Goal: Task Accomplishment & Management: Manage account settings

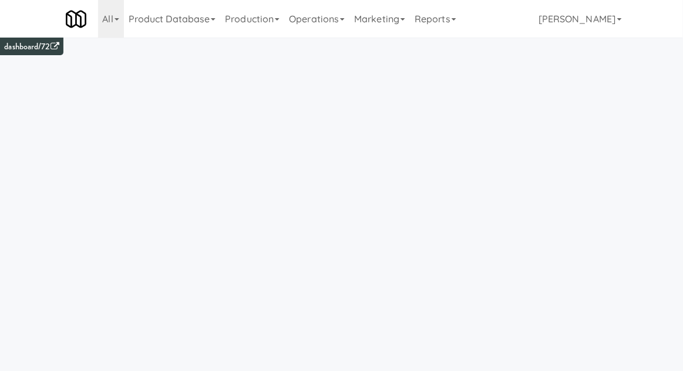
click at [318, 22] on link "Operations" at bounding box center [316, 19] width 65 height 38
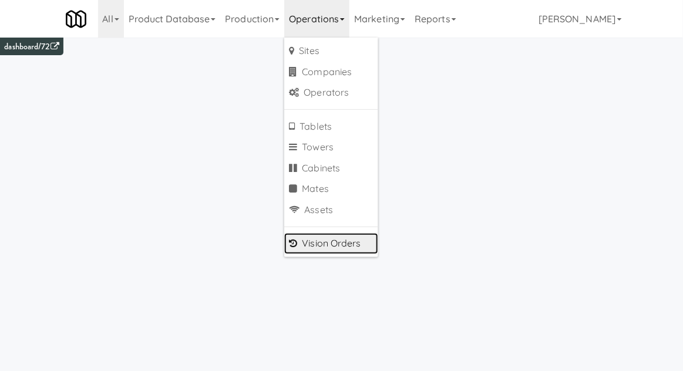
click at [296, 240] on icon at bounding box center [293, 242] width 8 height 9
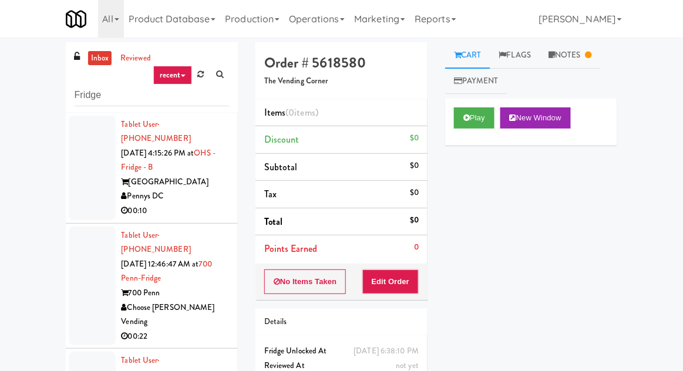
type input "Fridge"
click at [32, 73] on div "inbox reviewed recent all unclear take inventory issue suspicious failed recent…" at bounding box center [341, 257] width 683 height 431
click at [66, 188] on li "Tablet User · (917) 676-0841 Sep 7, 2025 4:15:26 PM at OHS - Fridge - B One Hil…" at bounding box center [152, 168] width 172 height 111
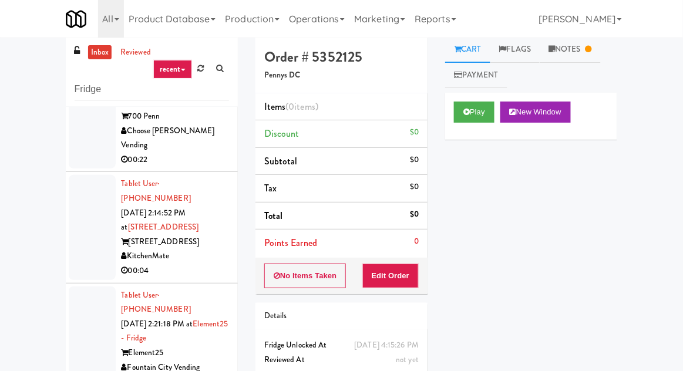
scroll to position [175, 0]
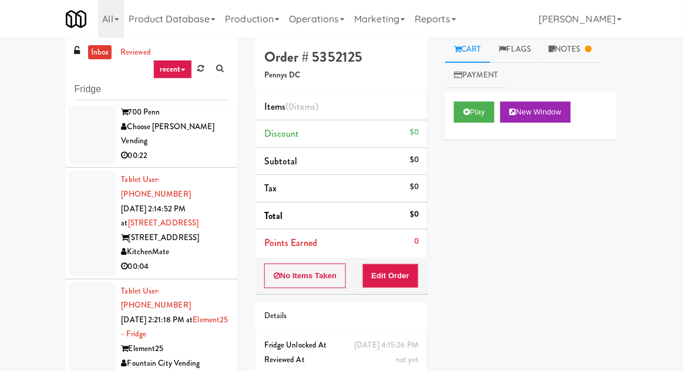
click at [87, 204] on div at bounding box center [92, 223] width 47 height 104
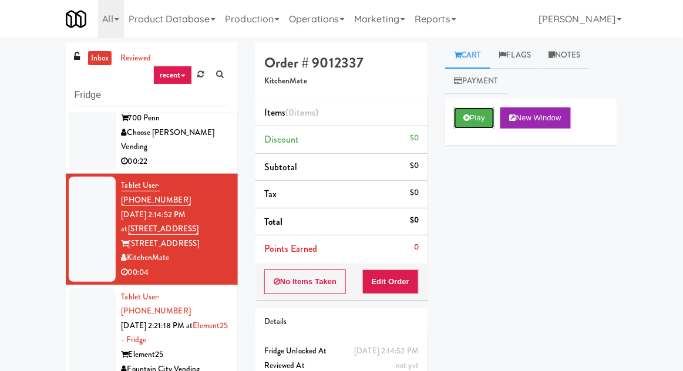
click at [479, 110] on button "Play" at bounding box center [474, 117] width 40 height 21
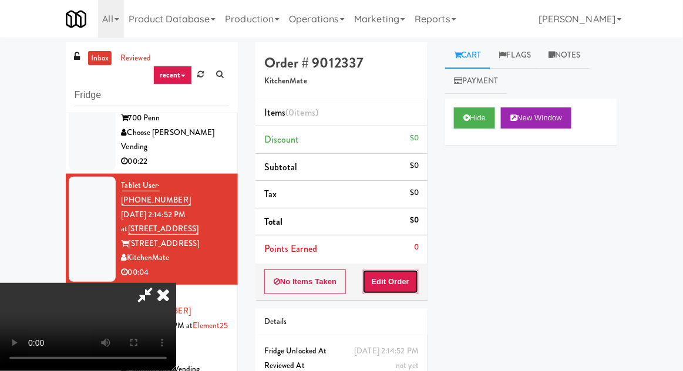
click at [400, 270] on button "Edit Order" at bounding box center [390, 281] width 57 height 25
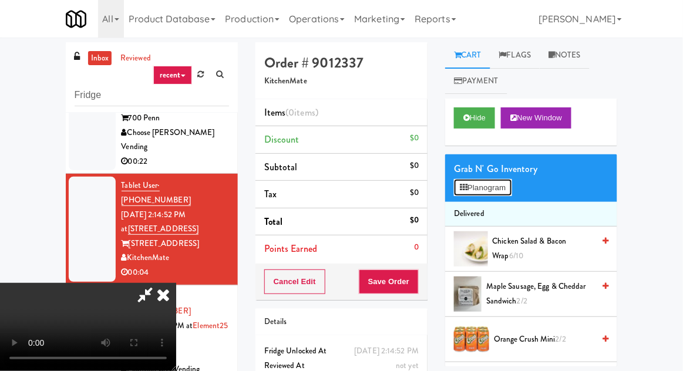
click at [511, 193] on button "Planogram" at bounding box center [483, 188] width 58 height 18
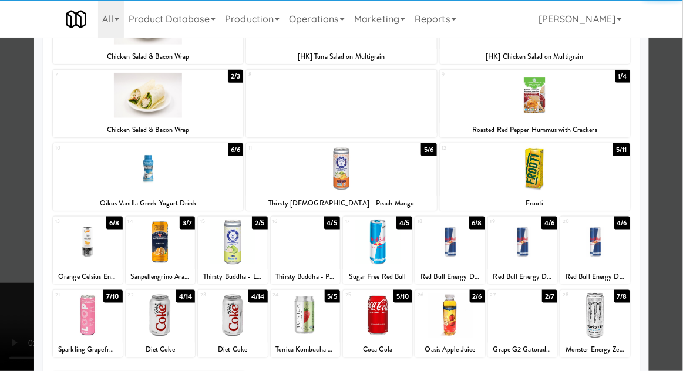
scroll to position [194, 0]
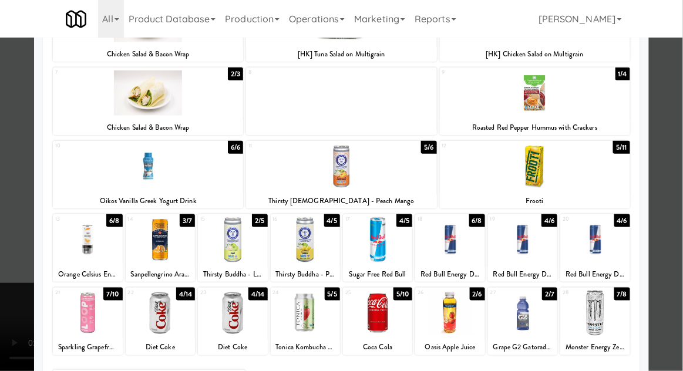
click at [437, 329] on div at bounding box center [449, 313] width 69 height 45
click at [681, 166] on div at bounding box center [341, 185] width 683 height 371
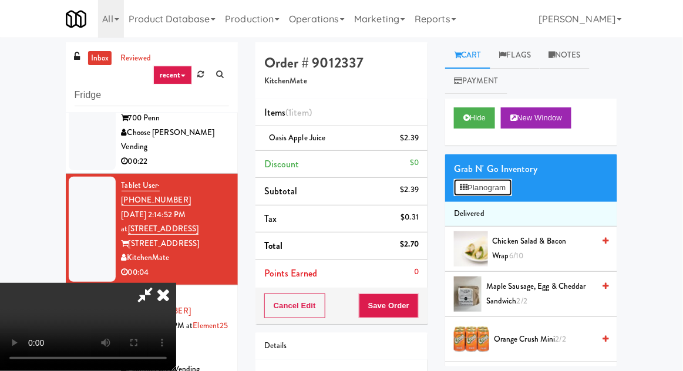
click at [501, 180] on button "Planogram" at bounding box center [483, 188] width 58 height 18
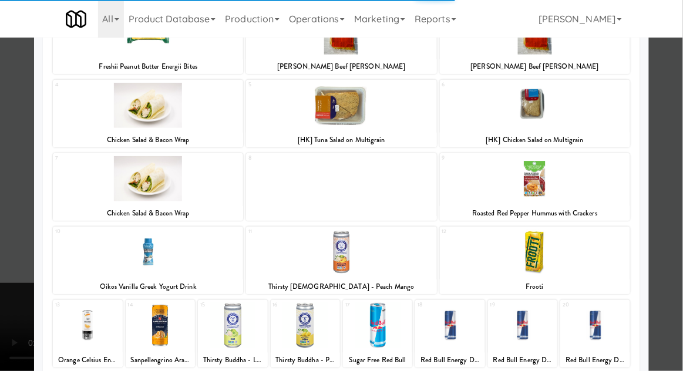
scroll to position [108, 0]
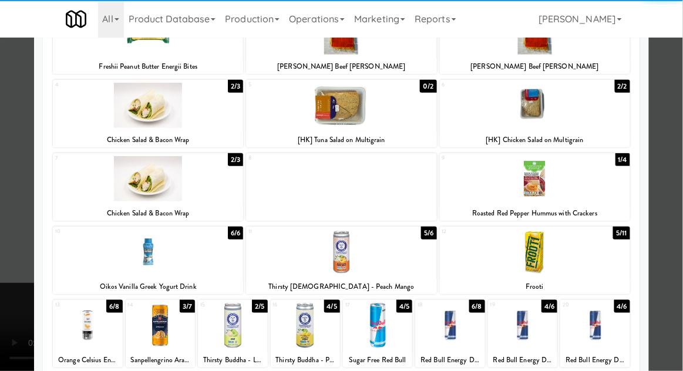
click at [675, 190] on div at bounding box center [341, 185] width 683 height 371
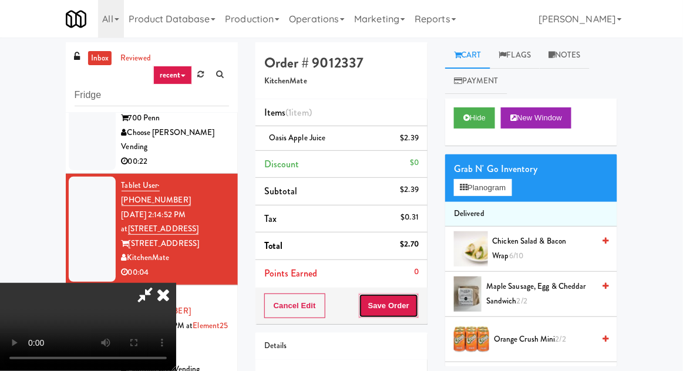
click at [415, 312] on button "Save Order" at bounding box center [389, 305] width 60 height 25
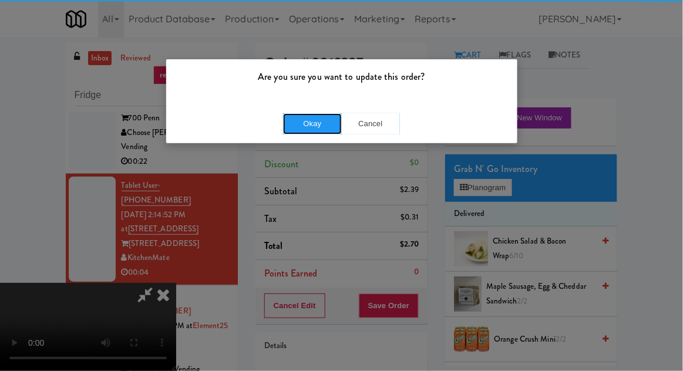
click at [306, 123] on button "Okay" at bounding box center [312, 123] width 59 height 21
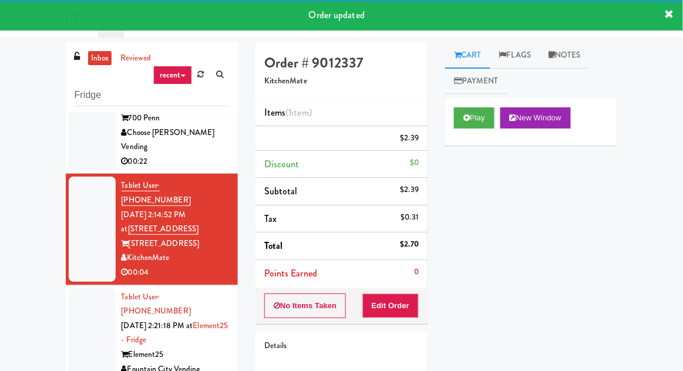
click at [79, 295] on div at bounding box center [92, 340] width 47 height 104
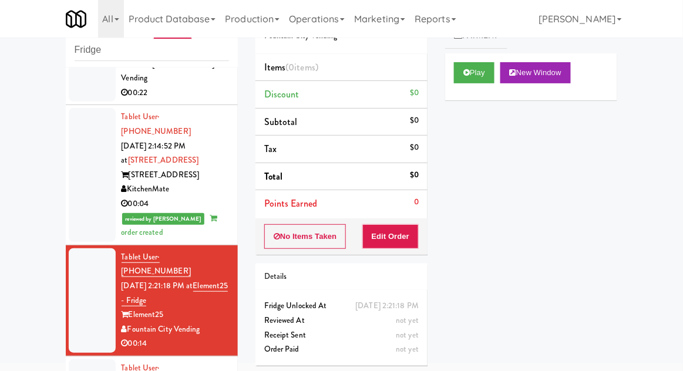
scroll to position [195, 0]
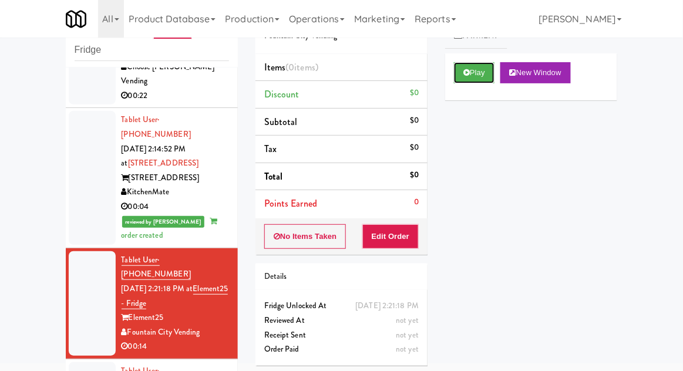
click at [463, 79] on button "Play" at bounding box center [474, 72] width 40 height 21
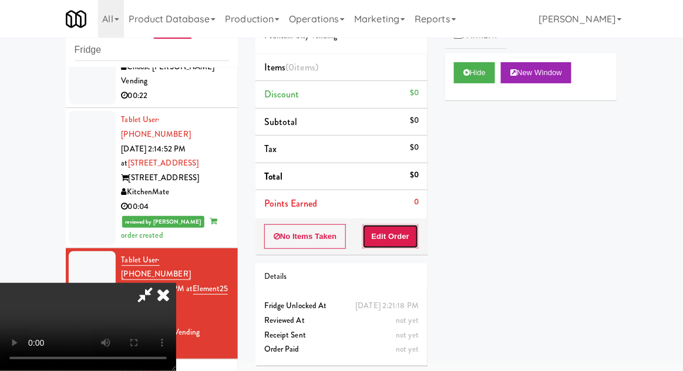
click at [394, 242] on button "Edit Order" at bounding box center [390, 236] width 57 height 25
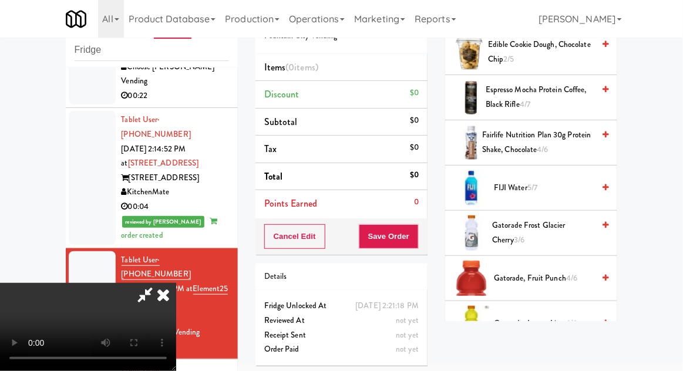
scroll to position [796, 0]
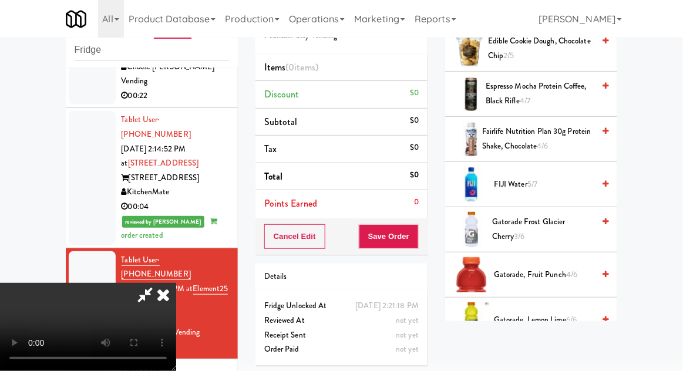
click at [571, 215] on span "Gatorade Frost Glacier Cherry 3/6" at bounding box center [543, 229] width 102 height 29
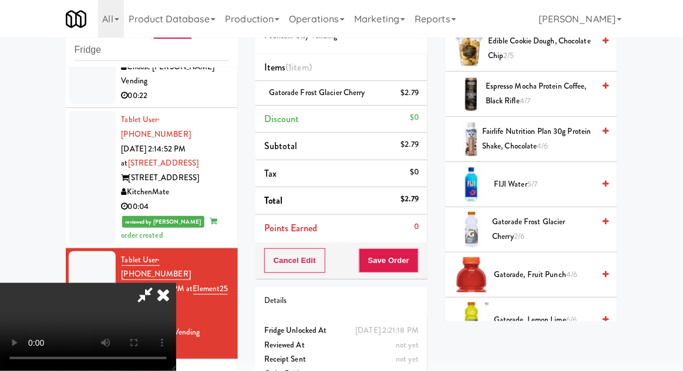
scroll to position [43, 0]
click at [417, 265] on button "Save Order" at bounding box center [389, 260] width 60 height 25
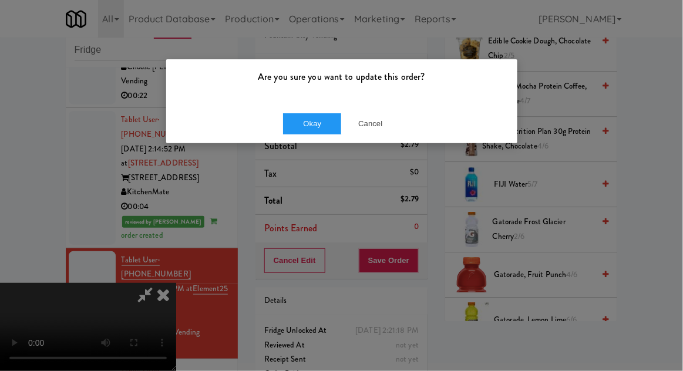
click at [302, 141] on div "Okay Cancel" at bounding box center [341, 123] width 351 height 39
click at [312, 130] on button "Okay" at bounding box center [312, 123] width 59 height 21
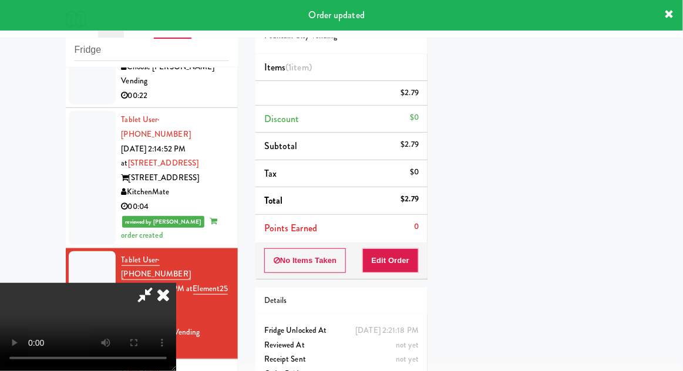
scroll to position [0, 0]
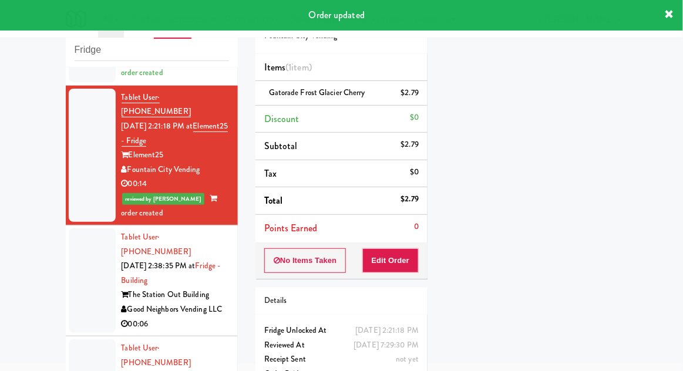
click at [70, 228] on div at bounding box center [92, 280] width 47 height 104
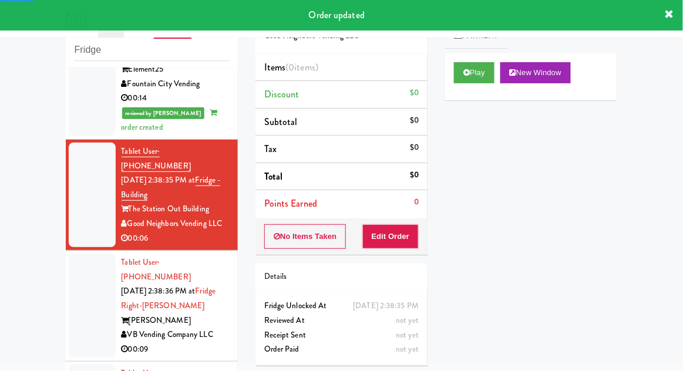
scroll to position [444, 0]
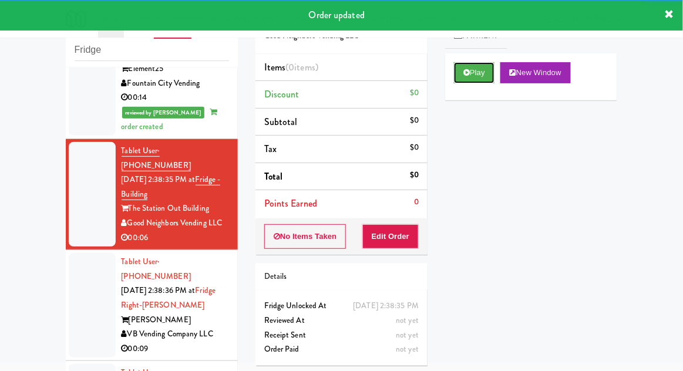
click at [470, 72] on button "Play" at bounding box center [474, 72] width 40 height 21
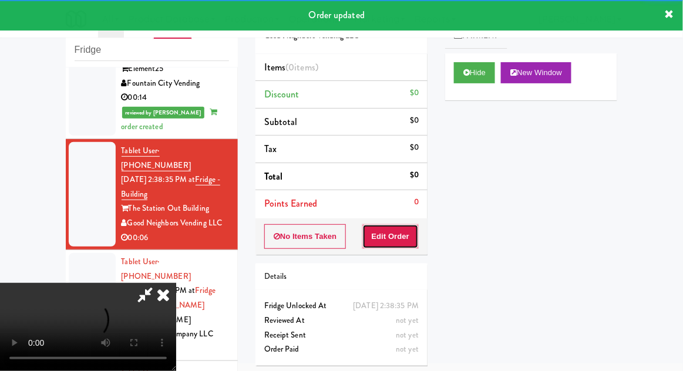
click at [389, 226] on button "Edit Order" at bounding box center [390, 236] width 57 height 25
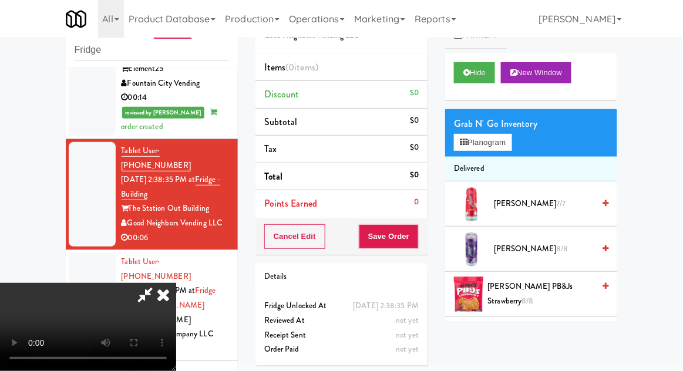
click at [540, 198] on span "Alani Cherry Slush 7/7" at bounding box center [544, 204] width 100 height 15
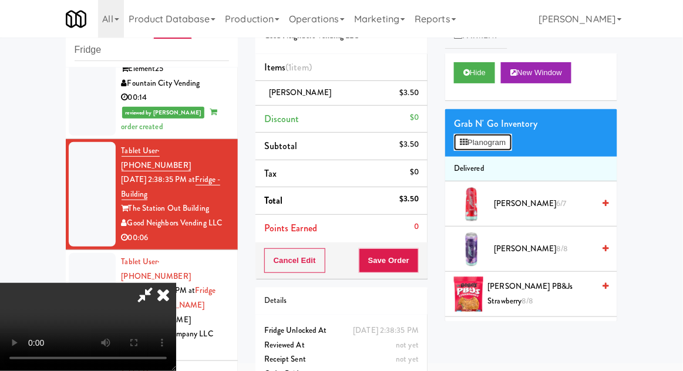
click at [507, 148] on button "Planogram" at bounding box center [483, 143] width 58 height 18
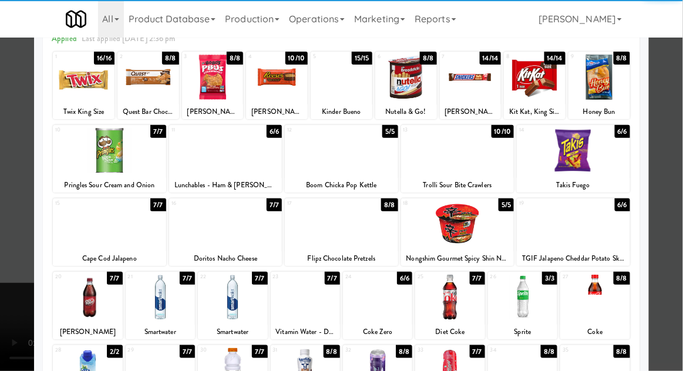
scroll to position [112, 0]
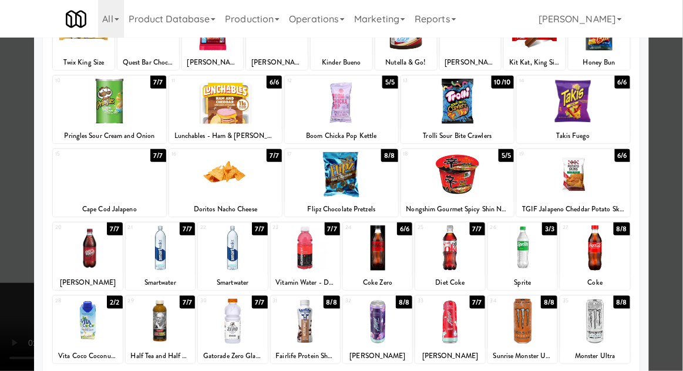
click at [5, 336] on div at bounding box center [341, 185] width 683 height 371
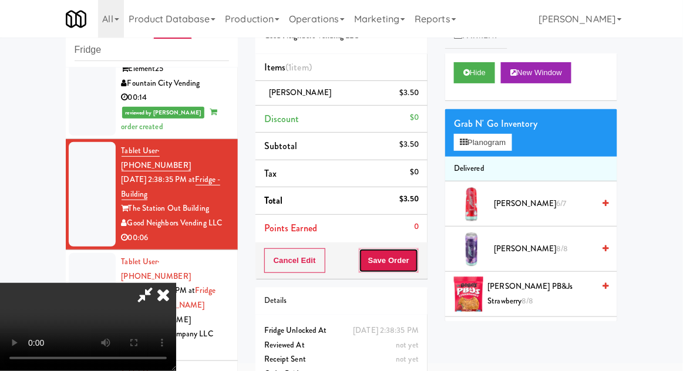
click at [416, 266] on button "Save Order" at bounding box center [389, 260] width 60 height 25
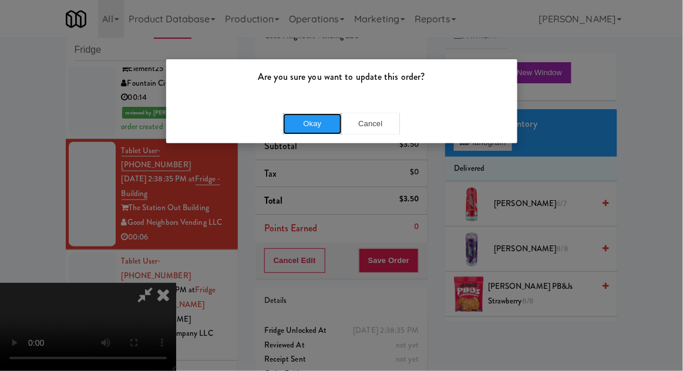
click at [309, 129] on button "Okay" at bounding box center [312, 123] width 59 height 21
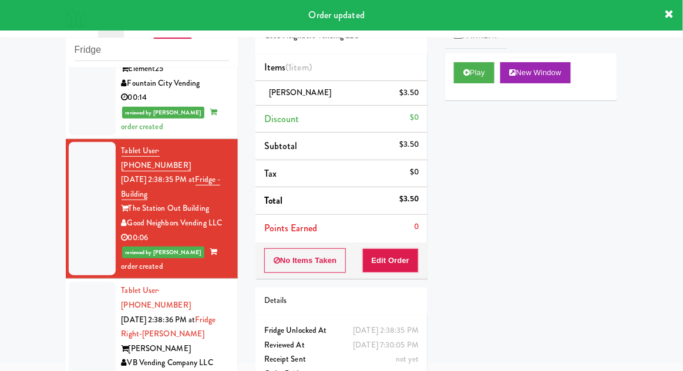
click at [78, 282] on div at bounding box center [92, 334] width 47 height 104
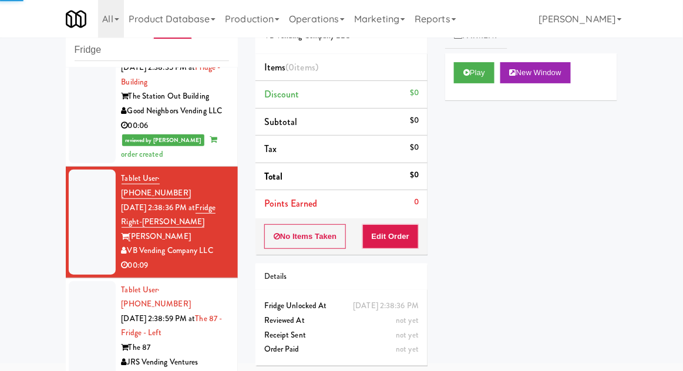
scroll to position [566, 0]
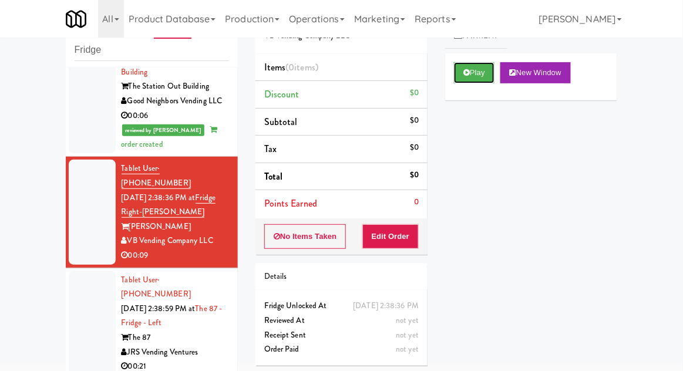
click at [467, 66] on button "Play" at bounding box center [474, 72] width 40 height 21
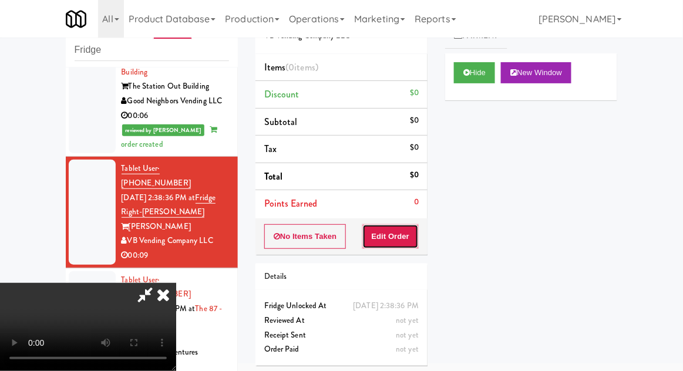
click at [398, 237] on button "Edit Order" at bounding box center [390, 236] width 57 height 25
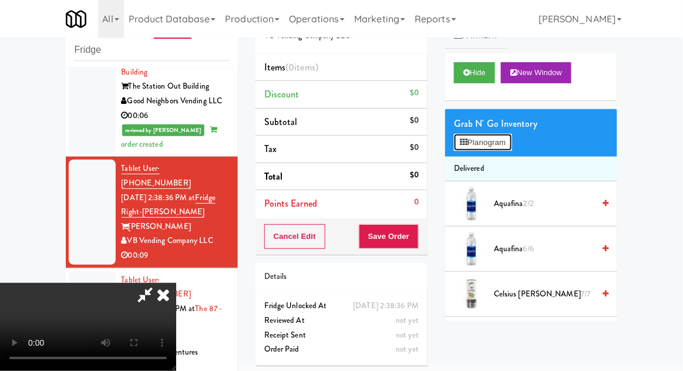
click at [511, 144] on button "Planogram" at bounding box center [483, 143] width 58 height 18
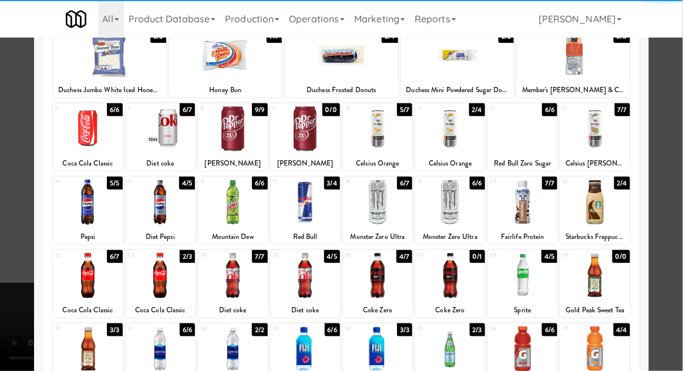
scroll to position [85, 0]
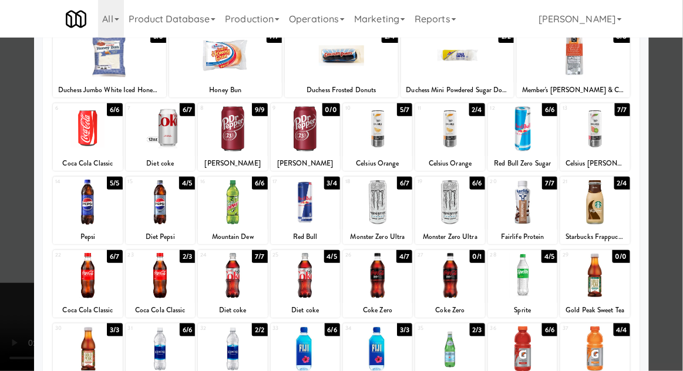
click at [312, 280] on div at bounding box center [305, 275] width 69 height 45
click at [673, 183] on div at bounding box center [341, 185] width 683 height 371
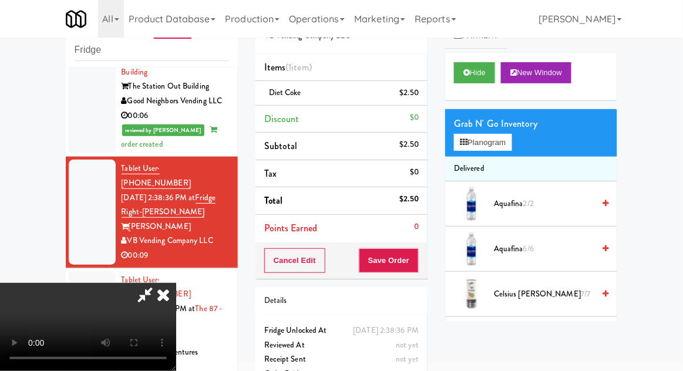
scroll to position [44, 0]
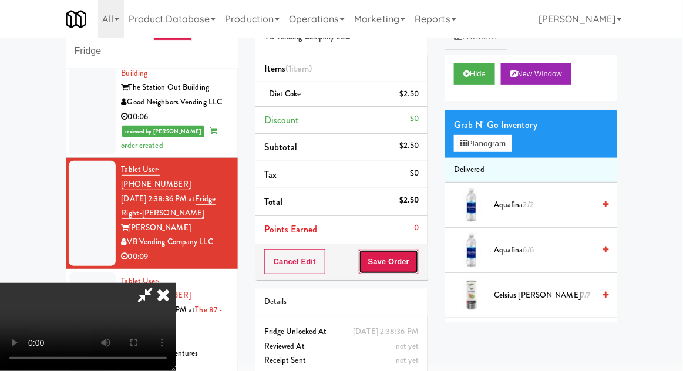
click at [418, 269] on button "Save Order" at bounding box center [389, 261] width 60 height 25
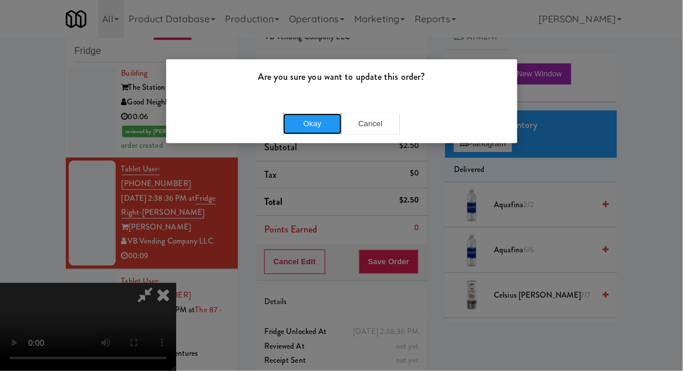
click at [303, 123] on button "Okay" at bounding box center [312, 123] width 59 height 21
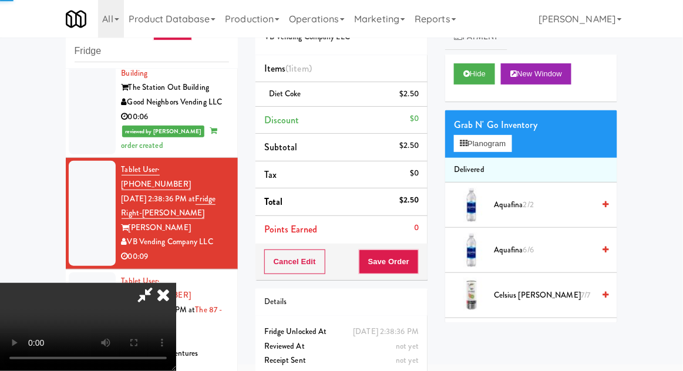
click at [86, 272] on div at bounding box center [92, 324] width 47 height 104
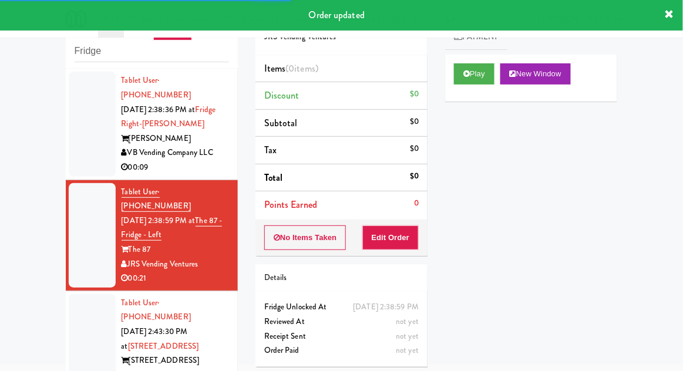
scroll to position [656, 0]
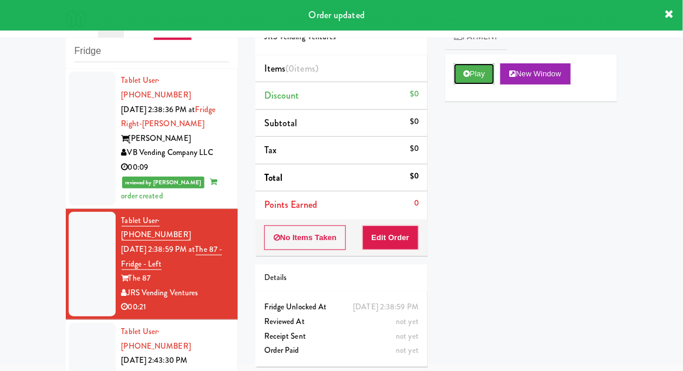
click at [458, 72] on button "Play" at bounding box center [474, 73] width 40 height 21
click at [398, 245] on button "Edit Order" at bounding box center [390, 237] width 57 height 25
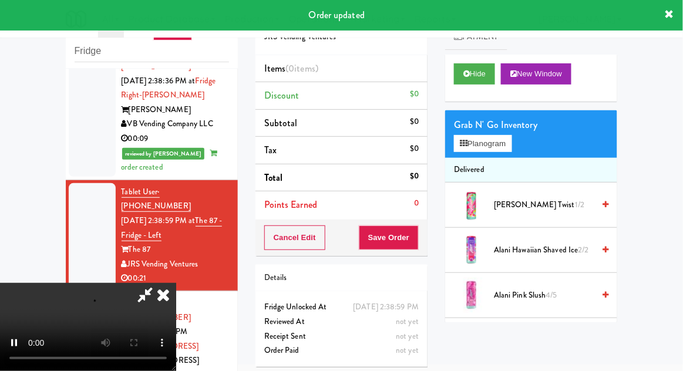
scroll to position [686, 0]
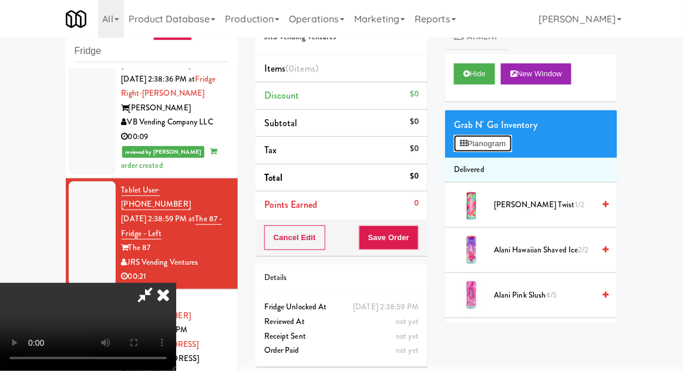
click at [501, 148] on button "Planogram" at bounding box center [483, 144] width 58 height 18
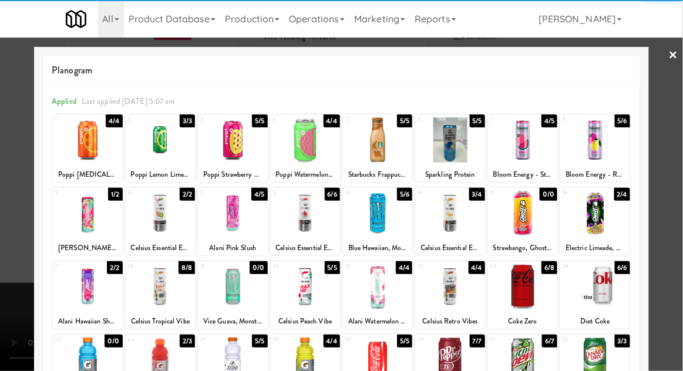
click at [310, 289] on div at bounding box center [305, 286] width 69 height 45
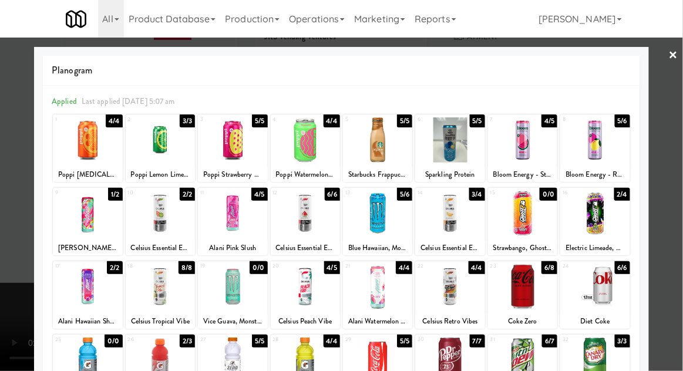
click at [677, 181] on div at bounding box center [341, 185] width 683 height 371
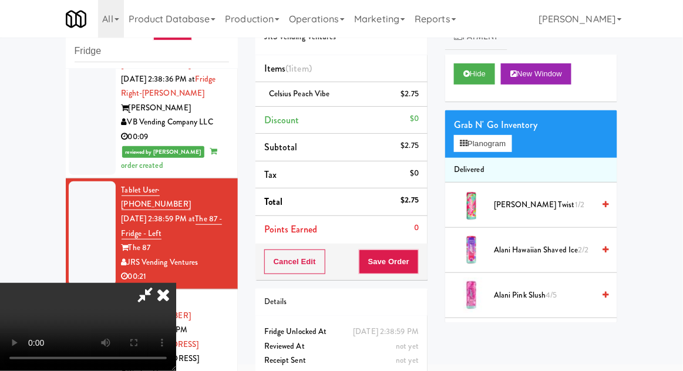
scroll to position [45, 0]
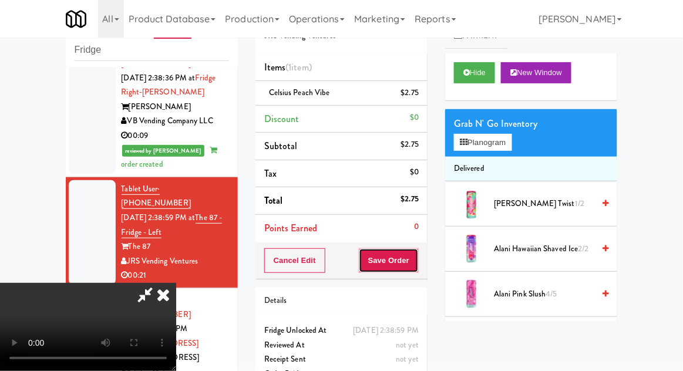
click at [416, 265] on button "Save Order" at bounding box center [389, 260] width 60 height 25
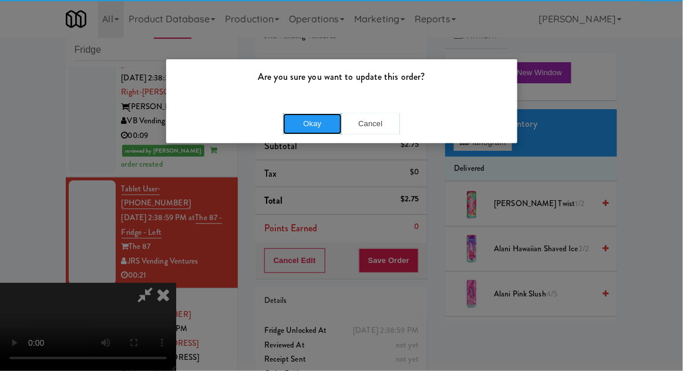
click at [312, 129] on button "Okay" at bounding box center [312, 123] width 59 height 21
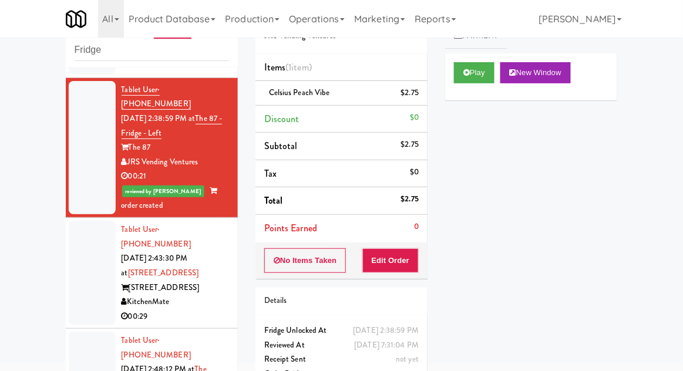
click at [73, 221] on div at bounding box center [92, 273] width 47 height 104
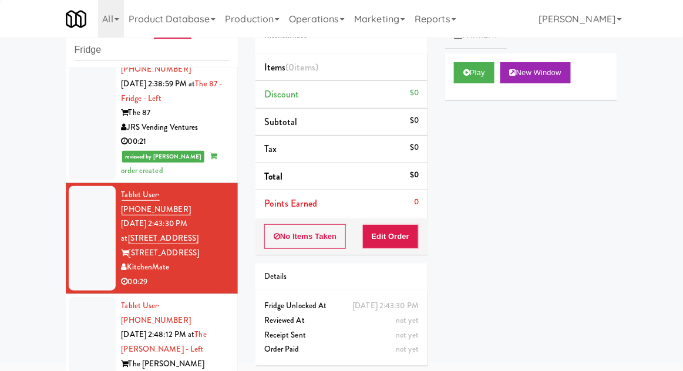
scroll to position [820, 0]
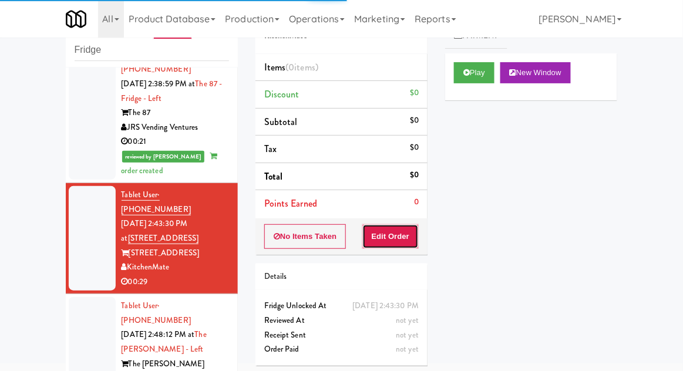
click at [397, 229] on button "Edit Order" at bounding box center [390, 236] width 57 height 25
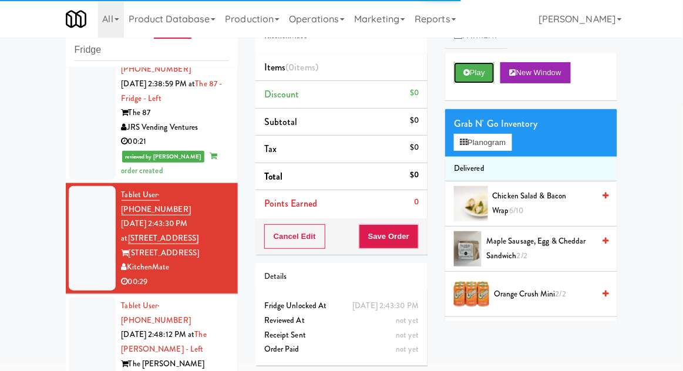
click at [461, 73] on button "Play" at bounding box center [474, 72] width 40 height 21
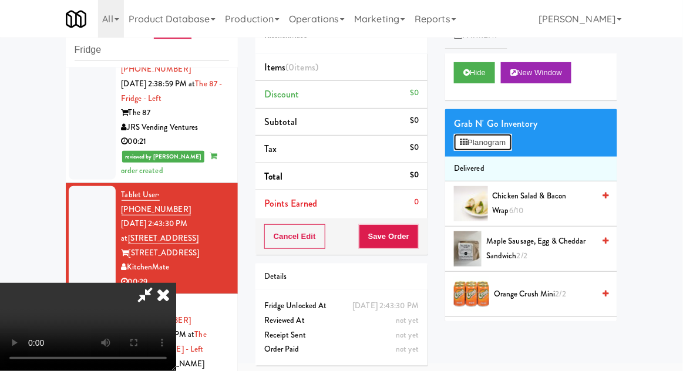
click at [497, 149] on button "Planogram" at bounding box center [483, 143] width 58 height 18
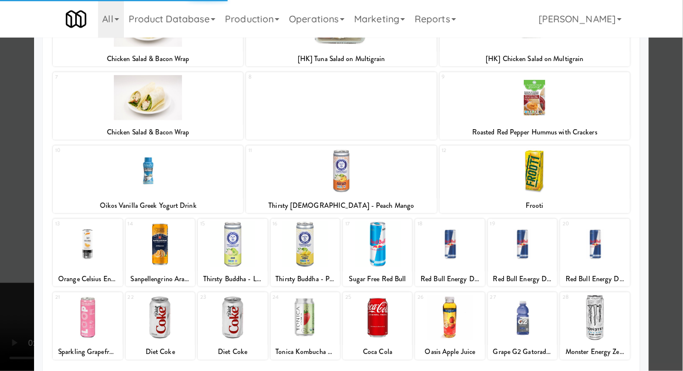
scroll to position [190, 0]
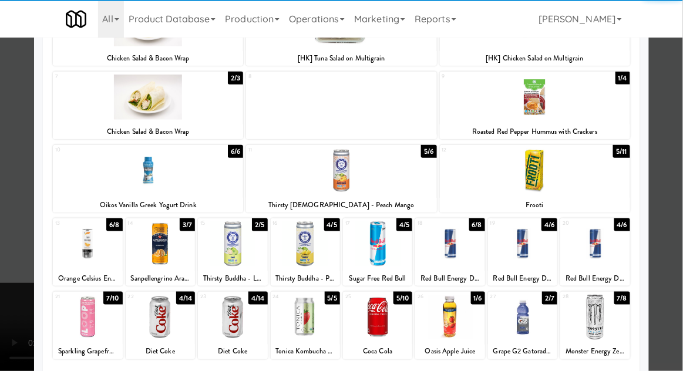
click at [159, 251] on div at bounding box center [160, 243] width 69 height 45
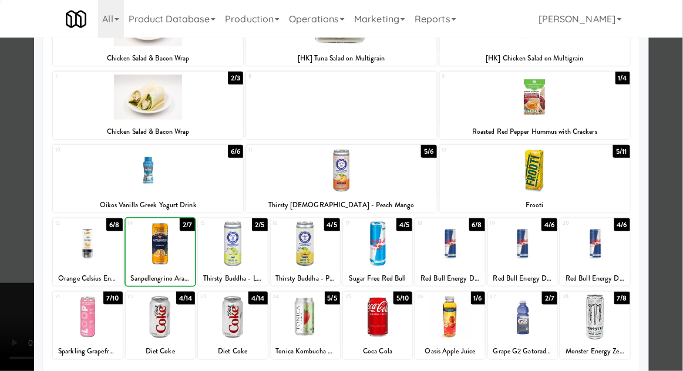
click at [676, 175] on div at bounding box center [341, 185] width 683 height 371
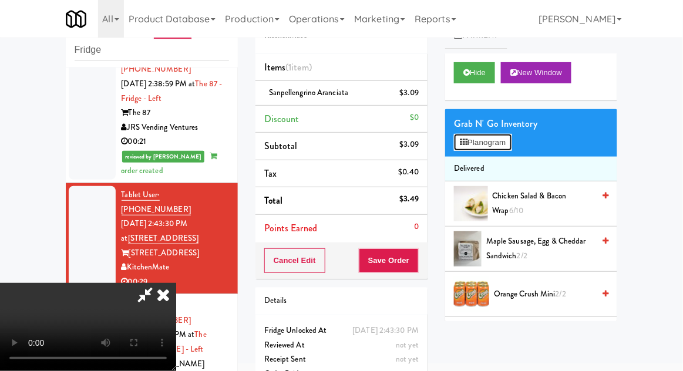
click at [496, 147] on button "Planogram" at bounding box center [483, 143] width 58 height 18
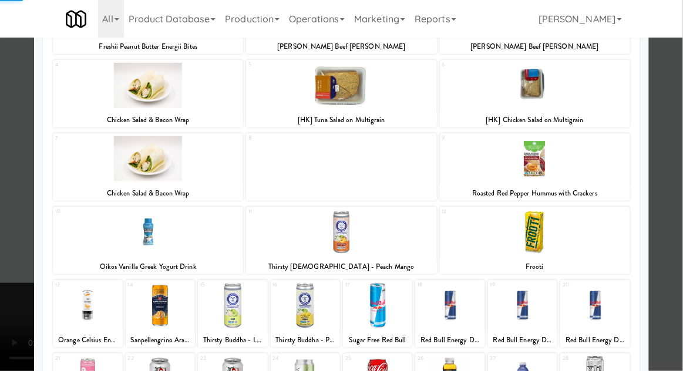
scroll to position [143, 0]
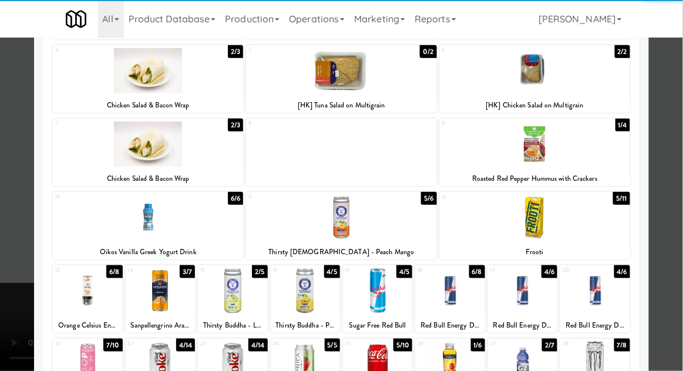
click at [387, 366] on div at bounding box center [377, 364] width 69 height 45
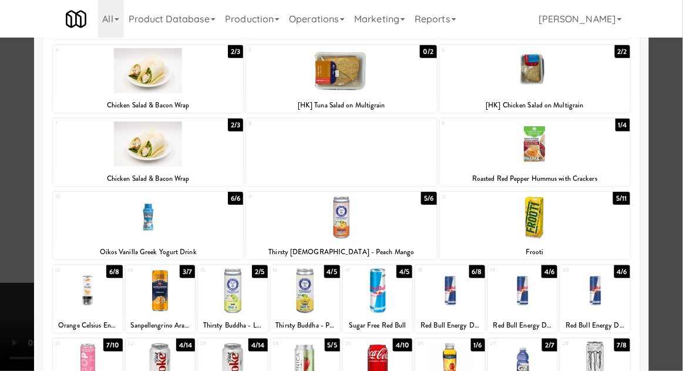
click at [678, 177] on div at bounding box center [341, 185] width 683 height 371
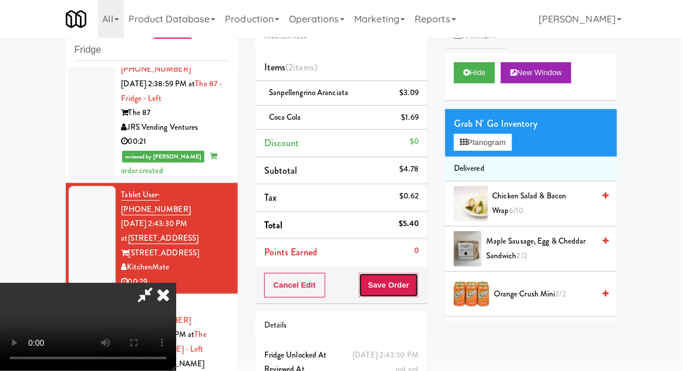
click at [417, 289] on button "Save Order" at bounding box center [389, 285] width 60 height 25
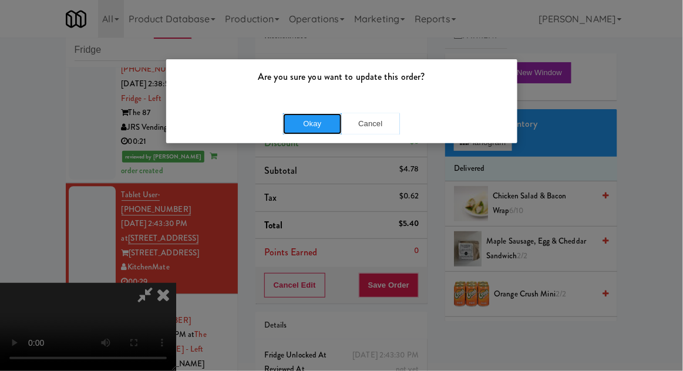
click at [310, 130] on button "Okay" at bounding box center [312, 123] width 59 height 21
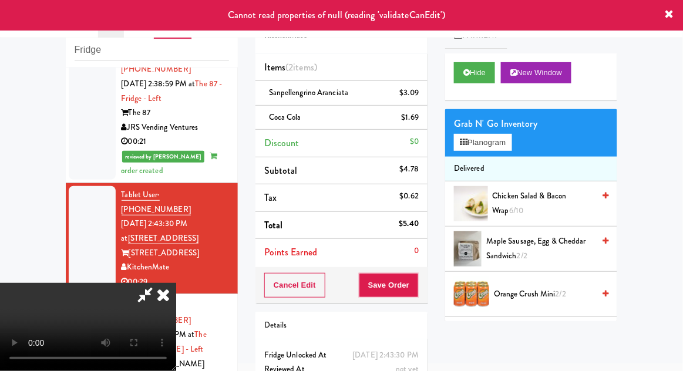
click at [76, 297] on div at bounding box center [92, 349] width 47 height 104
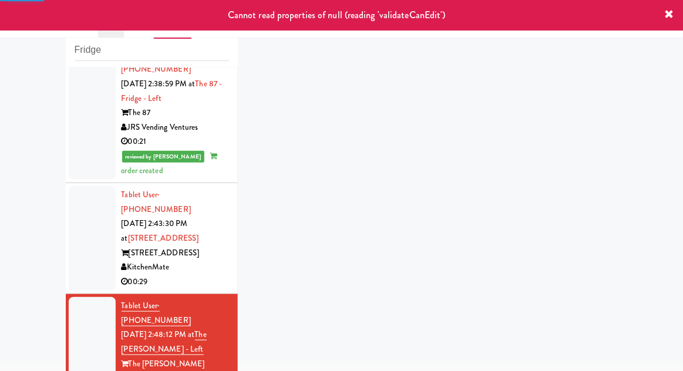
click at [77, 186] on div at bounding box center [92, 238] width 47 height 104
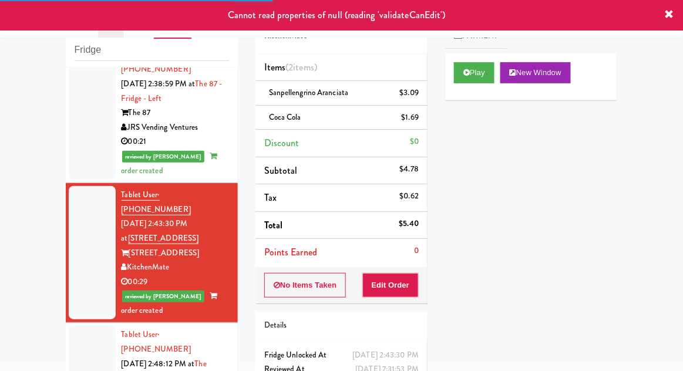
click at [88, 326] on div at bounding box center [92, 378] width 47 height 104
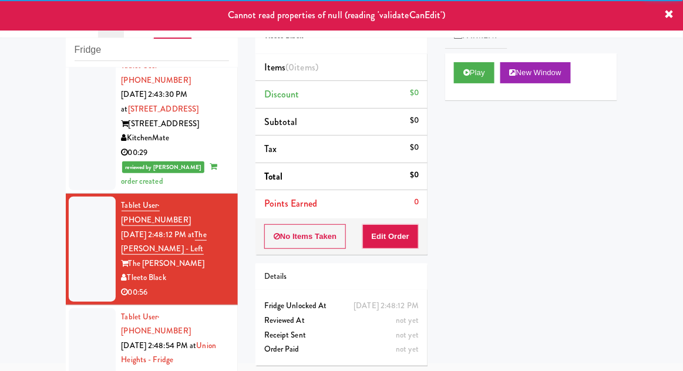
scroll to position [948, 0]
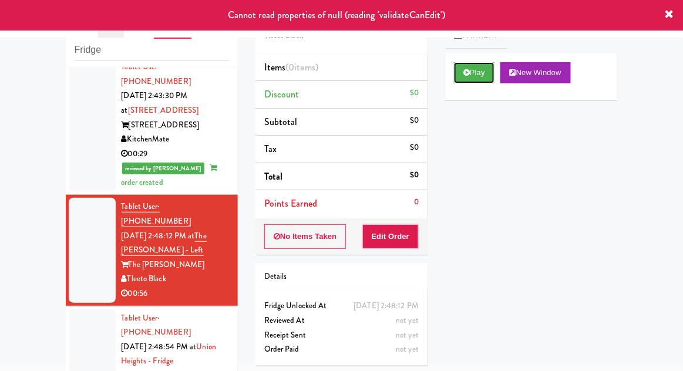
click at [474, 77] on button "Play" at bounding box center [474, 72] width 40 height 21
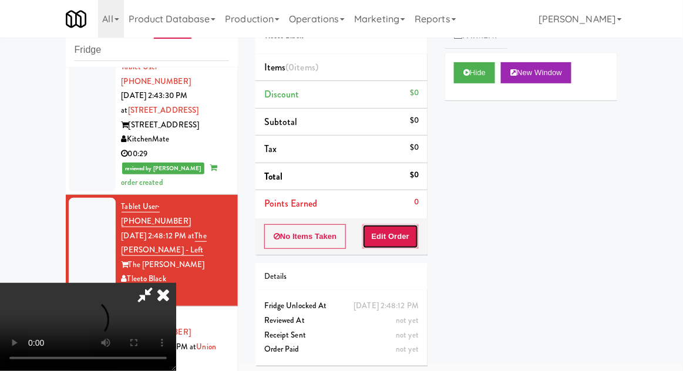
click at [401, 236] on button "Edit Order" at bounding box center [390, 236] width 57 height 25
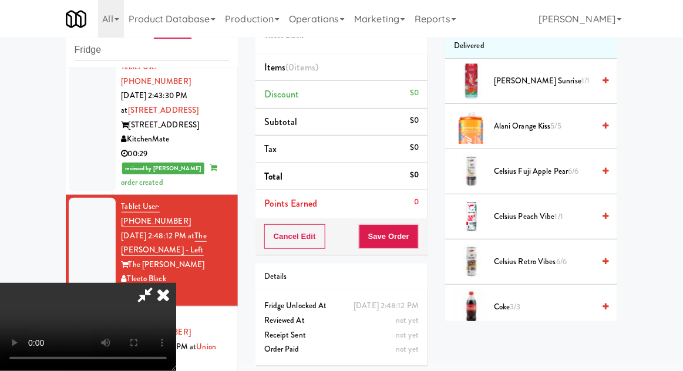
scroll to position [0, 0]
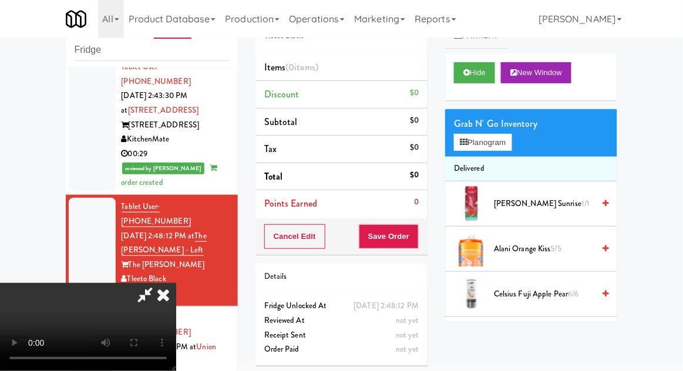
click at [505, 158] on li "Delivered" at bounding box center [531, 169] width 172 height 25
click at [511, 144] on button "Planogram" at bounding box center [483, 143] width 58 height 18
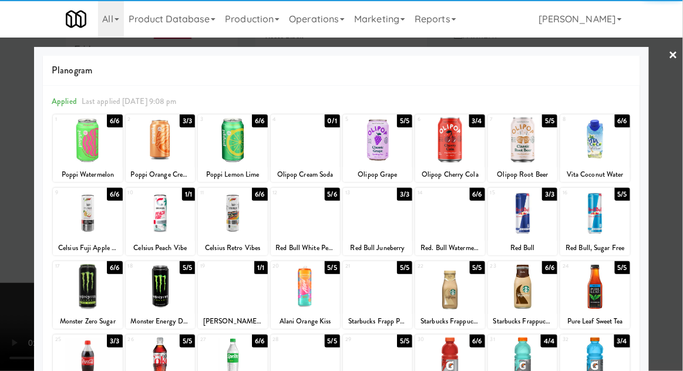
click at [528, 222] on div at bounding box center [522, 213] width 69 height 45
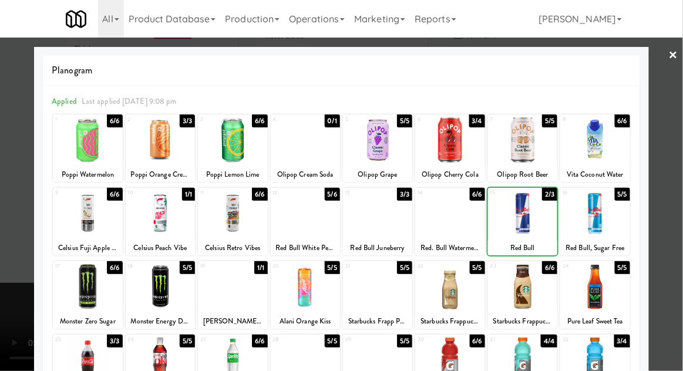
click at [681, 160] on div at bounding box center [341, 185] width 683 height 371
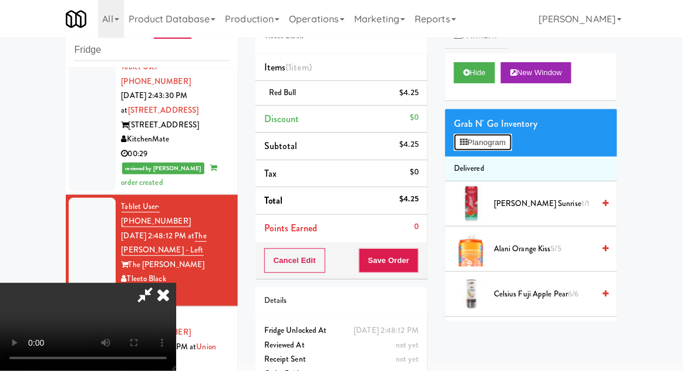
click at [500, 148] on button "Planogram" at bounding box center [483, 143] width 58 height 18
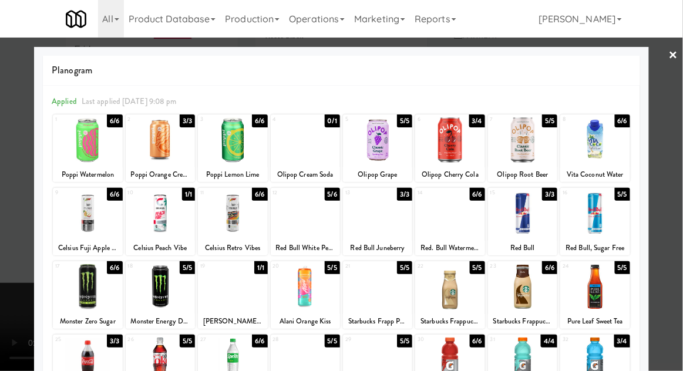
click at [295, 223] on div at bounding box center [305, 213] width 69 height 45
click at [673, 170] on div at bounding box center [341, 185] width 683 height 371
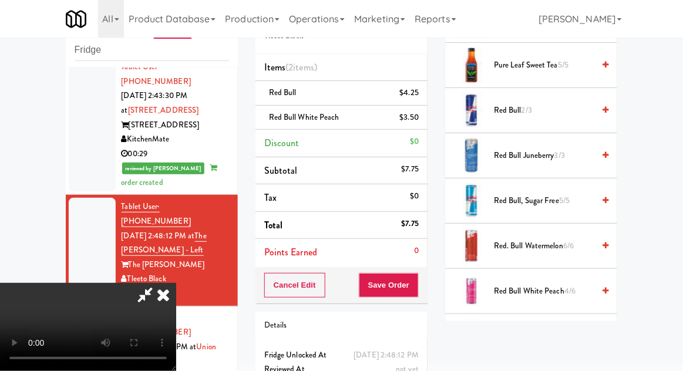
scroll to position [1316, 0]
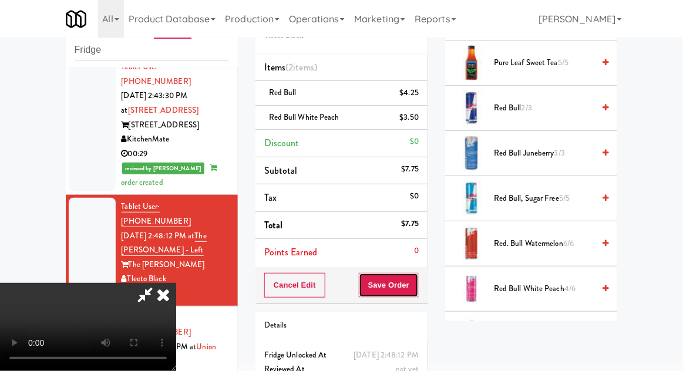
click at [418, 295] on button "Save Order" at bounding box center [389, 285] width 60 height 25
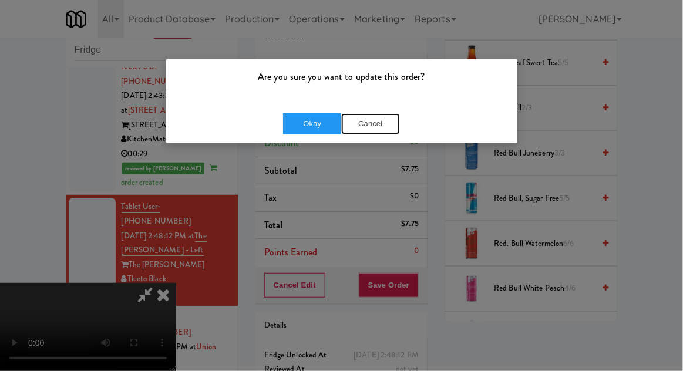
click at [373, 120] on button "Cancel" at bounding box center [370, 123] width 59 height 21
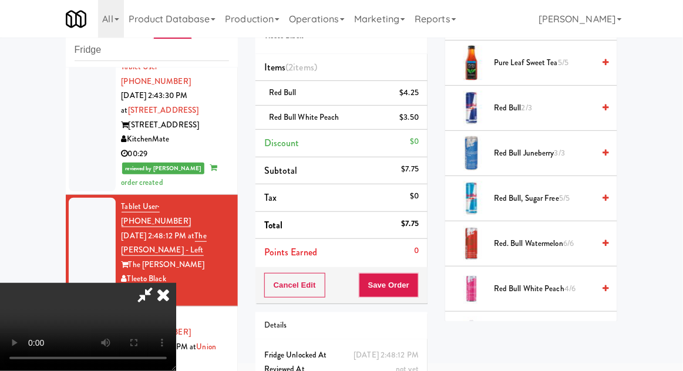
click at [425, 283] on div "Cancel Edit Save Order" at bounding box center [341, 285] width 172 height 36
click at [417, 279] on button "Save Order" at bounding box center [389, 285] width 60 height 25
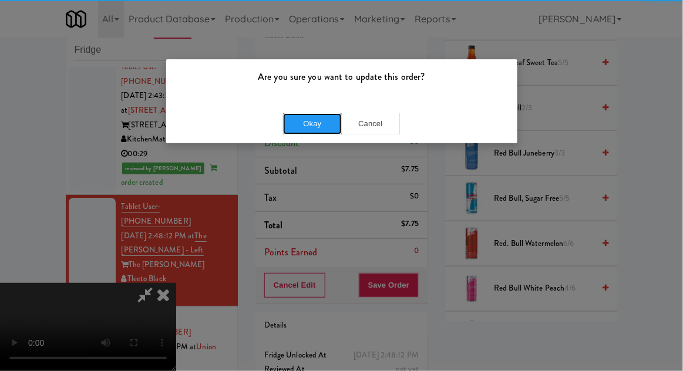
click at [303, 114] on button "Okay" at bounding box center [312, 123] width 59 height 21
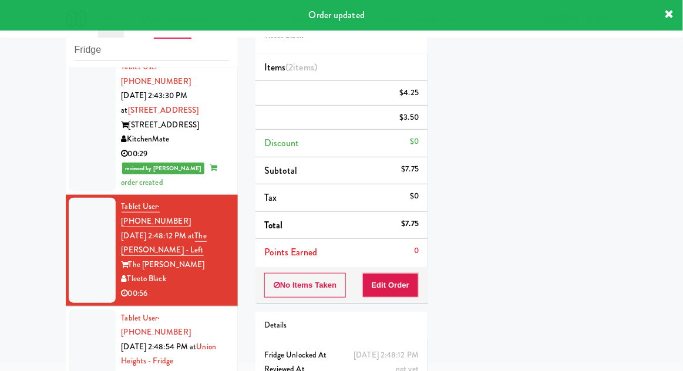
scroll to position [0, 0]
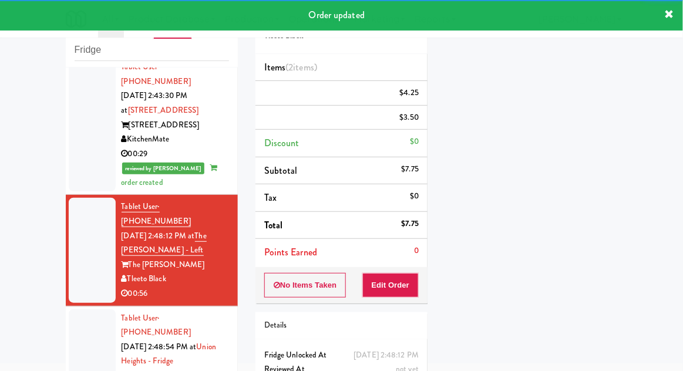
click at [81, 309] on div at bounding box center [92, 361] width 47 height 104
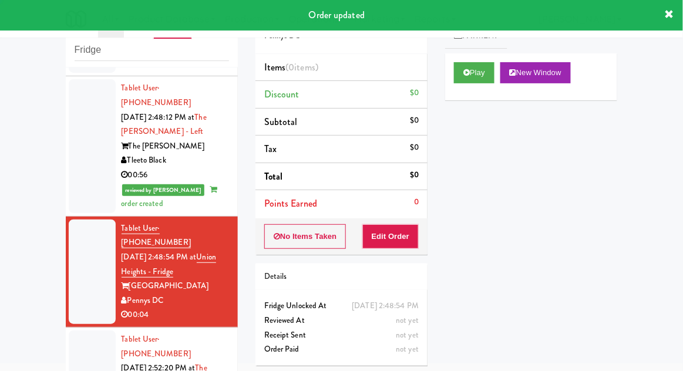
scroll to position [1074, 0]
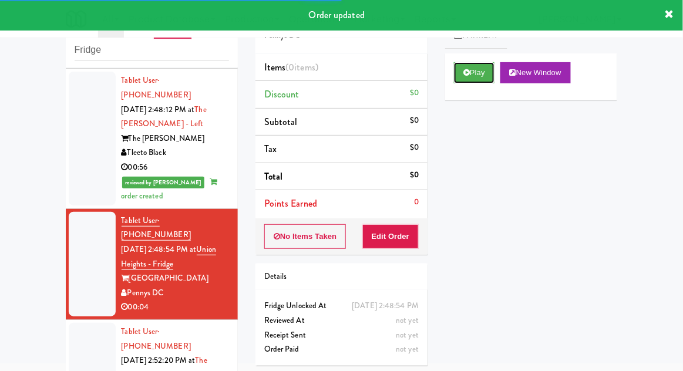
click at [459, 73] on button "Play" at bounding box center [474, 72] width 40 height 21
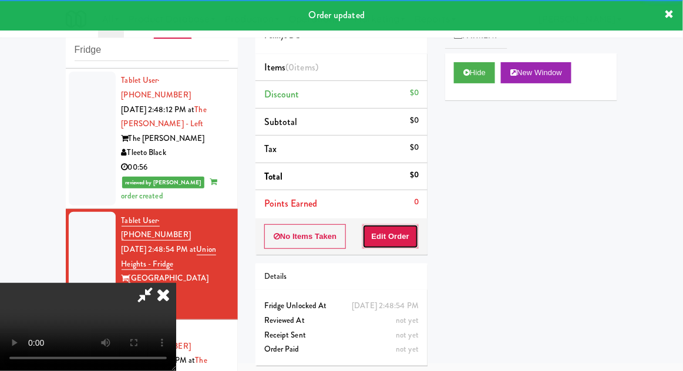
click at [399, 242] on button "Edit Order" at bounding box center [390, 236] width 57 height 25
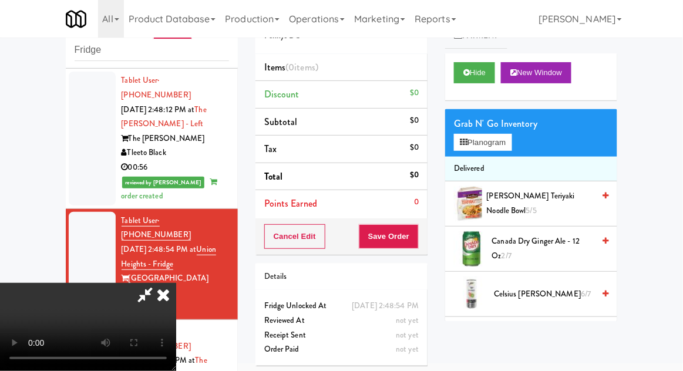
scroll to position [0, 0]
click at [505, 141] on button "Planogram" at bounding box center [483, 143] width 58 height 18
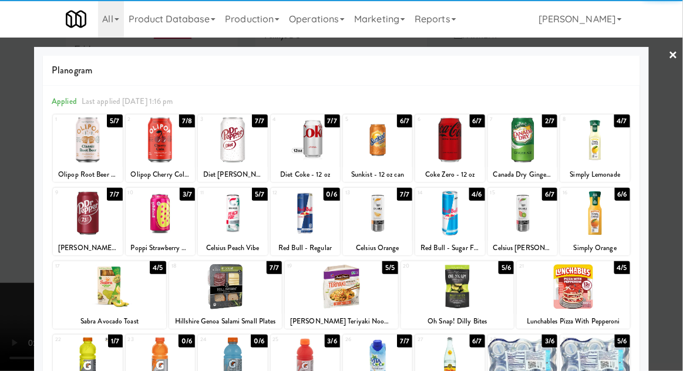
click at [458, 155] on div at bounding box center [449, 139] width 69 height 45
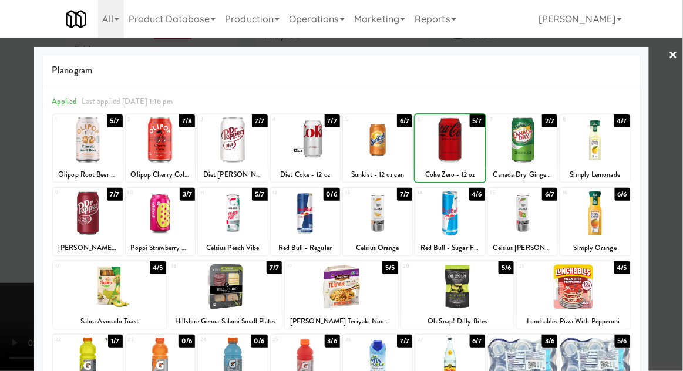
click at [681, 150] on div at bounding box center [341, 185] width 683 height 371
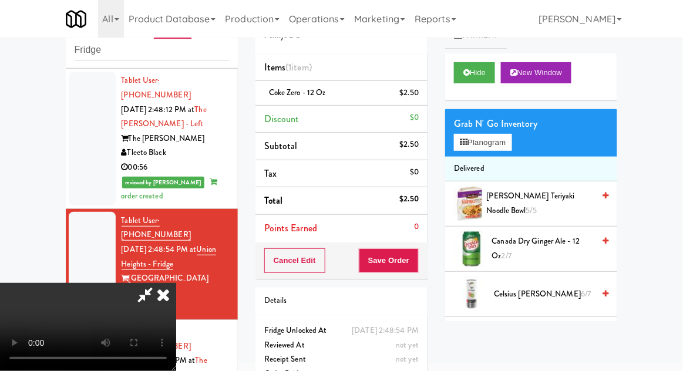
scroll to position [43, 0]
click at [416, 264] on button "Save Order" at bounding box center [389, 260] width 60 height 25
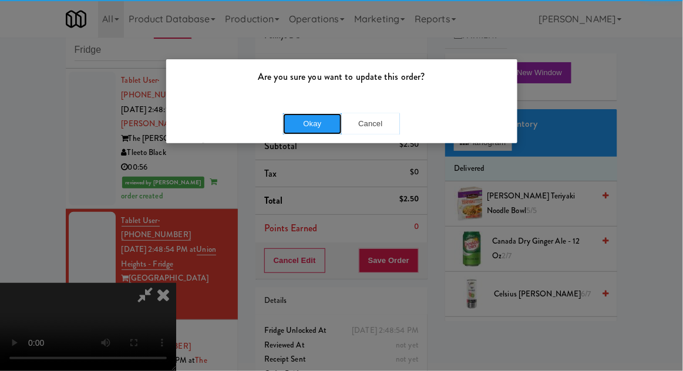
click at [286, 114] on button "Okay" at bounding box center [312, 123] width 59 height 21
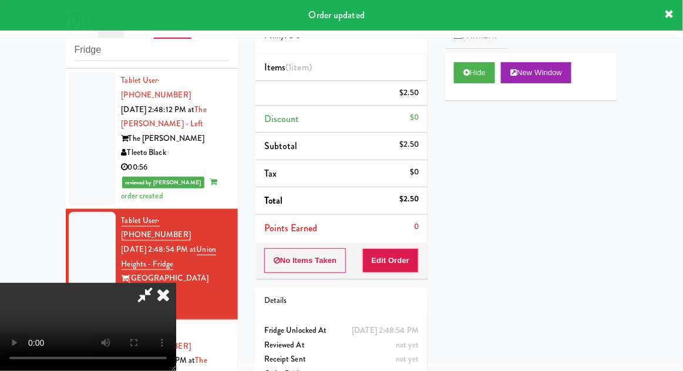
scroll to position [0, 0]
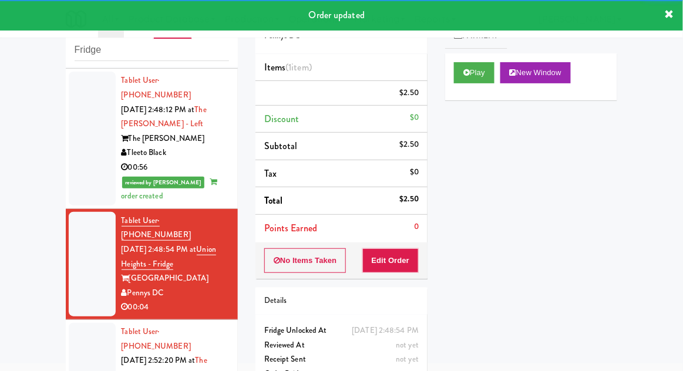
click at [76, 323] on div at bounding box center [92, 375] width 47 height 104
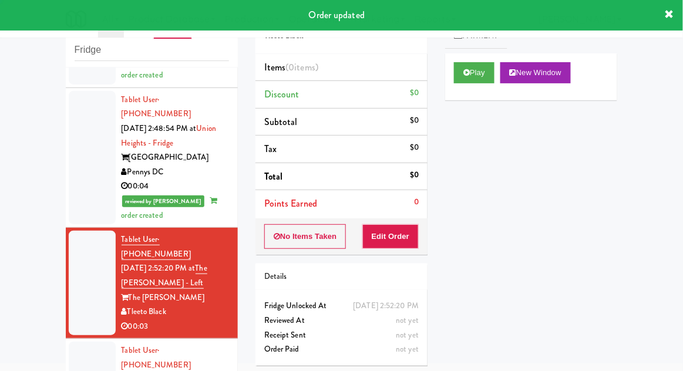
scroll to position [1202, 0]
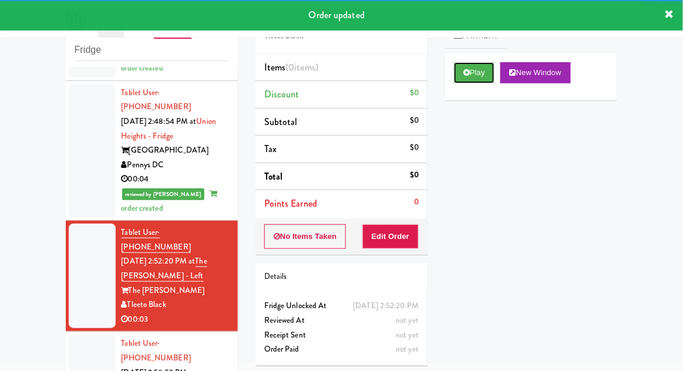
click at [474, 82] on button "Play" at bounding box center [474, 72] width 40 height 21
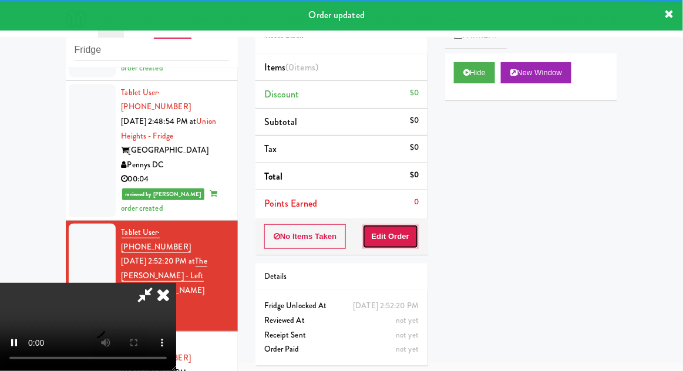
click at [402, 232] on button "Edit Order" at bounding box center [390, 236] width 57 height 25
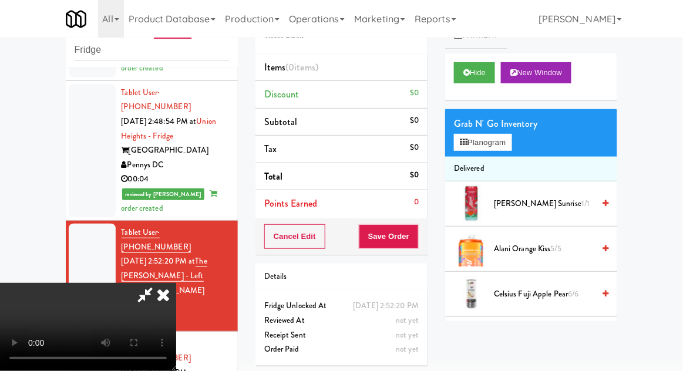
scroll to position [0, 0]
click at [467, 139] on icon at bounding box center [464, 143] width 8 height 8
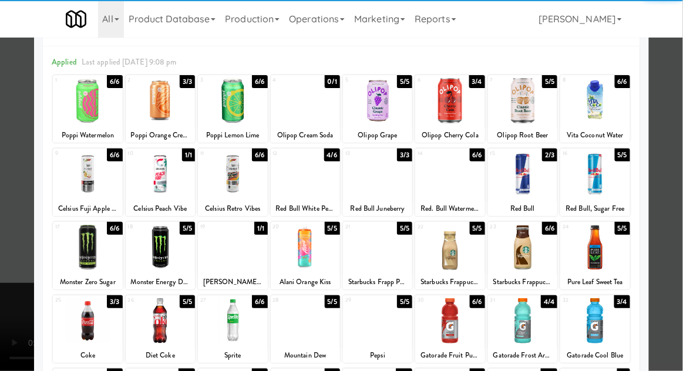
scroll to position [40, 0]
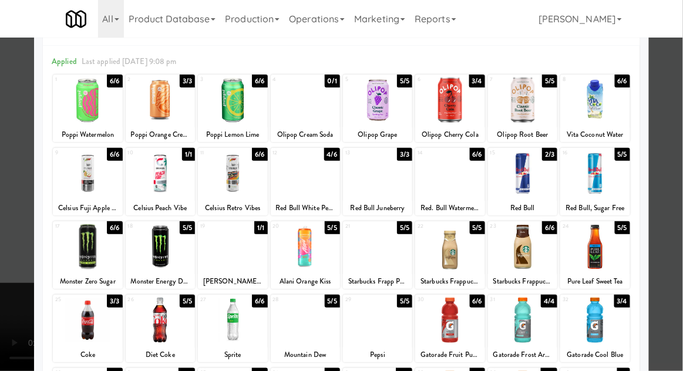
click at [299, 249] on div at bounding box center [305, 246] width 69 height 45
click at [675, 169] on div at bounding box center [341, 185] width 683 height 371
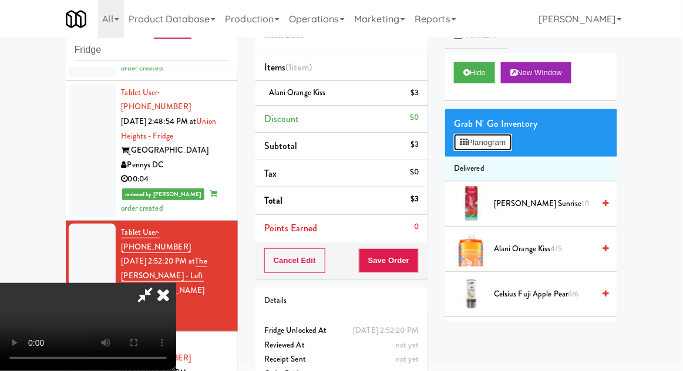
click at [475, 140] on button "Planogram" at bounding box center [483, 143] width 58 height 18
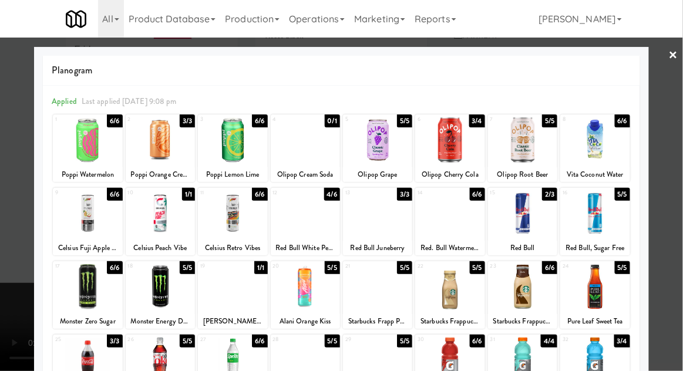
click at [12, 320] on div at bounding box center [341, 185] width 683 height 371
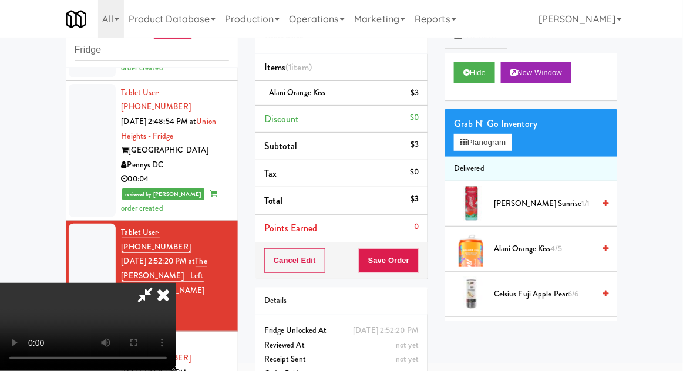
click at [676, 158] on div "inbox reviewed recent all unclear take inventory issue suspicious failed recent…" at bounding box center [341, 212] width 683 height 431
click at [420, 92] on li "Alani Orange Kiss $3" at bounding box center [341, 93] width 172 height 25
click at [420, 94] on icon at bounding box center [420, 97] width 6 height 8
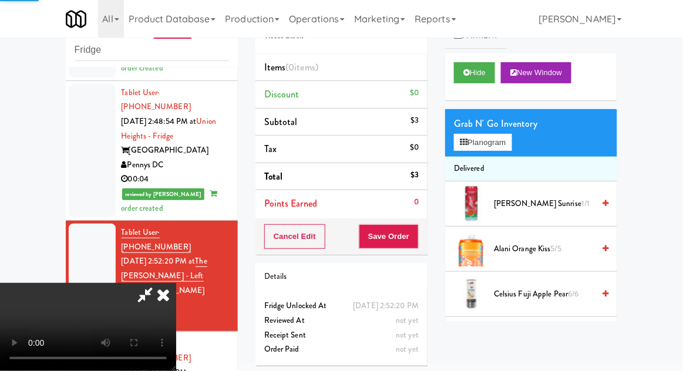
scroll to position [43, 0]
click at [498, 145] on button "Planogram" at bounding box center [483, 143] width 58 height 18
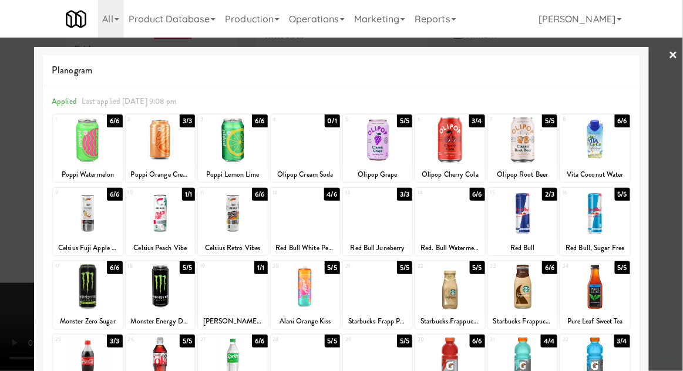
click at [301, 296] on div at bounding box center [305, 286] width 69 height 45
click at [678, 160] on div at bounding box center [341, 185] width 683 height 371
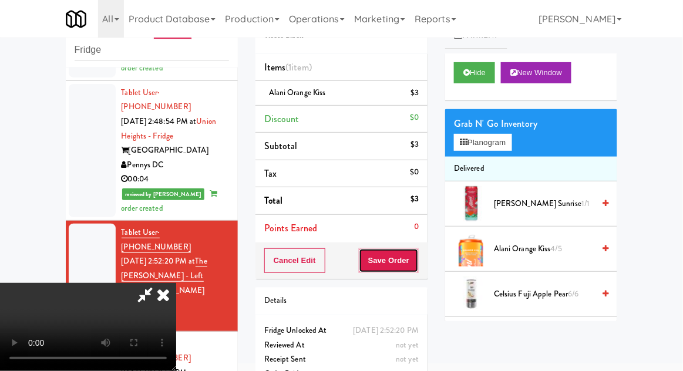
click at [410, 259] on button "Save Order" at bounding box center [389, 260] width 60 height 25
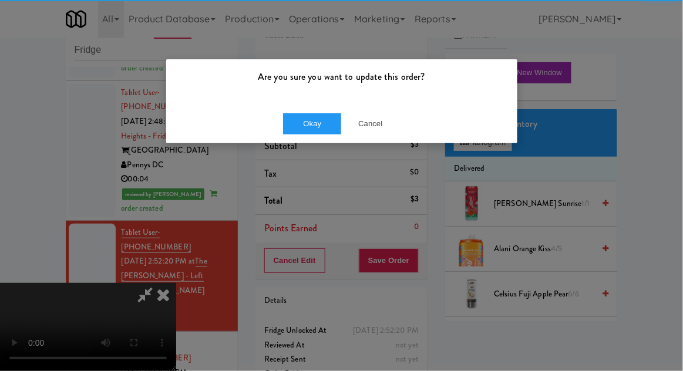
click at [296, 106] on div "Okay Cancel" at bounding box center [341, 123] width 351 height 39
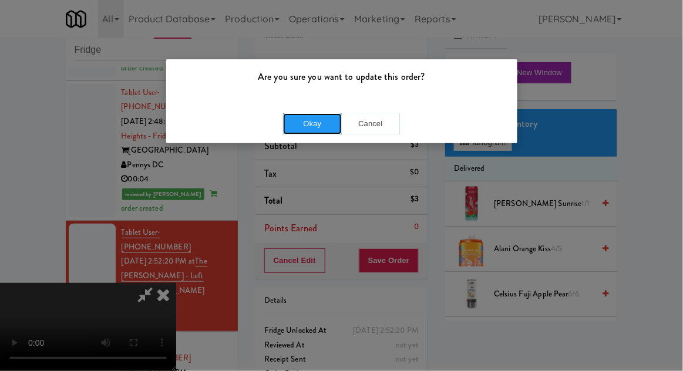
click at [303, 119] on button "Okay" at bounding box center [312, 123] width 59 height 21
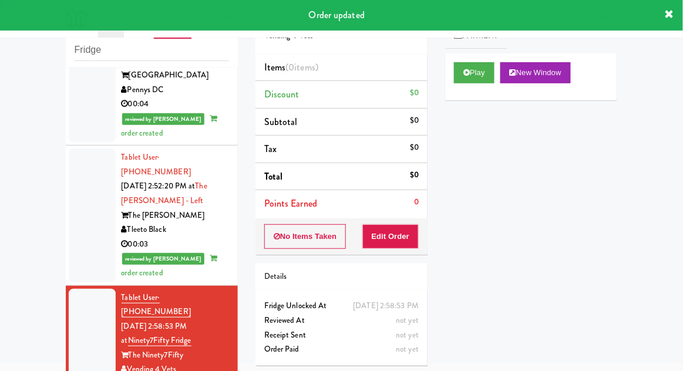
scroll to position [1316, 0]
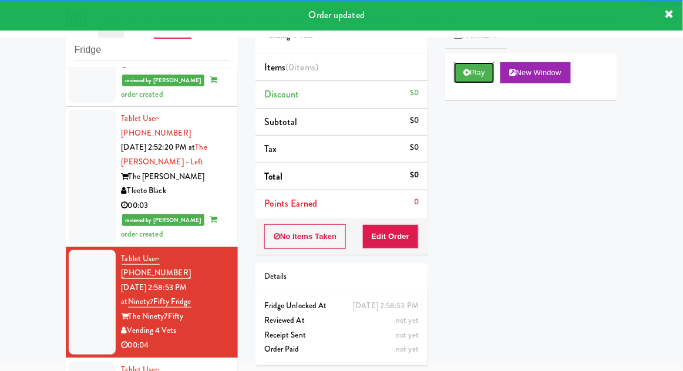
click at [471, 69] on button "Play" at bounding box center [474, 72] width 40 height 21
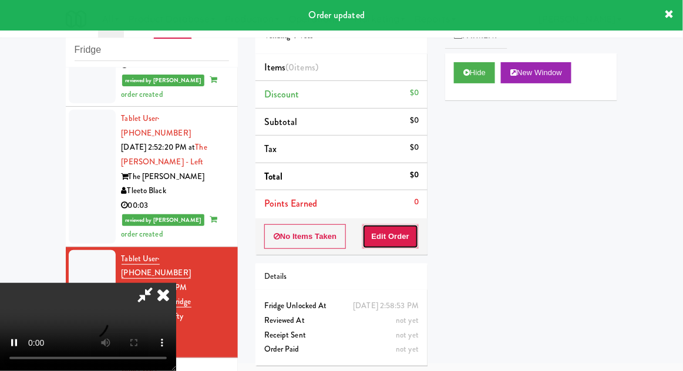
click at [409, 239] on button "Edit Order" at bounding box center [390, 236] width 57 height 25
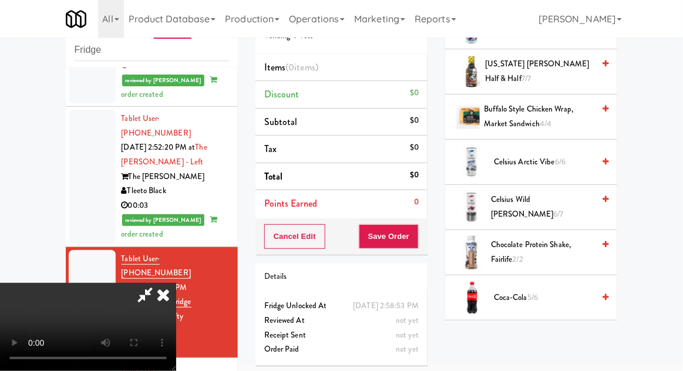
scroll to position [222, 0]
click at [560, 209] on span "6/7" at bounding box center [558, 214] width 10 height 11
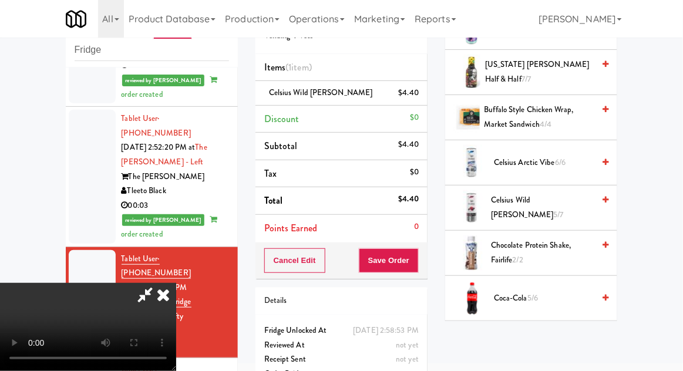
scroll to position [43, 0]
click at [417, 260] on button "Save Order" at bounding box center [389, 260] width 60 height 25
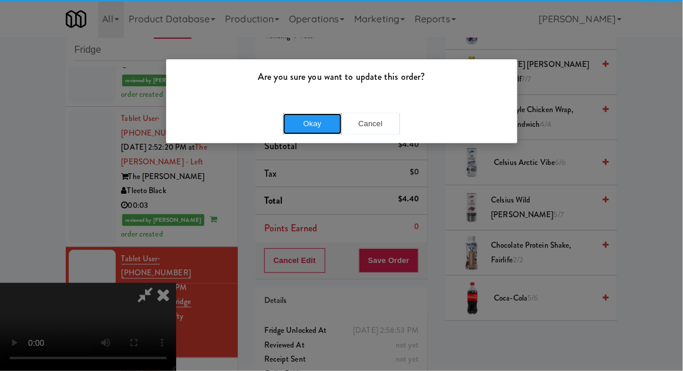
click at [318, 115] on button "Okay" at bounding box center [312, 123] width 59 height 21
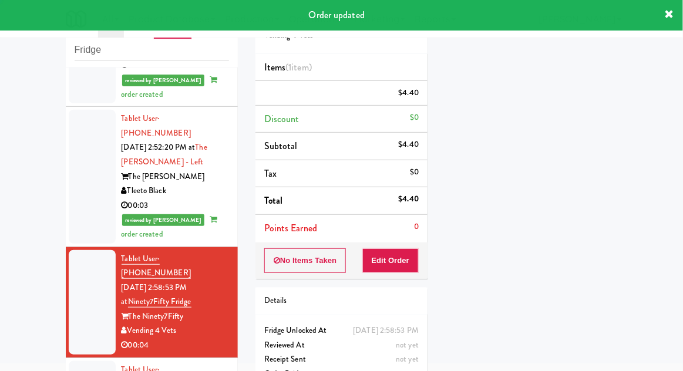
scroll to position [0, 0]
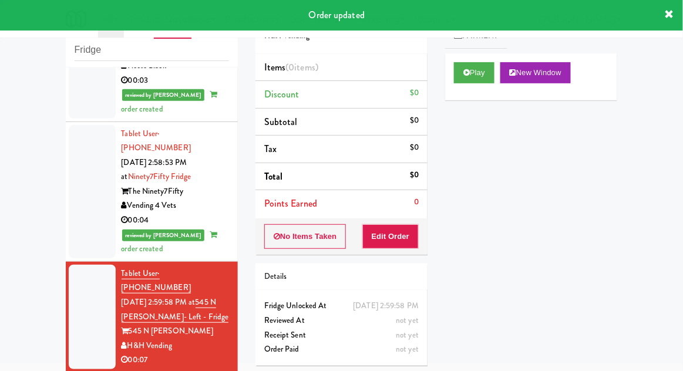
scroll to position [1443, 0]
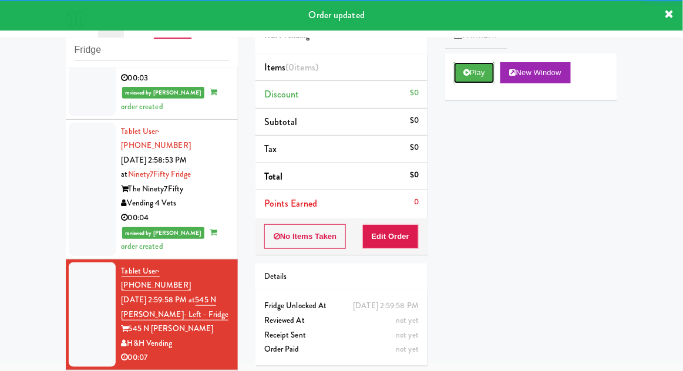
click at [464, 72] on icon at bounding box center [466, 73] width 6 height 8
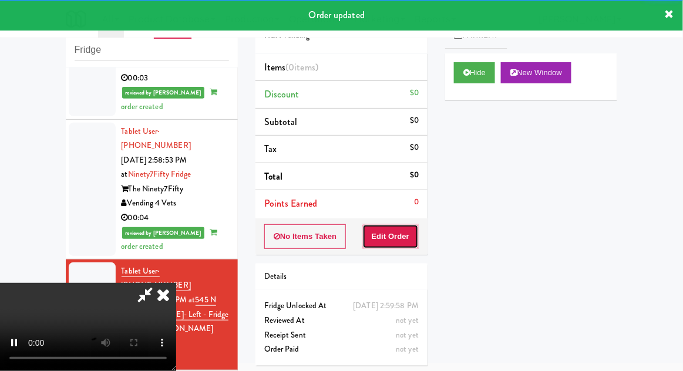
click at [398, 244] on button "Edit Order" at bounding box center [390, 236] width 57 height 25
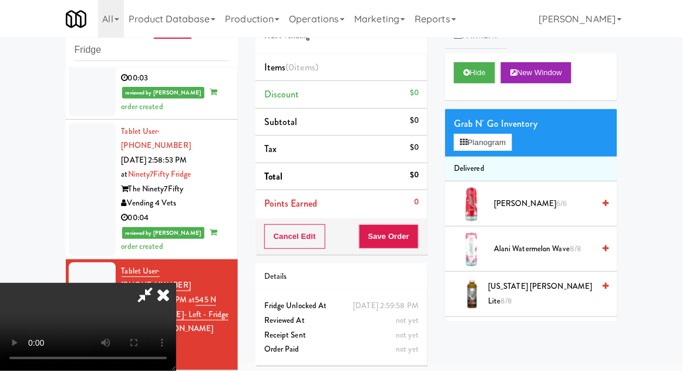
scroll to position [0, 0]
click at [511, 145] on button "Planogram" at bounding box center [483, 143] width 58 height 18
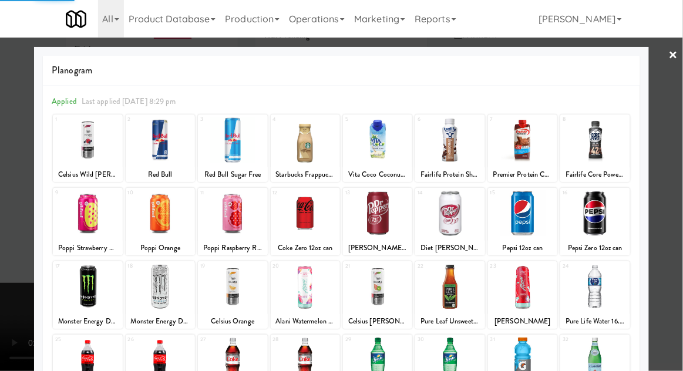
click at [526, 285] on div at bounding box center [522, 286] width 69 height 45
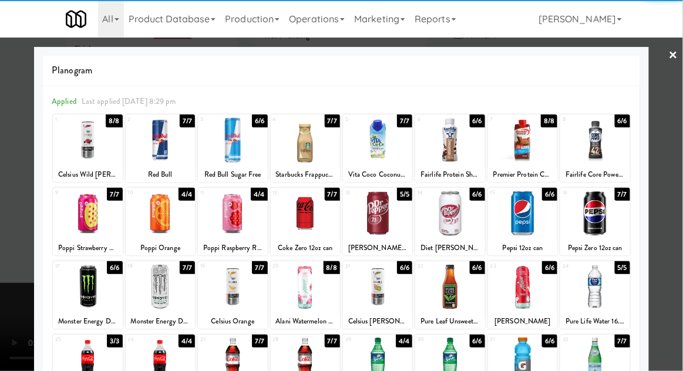
click at [524, 295] on div at bounding box center [522, 286] width 69 height 45
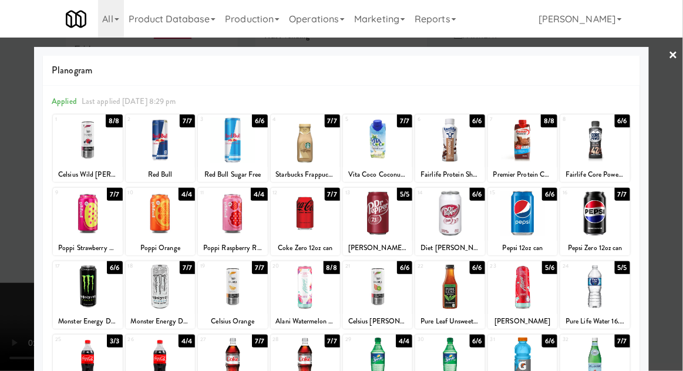
click at [679, 166] on div at bounding box center [341, 185] width 683 height 371
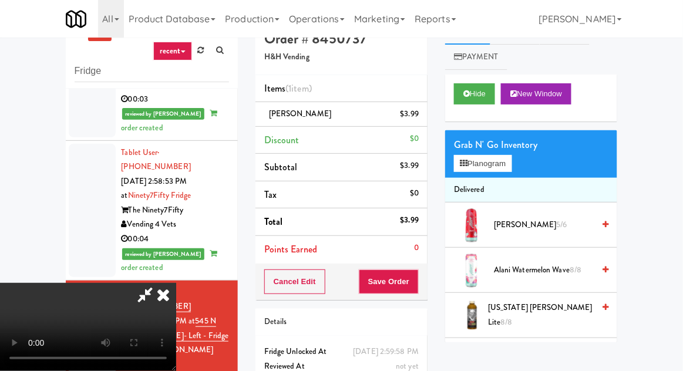
scroll to position [45, 0]
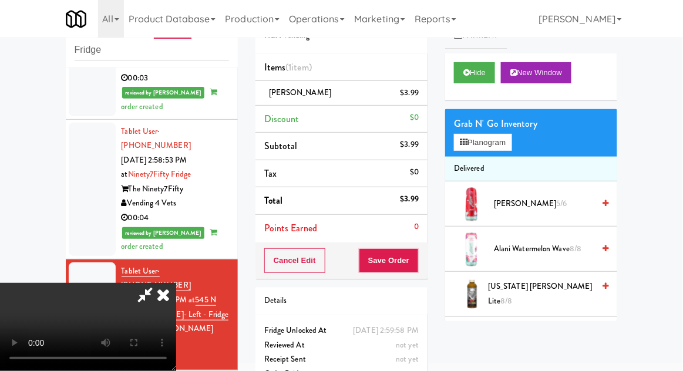
click at [158, 283] on icon at bounding box center [144, 294] width 27 height 23
click at [417, 260] on button "Save Order" at bounding box center [389, 260] width 60 height 25
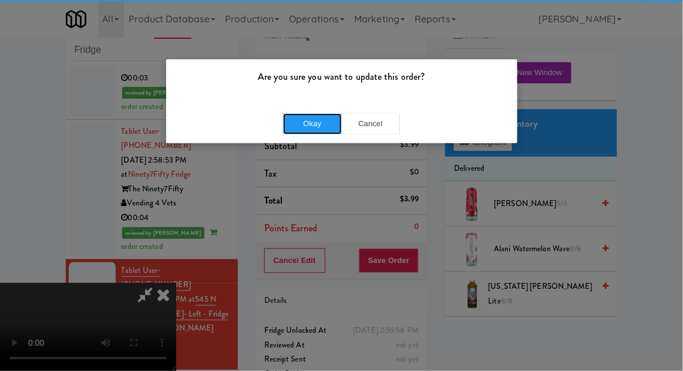
click at [320, 124] on button "Okay" at bounding box center [312, 123] width 59 height 21
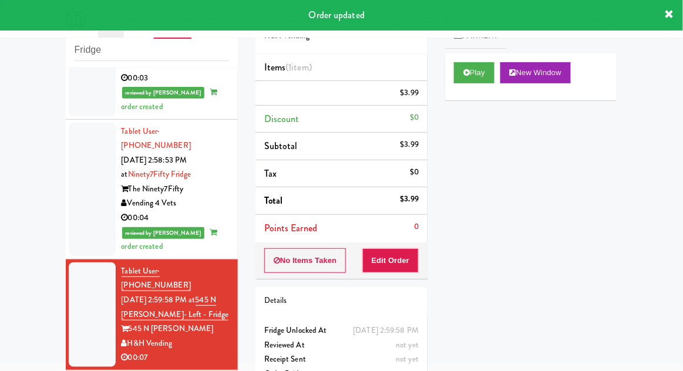
scroll to position [0, 0]
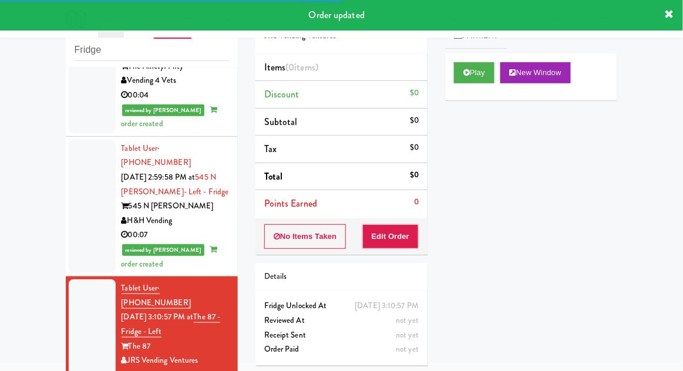
scroll to position [1567, 0]
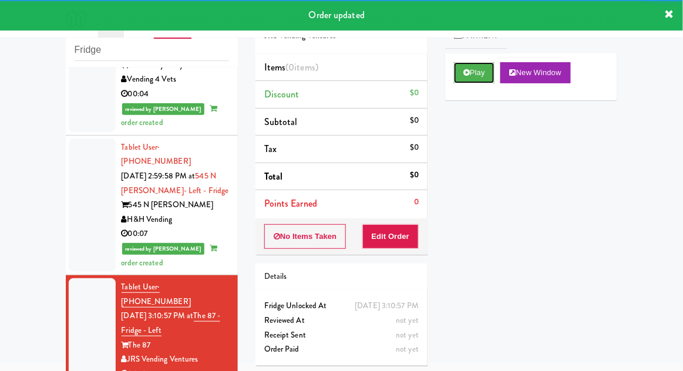
click at [463, 67] on button "Play" at bounding box center [474, 72] width 40 height 21
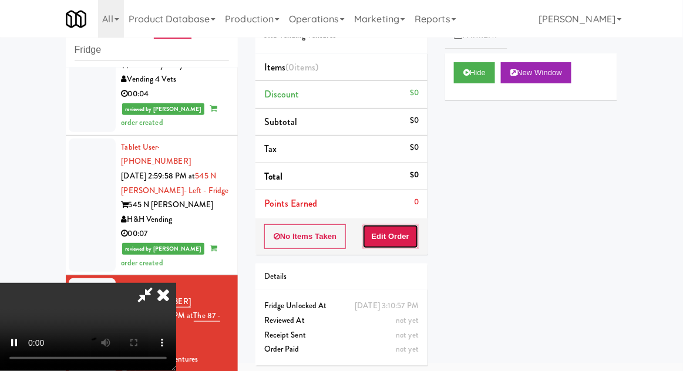
click at [393, 234] on button "Edit Order" at bounding box center [390, 236] width 57 height 25
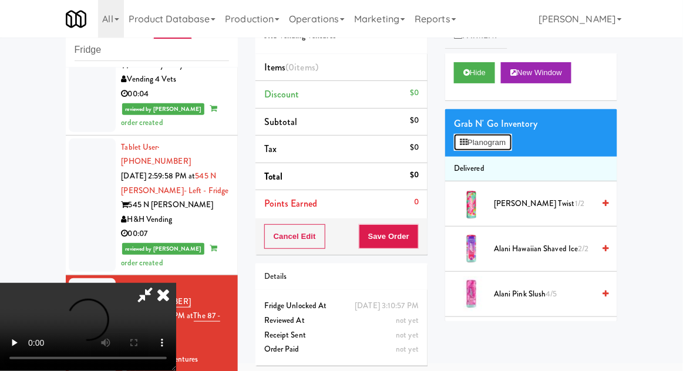
click at [507, 134] on button "Planogram" at bounding box center [483, 143] width 58 height 18
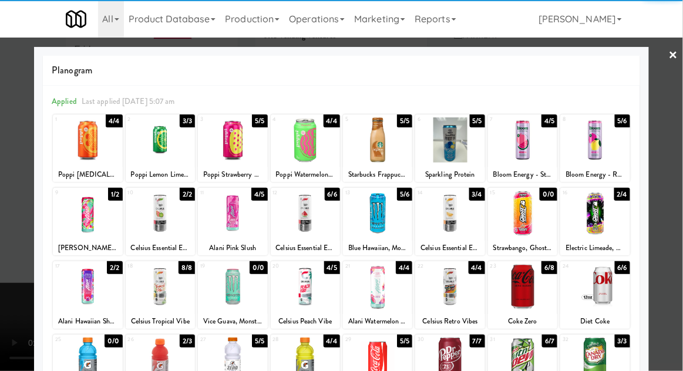
click at [524, 288] on div at bounding box center [522, 286] width 69 height 45
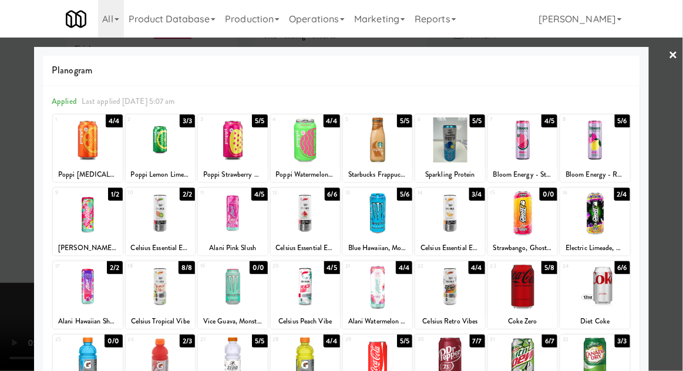
click at [681, 165] on div at bounding box center [341, 185] width 683 height 371
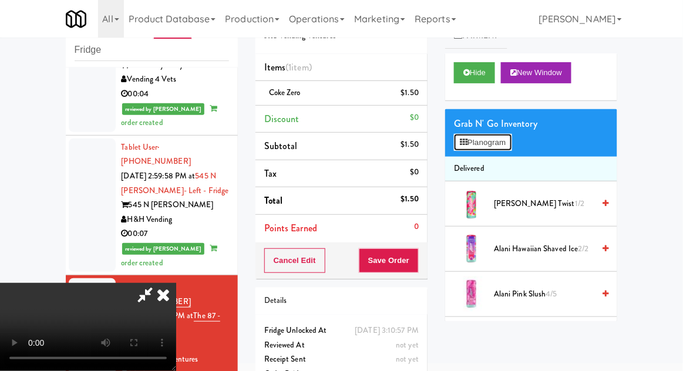
click at [505, 149] on button "Planogram" at bounding box center [483, 143] width 58 height 18
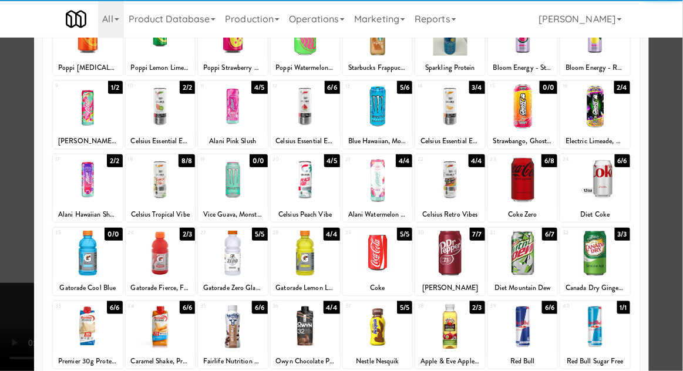
scroll to position [104, 0]
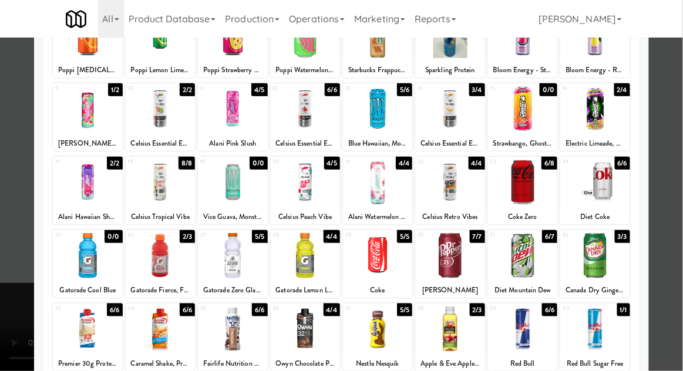
click at [453, 332] on div at bounding box center [449, 328] width 69 height 45
click at [679, 181] on div at bounding box center [341, 185] width 683 height 371
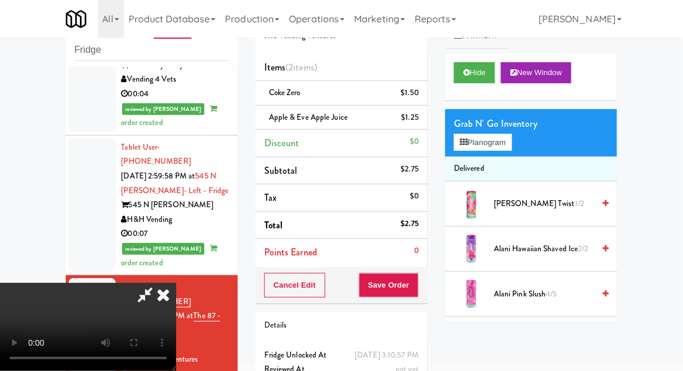
scroll to position [53, 0]
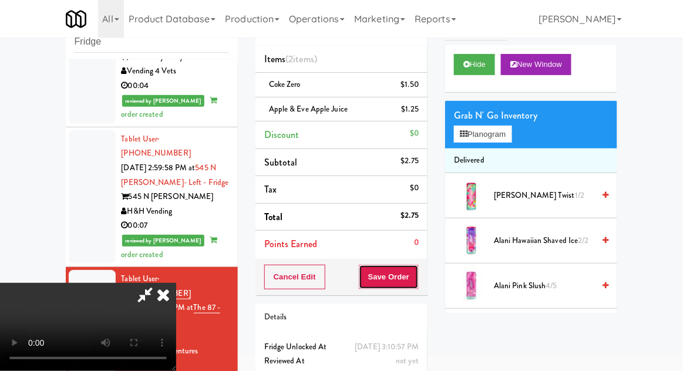
click at [418, 277] on button "Save Order" at bounding box center [389, 277] width 60 height 25
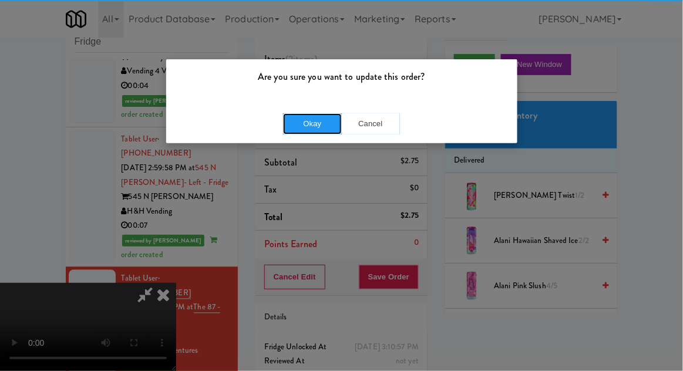
click at [319, 119] on button "Okay" at bounding box center [312, 123] width 59 height 21
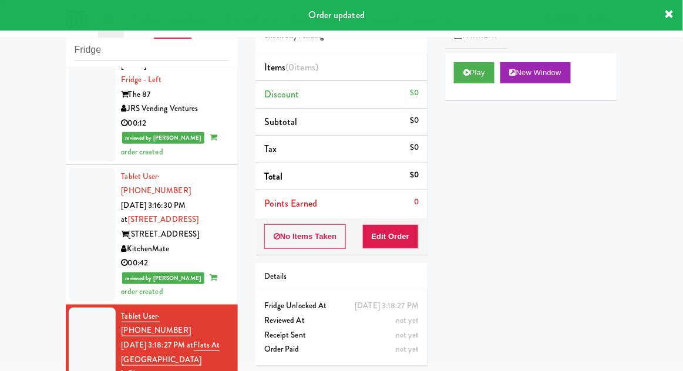
scroll to position [1835, 0]
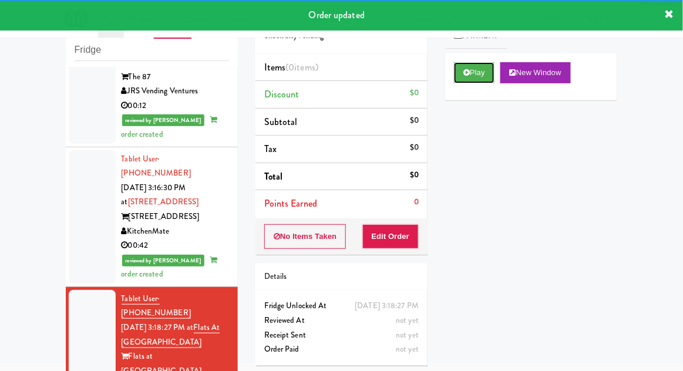
click at [464, 78] on button "Play" at bounding box center [474, 72] width 40 height 21
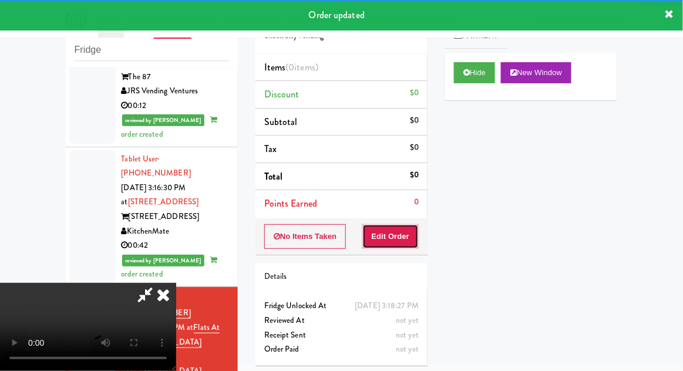
click at [386, 237] on button "Edit Order" at bounding box center [390, 236] width 57 height 25
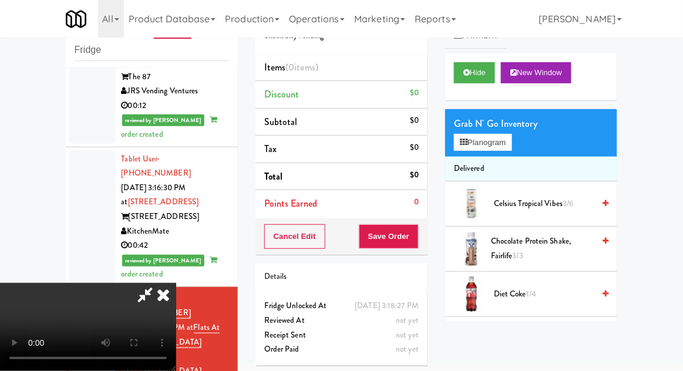
scroll to position [0, 0]
click at [497, 139] on button "Planogram" at bounding box center [483, 143] width 58 height 18
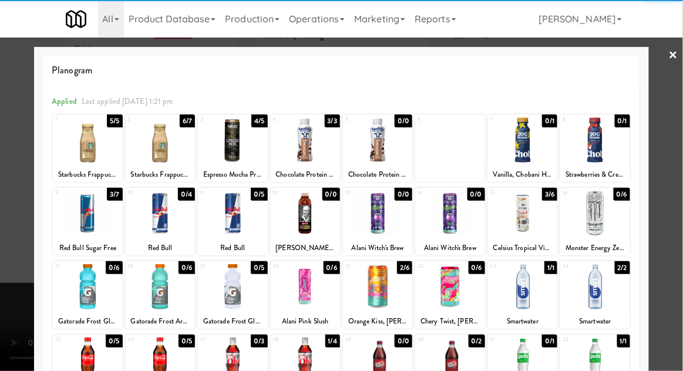
click at [386, 217] on div at bounding box center [377, 213] width 69 height 45
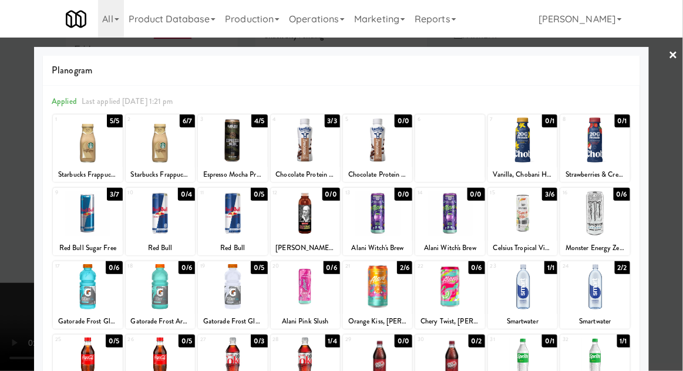
click at [677, 175] on div at bounding box center [341, 185] width 683 height 371
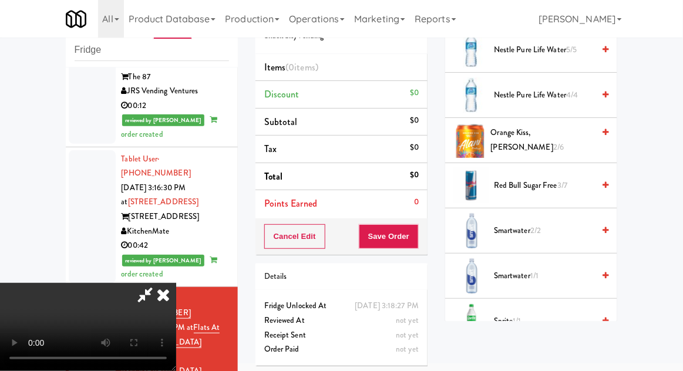
scroll to position [795, 0]
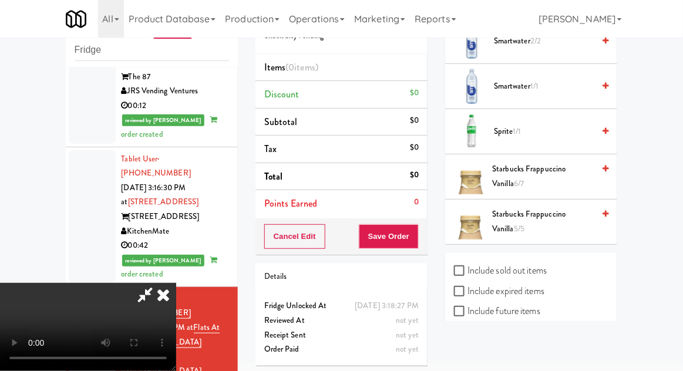
click at [531, 267] on label "Include sold out items" at bounding box center [500, 271] width 93 height 18
click at [467, 267] on input "Include sold out items" at bounding box center [460, 270] width 13 height 9
checkbox input "true"
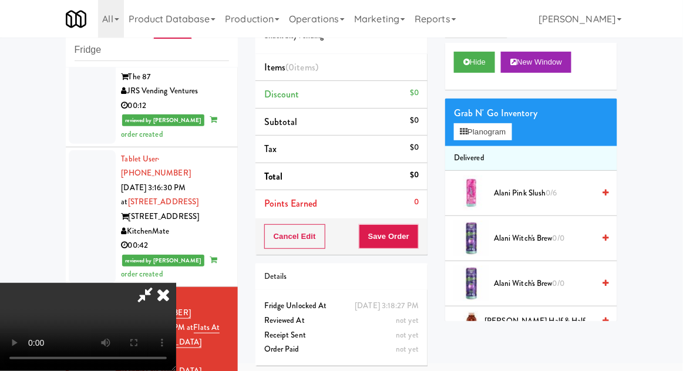
scroll to position [9, 0]
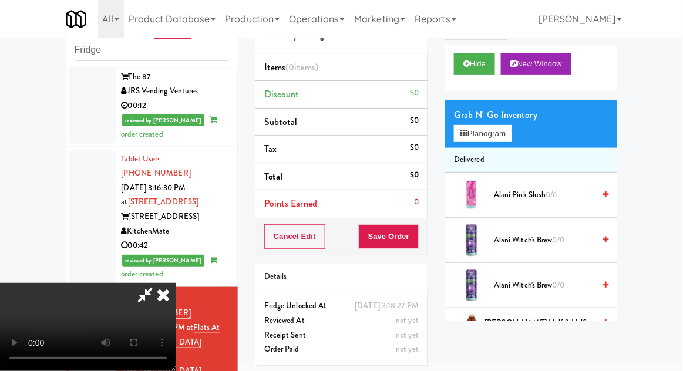
click at [553, 233] on span "Alani Witch's Brew 0/0" at bounding box center [544, 240] width 100 height 15
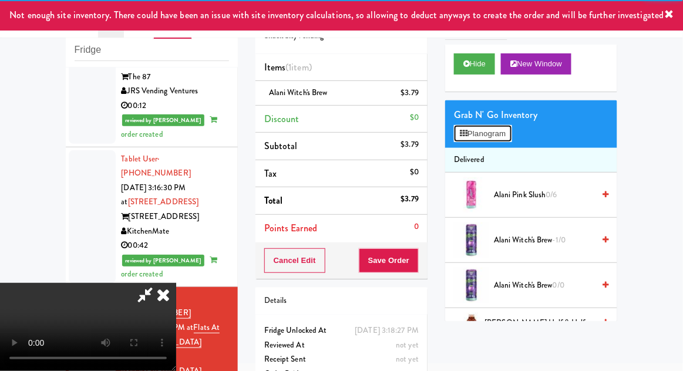
click at [511, 136] on button "Planogram" at bounding box center [483, 134] width 58 height 18
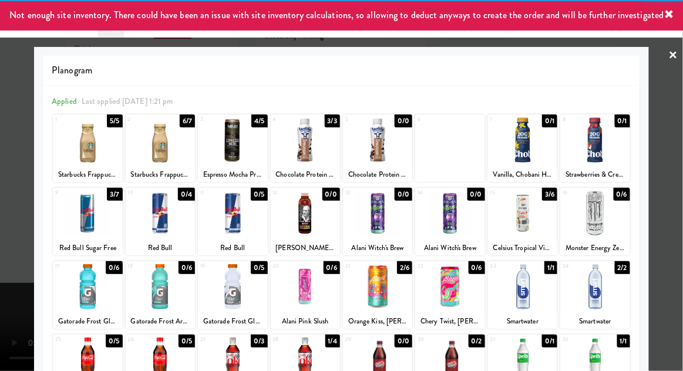
click at [681, 183] on div at bounding box center [341, 185] width 683 height 371
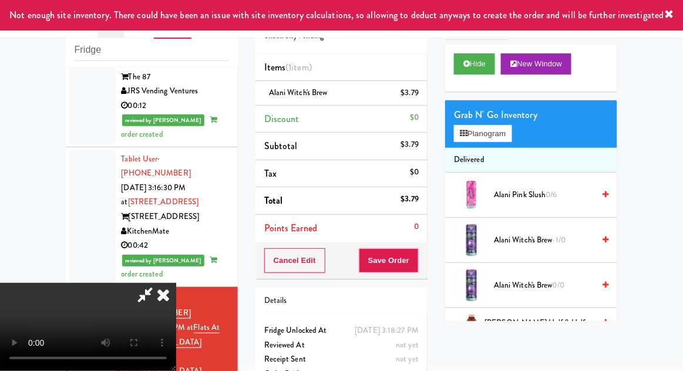
scroll to position [43, 0]
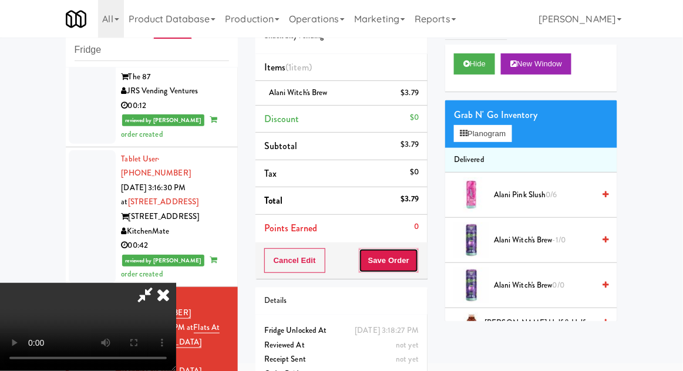
click at [417, 259] on button "Save Order" at bounding box center [389, 260] width 60 height 25
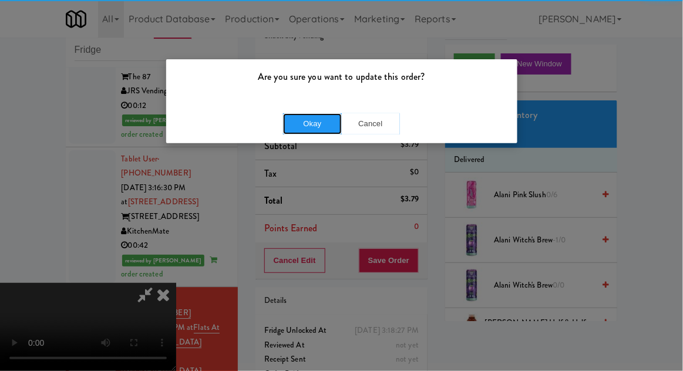
click at [331, 122] on button "Okay" at bounding box center [312, 123] width 59 height 21
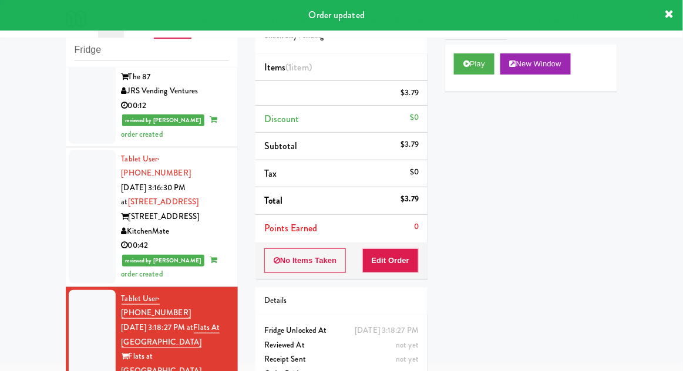
scroll to position [0, 0]
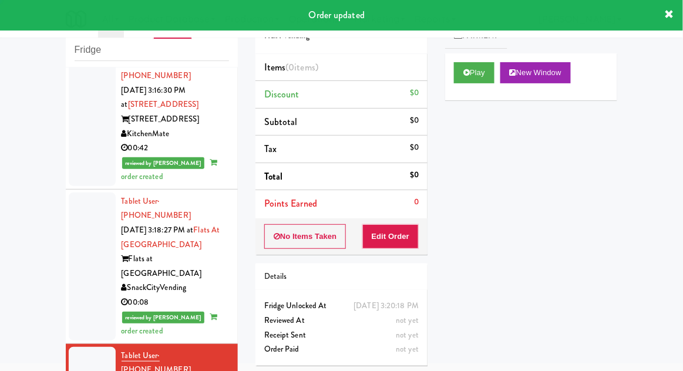
scroll to position [1937, 0]
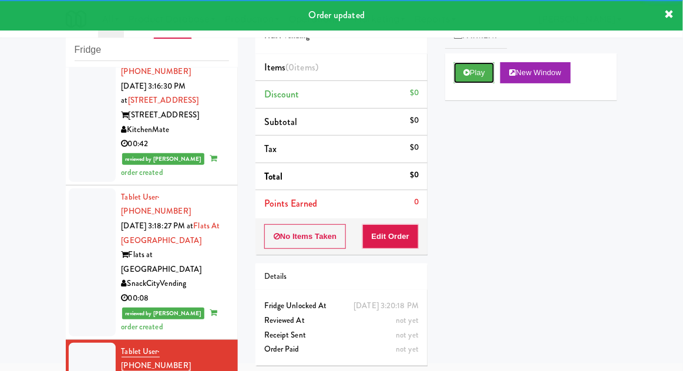
click at [463, 75] on button "Play" at bounding box center [474, 72] width 40 height 21
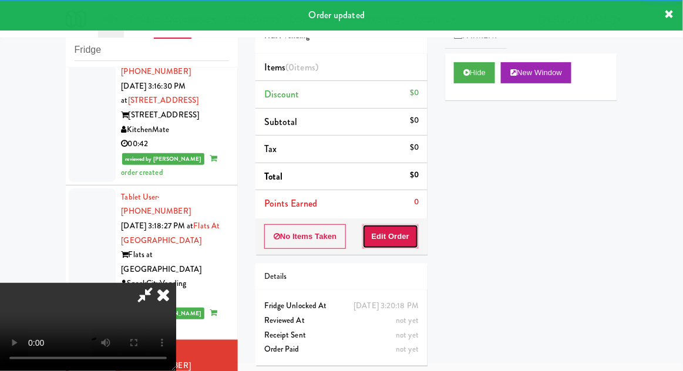
click at [401, 244] on button "Edit Order" at bounding box center [390, 236] width 57 height 25
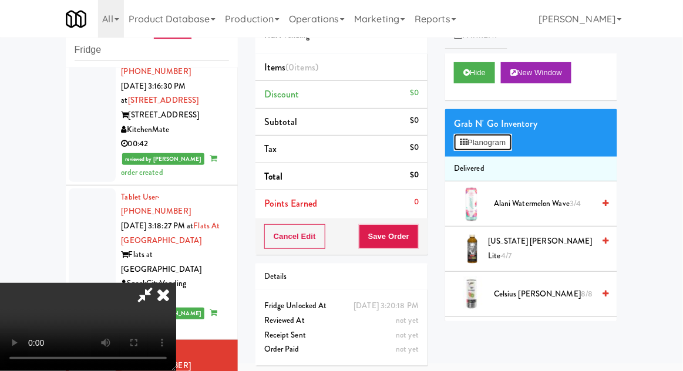
click at [511, 144] on button "Planogram" at bounding box center [483, 143] width 58 height 18
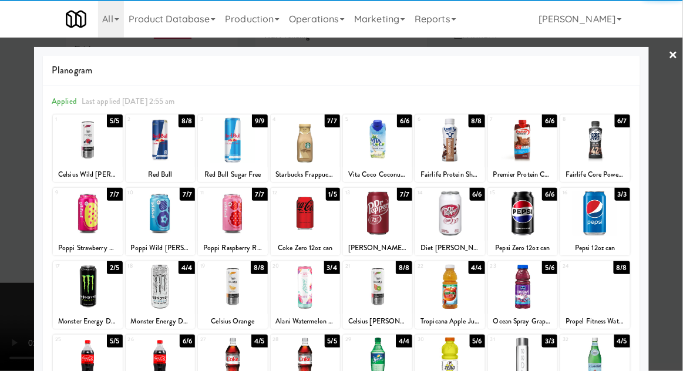
click at [384, 219] on div at bounding box center [377, 213] width 69 height 45
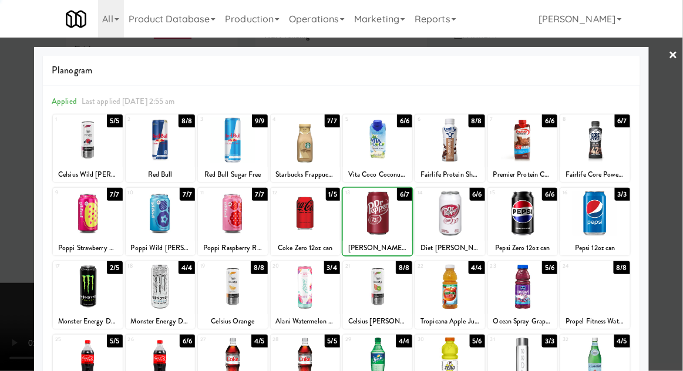
click at [679, 170] on div at bounding box center [341, 185] width 683 height 371
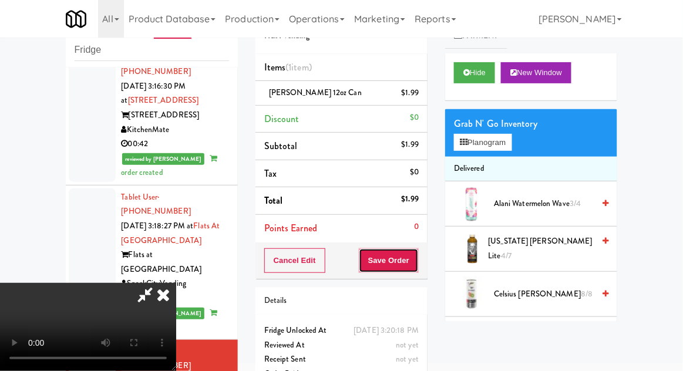
click at [416, 259] on button "Save Order" at bounding box center [389, 260] width 60 height 25
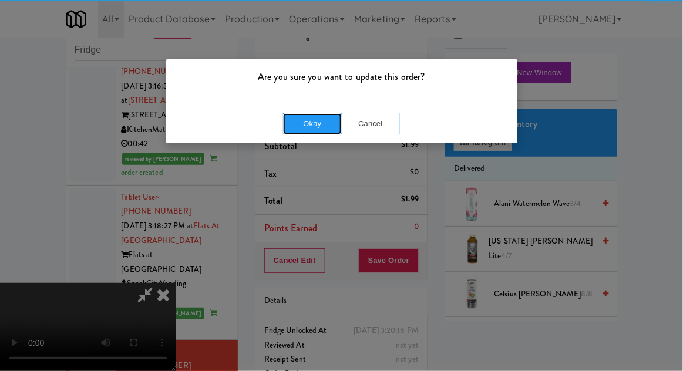
click at [312, 129] on button "Okay" at bounding box center [312, 123] width 59 height 21
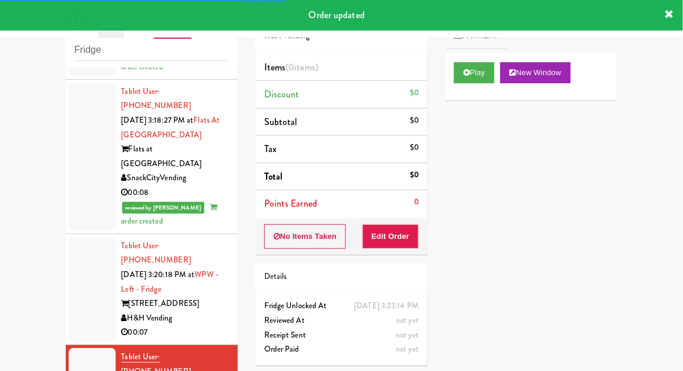
scroll to position [2043, 0]
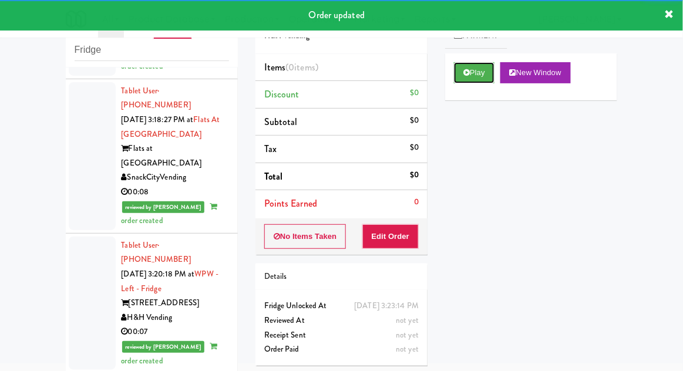
click at [458, 79] on button "Play" at bounding box center [474, 72] width 40 height 21
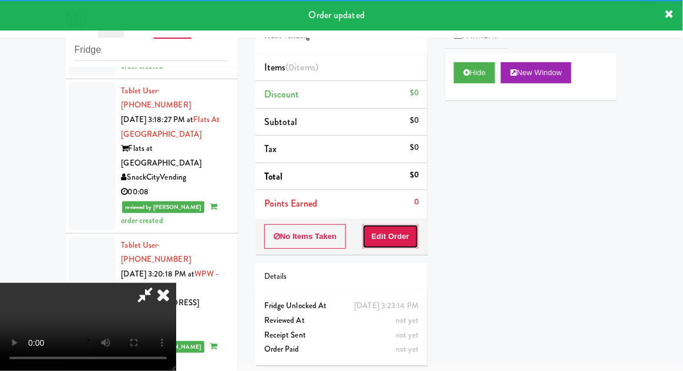
click at [401, 246] on button "Edit Order" at bounding box center [390, 236] width 57 height 25
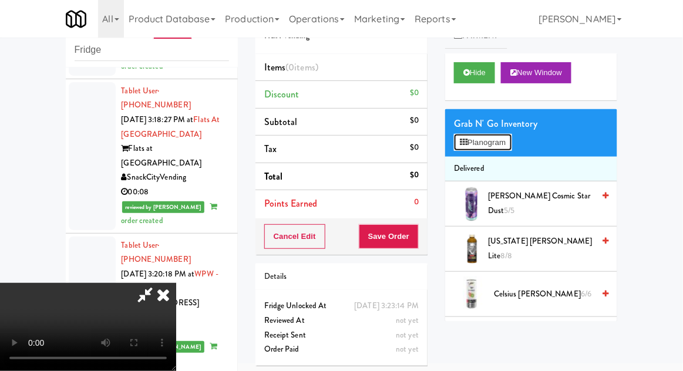
click at [507, 136] on button "Planogram" at bounding box center [483, 143] width 58 height 18
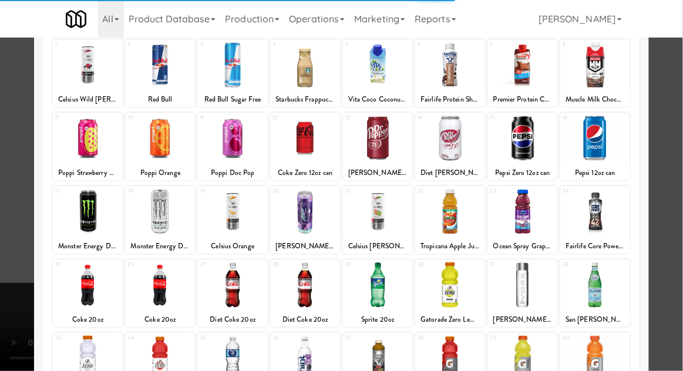
scroll to position [111, 0]
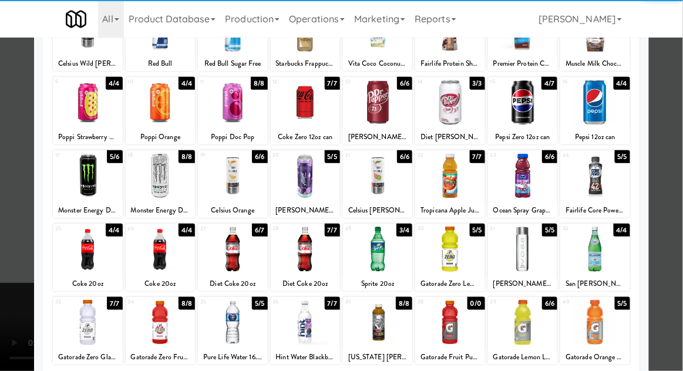
click at [461, 252] on div at bounding box center [449, 249] width 69 height 45
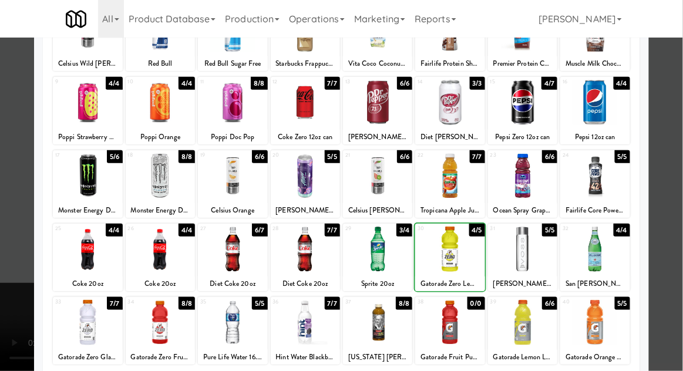
click at [681, 173] on div at bounding box center [341, 185] width 683 height 371
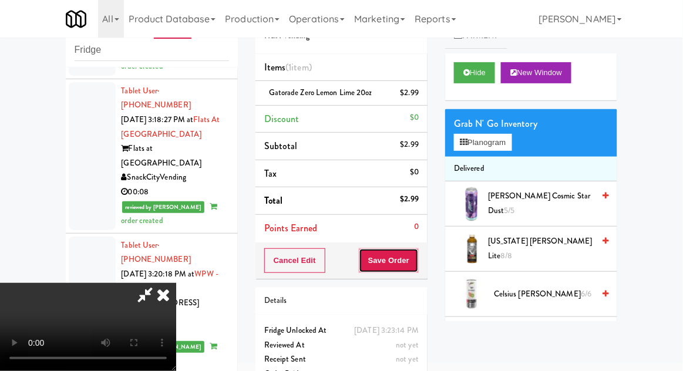
click at [418, 266] on button "Save Order" at bounding box center [389, 260] width 60 height 25
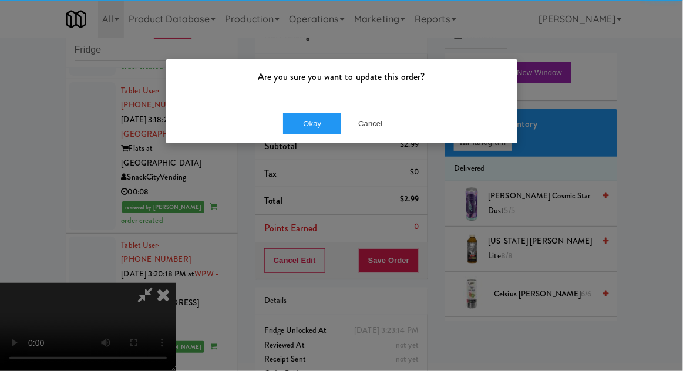
click at [286, 110] on div "Okay Cancel" at bounding box center [341, 123] width 351 height 39
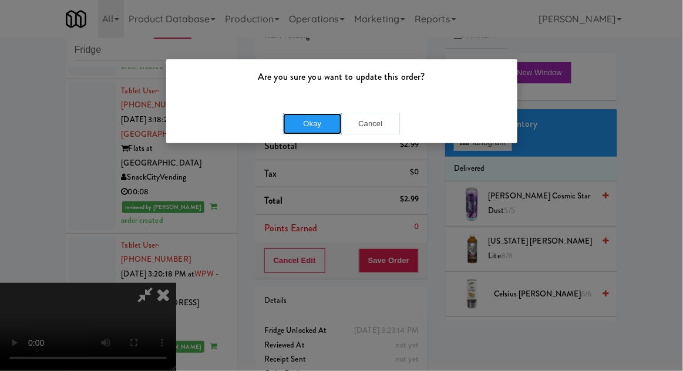
click at [306, 128] on button "Okay" at bounding box center [312, 123] width 59 height 21
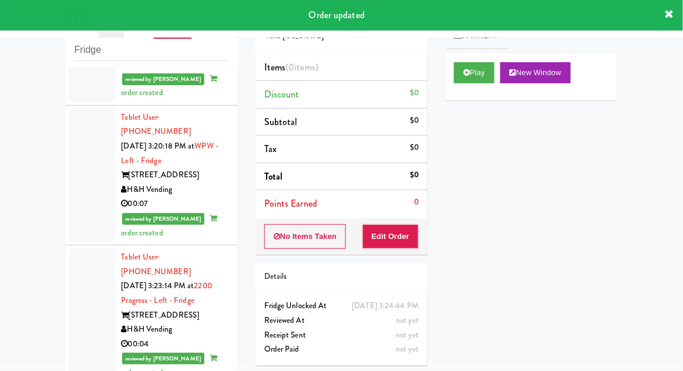
scroll to position [2174, 0]
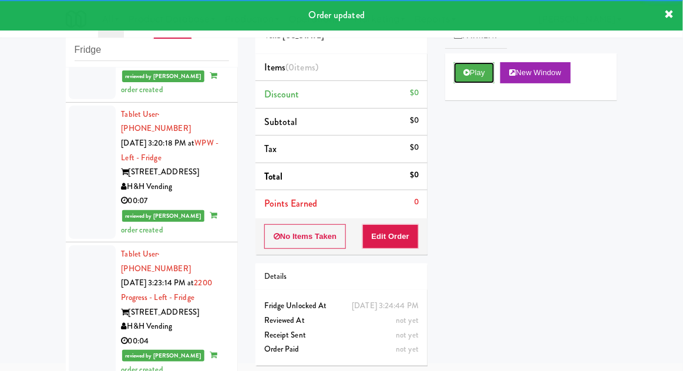
click at [472, 77] on button "Play" at bounding box center [474, 72] width 40 height 21
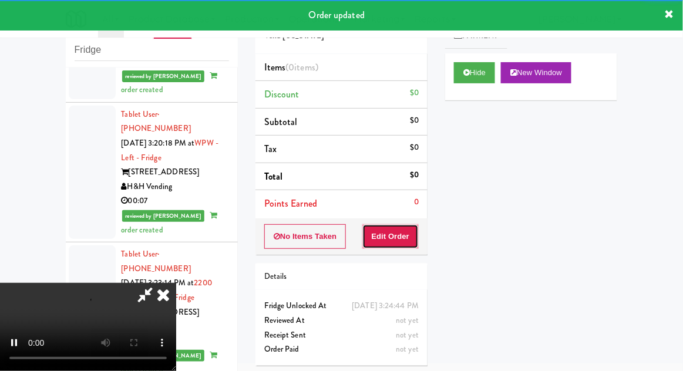
click at [402, 245] on button "Edit Order" at bounding box center [390, 236] width 57 height 25
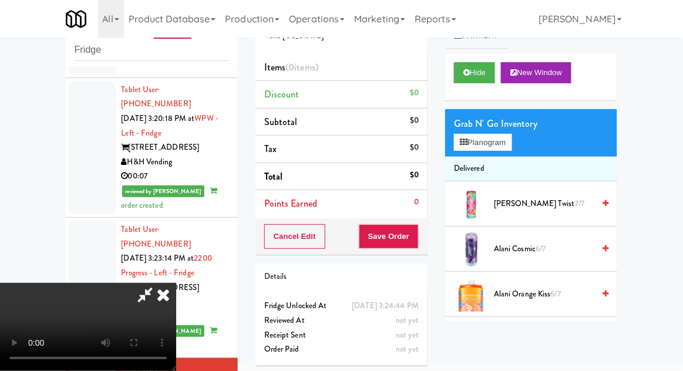
scroll to position [0, 0]
click at [504, 148] on button "Planogram" at bounding box center [483, 143] width 58 height 18
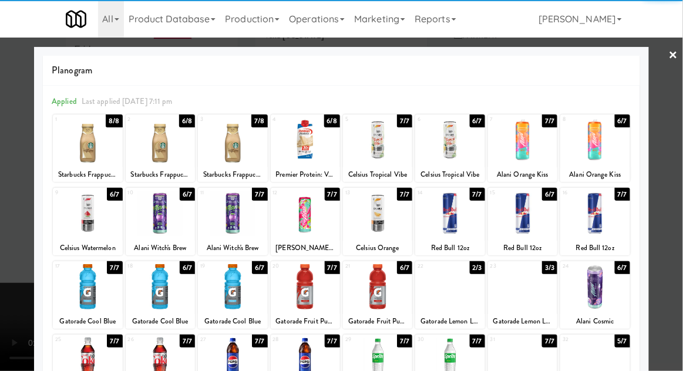
click at [158, 289] on div at bounding box center [160, 286] width 69 height 45
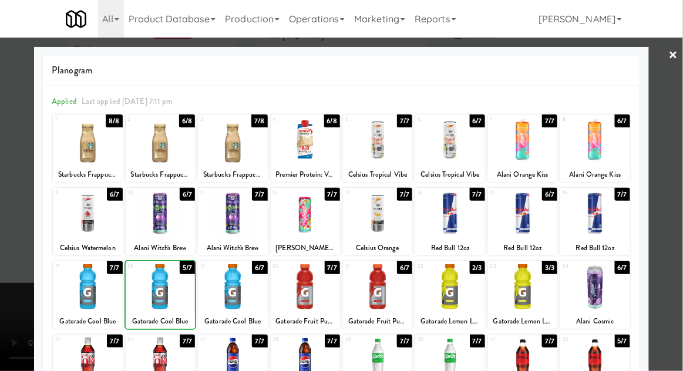
click at [679, 191] on div at bounding box center [341, 185] width 683 height 371
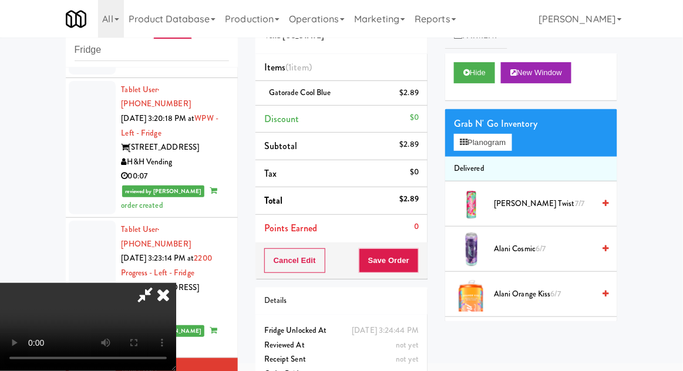
scroll to position [43, 0]
click at [426, 257] on div "Cancel Edit Save Order" at bounding box center [341, 260] width 172 height 36
click at [414, 260] on button "Save Order" at bounding box center [389, 260] width 60 height 25
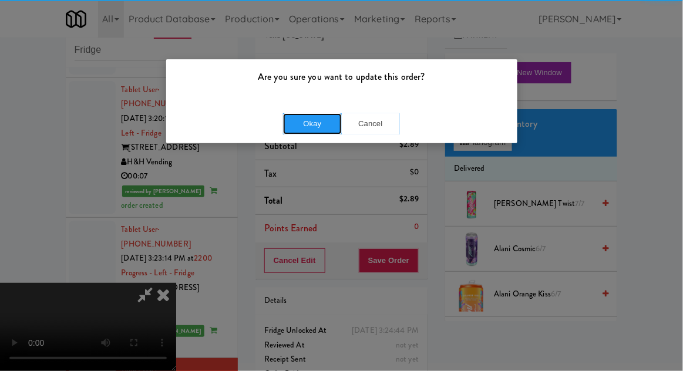
click at [313, 127] on button "Okay" at bounding box center [312, 123] width 59 height 21
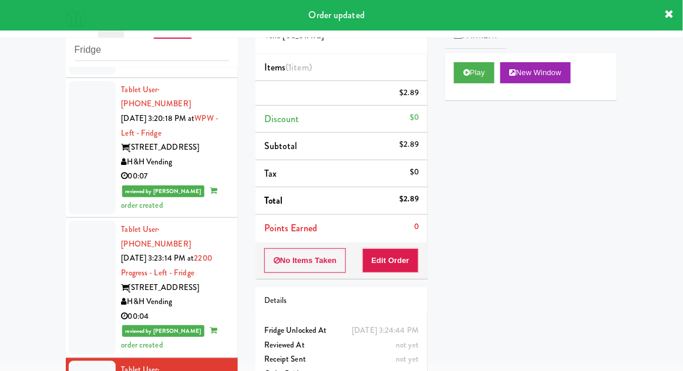
scroll to position [0, 0]
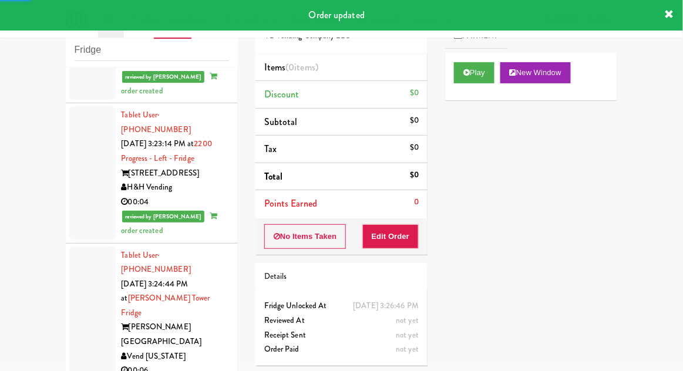
scroll to position [2323, 0]
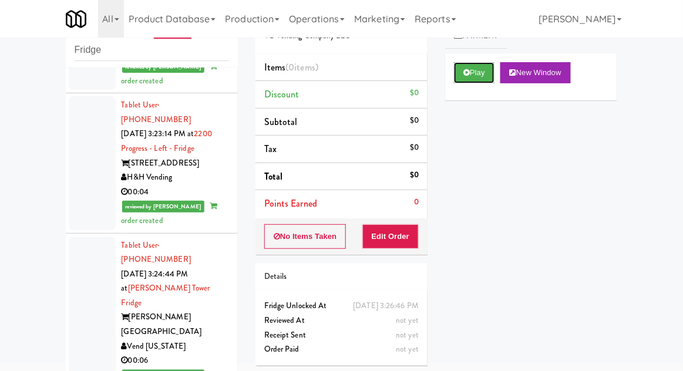
click at [472, 68] on button "Play" at bounding box center [474, 72] width 40 height 21
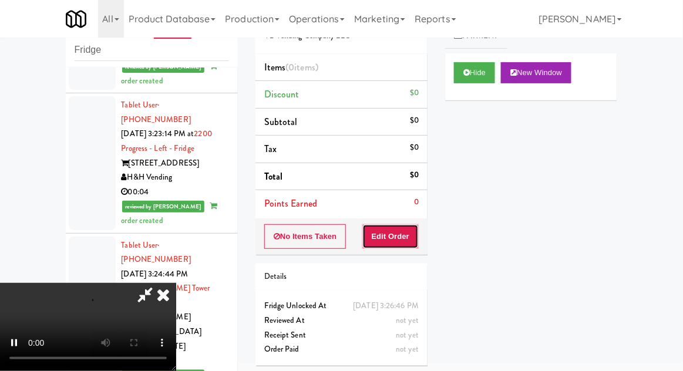
click at [400, 229] on button "Edit Order" at bounding box center [390, 236] width 57 height 25
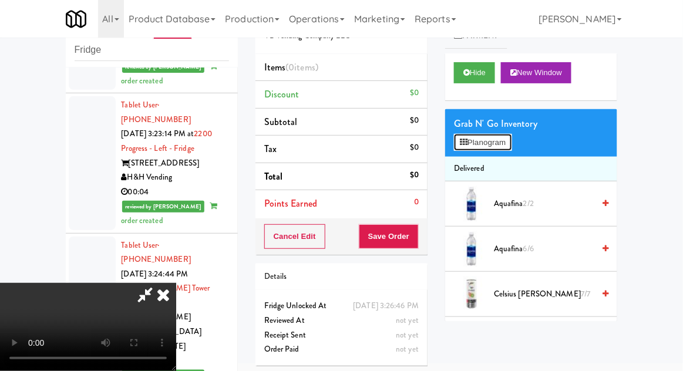
click at [507, 141] on button "Planogram" at bounding box center [483, 143] width 58 height 18
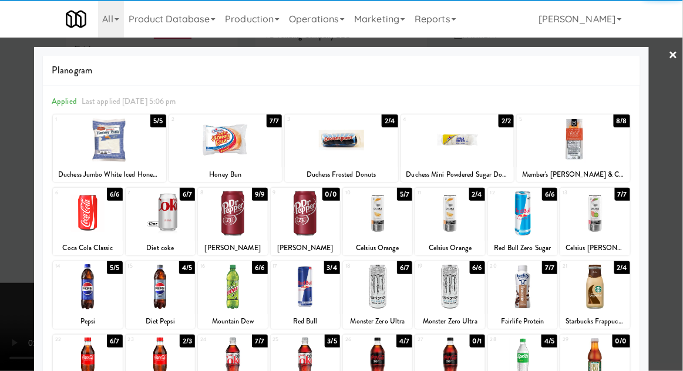
click at [224, 294] on div at bounding box center [232, 286] width 69 height 45
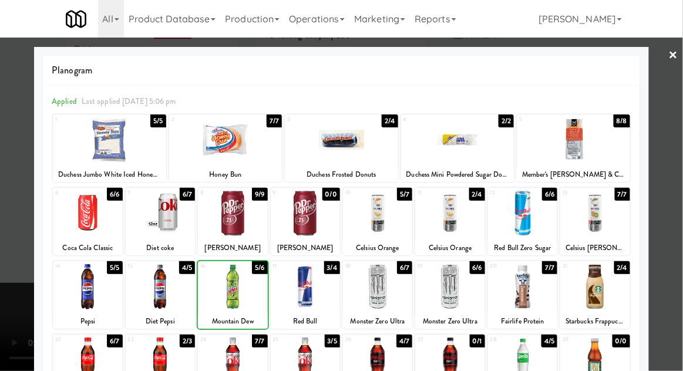
click at [674, 182] on div at bounding box center [341, 185] width 683 height 371
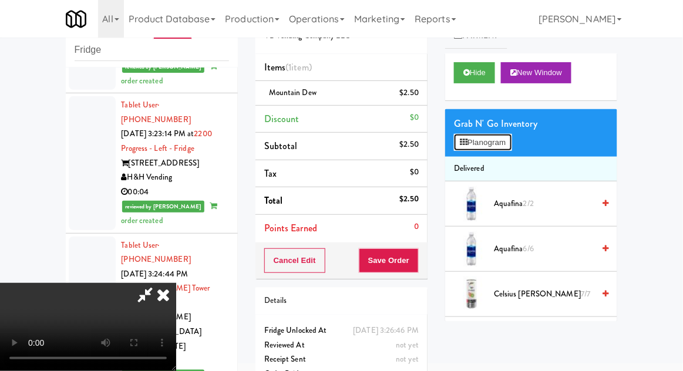
click at [507, 147] on button "Planogram" at bounding box center [483, 143] width 58 height 18
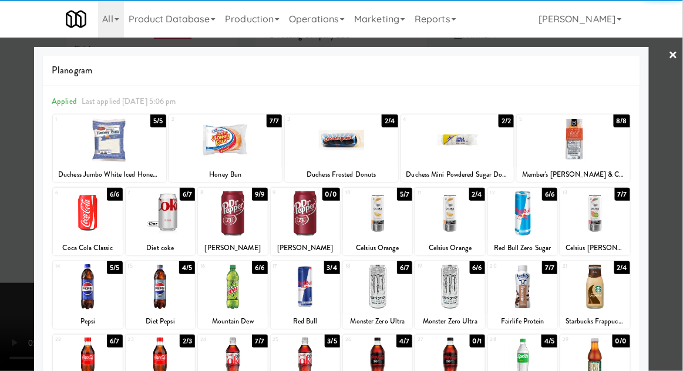
click at [384, 293] on div at bounding box center [377, 286] width 69 height 45
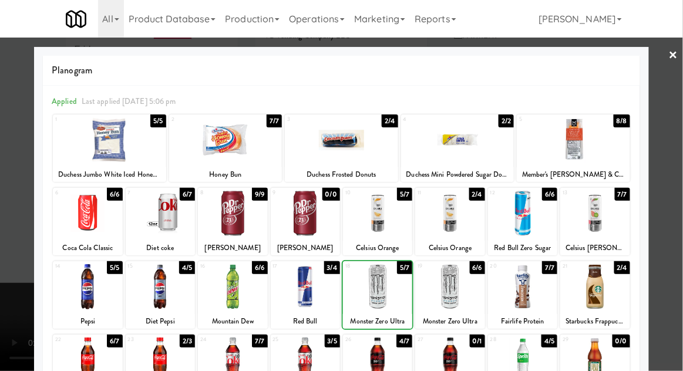
click at [678, 189] on div at bounding box center [341, 185] width 683 height 371
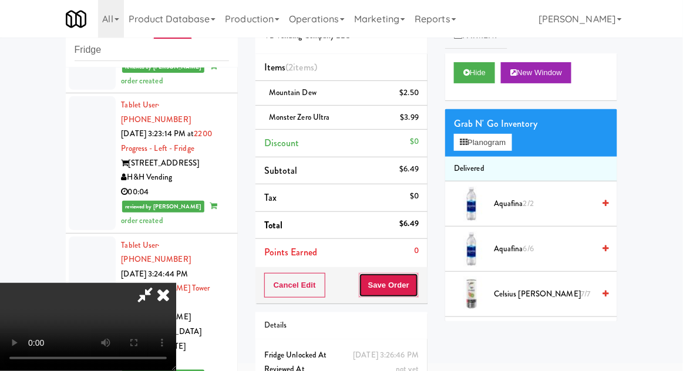
click at [418, 286] on button "Save Order" at bounding box center [389, 285] width 60 height 25
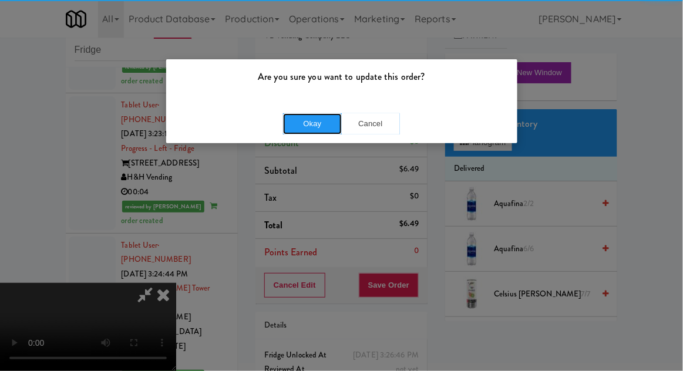
click at [323, 126] on button "Okay" at bounding box center [312, 123] width 59 height 21
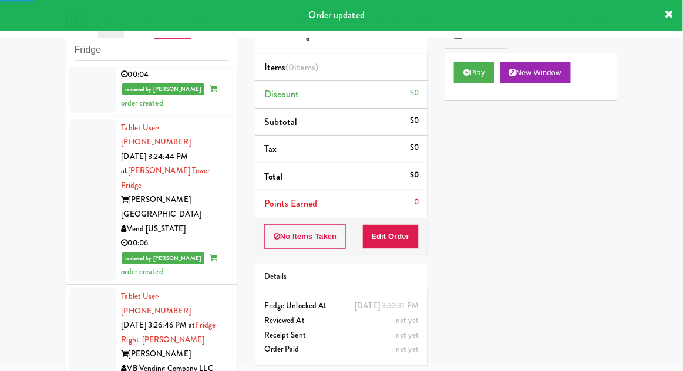
scroll to position [2448, 0]
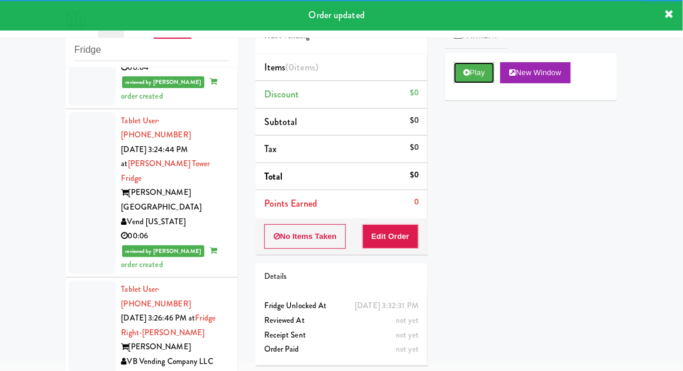
click at [457, 75] on button "Play" at bounding box center [474, 72] width 40 height 21
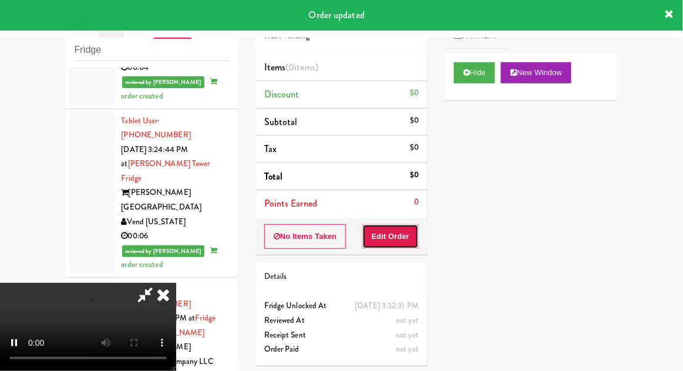
click at [400, 231] on button "Edit Order" at bounding box center [390, 236] width 57 height 25
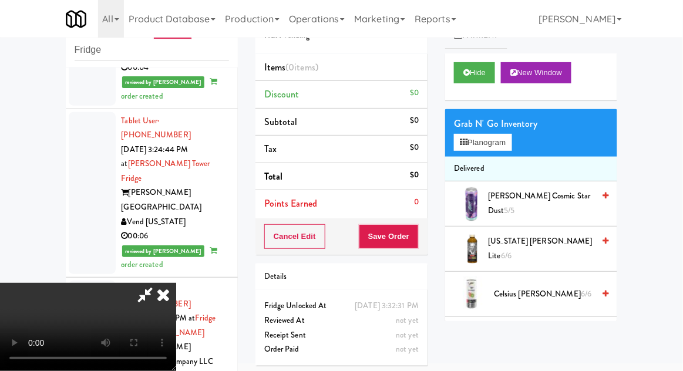
scroll to position [0, 0]
click at [510, 141] on button "Planogram" at bounding box center [483, 143] width 58 height 18
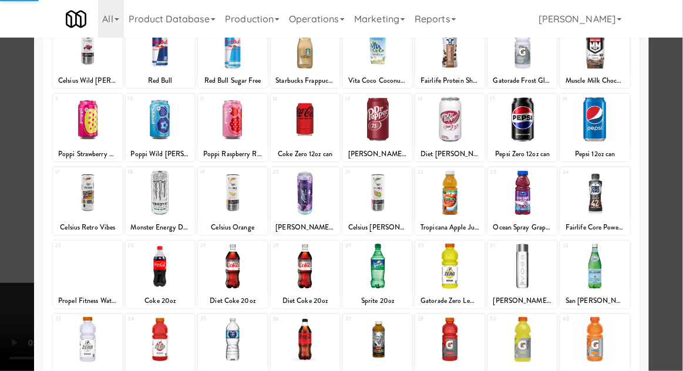
scroll to position [94, 0]
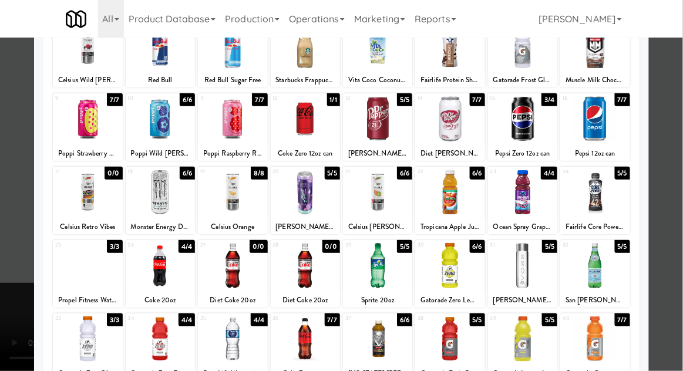
click at [164, 276] on div at bounding box center [160, 265] width 69 height 45
click at [679, 180] on div at bounding box center [341, 185] width 683 height 371
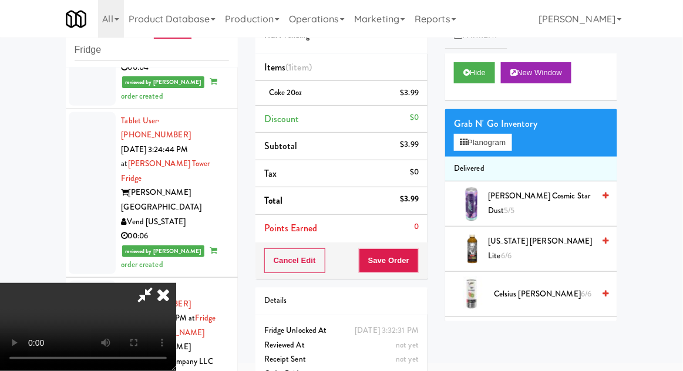
scroll to position [43, 0]
click at [418, 261] on button "Save Order" at bounding box center [389, 260] width 60 height 25
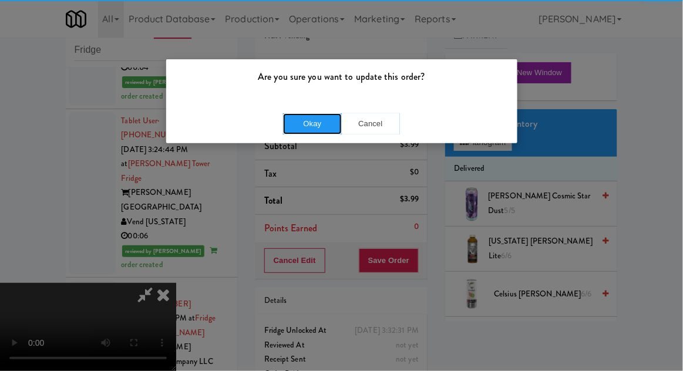
click at [315, 123] on button "Okay" at bounding box center [312, 123] width 59 height 21
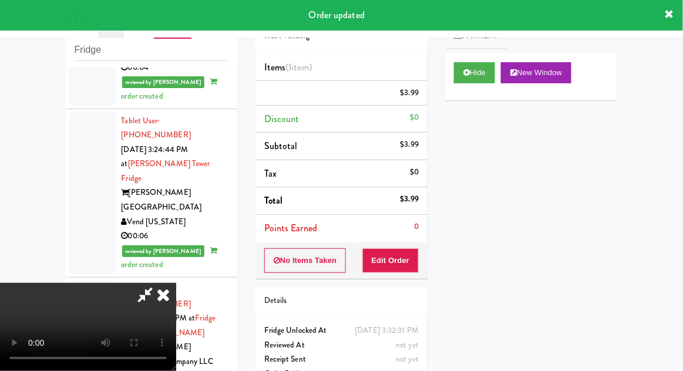
scroll to position [0, 0]
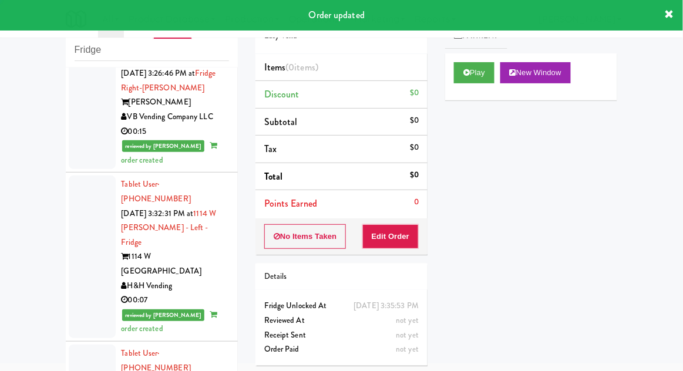
scroll to position [2694, 0]
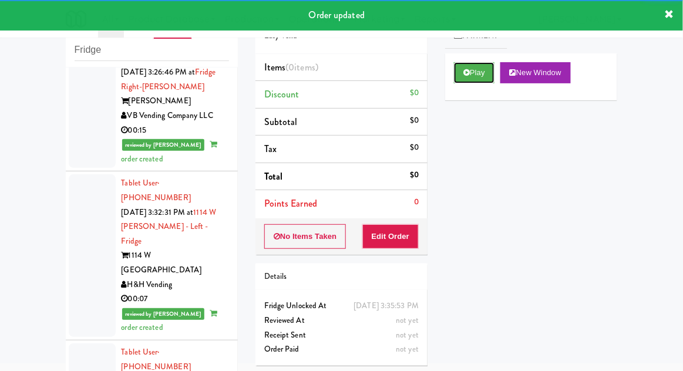
click at [471, 70] on button "Play" at bounding box center [474, 72] width 40 height 21
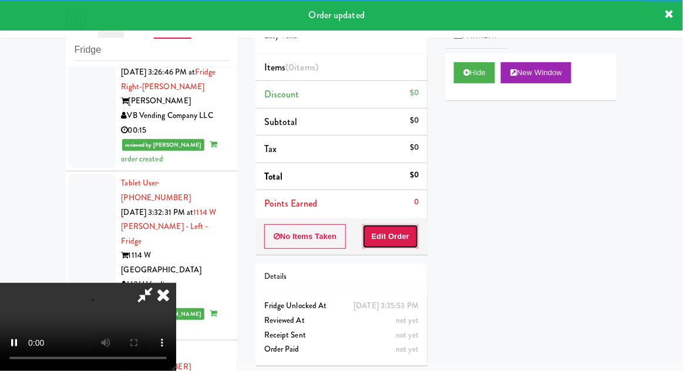
click at [396, 226] on button "Edit Order" at bounding box center [390, 236] width 57 height 25
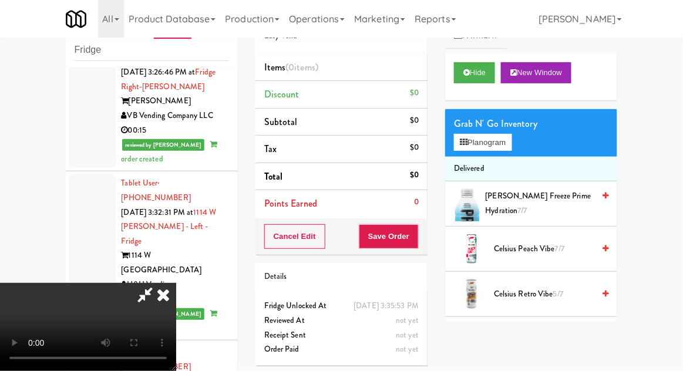
scroll to position [0, 0]
click at [478, 146] on button "Planogram" at bounding box center [483, 143] width 58 height 18
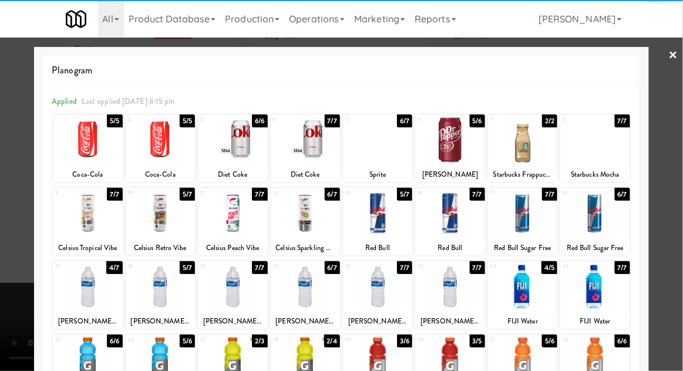
click at [161, 227] on div at bounding box center [160, 213] width 69 height 45
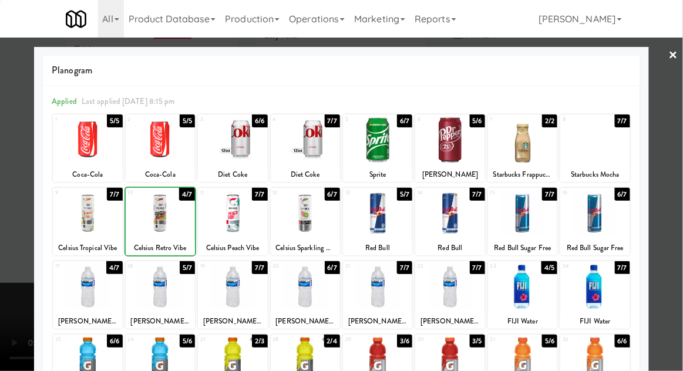
click at [678, 171] on div at bounding box center [341, 185] width 683 height 371
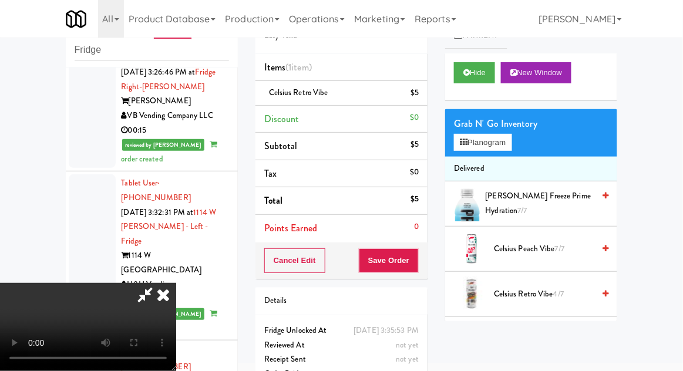
scroll to position [43, 0]
click at [416, 266] on button "Save Order" at bounding box center [389, 260] width 60 height 25
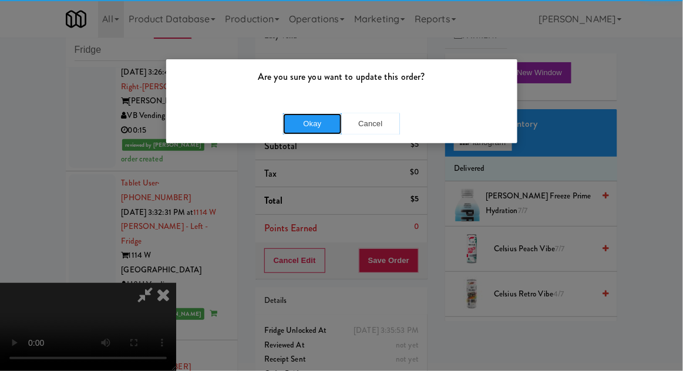
click at [309, 129] on button "Okay" at bounding box center [312, 123] width 59 height 21
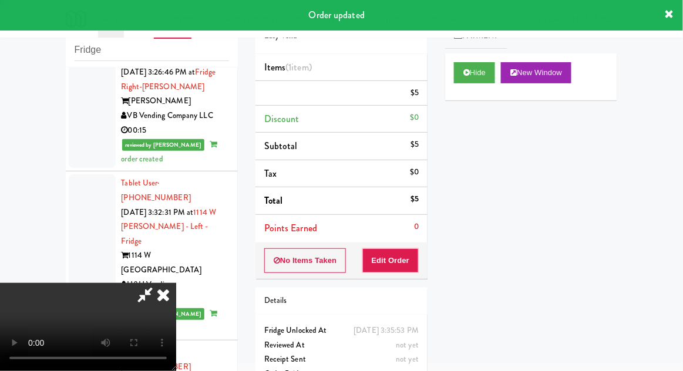
scroll to position [0, 0]
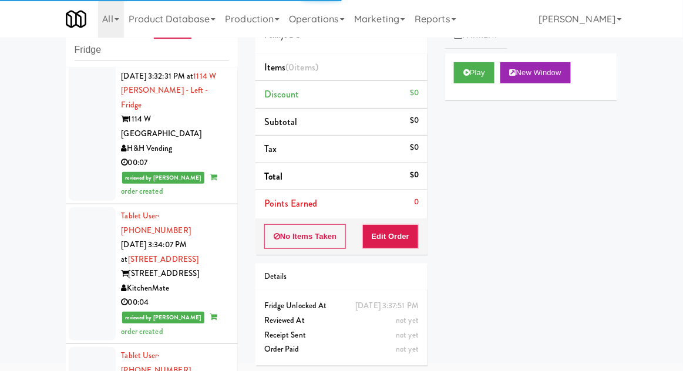
scroll to position [2830, 0]
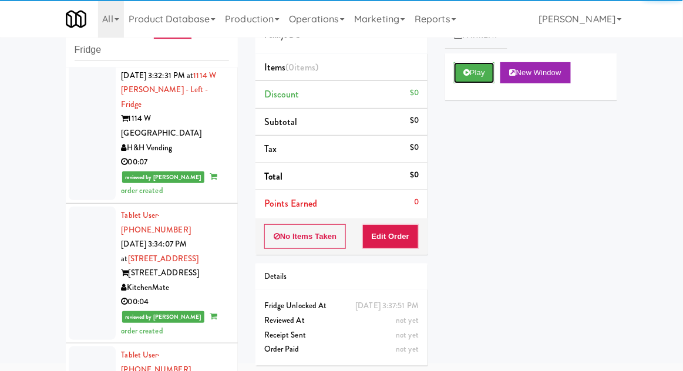
click at [464, 74] on icon at bounding box center [466, 73] width 6 height 8
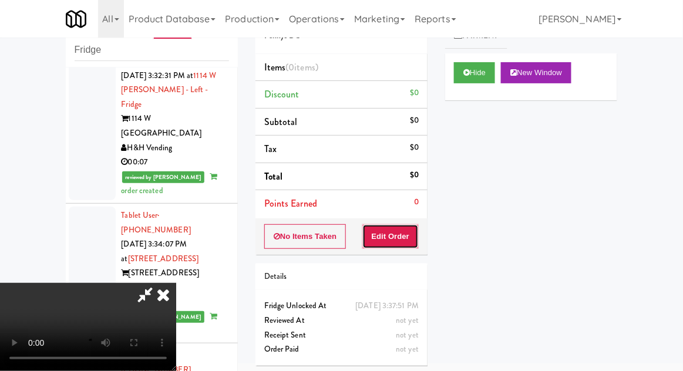
click at [395, 238] on button "Edit Order" at bounding box center [390, 236] width 57 height 25
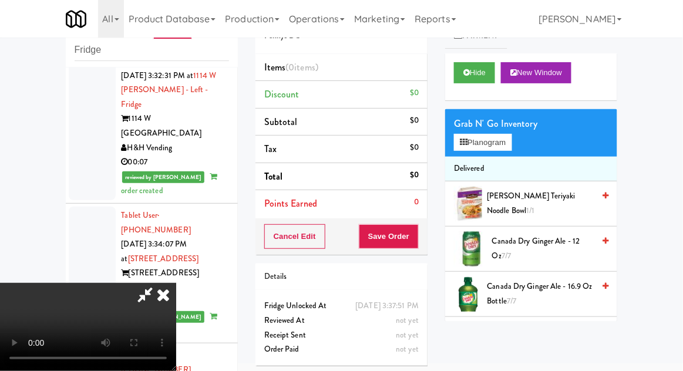
scroll to position [0, 0]
click at [508, 148] on button "Planogram" at bounding box center [483, 143] width 58 height 18
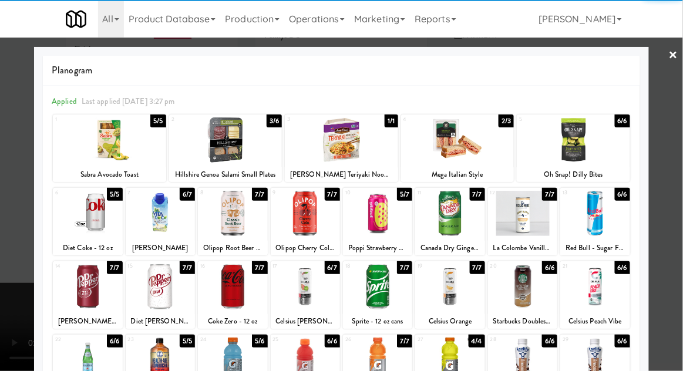
click at [451, 221] on div at bounding box center [449, 213] width 69 height 45
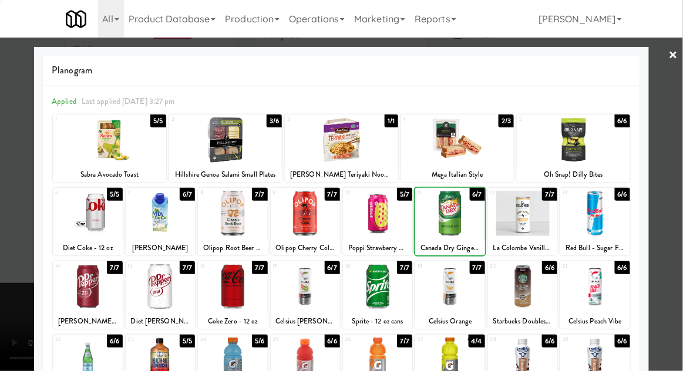
click at [681, 173] on div at bounding box center [341, 185] width 683 height 371
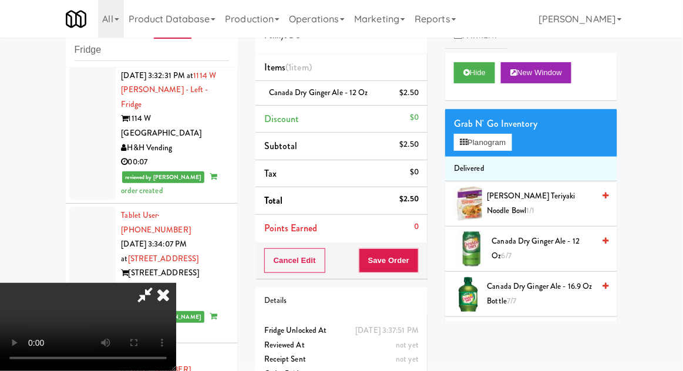
scroll to position [43, 0]
click at [418, 268] on button "Save Order" at bounding box center [389, 260] width 60 height 25
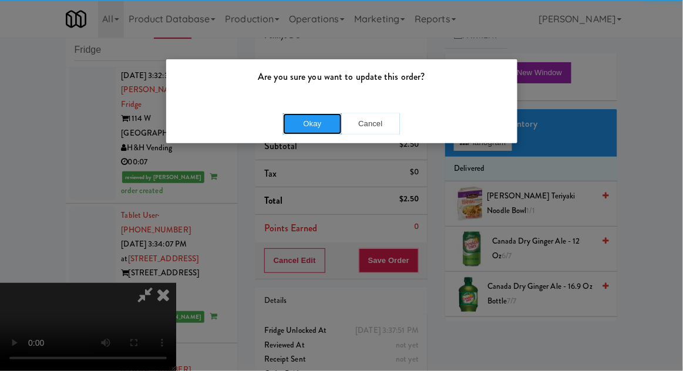
click at [309, 132] on button "Okay" at bounding box center [312, 123] width 59 height 21
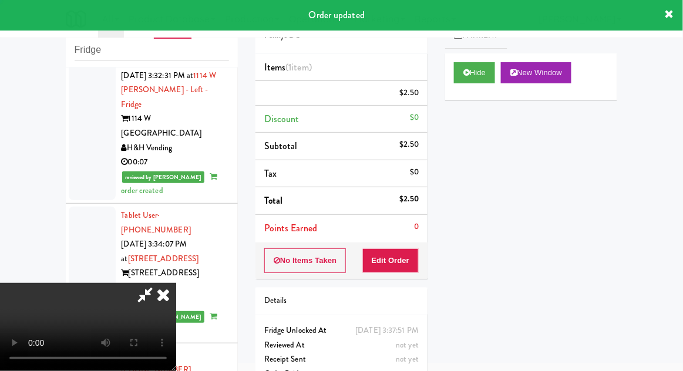
scroll to position [0, 0]
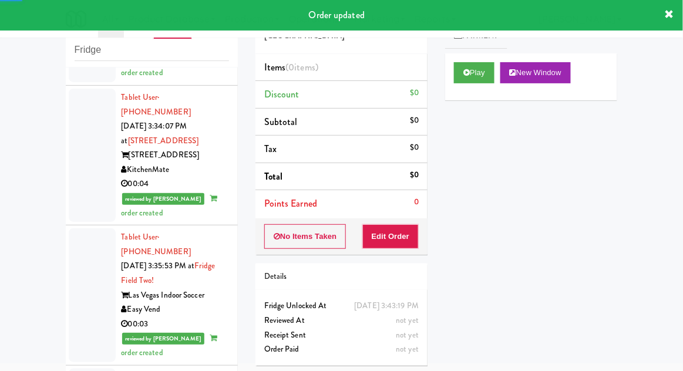
scroll to position [2949, 0]
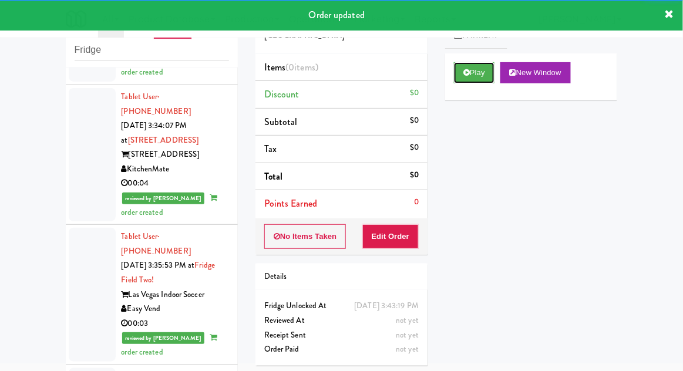
click at [461, 70] on button "Play" at bounding box center [474, 72] width 40 height 21
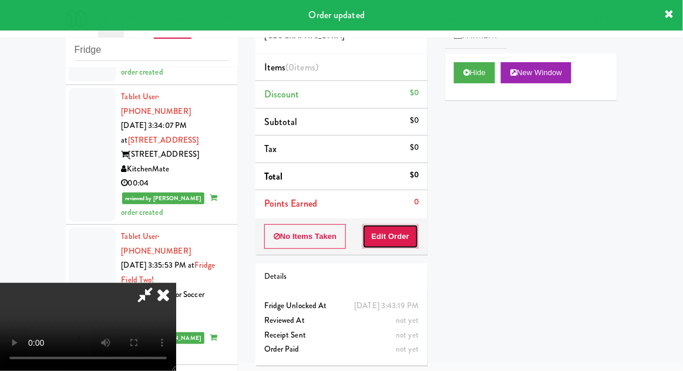
click at [391, 234] on button "Edit Order" at bounding box center [390, 236] width 57 height 25
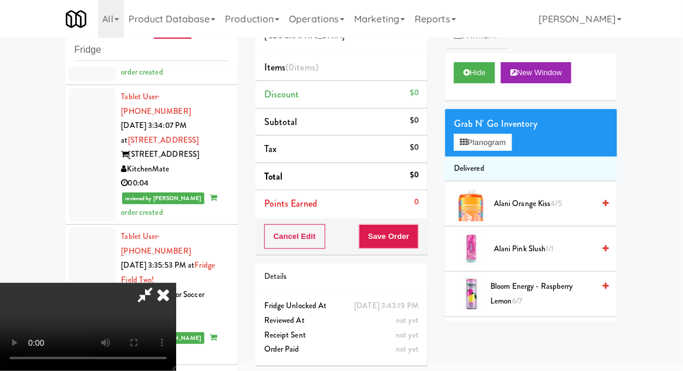
scroll to position [0, 0]
click at [511, 141] on button "Planogram" at bounding box center [483, 143] width 58 height 18
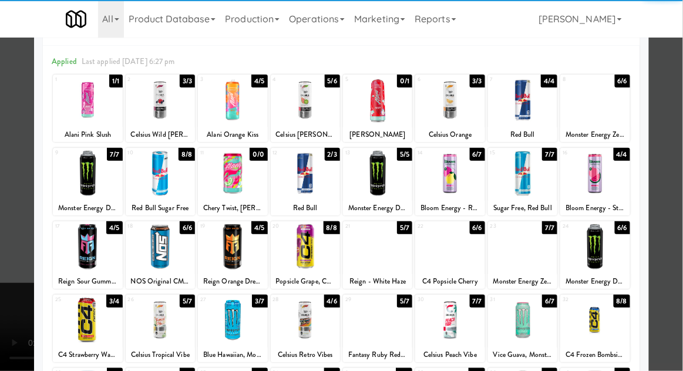
scroll to position [42, 0]
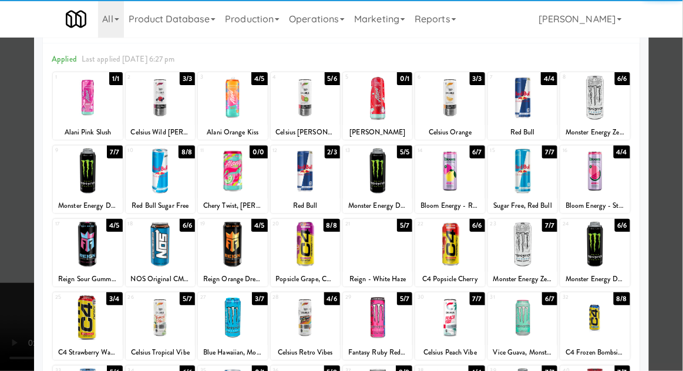
click at [234, 254] on div at bounding box center [232, 244] width 69 height 45
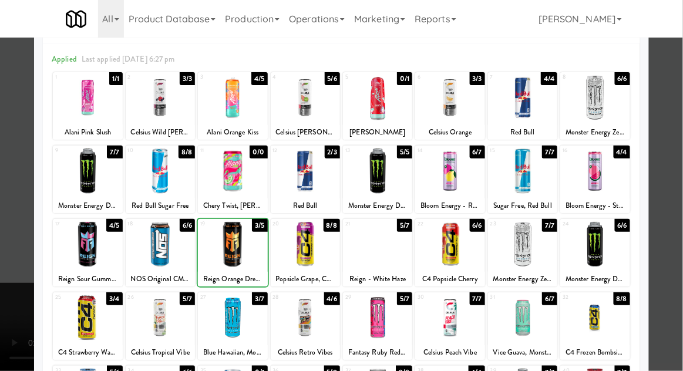
click at [677, 181] on div at bounding box center [341, 185] width 683 height 371
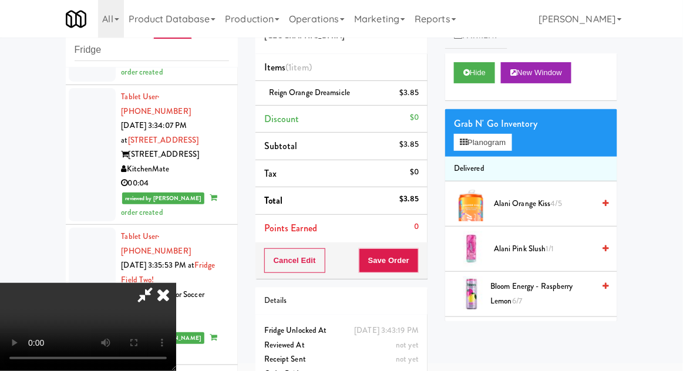
scroll to position [43, 0]
click at [504, 144] on button "Planogram" at bounding box center [483, 143] width 58 height 18
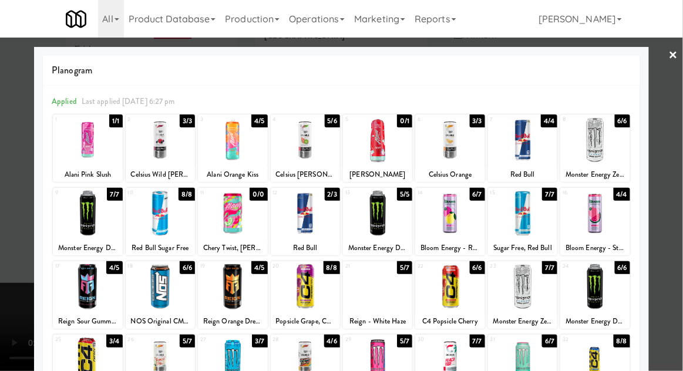
click at [681, 172] on div at bounding box center [341, 185] width 683 height 371
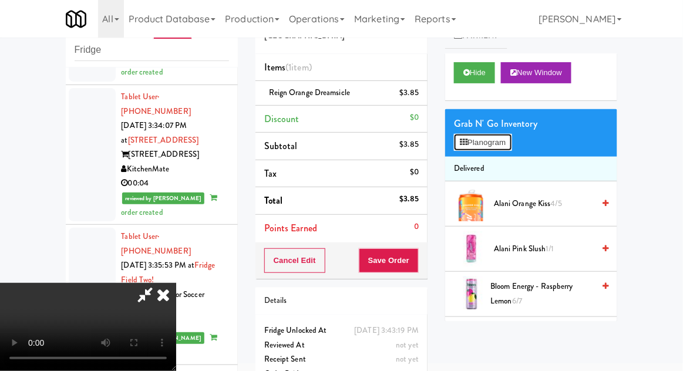
click at [505, 137] on button "Planogram" at bounding box center [483, 143] width 58 height 18
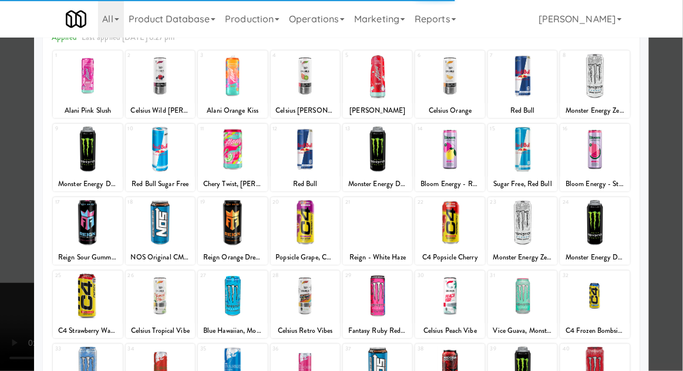
scroll to position [64, 0]
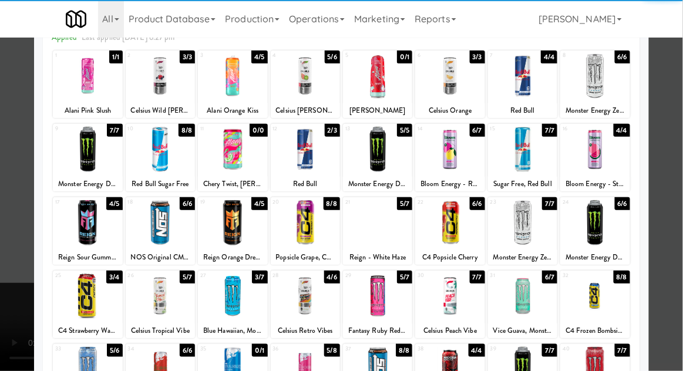
click at [681, 169] on div at bounding box center [341, 185] width 683 height 371
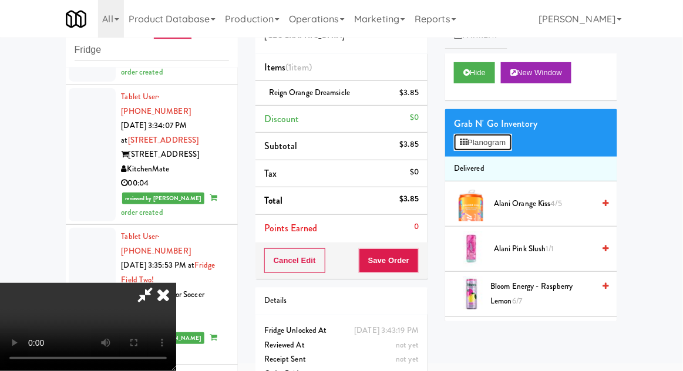
click at [505, 137] on button "Planogram" at bounding box center [483, 143] width 58 height 18
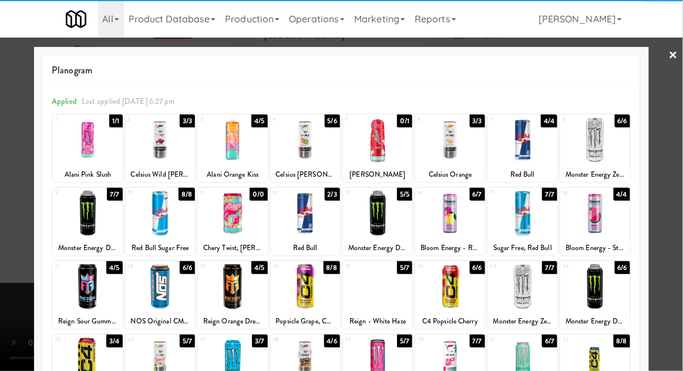
click at [228, 301] on div at bounding box center [232, 286] width 69 height 45
click at [677, 182] on div at bounding box center [341, 185] width 683 height 371
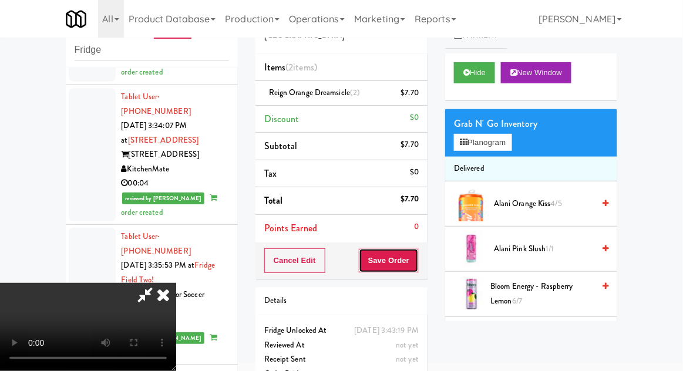
click at [417, 266] on button "Save Order" at bounding box center [389, 260] width 60 height 25
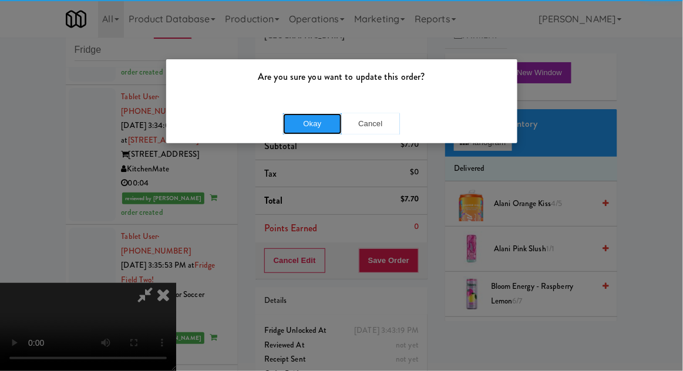
click at [317, 126] on button "Okay" at bounding box center [312, 123] width 59 height 21
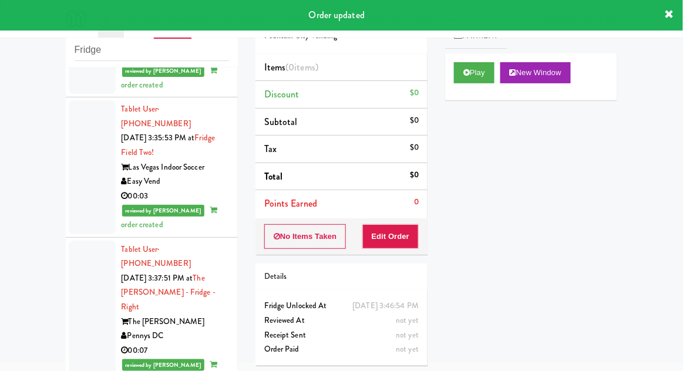
scroll to position [3077, 0]
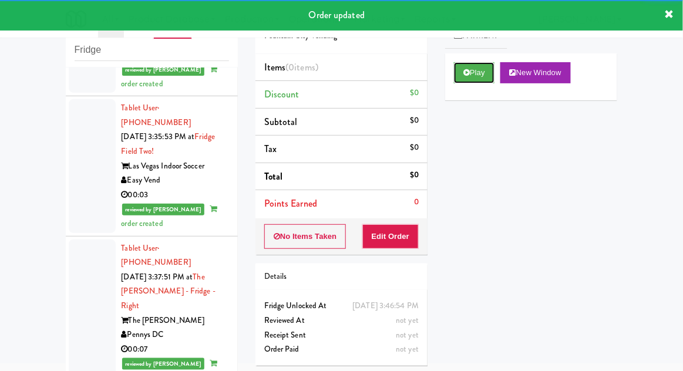
click at [463, 75] on icon at bounding box center [466, 73] width 6 height 8
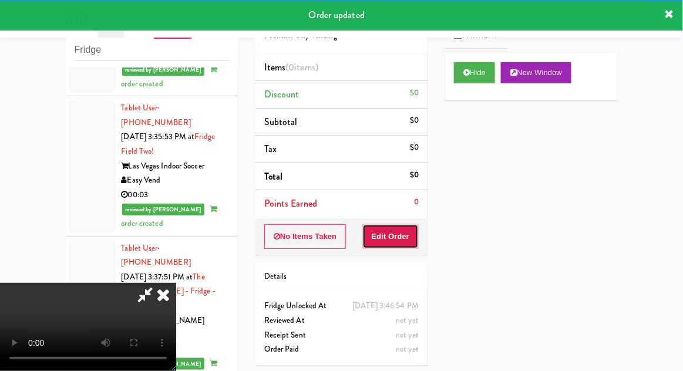
click at [397, 239] on button "Edit Order" at bounding box center [390, 236] width 57 height 25
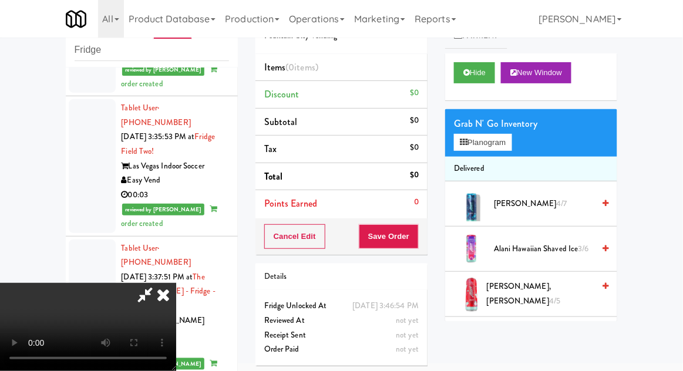
scroll to position [0, 0]
click at [511, 143] on button "Planogram" at bounding box center [483, 143] width 58 height 18
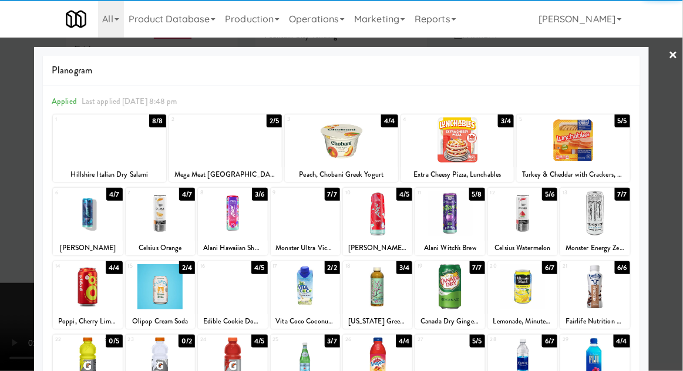
click at [610, 215] on div at bounding box center [594, 213] width 69 height 45
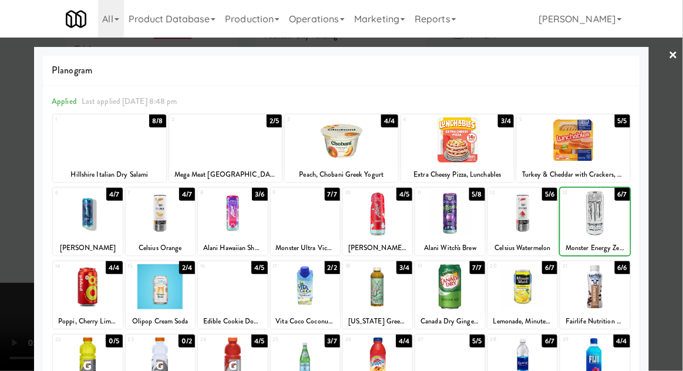
click at [676, 194] on div at bounding box center [341, 185] width 683 height 371
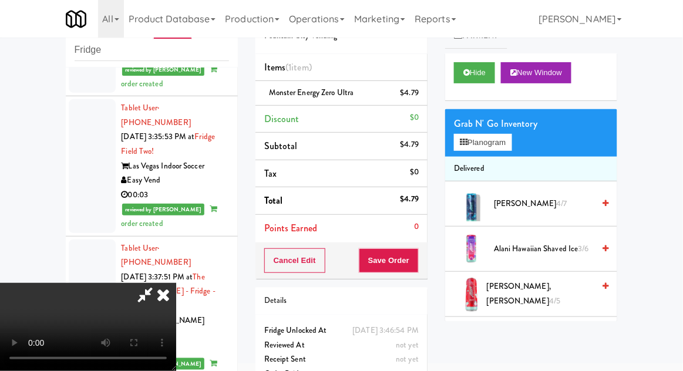
scroll to position [43, 0]
click at [415, 262] on button "Save Order" at bounding box center [389, 260] width 60 height 25
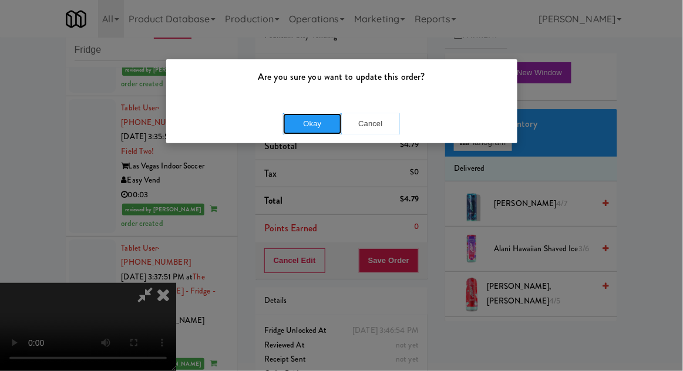
click at [302, 126] on button "Okay" at bounding box center [312, 123] width 59 height 21
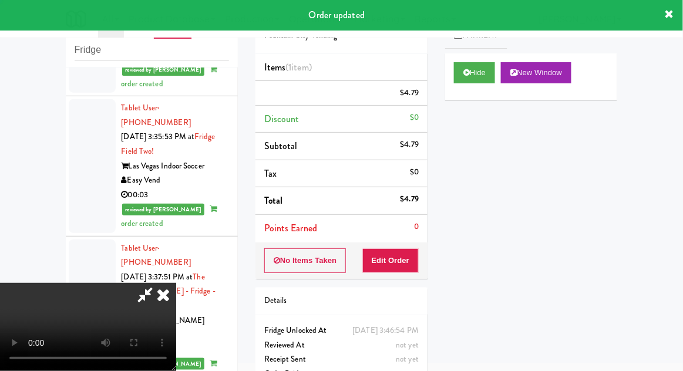
scroll to position [0, 0]
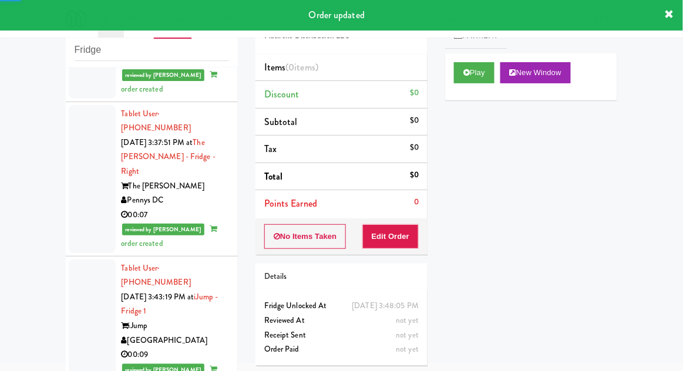
scroll to position [3212, 0]
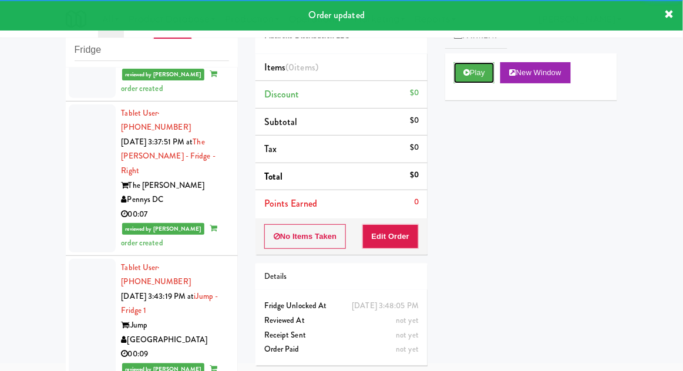
click at [472, 72] on button "Play" at bounding box center [474, 72] width 40 height 21
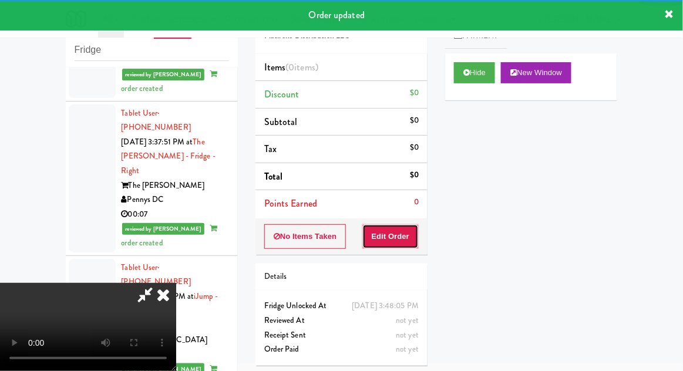
click at [399, 235] on button "Edit Order" at bounding box center [390, 236] width 57 height 25
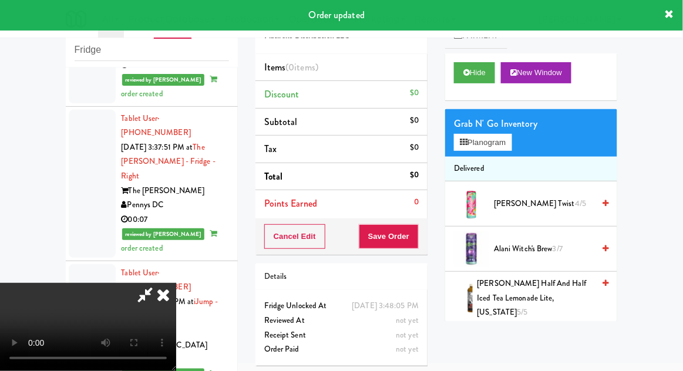
scroll to position [3208, 0]
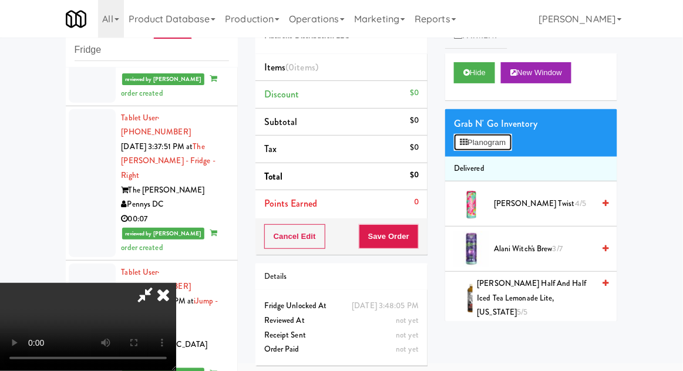
click at [507, 134] on button "Planogram" at bounding box center [483, 143] width 58 height 18
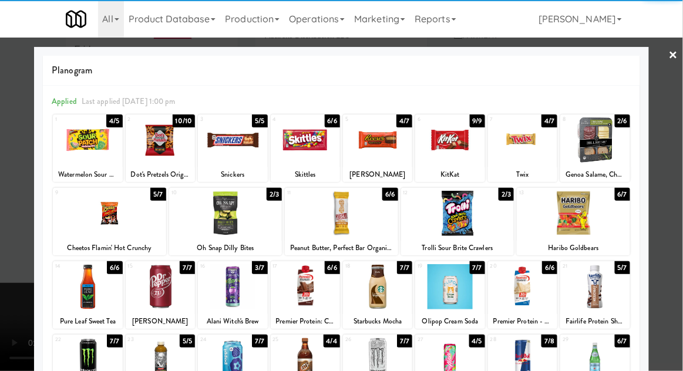
click at [238, 293] on div at bounding box center [232, 286] width 69 height 45
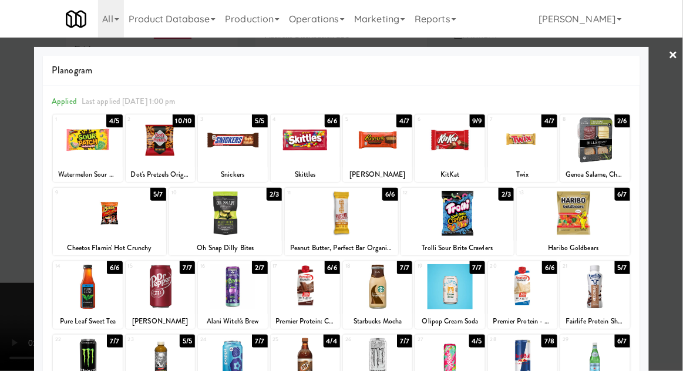
click at [676, 184] on div at bounding box center [341, 185] width 683 height 371
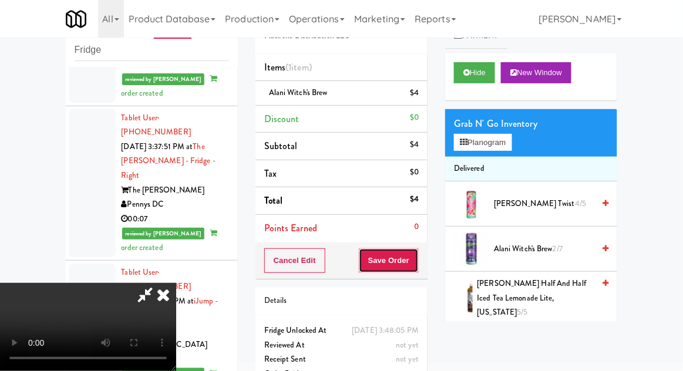
click at [418, 259] on button "Save Order" at bounding box center [389, 260] width 60 height 25
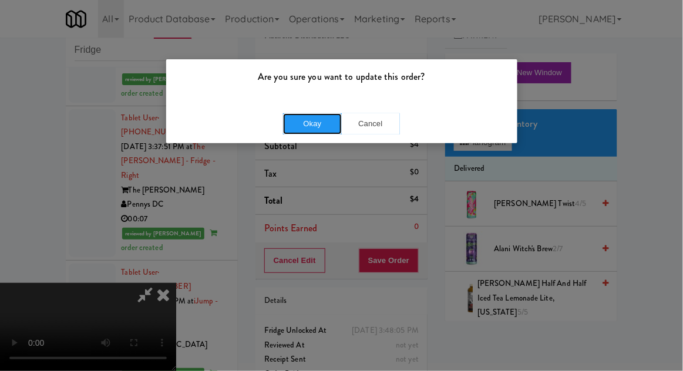
click at [298, 126] on button "Okay" at bounding box center [312, 123] width 59 height 21
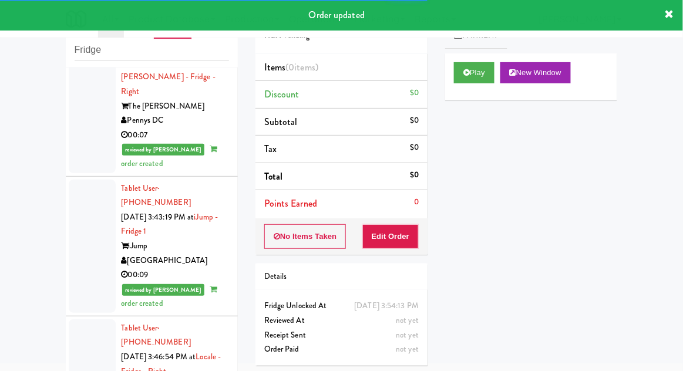
scroll to position [3295, 0]
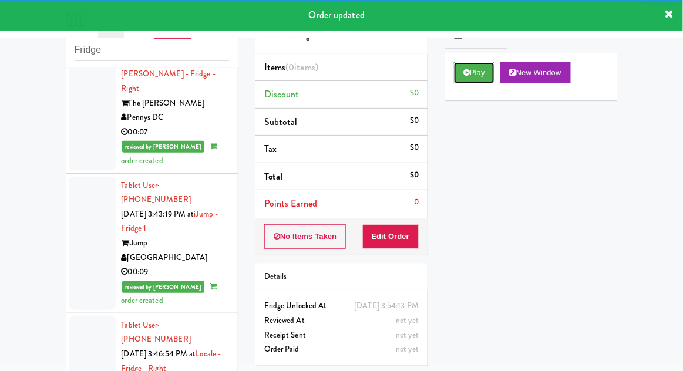
click at [470, 82] on button "Play" at bounding box center [474, 72] width 40 height 21
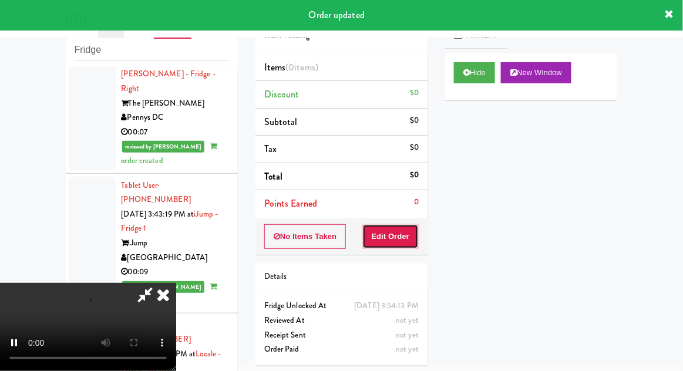
click at [394, 227] on button "Edit Order" at bounding box center [390, 236] width 57 height 25
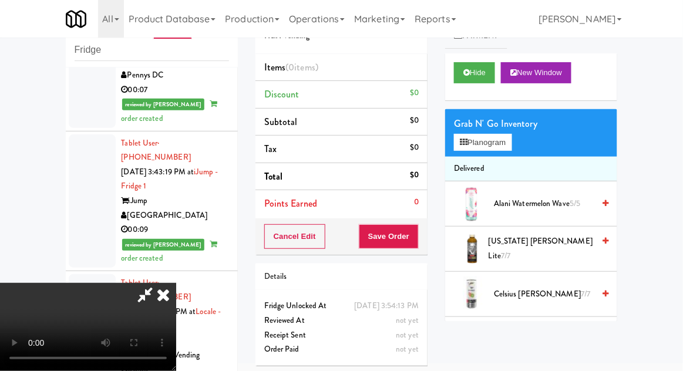
scroll to position [0, 0]
click at [511, 136] on button "Planogram" at bounding box center [483, 143] width 58 height 18
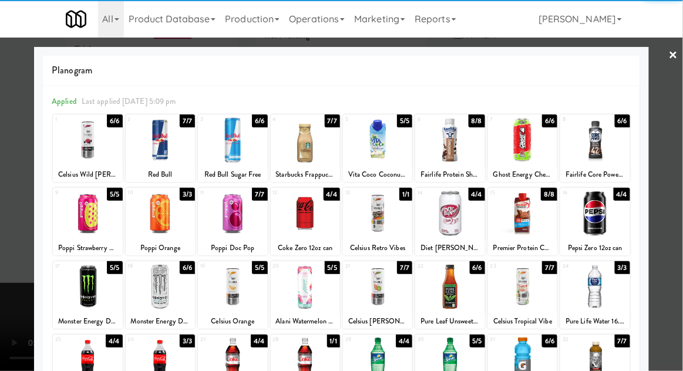
click at [165, 288] on div at bounding box center [160, 286] width 69 height 45
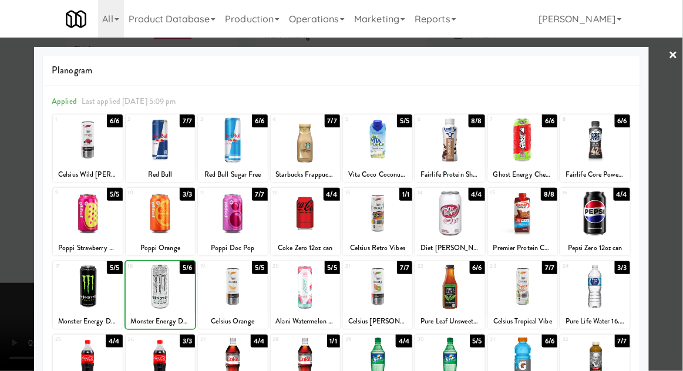
click at [678, 174] on div at bounding box center [341, 185] width 683 height 371
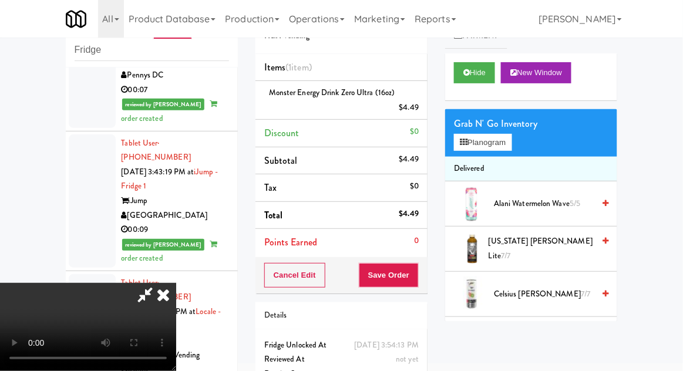
scroll to position [43, 0]
click at [418, 274] on button "Save Order" at bounding box center [389, 275] width 60 height 25
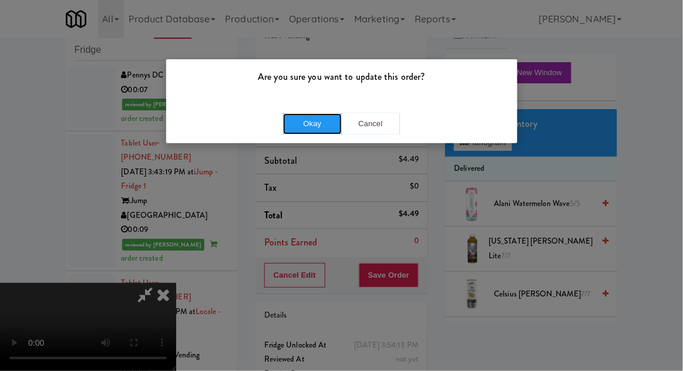
click at [299, 129] on button "Okay" at bounding box center [312, 123] width 59 height 21
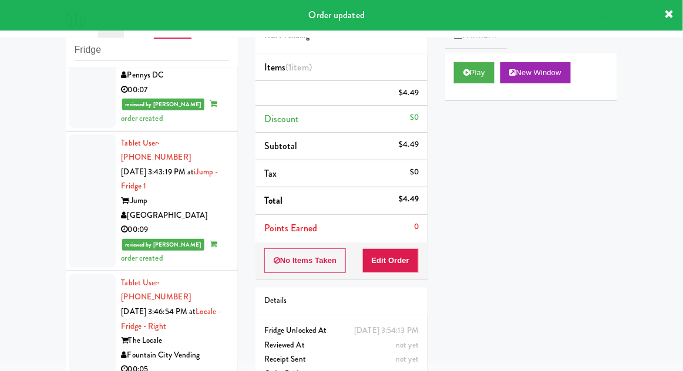
scroll to position [0, 0]
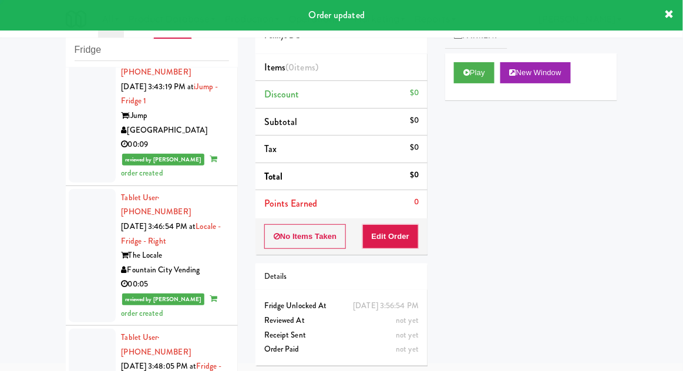
scroll to position [3425, 0]
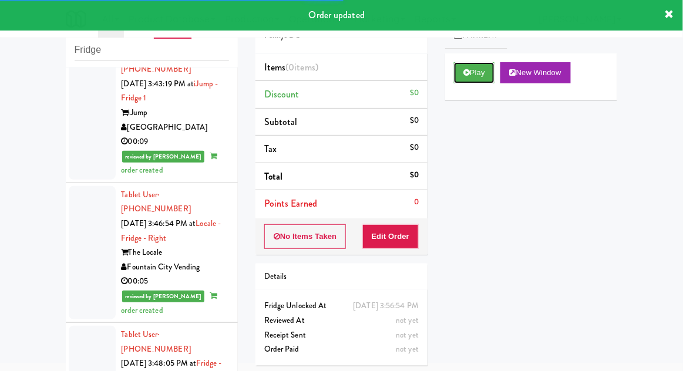
click at [491, 81] on button "Play" at bounding box center [474, 72] width 40 height 21
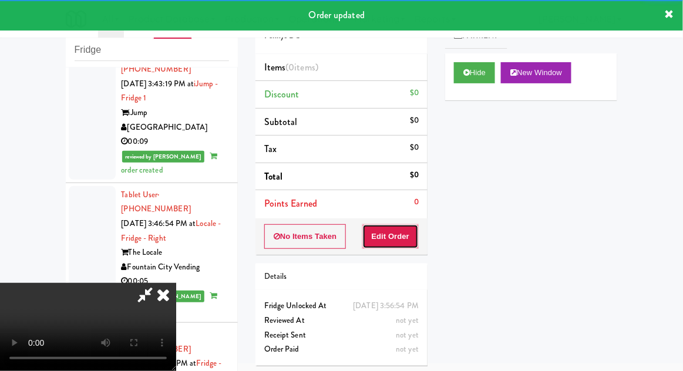
click at [389, 238] on button "Edit Order" at bounding box center [390, 236] width 57 height 25
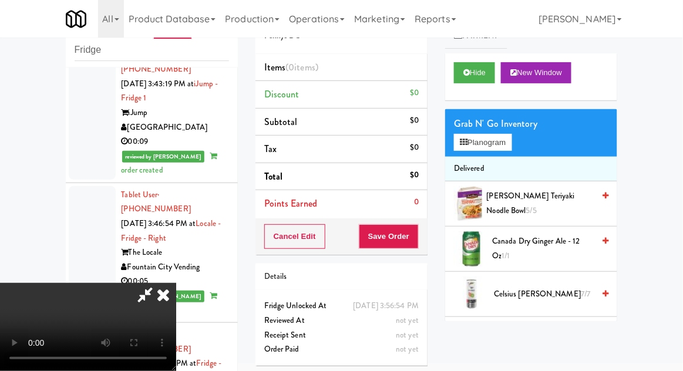
scroll to position [0, 0]
click at [501, 148] on button "Planogram" at bounding box center [483, 143] width 58 height 18
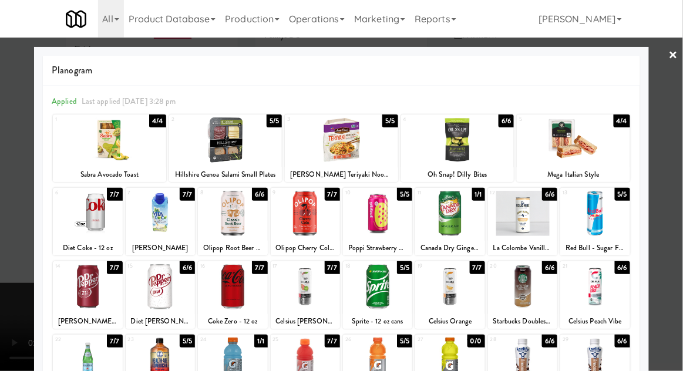
click at [295, 284] on div at bounding box center [305, 286] width 69 height 45
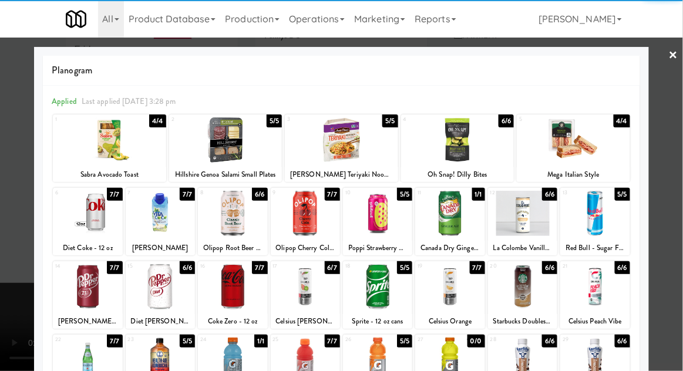
click at [676, 184] on div at bounding box center [341, 185] width 683 height 371
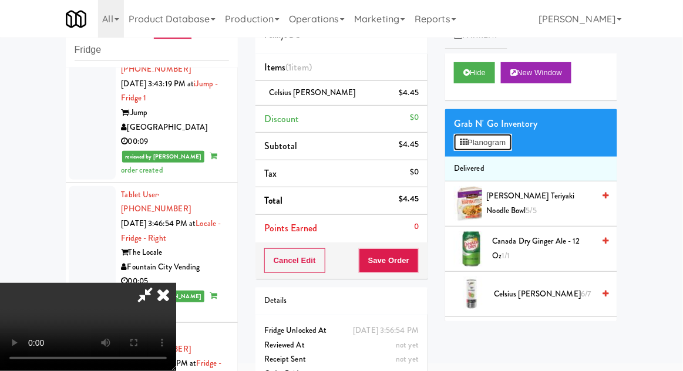
click at [511, 144] on button "Planogram" at bounding box center [483, 143] width 58 height 18
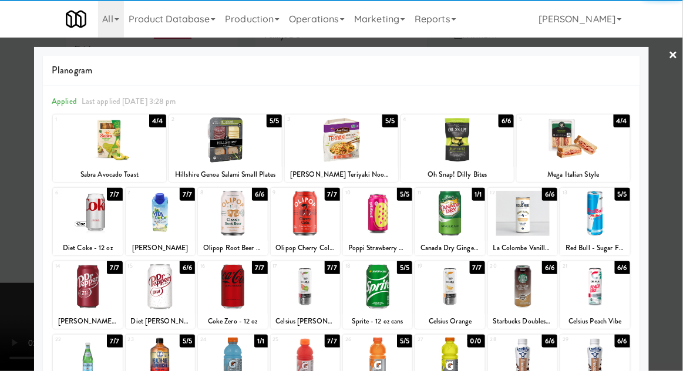
click at [675, 193] on div at bounding box center [341, 185] width 683 height 371
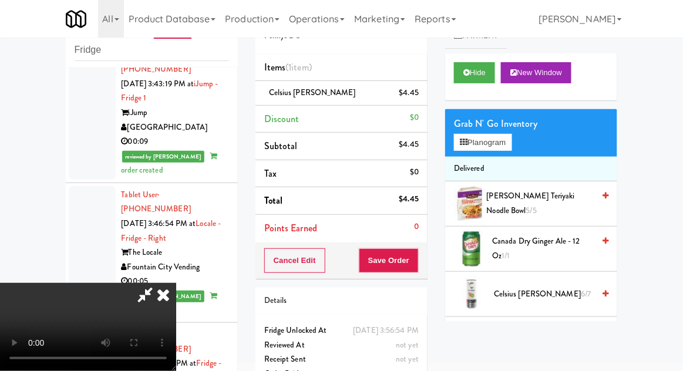
scroll to position [43, 0]
click at [414, 262] on button "Save Order" at bounding box center [389, 260] width 60 height 25
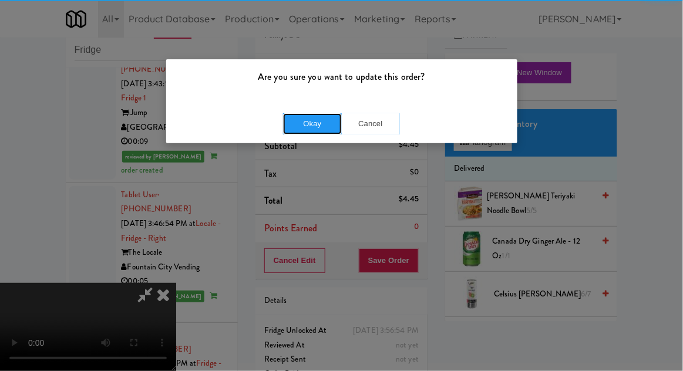
click at [312, 124] on button "Okay" at bounding box center [312, 123] width 59 height 21
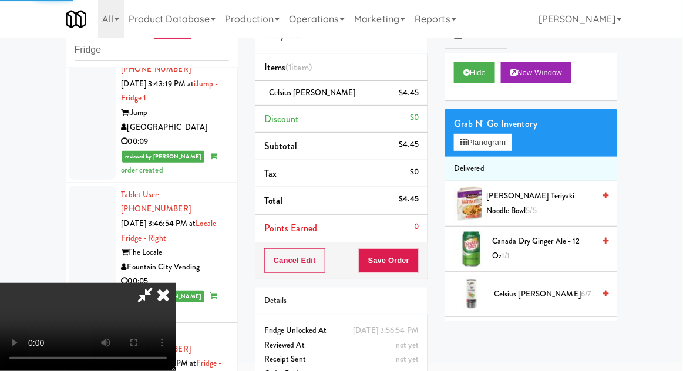
scroll to position [0, 0]
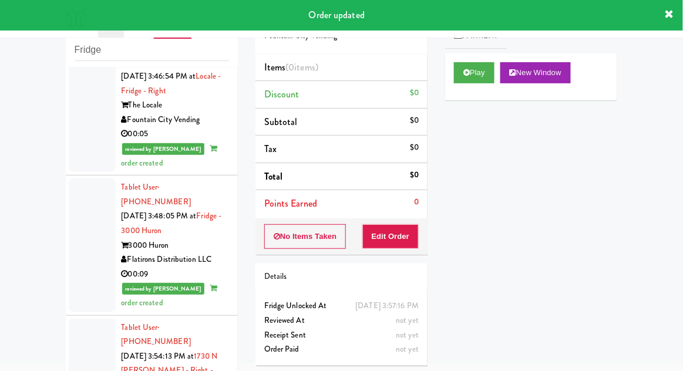
scroll to position [3572, 0]
click at [457, 76] on button "Play" at bounding box center [474, 72] width 40 height 21
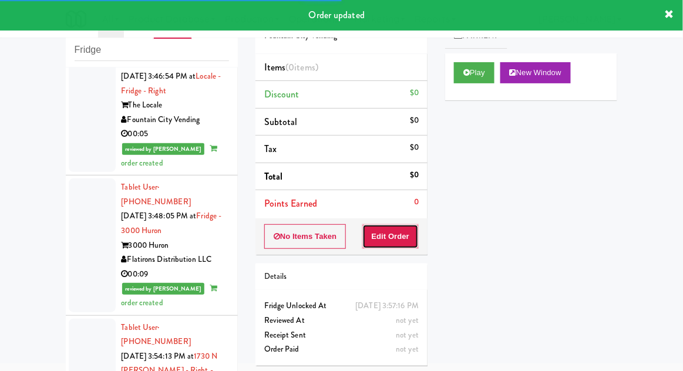
click at [411, 232] on button "Edit Order" at bounding box center [390, 236] width 57 height 25
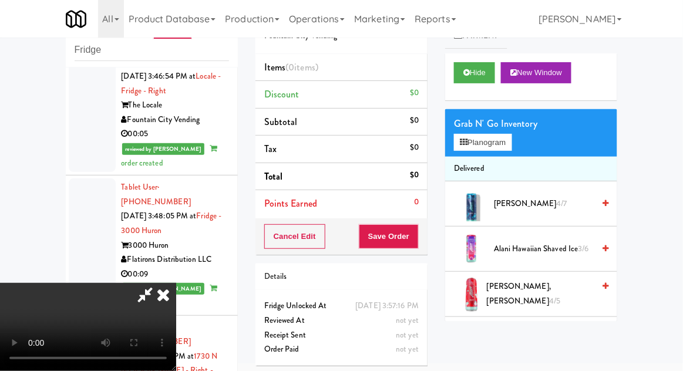
scroll to position [0, 0]
click at [507, 148] on button "Planogram" at bounding box center [483, 143] width 58 height 18
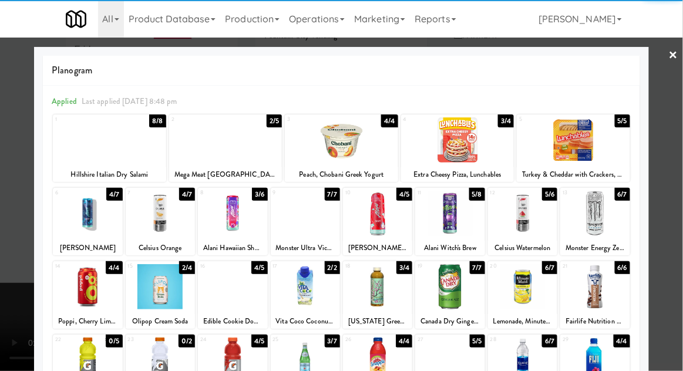
click at [528, 217] on div at bounding box center [522, 213] width 69 height 45
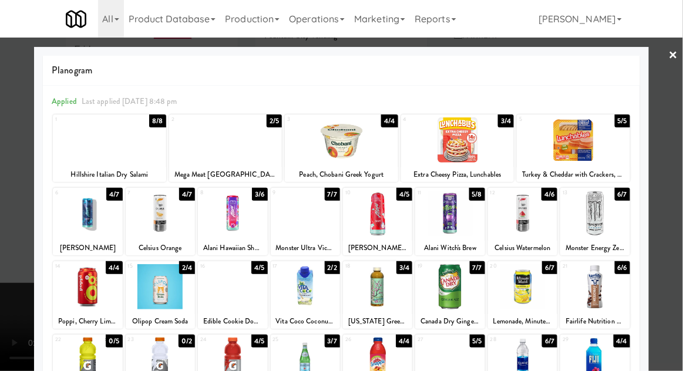
click at [681, 171] on div at bounding box center [341, 185] width 683 height 371
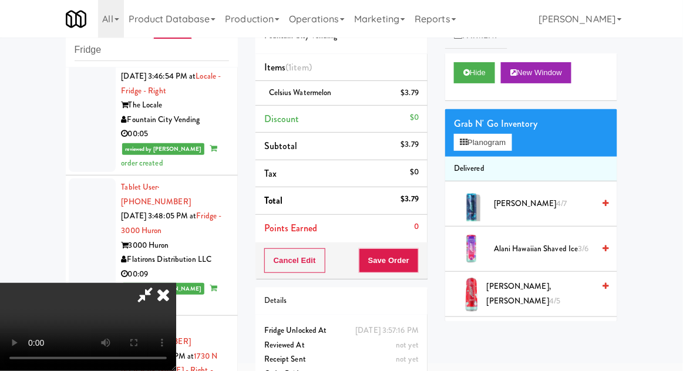
scroll to position [43, 0]
click at [418, 252] on button "Save Order" at bounding box center [389, 260] width 60 height 25
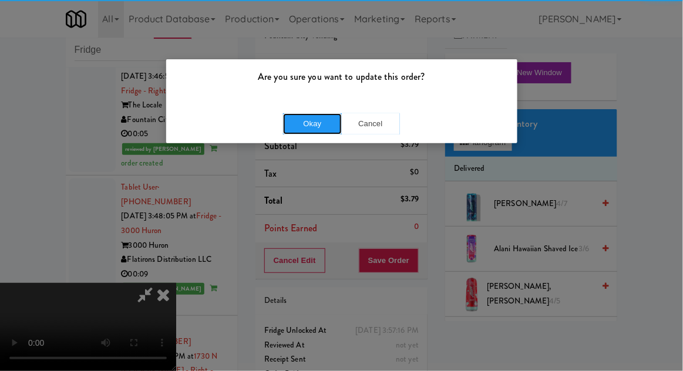
click at [330, 132] on button "Okay" at bounding box center [312, 123] width 59 height 21
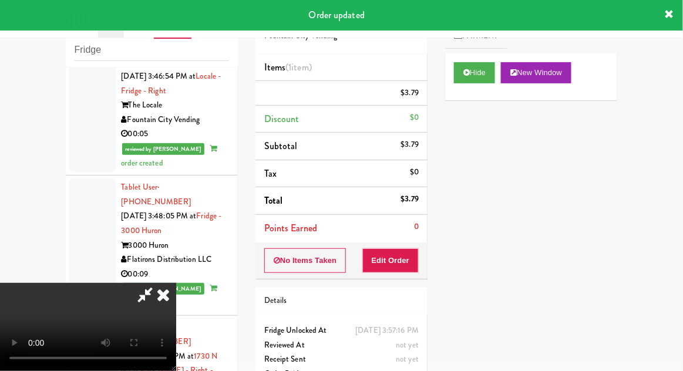
scroll to position [0, 0]
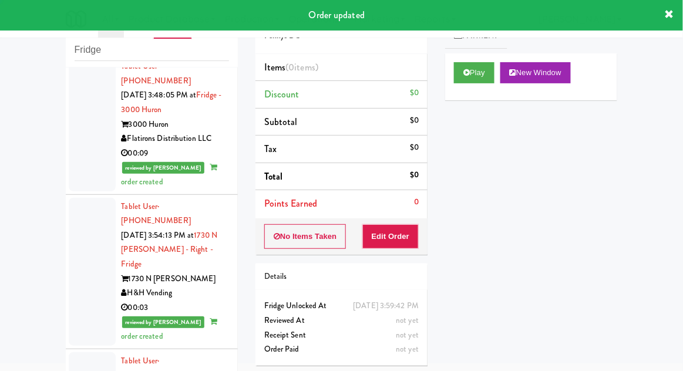
scroll to position [3695, 0]
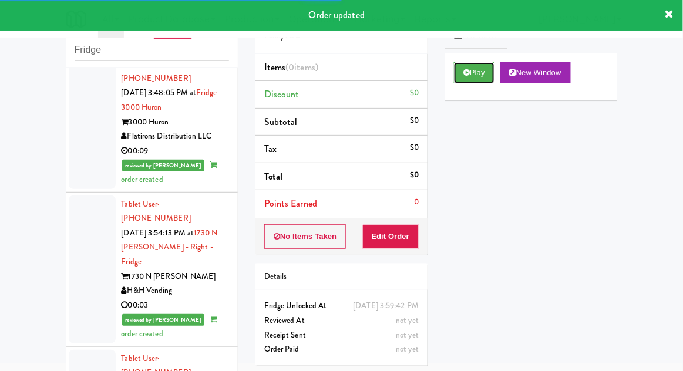
click at [454, 73] on button "Play" at bounding box center [474, 72] width 40 height 21
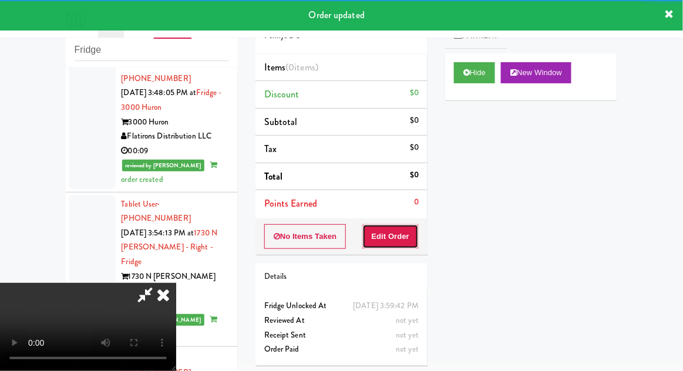
click at [400, 238] on button "Edit Order" at bounding box center [390, 236] width 57 height 25
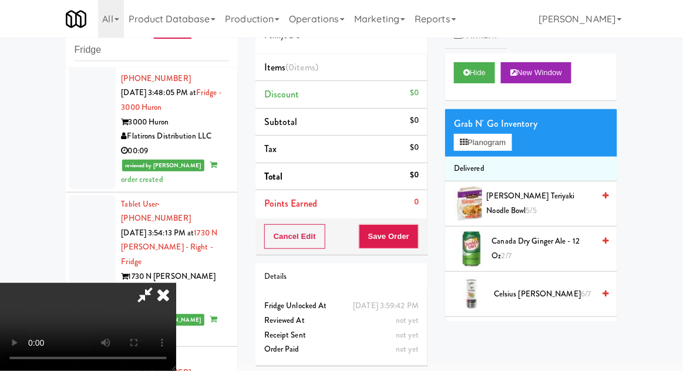
scroll to position [0, 0]
click at [507, 150] on button "Planogram" at bounding box center [483, 143] width 58 height 18
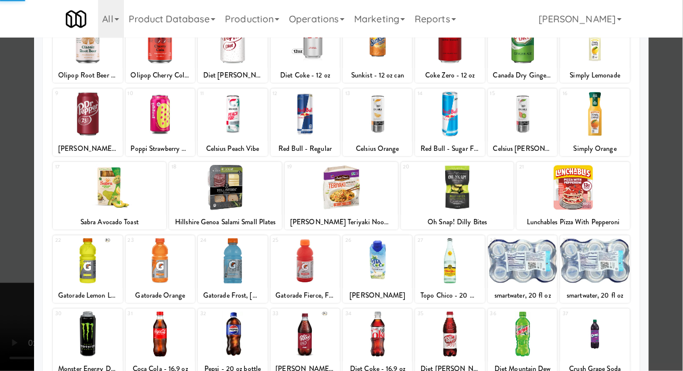
scroll to position [97, 0]
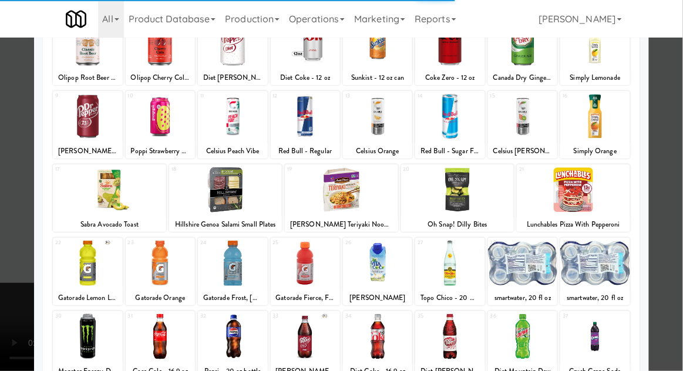
click at [310, 337] on div at bounding box center [305, 336] width 69 height 45
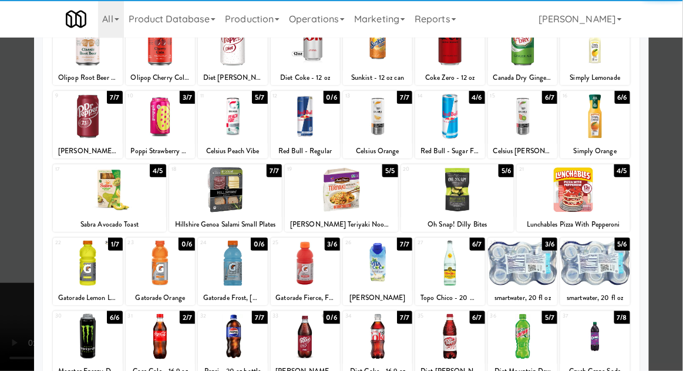
click at [677, 173] on div at bounding box center [341, 185] width 683 height 371
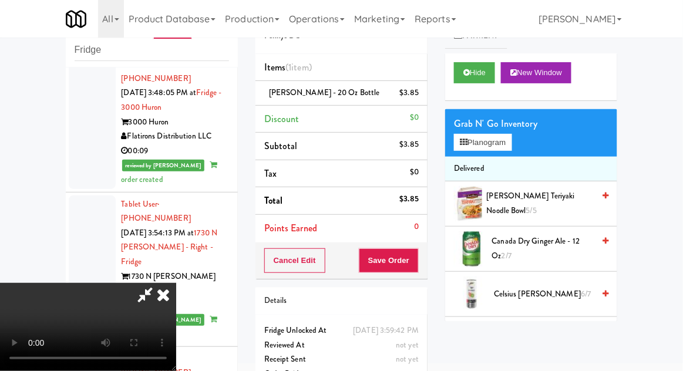
click at [575, 208] on span "Annie Chun's Teriyaki Noodle Bowl 5/5" at bounding box center [540, 203] width 107 height 29
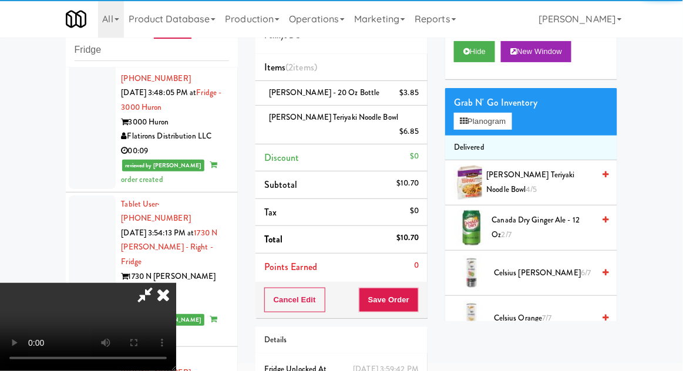
scroll to position [21, 0]
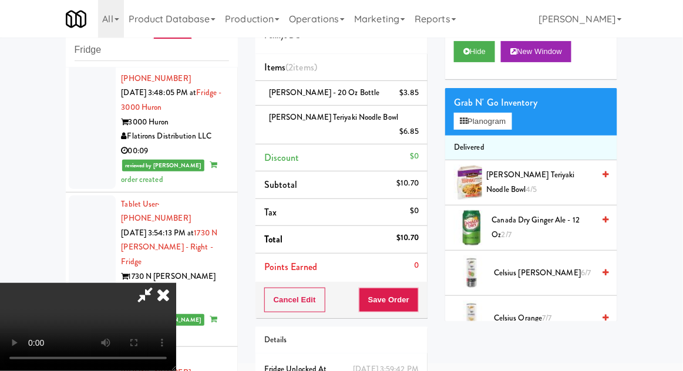
click at [158, 283] on icon at bounding box center [144, 294] width 27 height 23
click at [298, 114] on span "Annie Chun's Teriyaki Noodle Bowl" at bounding box center [333, 117] width 129 height 11
click at [416, 129] on link at bounding box center [417, 136] width 11 height 15
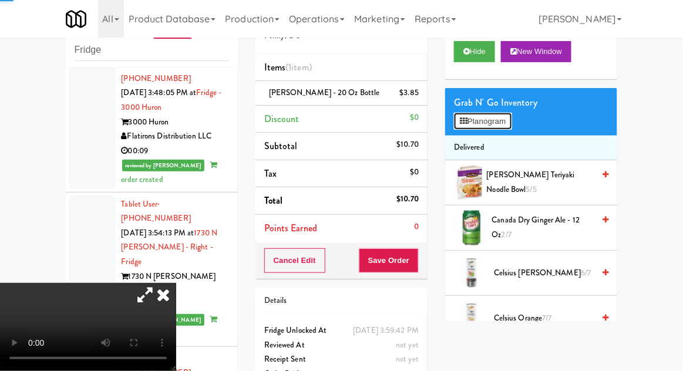
click at [476, 125] on button "Planogram" at bounding box center [483, 122] width 58 height 18
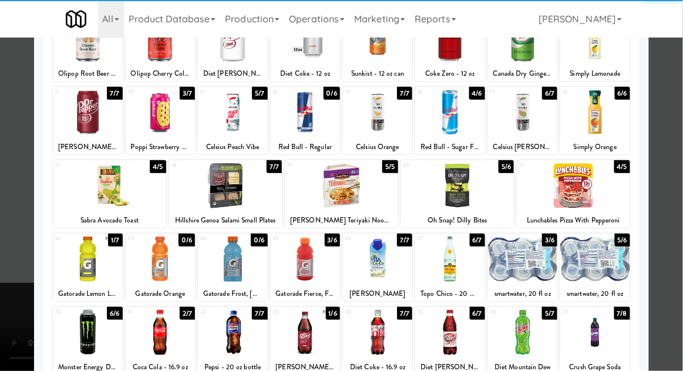
scroll to position [100, 0]
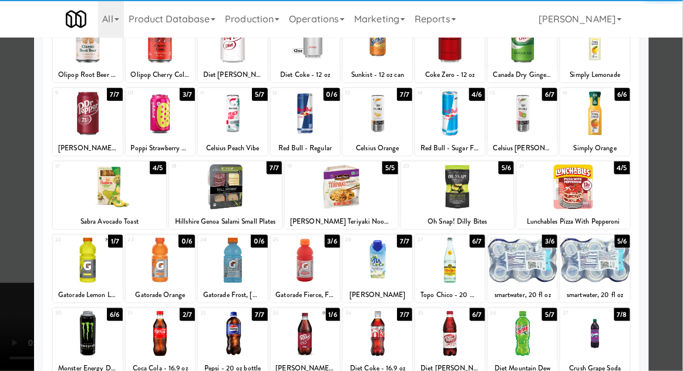
click at [306, 343] on div at bounding box center [305, 333] width 69 height 45
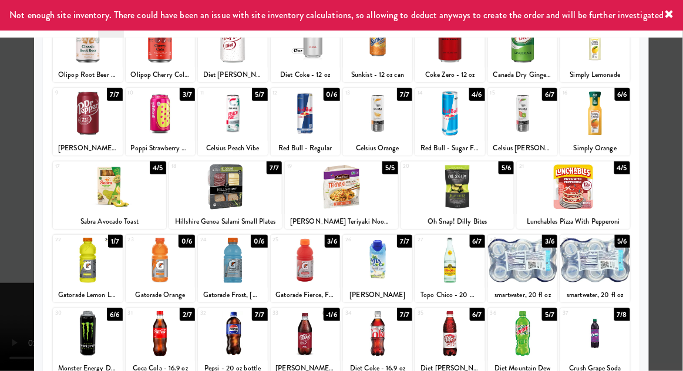
click at [678, 171] on div at bounding box center [341, 185] width 683 height 371
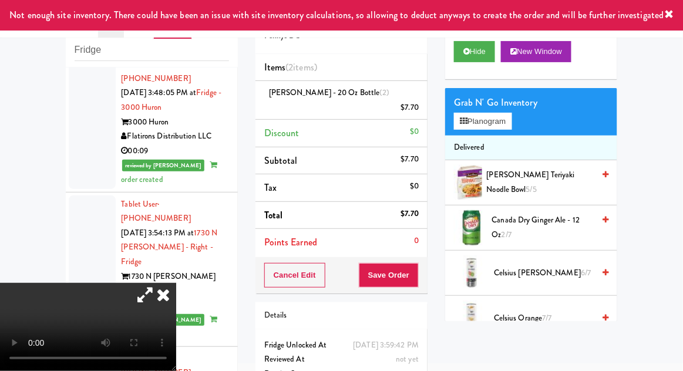
click at [158, 283] on icon at bounding box center [144, 294] width 27 height 23
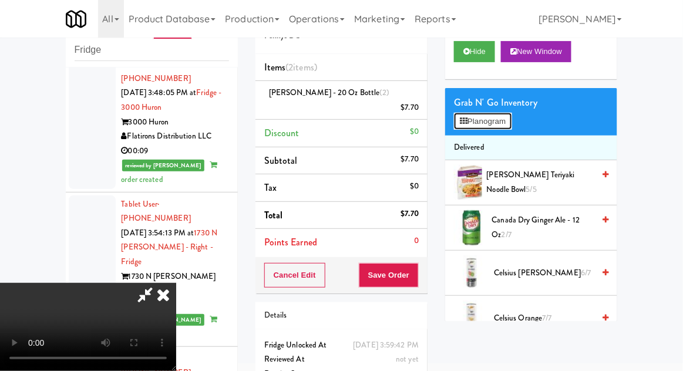
click at [506, 116] on button "Planogram" at bounding box center [483, 122] width 58 height 18
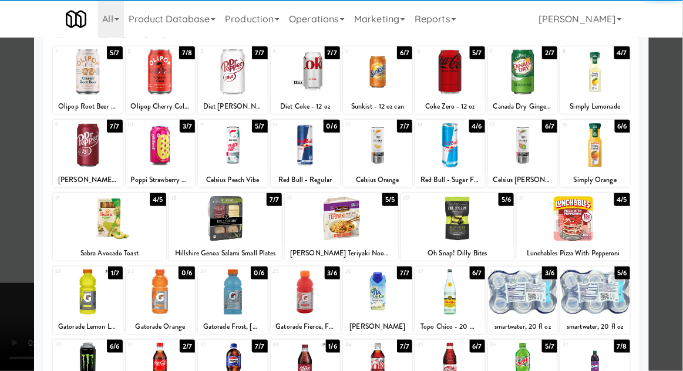
scroll to position [70, 0]
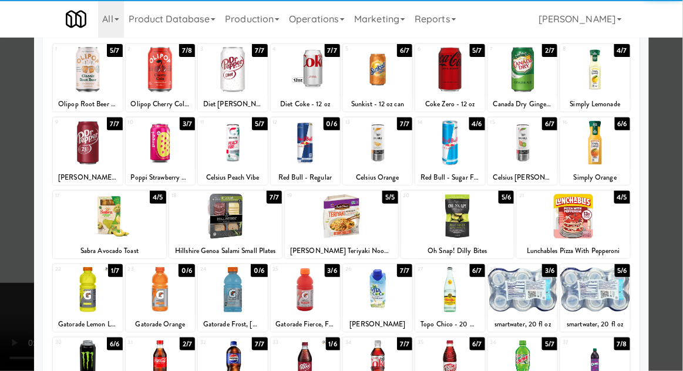
click at [153, 358] on div at bounding box center [160, 362] width 69 height 45
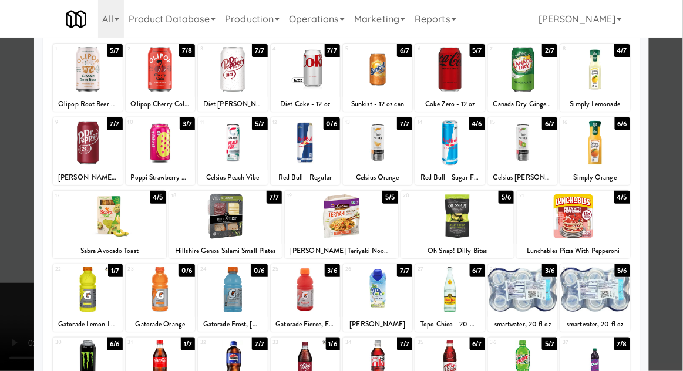
click at [679, 173] on div at bounding box center [341, 185] width 683 height 371
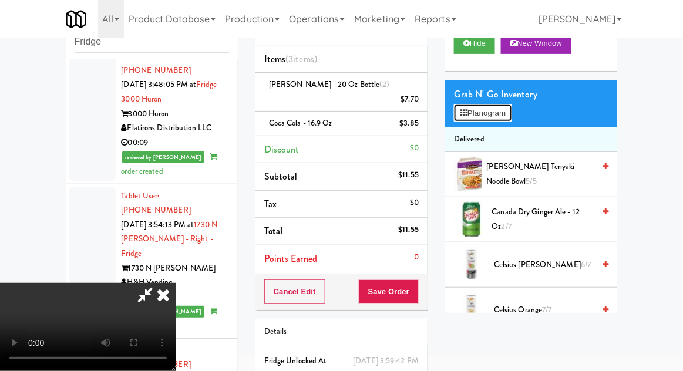
click at [511, 111] on button "Planogram" at bounding box center [483, 113] width 58 height 18
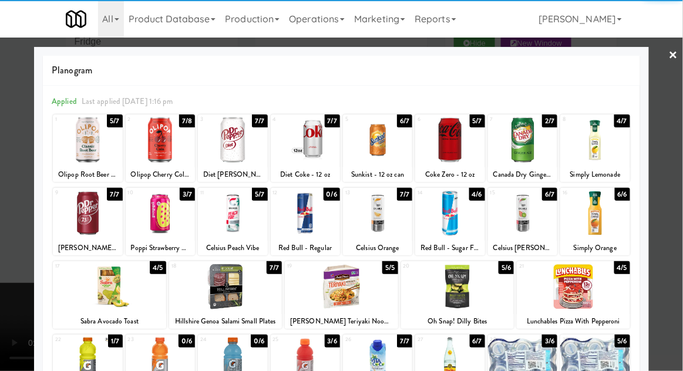
click at [459, 292] on div at bounding box center [457, 286] width 113 height 45
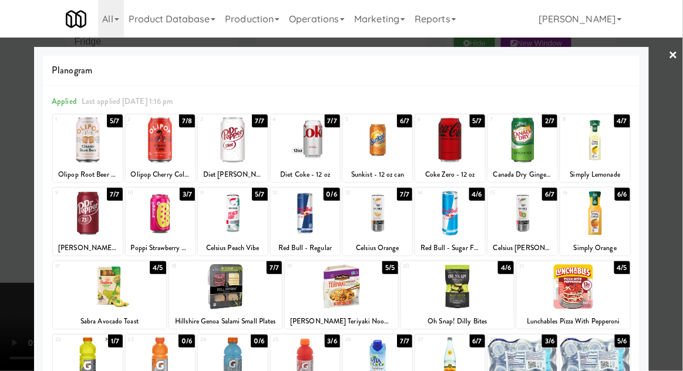
click at [681, 170] on div at bounding box center [341, 185] width 683 height 371
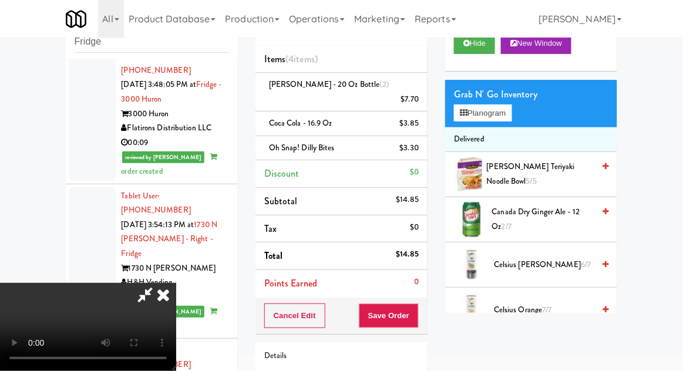
scroll to position [43, 0]
click at [417, 306] on button "Save Order" at bounding box center [389, 315] width 60 height 25
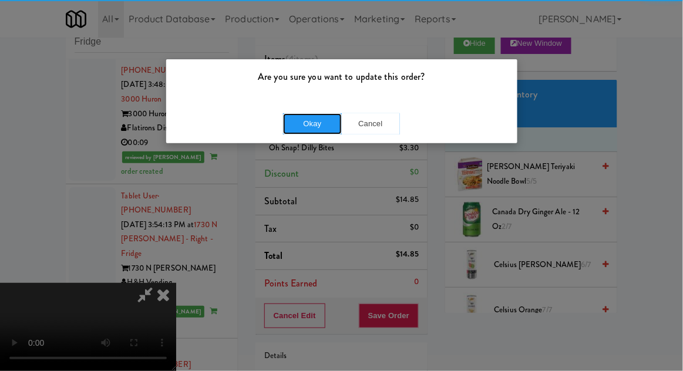
click at [312, 121] on button "Okay" at bounding box center [312, 123] width 59 height 21
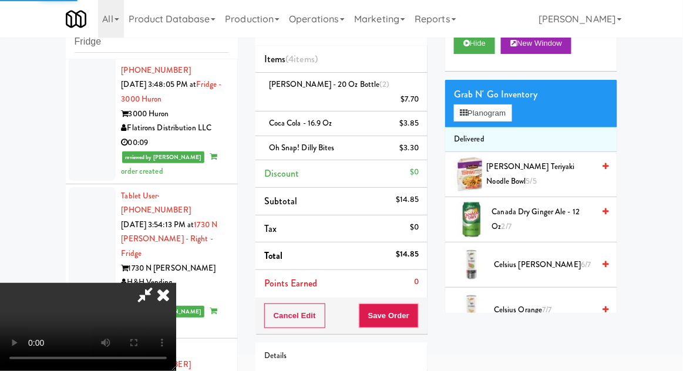
scroll to position [0, 0]
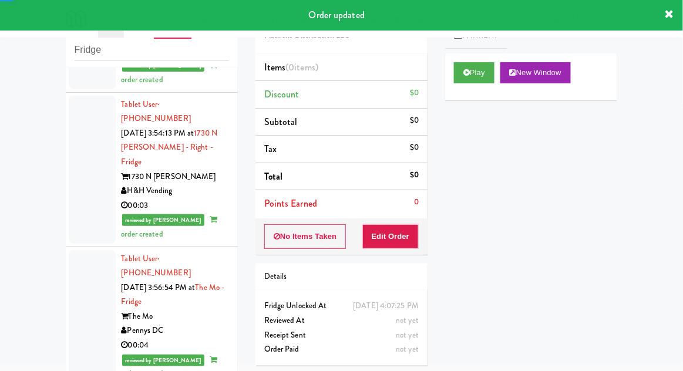
scroll to position [3798, 0]
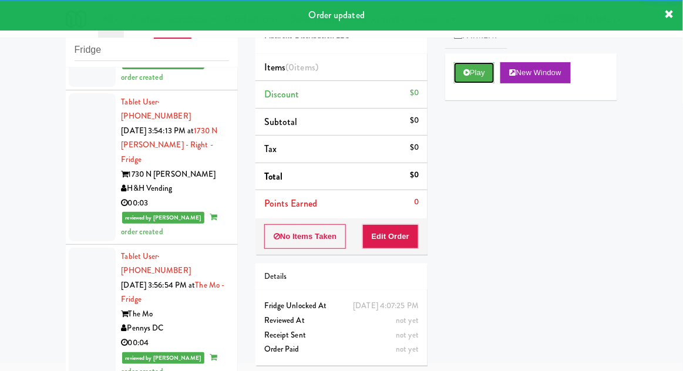
click at [463, 79] on button "Play" at bounding box center [474, 72] width 40 height 21
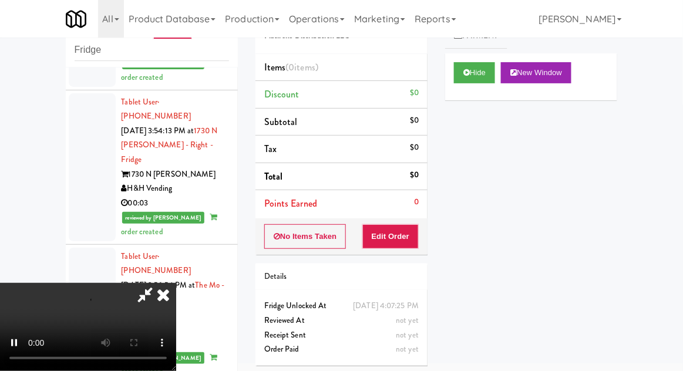
click at [372, 257] on div "Order # 4125209 Flatirons Distribution LLC Items (0 items ) Discount $0 Subtota…" at bounding box center [342, 185] width 190 height 377
click at [382, 245] on button "Edit Order" at bounding box center [390, 236] width 57 height 25
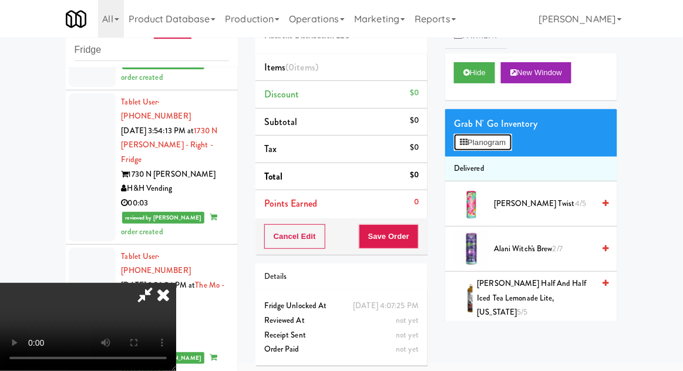
click at [511, 148] on button "Planogram" at bounding box center [483, 143] width 58 height 18
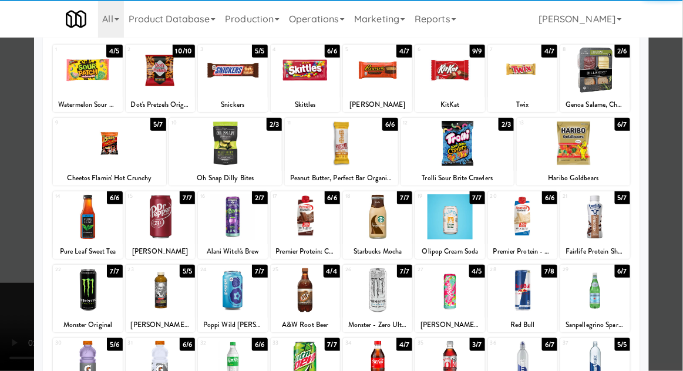
scroll to position [76, 0]
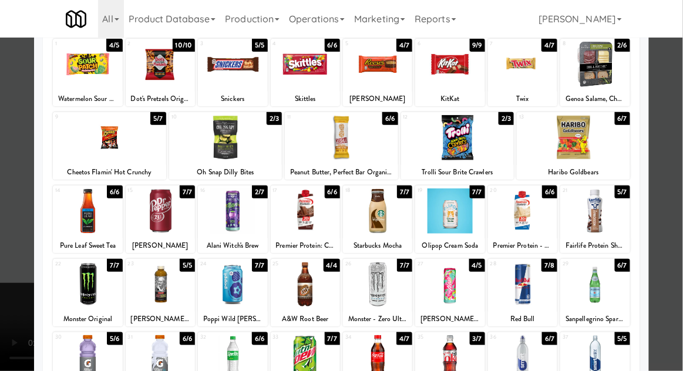
click at [373, 357] on div at bounding box center [377, 357] width 69 height 45
click at [679, 178] on div at bounding box center [341, 185] width 683 height 371
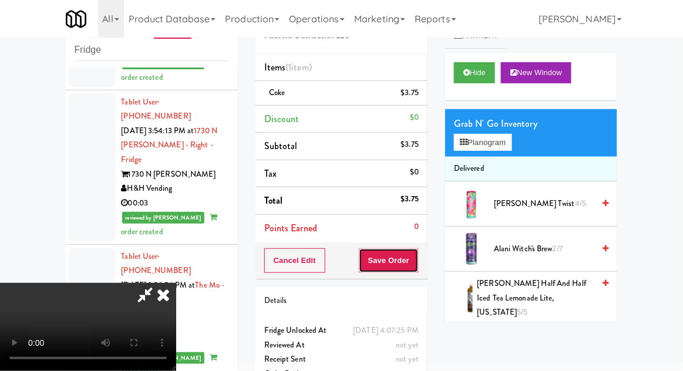
click at [414, 249] on button "Save Order" at bounding box center [389, 260] width 60 height 25
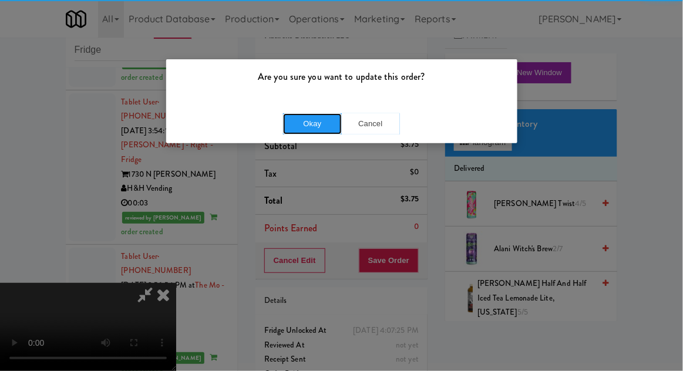
click at [300, 129] on button "Okay" at bounding box center [312, 123] width 59 height 21
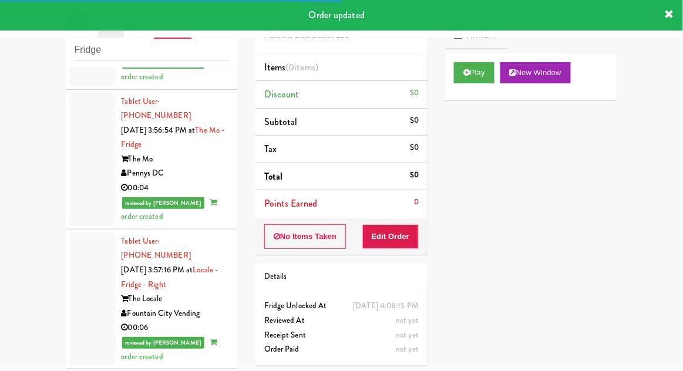
scroll to position [3952, 0]
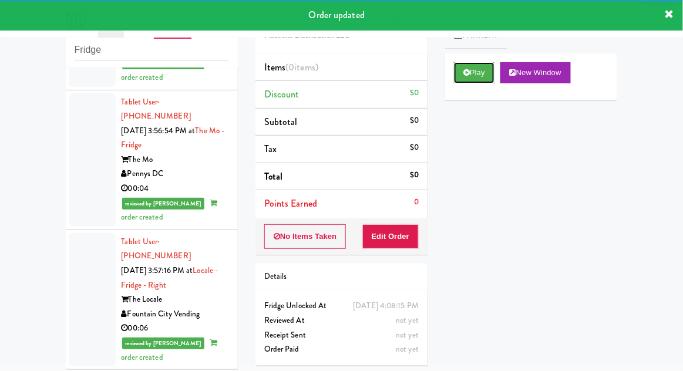
click at [470, 77] on button "Play" at bounding box center [474, 72] width 40 height 21
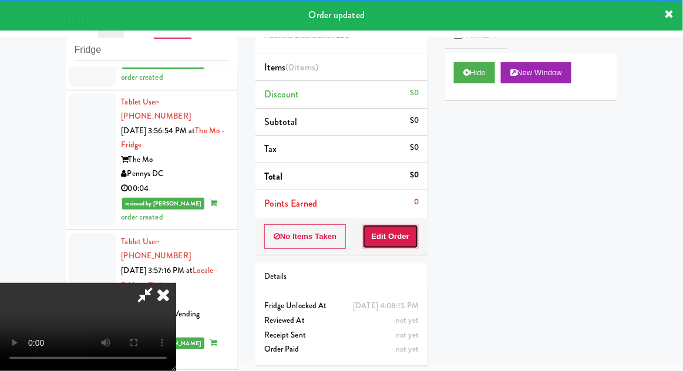
click at [400, 234] on button "Edit Order" at bounding box center [390, 236] width 57 height 25
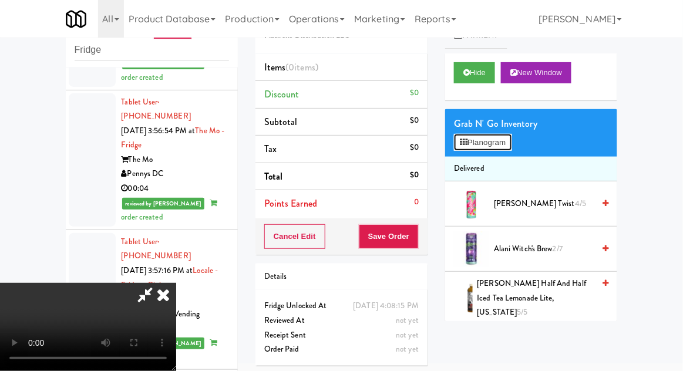
click at [505, 142] on button "Planogram" at bounding box center [483, 143] width 58 height 18
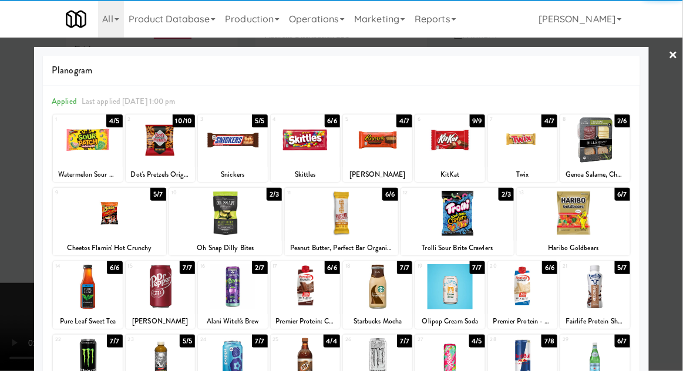
click at [594, 151] on div at bounding box center [594, 139] width 69 height 45
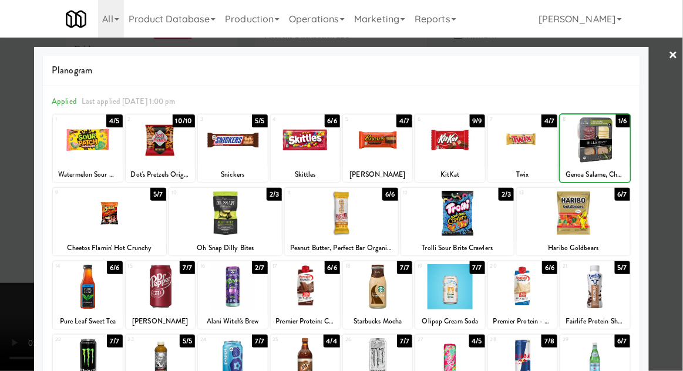
click at [676, 181] on div at bounding box center [341, 185] width 683 height 371
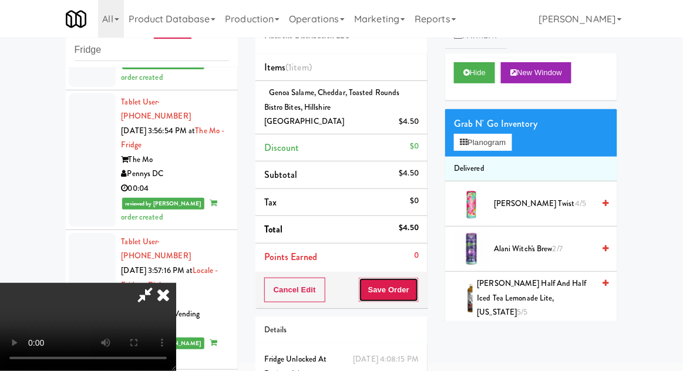
click at [415, 278] on button "Save Order" at bounding box center [389, 290] width 60 height 25
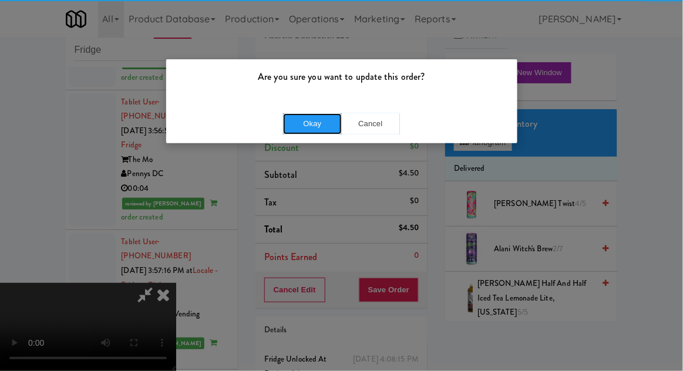
click at [303, 129] on button "Okay" at bounding box center [312, 123] width 59 height 21
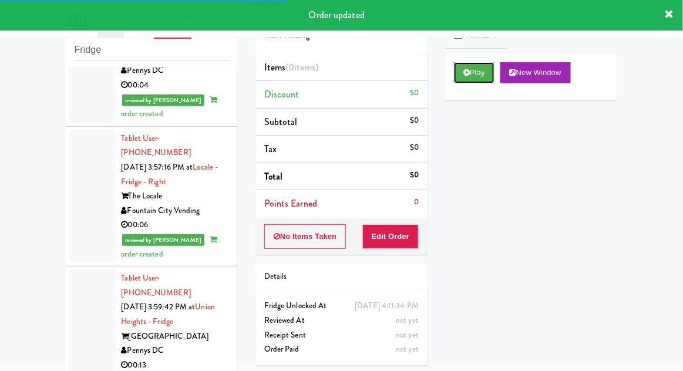
click at [464, 80] on button "Play" at bounding box center [474, 72] width 40 height 21
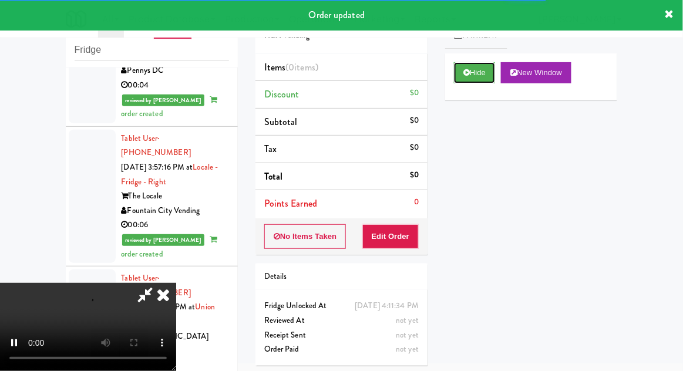
scroll to position [4084, 0]
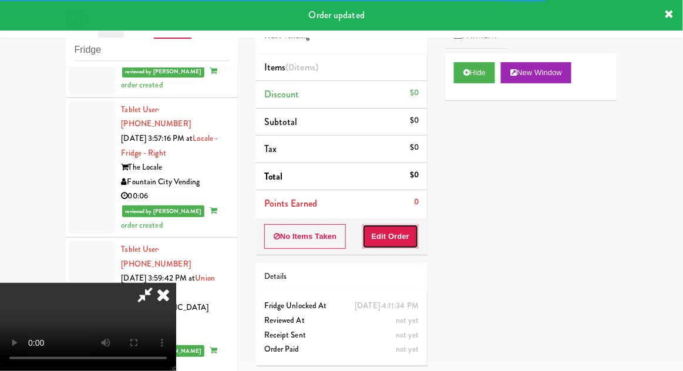
click at [401, 228] on button "Edit Order" at bounding box center [390, 236] width 57 height 25
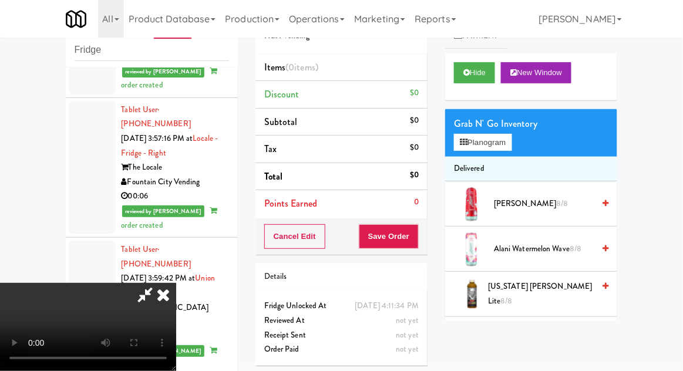
click at [506, 158] on li "Delivered" at bounding box center [531, 169] width 172 height 25
click at [511, 141] on button "Planogram" at bounding box center [483, 143] width 58 height 18
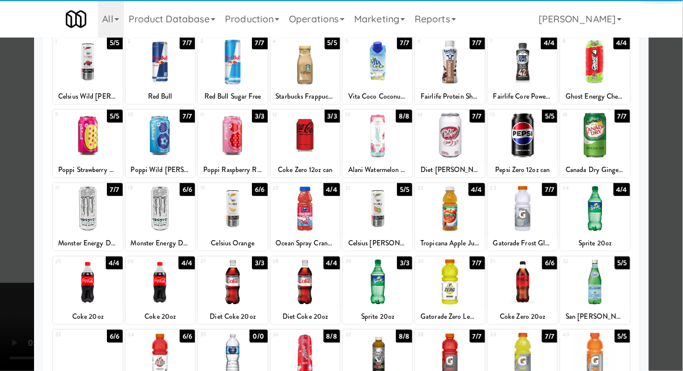
scroll to position [81, 0]
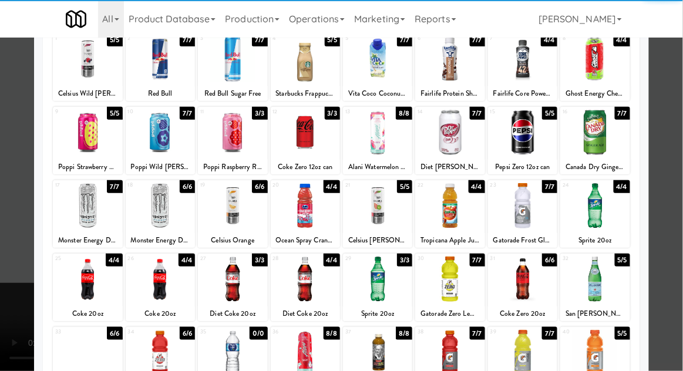
click at [320, 281] on div at bounding box center [305, 278] width 69 height 45
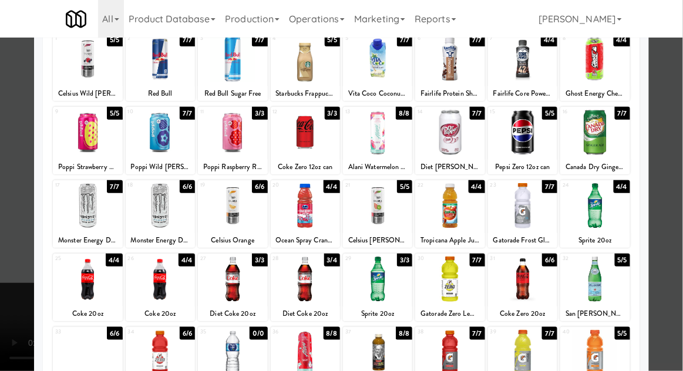
click at [677, 183] on div at bounding box center [341, 185] width 683 height 371
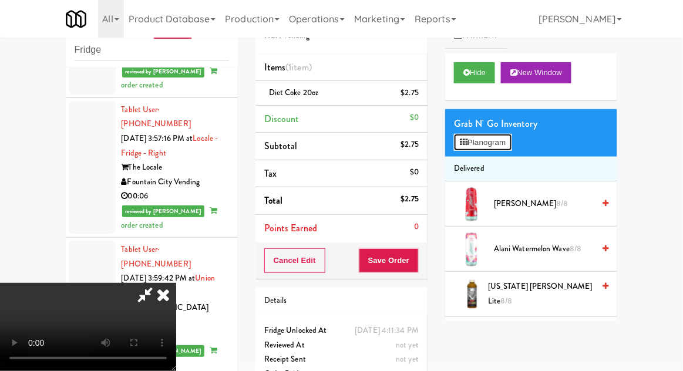
click at [501, 134] on button "Planogram" at bounding box center [483, 143] width 58 height 18
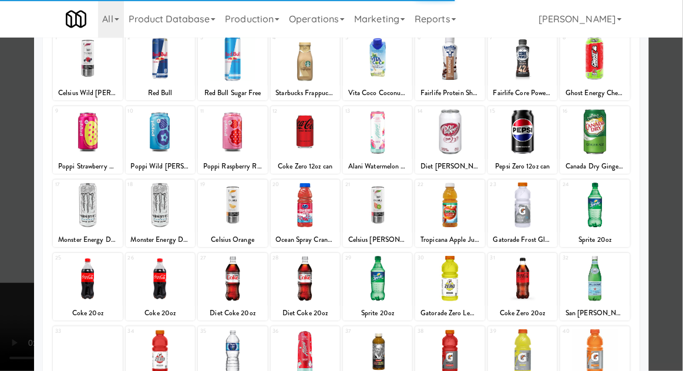
scroll to position [82, 0]
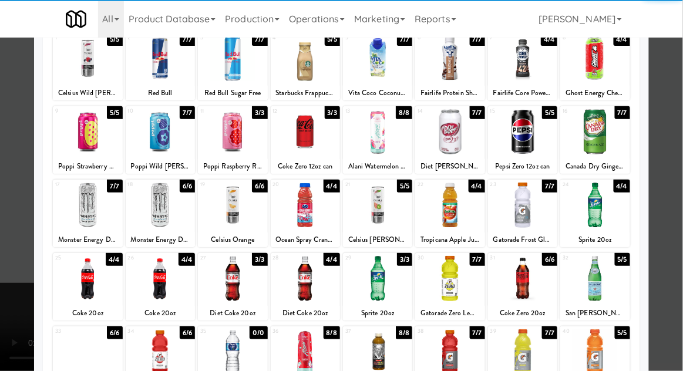
click at [458, 283] on div at bounding box center [449, 278] width 69 height 45
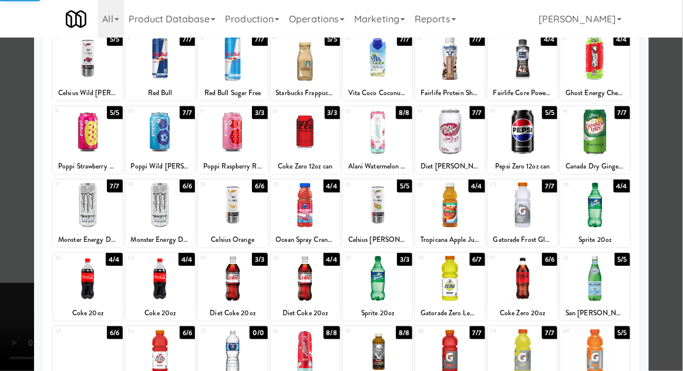
click at [681, 191] on div at bounding box center [341, 185] width 683 height 371
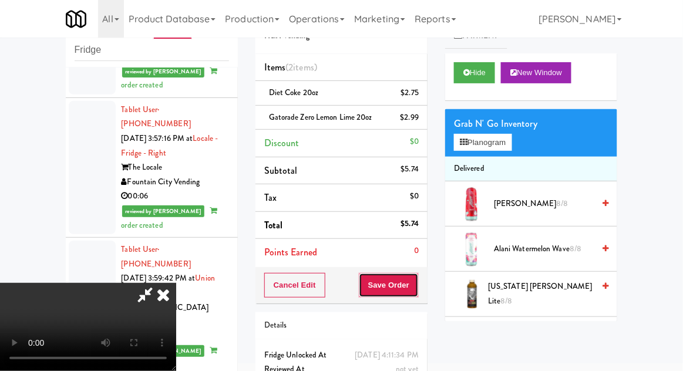
click at [417, 278] on button "Save Order" at bounding box center [389, 285] width 60 height 25
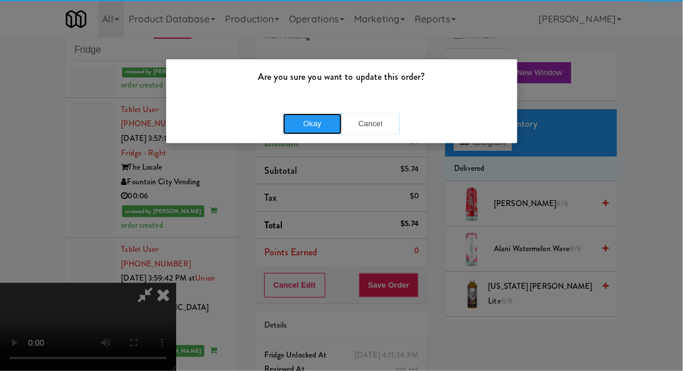
click at [296, 118] on button "Okay" at bounding box center [312, 123] width 59 height 21
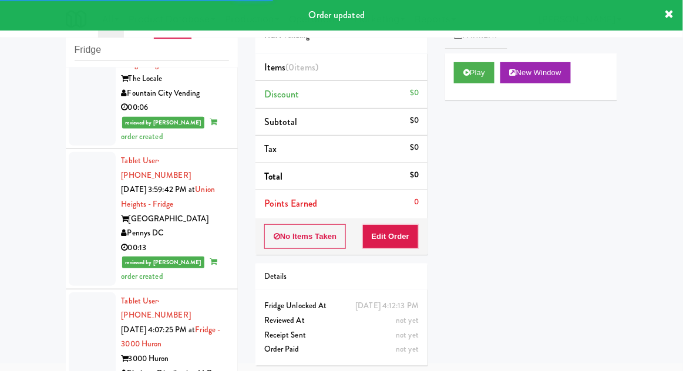
scroll to position [4172, 0]
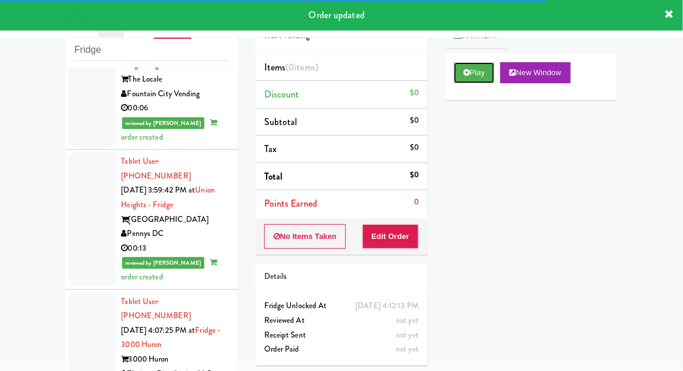
click at [458, 73] on button "Play" at bounding box center [474, 72] width 40 height 21
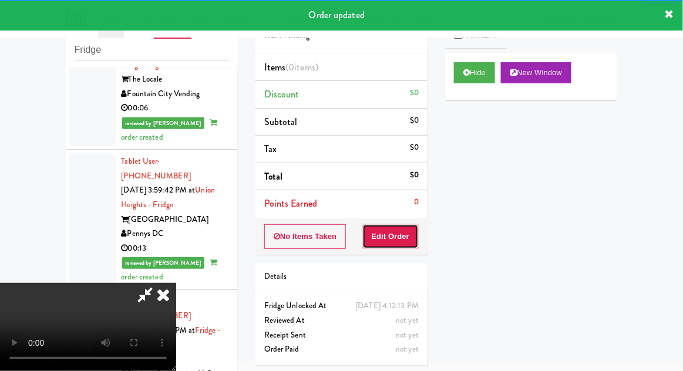
click at [404, 245] on button "Edit Order" at bounding box center [390, 236] width 57 height 25
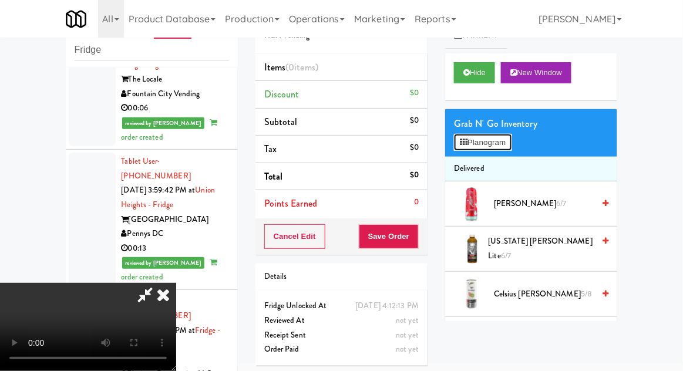
click at [508, 148] on button "Planogram" at bounding box center [483, 143] width 58 height 18
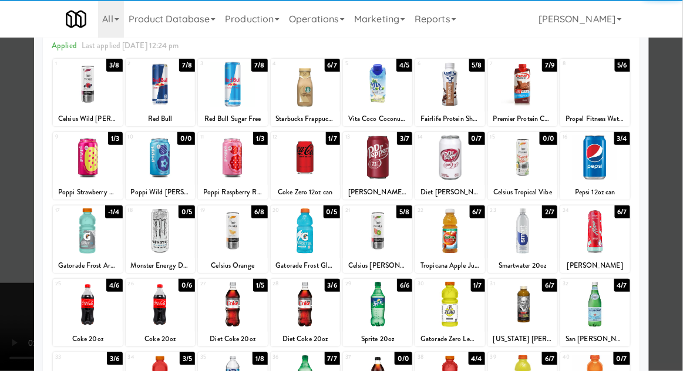
scroll to position [56, 0]
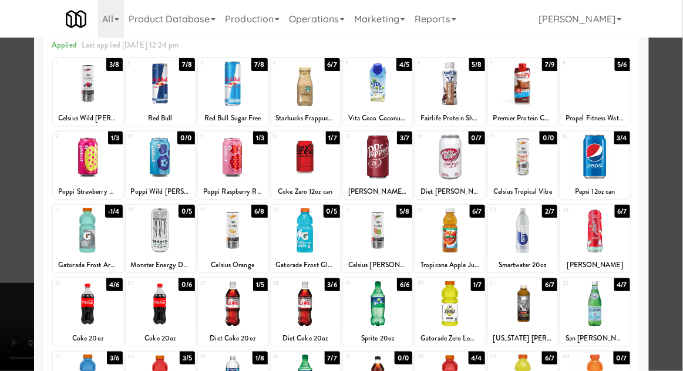
click at [451, 235] on div at bounding box center [449, 230] width 69 height 45
click at [451, 239] on div at bounding box center [449, 230] width 69 height 45
click at [677, 187] on div at bounding box center [341, 185] width 683 height 371
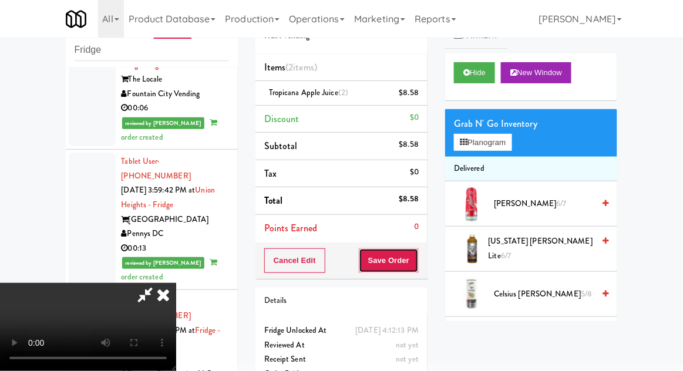
click at [417, 268] on button "Save Order" at bounding box center [389, 260] width 60 height 25
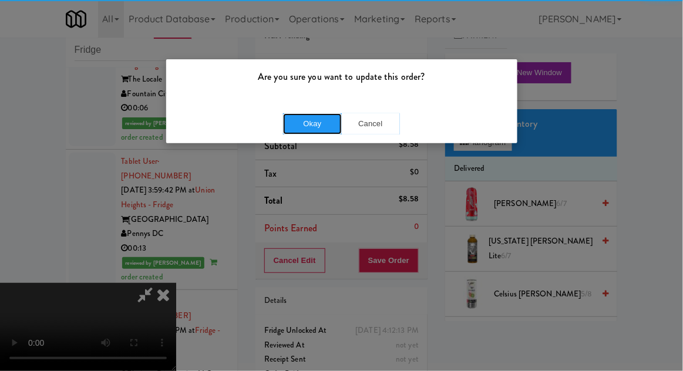
click at [321, 127] on button "Okay" at bounding box center [312, 123] width 59 height 21
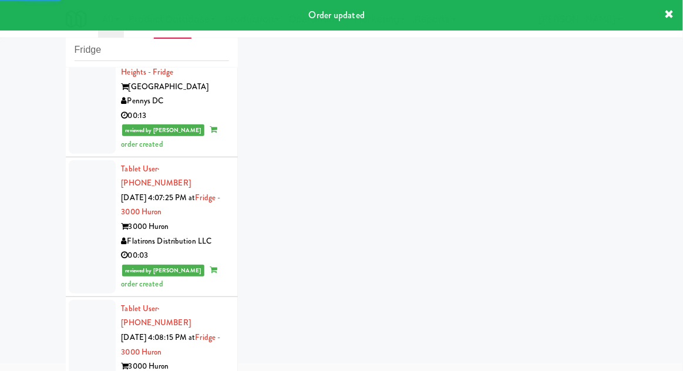
scroll to position [4315, 0]
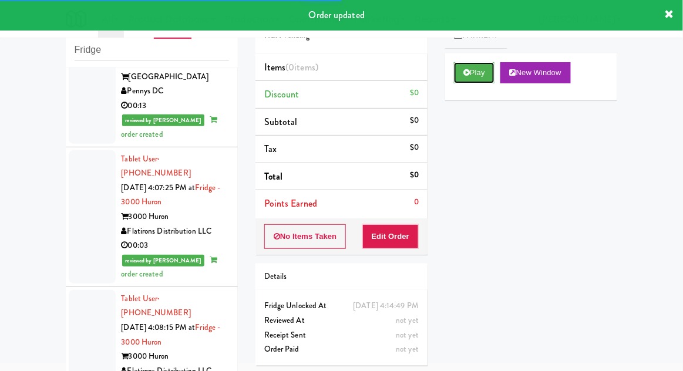
click at [459, 68] on button "Play" at bounding box center [474, 72] width 40 height 21
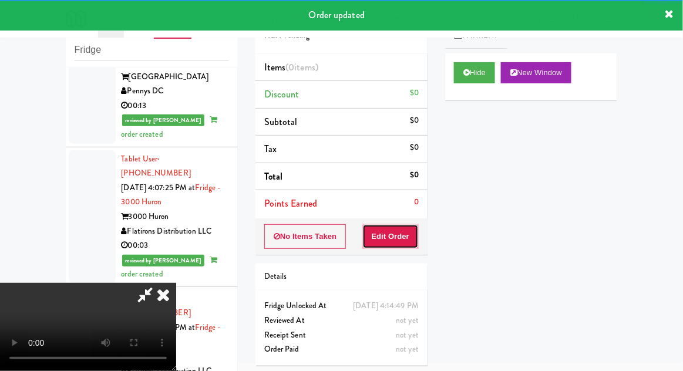
click at [391, 231] on button "Edit Order" at bounding box center [390, 236] width 57 height 25
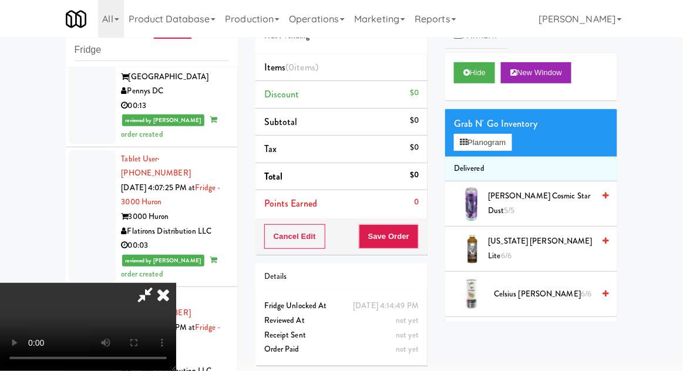
scroll to position [0, 0]
click at [506, 137] on button "Planogram" at bounding box center [483, 143] width 58 height 18
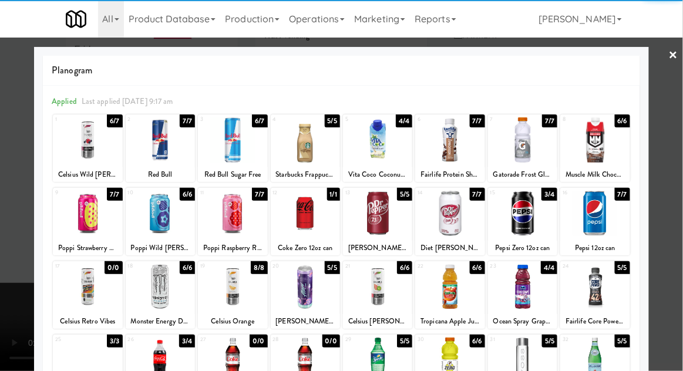
click at [527, 221] on div at bounding box center [522, 213] width 69 height 45
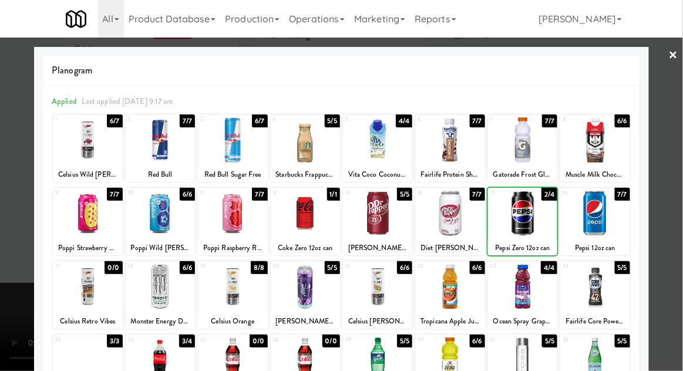
click at [681, 183] on div at bounding box center [341, 185] width 683 height 371
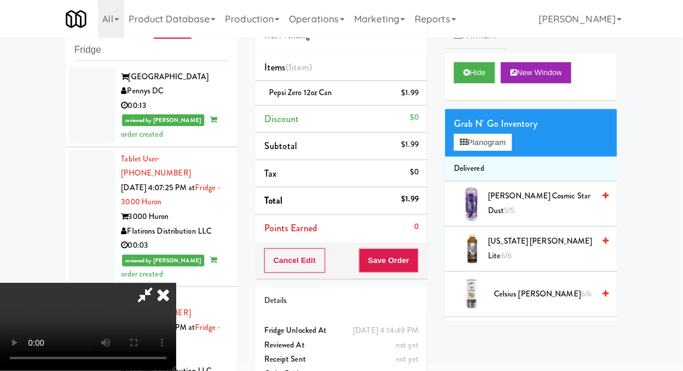
scroll to position [43, 0]
click at [418, 263] on button "Save Order" at bounding box center [389, 260] width 60 height 25
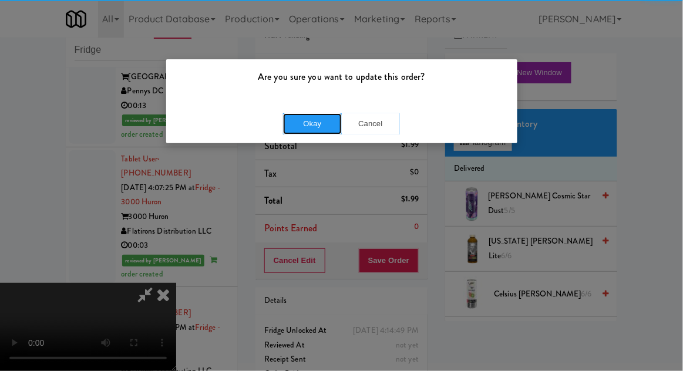
click at [315, 130] on button "Okay" at bounding box center [312, 123] width 59 height 21
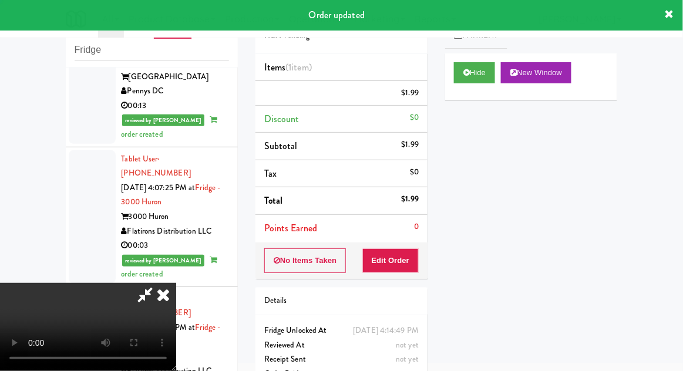
scroll to position [0, 0]
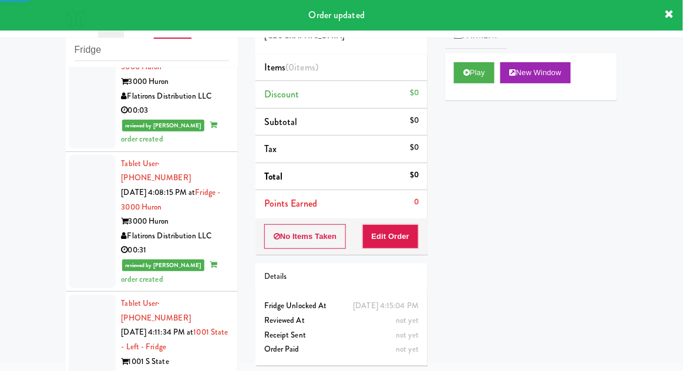
scroll to position [4450, 0]
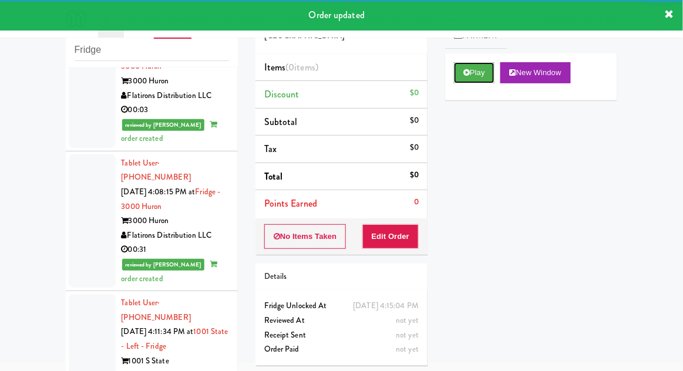
click at [457, 80] on button "Play" at bounding box center [474, 72] width 40 height 21
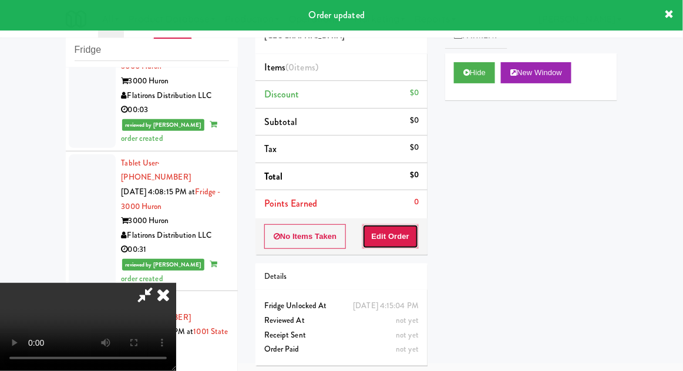
click at [404, 237] on button "Edit Order" at bounding box center [390, 236] width 57 height 25
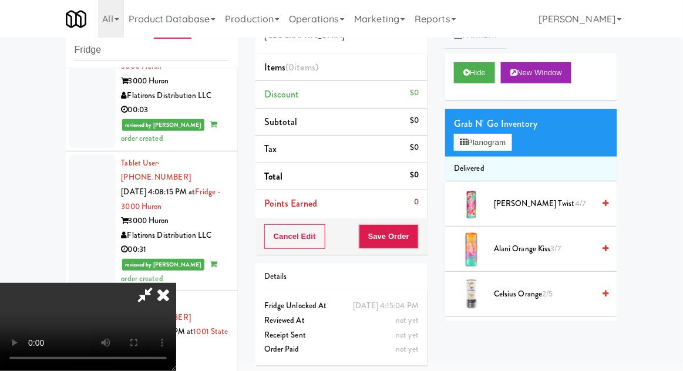
scroll to position [43, 0]
click at [470, 77] on button "Hide" at bounding box center [474, 72] width 41 height 21
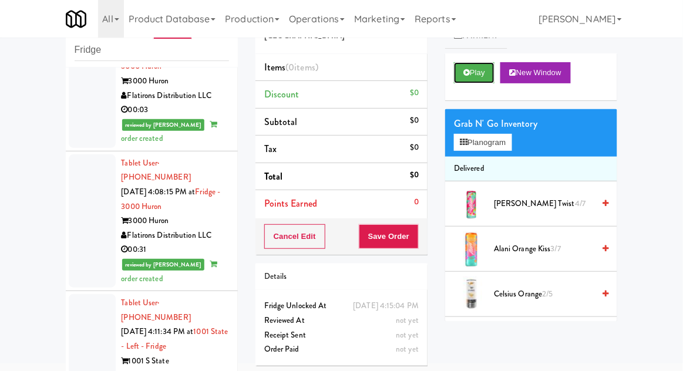
click at [462, 82] on button "Play" at bounding box center [474, 72] width 40 height 21
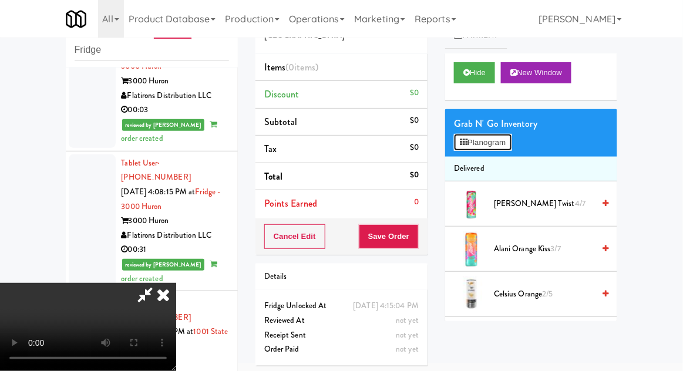
click at [511, 134] on button "Planogram" at bounding box center [483, 143] width 58 height 18
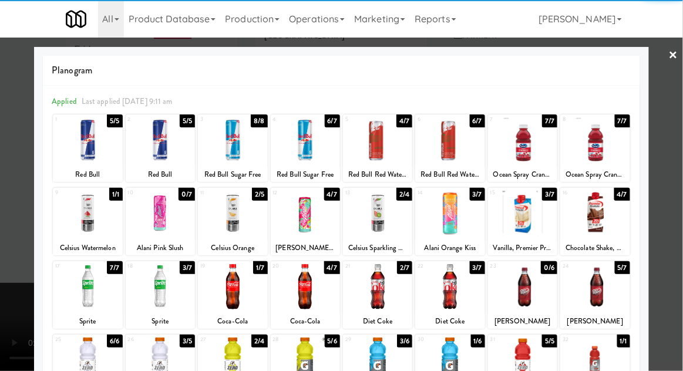
click at [225, 228] on div at bounding box center [232, 213] width 69 height 45
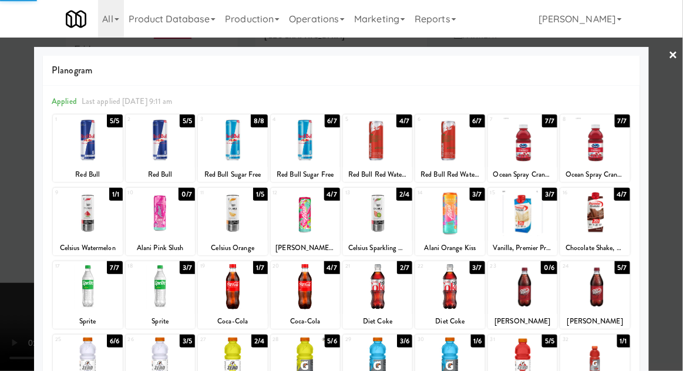
click at [671, 188] on div at bounding box center [341, 185] width 683 height 371
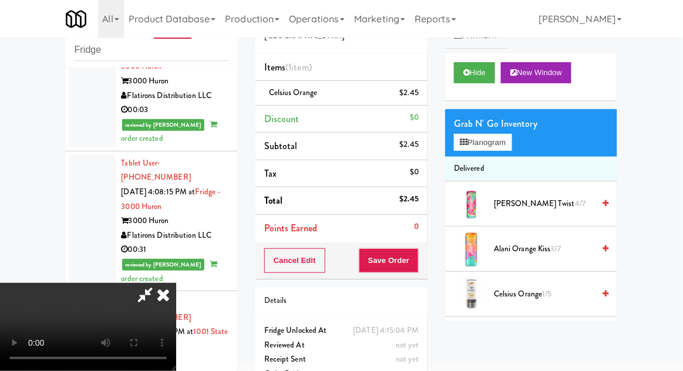
scroll to position [43, 0]
click at [413, 256] on button "Save Order" at bounding box center [389, 260] width 60 height 25
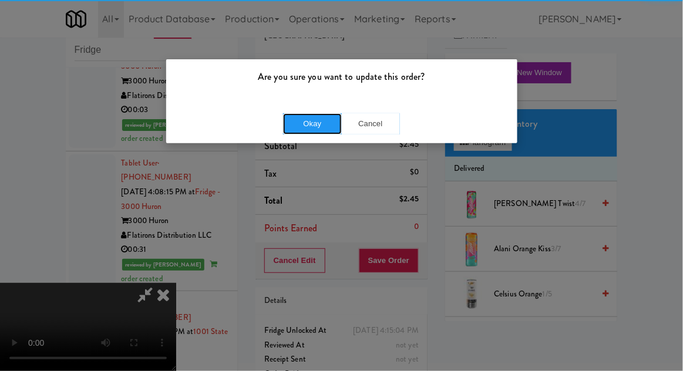
click at [324, 129] on button "Okay" at bounding box center [312, 123] width 59 height 21
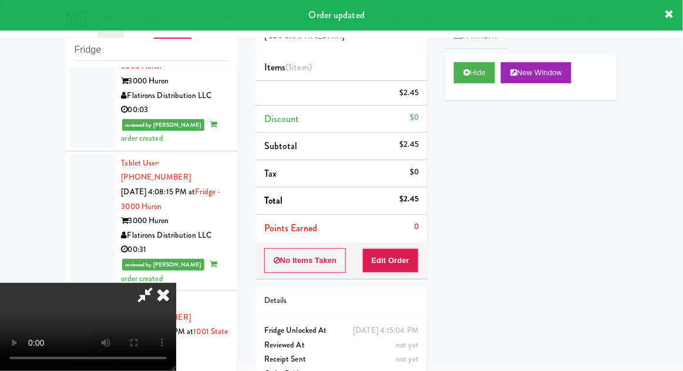
scroll to position [0, 0]
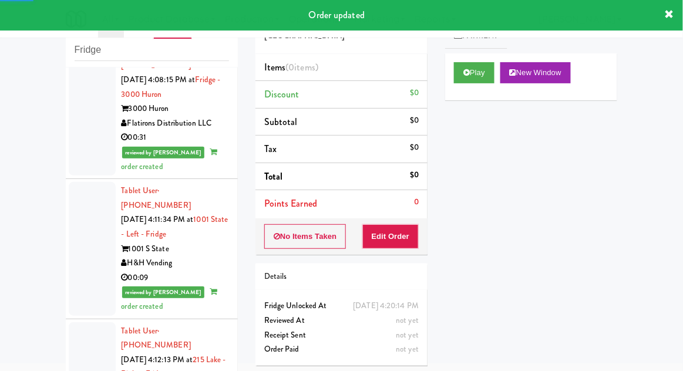
scroll to position [4562, 0]
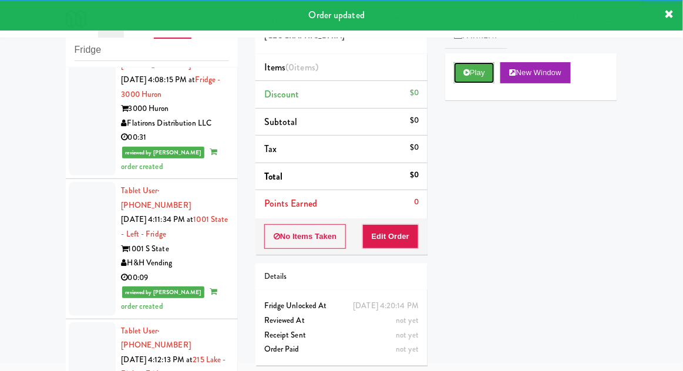
click at [467, 70] on icon at bounding box center [466, 73] width 6 height 8
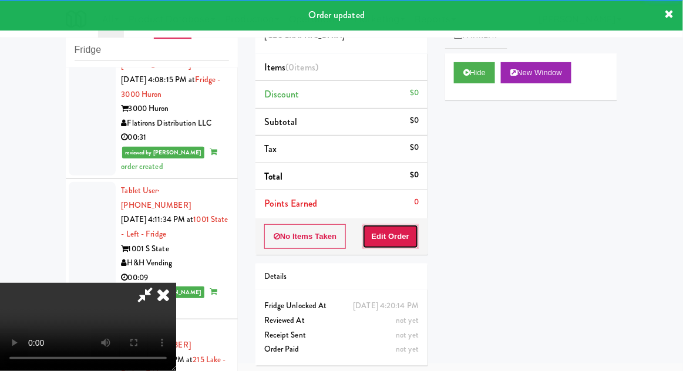
click at [413, 228] on button "Edit Order" at bounding box center [390, 236] width 57 height 25
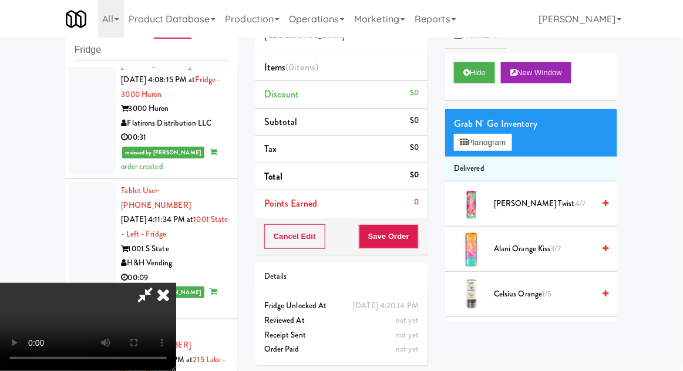
scroll to position [0, 0]
click at [511, 138] on button "Planogram" at bounding box center [483, 143] width 58 height 18
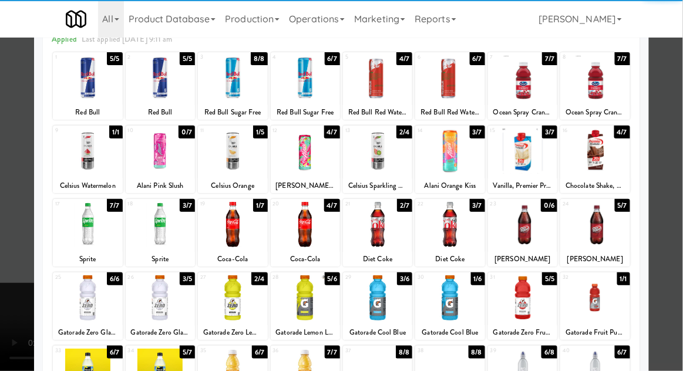
scroll to position [62, 0]
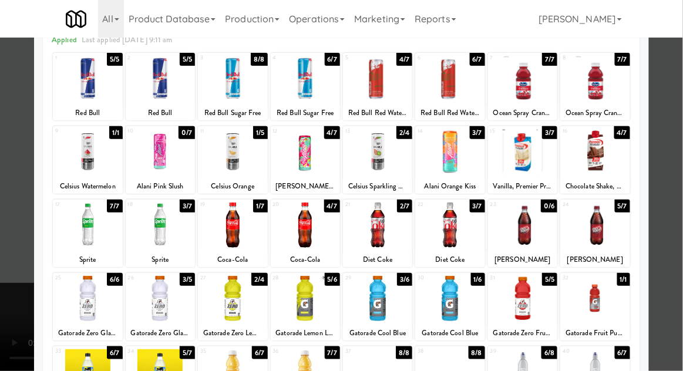
click at [168, 362] on div at bounding box center [160, 371] width 69 height 45
click at [75, 226] on div at bounding box center [87, 224] width 69 height 45
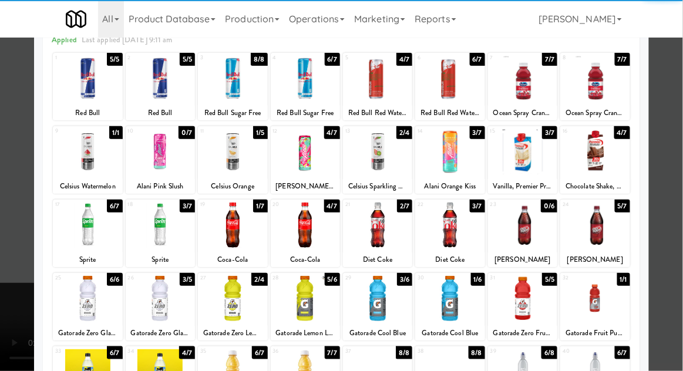
click at [677, 180] on div at bounding box center [341, 185] width 683 height 371
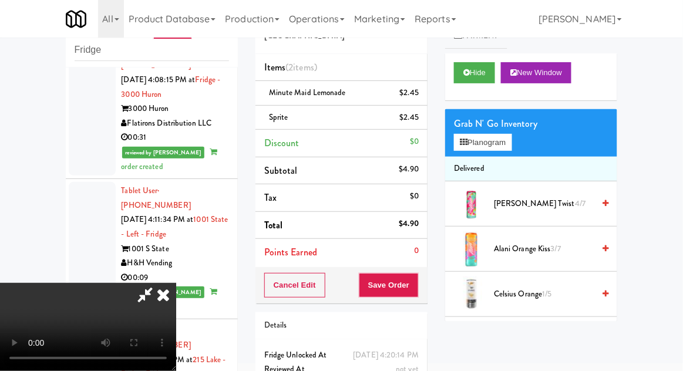
scroll to position [43, 0]
click at [418, 293] on button "Save Order" at bounding box center [389, 285] width 60 height 25
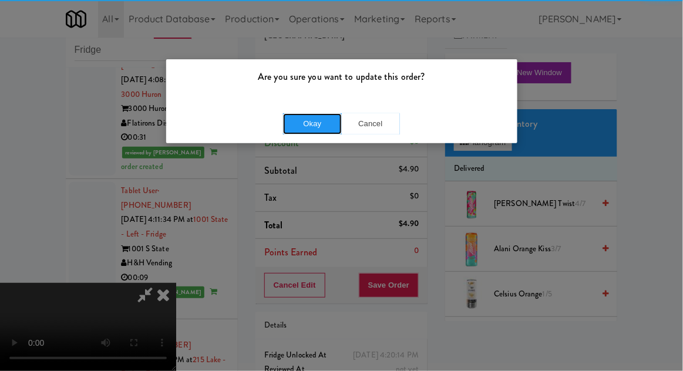
click at [303, 119] on button "Okay" at bounding box center [312, 123] width 59 height 21
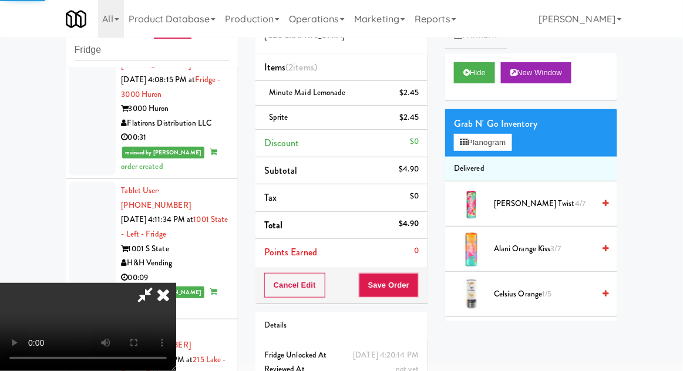
scroll to position [0, 0]
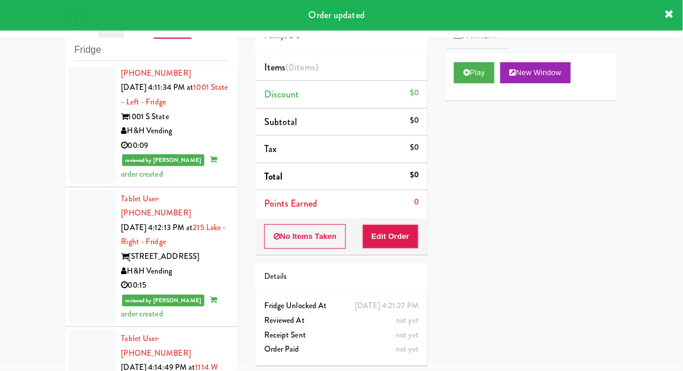
scroll to position [4699, 0]
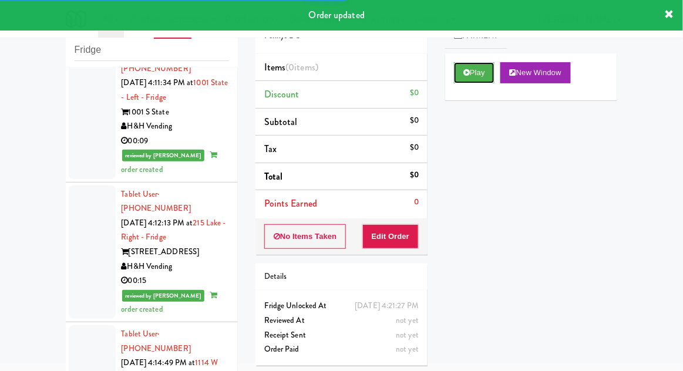
click at [474, 76] on button "Play" at bounding box center [474, 72] width 40 height 21
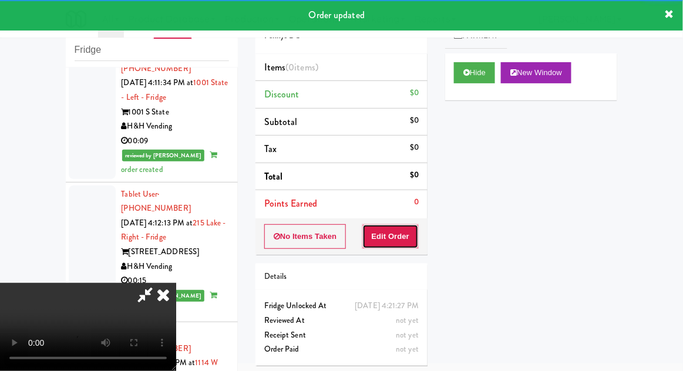
click at [403, 231] on button "Edit Order" at bounding box center [390, 236] width 57 height 25
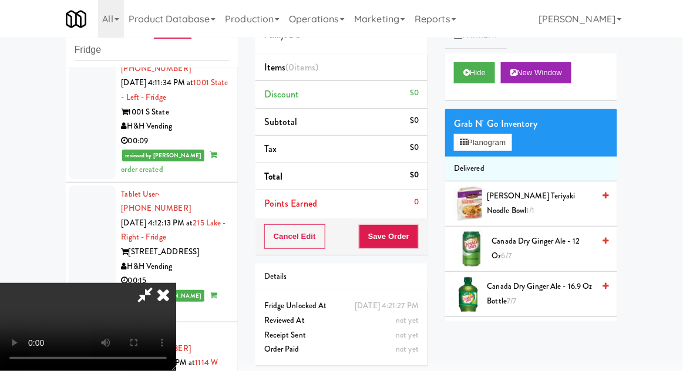
scroll to position [0, 0]
click at [509, 140] on button "Planogram" at bounding box center [483, 143] width 58 height 18
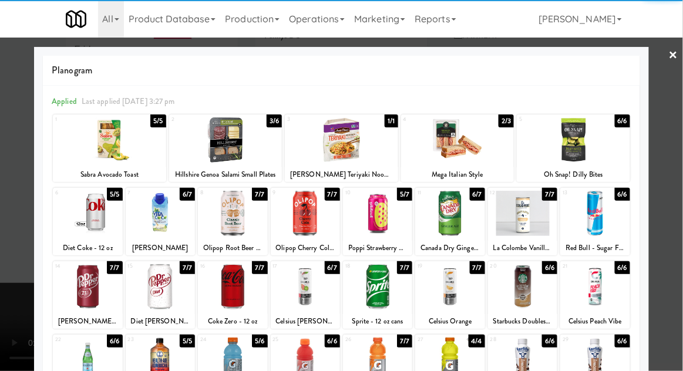
click at [534, 229] on div at bounding box center [522, 213] width 69 height 45
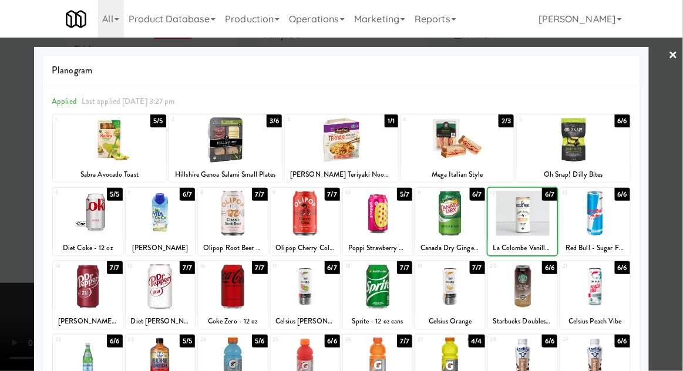
click at [679, 181] on div at bounding box center [341, 185] width 683 height 371
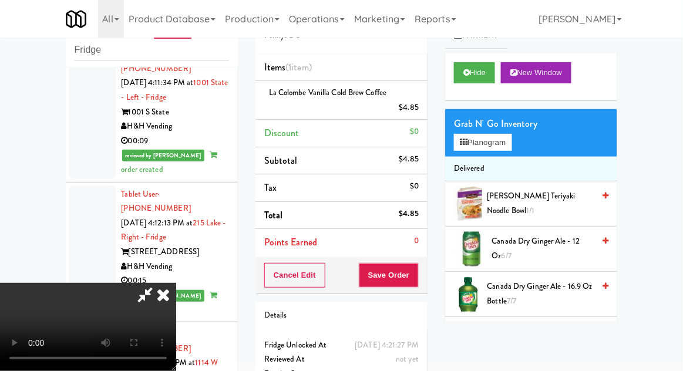
scroll to position [43, 0]
click at [416, 272] on button "Save Order" at bounding box center [389, 275] width 60 height 25
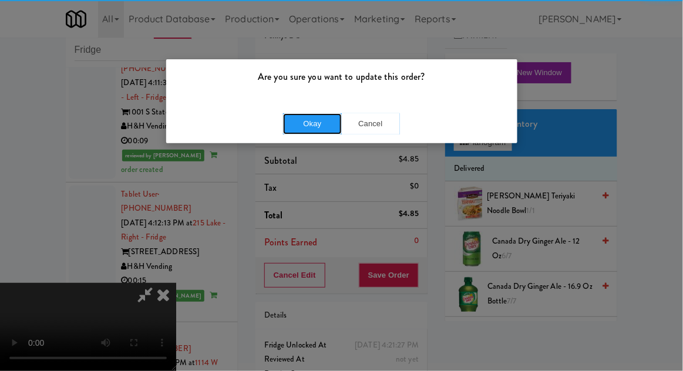
click at [305, 115] on button "Okay" at bounding box center [312, 123] width 59 height 21
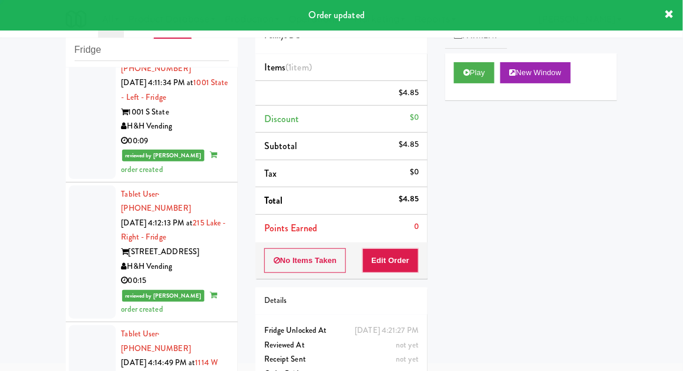
scroll to position [0, 0]
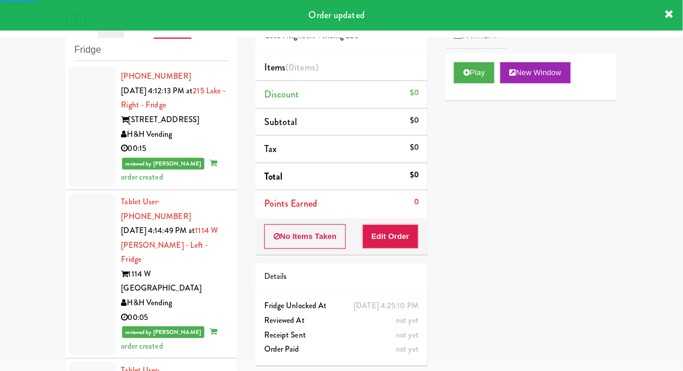
scroll to position [4831, 0]
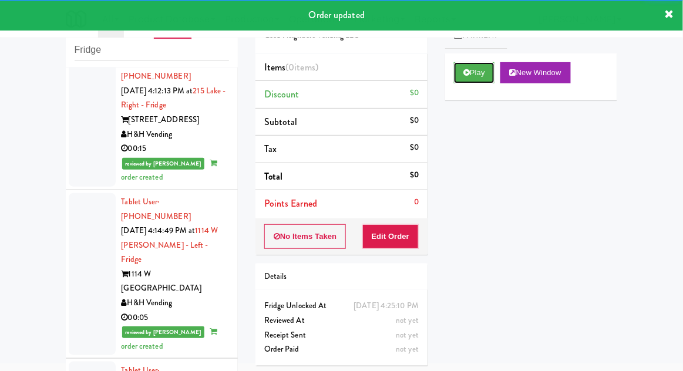
click at [466, 74] on icon at bounding box center [466, 73] width 6 height 8
click at [399, 236] on button "Edit Order" at bounding box center [390, 236] width 57 height 25
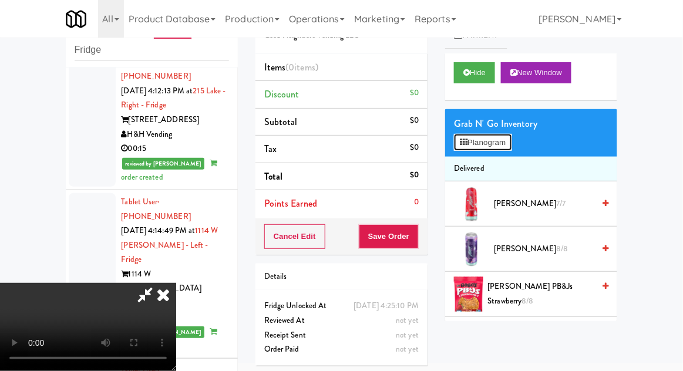
click at [511, 142] on button "Planogram" at bounding box center [483, 143] width 58 height 18
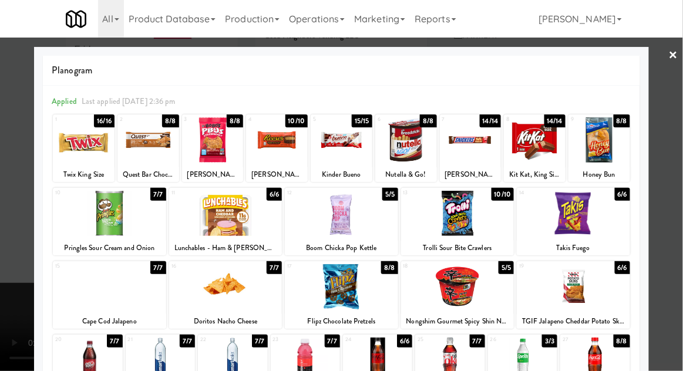
click at [345, 148] on div at bounding box center [341, 139] width 62 height 45
click at [679, 176] on div at bounding box center [341, 185] width 683 height 371
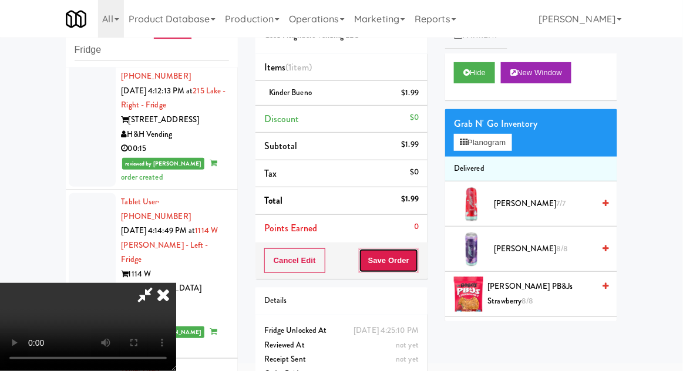
click at [417, 262] on button "Save Order" at bounding box center [389, 260] width 60 height 25
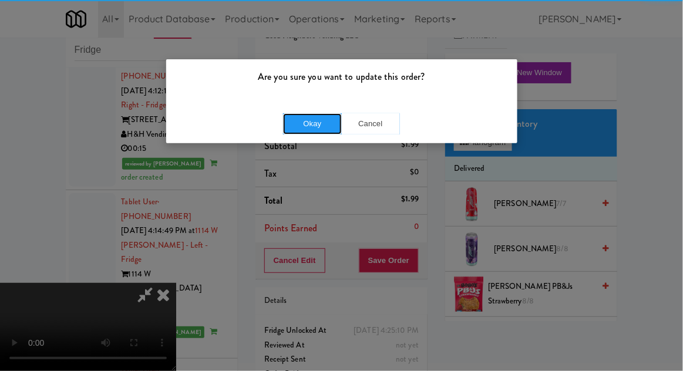
click at [308, 115] on button "Okay" at bounding box center [312, 123] width 59 height 21
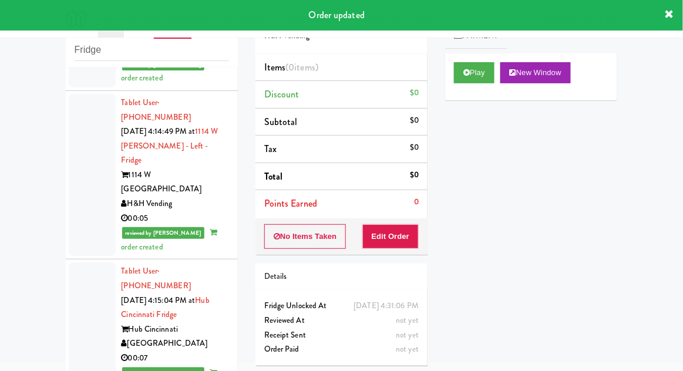
scroll to position [4959, 0]
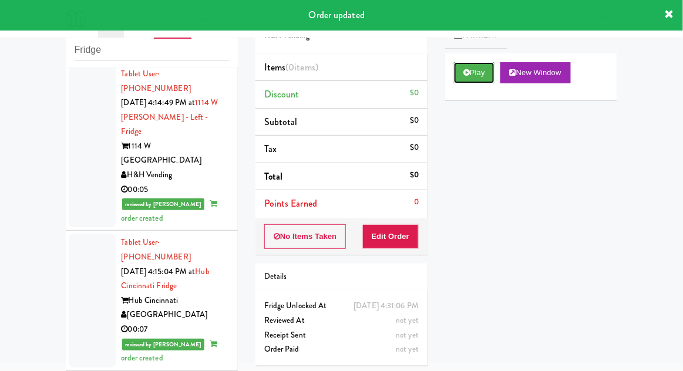
click at [467, 80] on button "Play" at bounding box center [474, 72] width 40 height 21
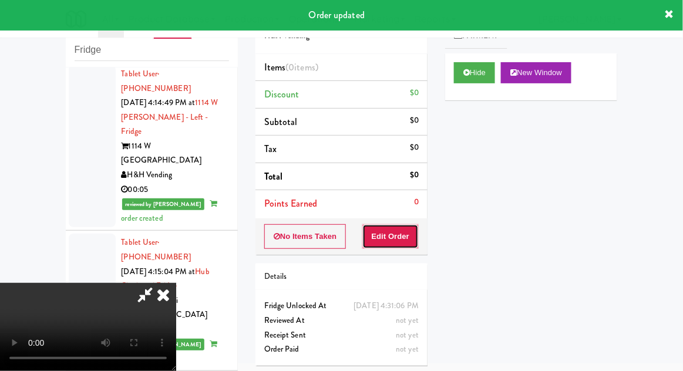
click at [396, 240] on button "Edit Order" at bounding box center [390, 236] width 57 height 25
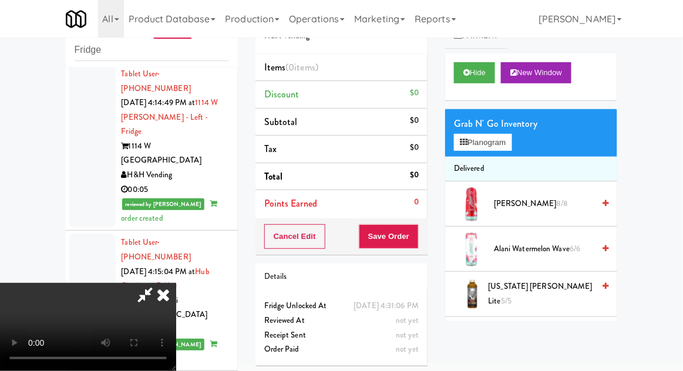
scroll to position [0, 0]
click at [511, 145] on button "Planogram" at bounding box center [483, 143] width 58 height 18
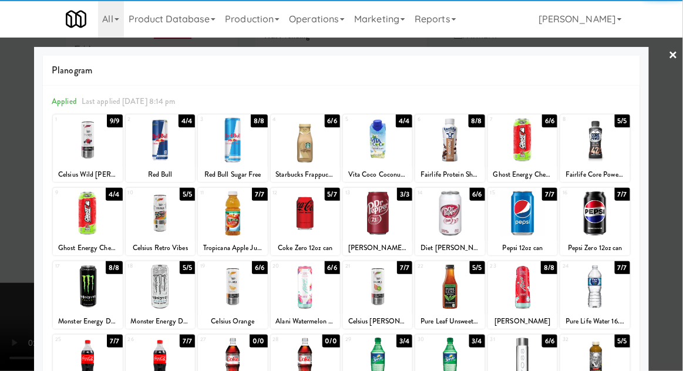
click at [161, 148] on div at bounding box center [160, 139] width 69 height 45
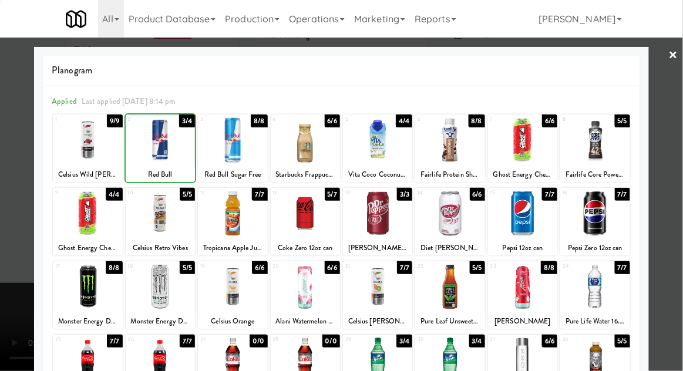
click at [681, 171] on div at bounding box center [341, 185] width 683 height 371
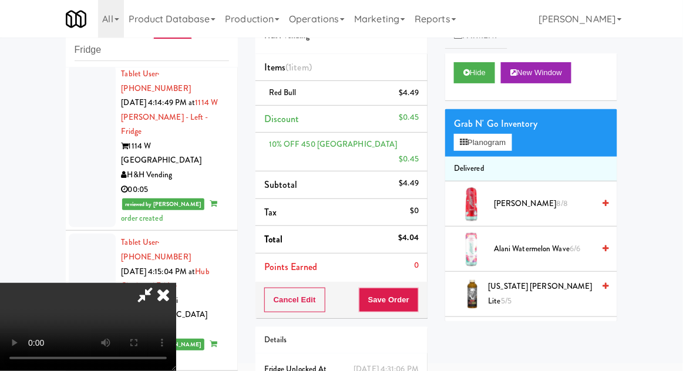
scroll to position [43, 0]
click at [426, 296] on div "Cancel Edit Save Order" at bounding box center [341, 300] width 172 height 36
click at [416, 289] on button "Save Order" at bounding box center [389, 300] width 60 height 25
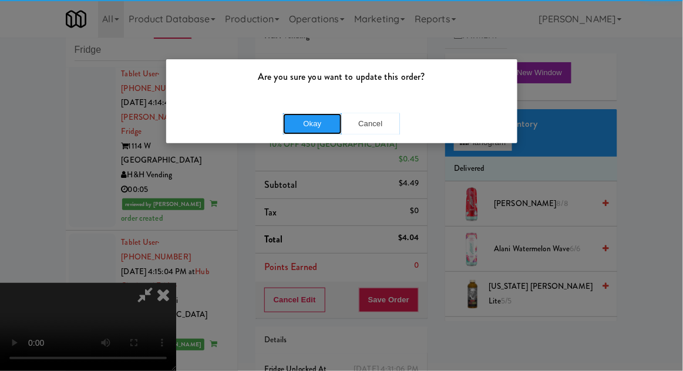
click at [285, 120] on button "Okay" at bounding box center [312, 123] width 59 height 21
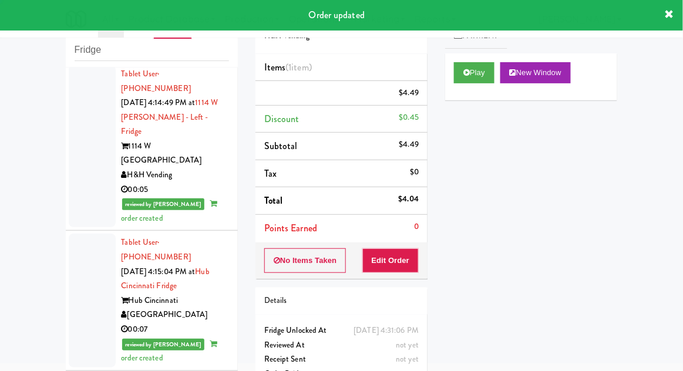
scroll to position [0, 0]
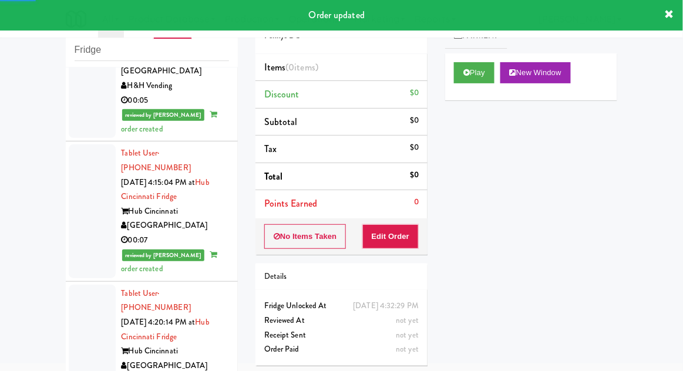
scroll to position [5052, 0]
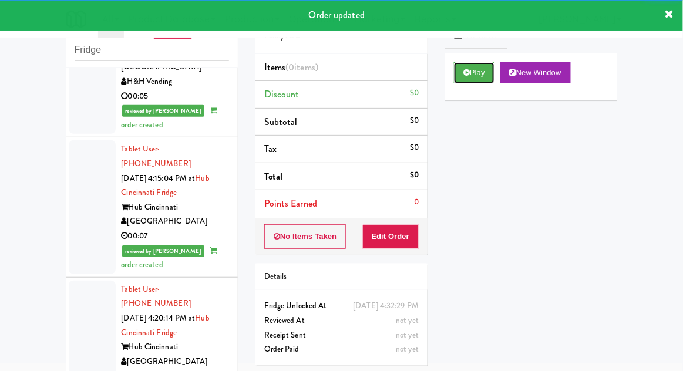
click at [479, 73] on button "Play" at bounding box center [474, 72] width 40 height 21
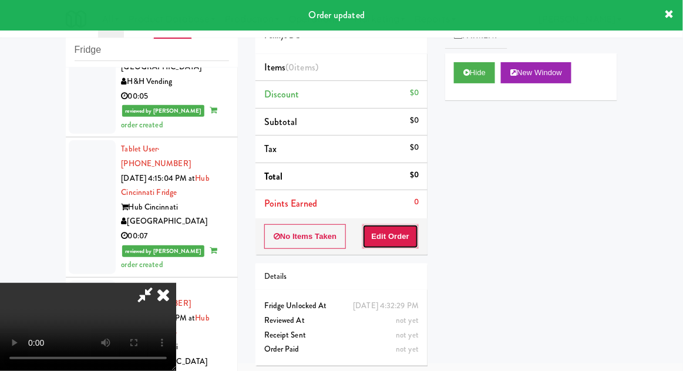
click at [394, 238] on button "Edit Order" at bounding box center [390, 236] width 57 height 25
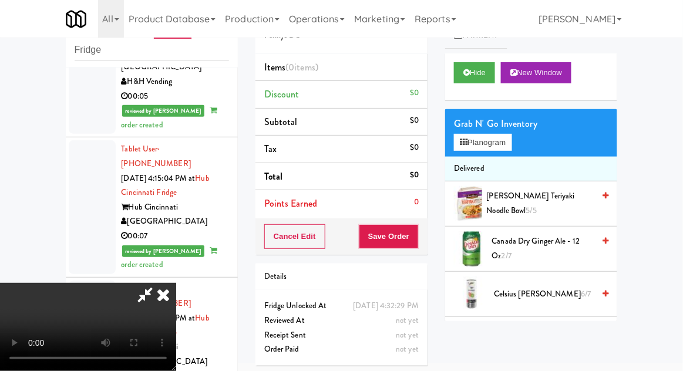
scroll to position [43, 0]
click at [505, 144] on button "Planogram" at bounding box center [483, 143] width 58 height 18
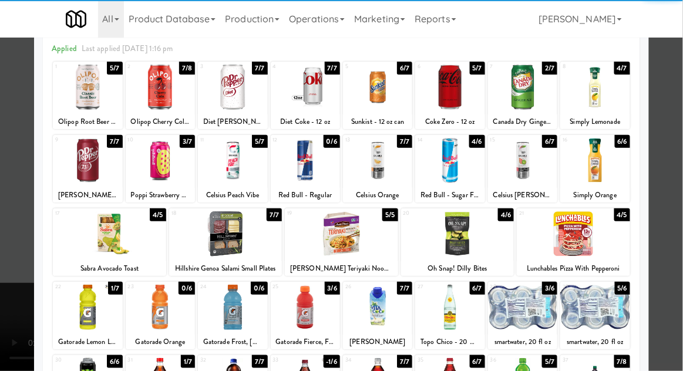
scroll to position [79, 0]
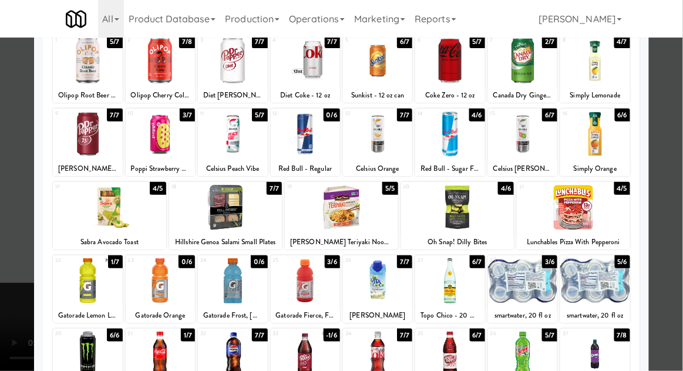
click at [166, 355] on div at bounding box center [160, 354] width 69 height 45
click at [674, 184] on div at bounding box center [341, 185] width 683 height 371
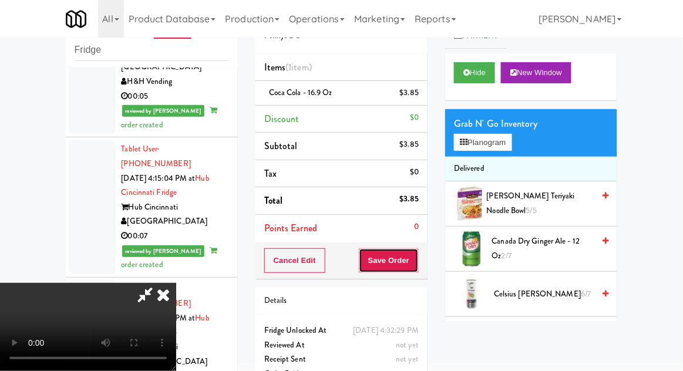
click at [417, 266] on button "Save Order" at bounding box center [389, 260] width 60 height 25
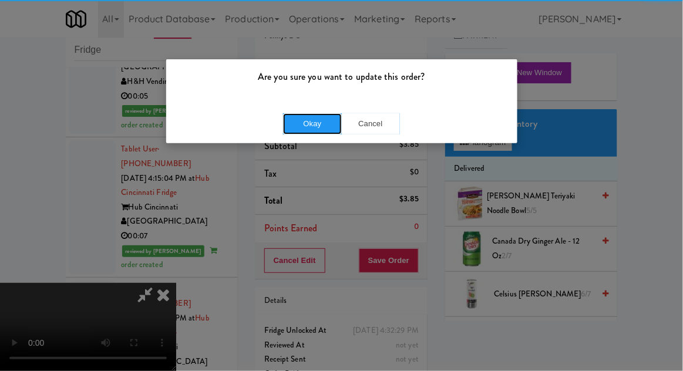
click at [301, 130] on button "Okay" at bounding box center [312, 123] width 59 height 21
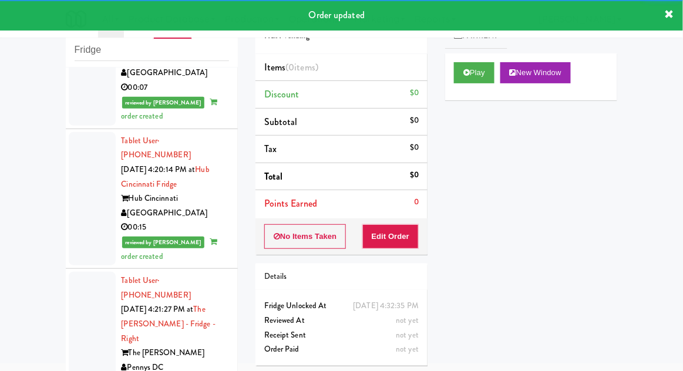
scroll to position [5202, 0]
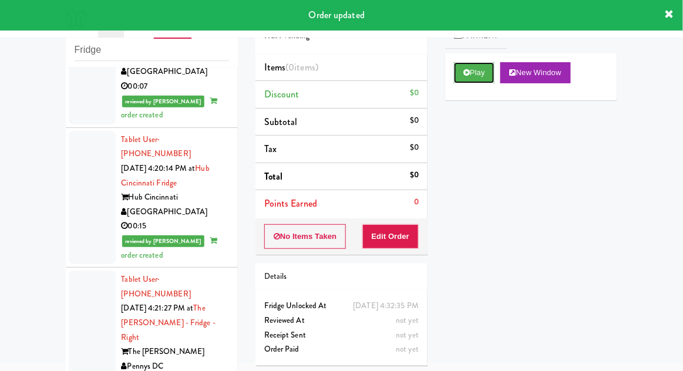
click at [470, 76] on button "Play" at bounding box center [474, 72] width 40 height 21
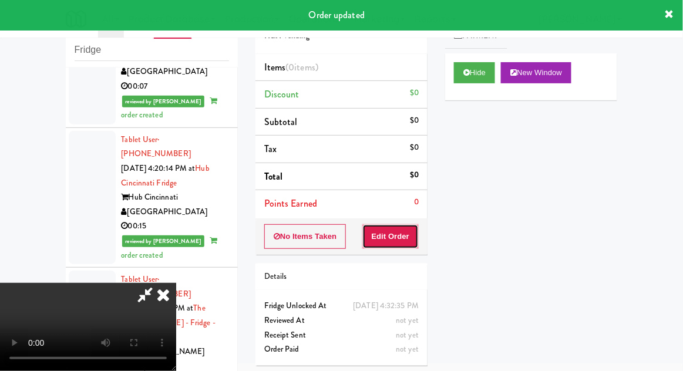
click at [393, 236] on button "Edit Order" at bounding box center [390, 236] width 57 height 25
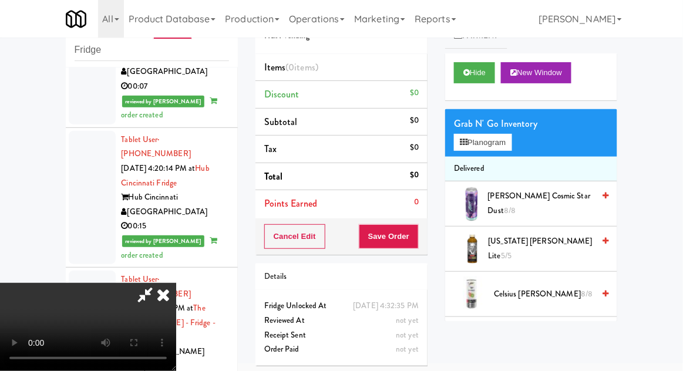
scroll to position [0, 0]
click at [511, 136] on button "Planogram" at bounding box center [483, 143] width 58 height 18
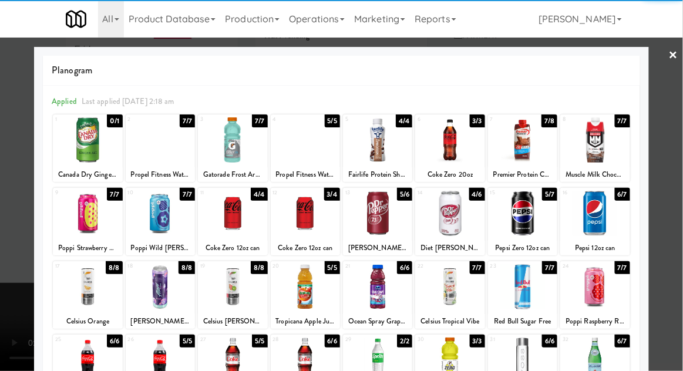
click at [312, 221] on div at bounding box center [305, 213] width 69 height 45
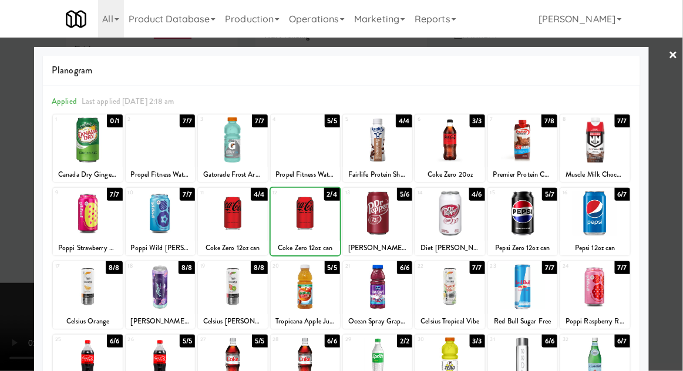
click at [676, 175] on div at bounding box center [341, 185] width 683 height 371
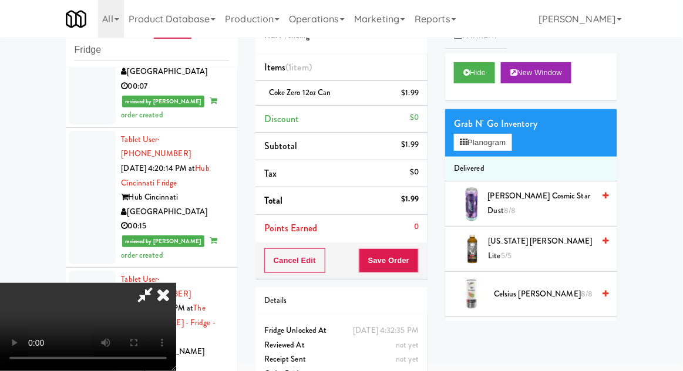
scroll to position [43, 0]
click at [418, 266] on button "Save Order" at bounding box center [389, 260] width 60 height 25
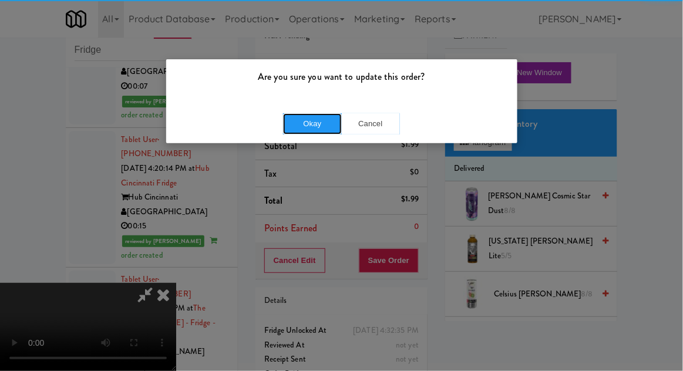
click at [323, 131] on button "Okay" at bounding box center [312, 123] width 59 height 21
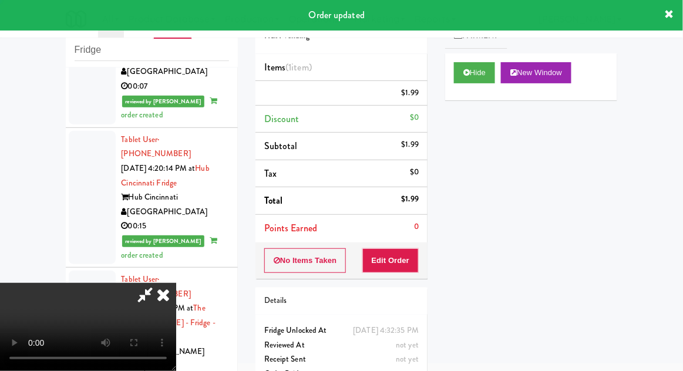
scroll to position [0, 0]
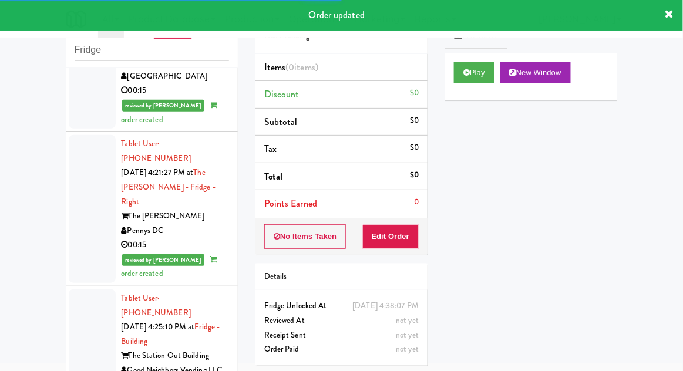
scroll to position [5337, 0]
click at [470, 77] on button "Play" at bounding box center [474, 72] width 40 height 21
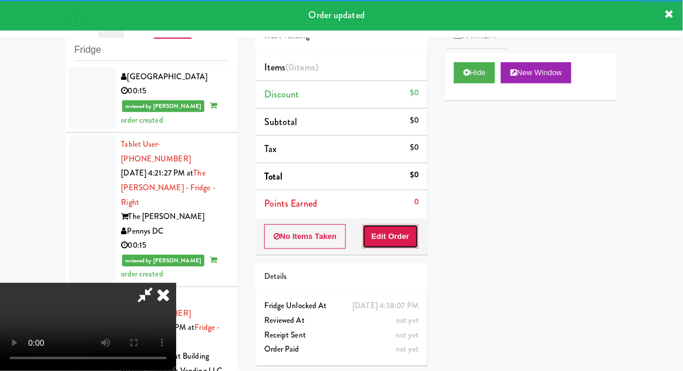
click at [393, 230] on button "Edit Order" at bounding box center [390, 236] width 57 height 25
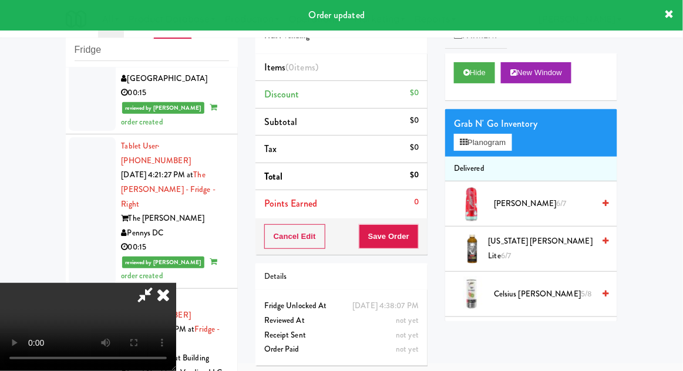
scroll to position [5334, 0]
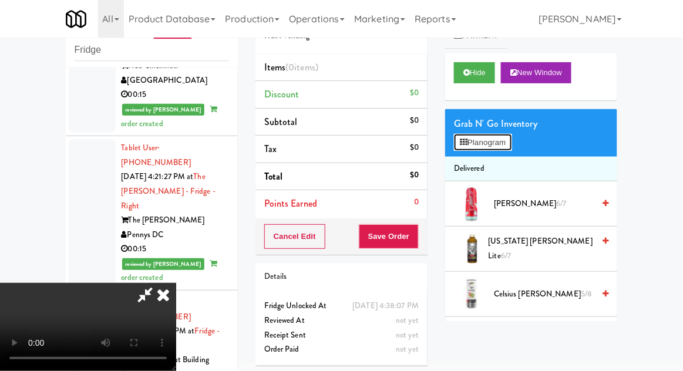
click at [502, 137] on button "Planogram" at bounding box center [483, 143] width 58 height 18
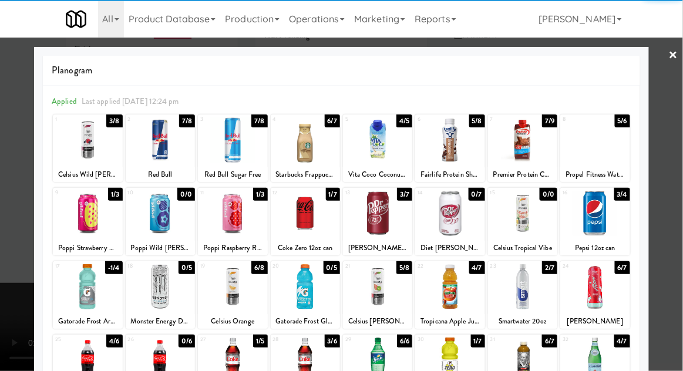
click at [379, 296] on div at bounding box center [377, 286] width 69 height 45
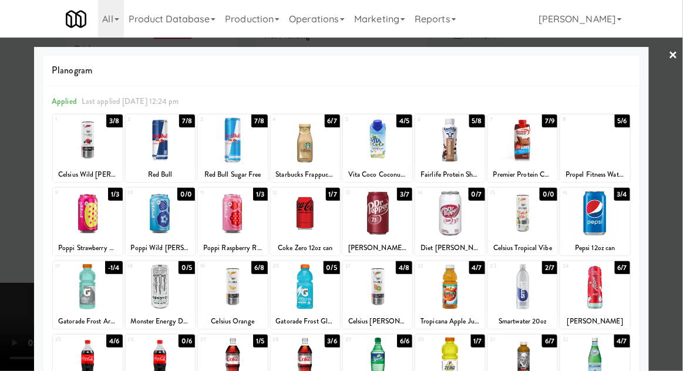
click at [681, 174] on div at bounding box center [341, 185] width 683 height 371
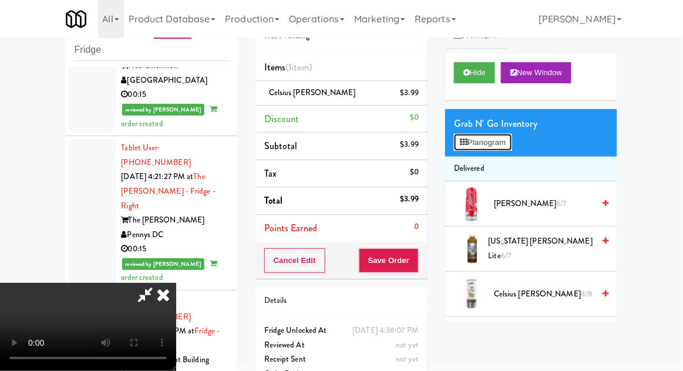
click at [507, 147] on button "Planogram" at bounding box center [483, 143] width 58 height 18
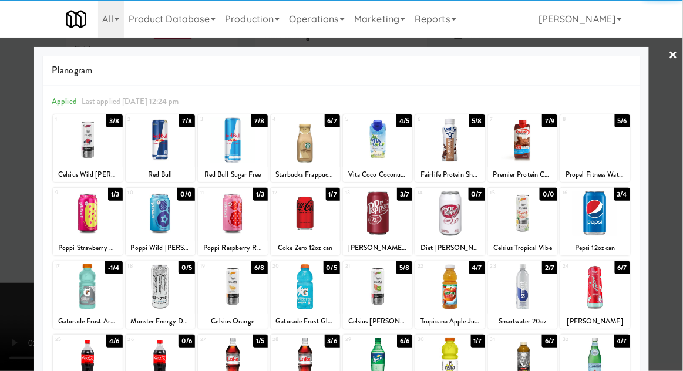
click at [679, 178] on div at bounding box center [341, 185] width 683 height 371
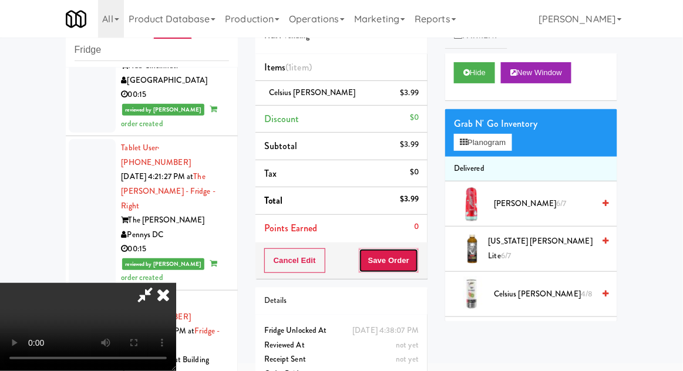
click at [417, 259] on button "Save Order" at bounding box center [389, 260] width 60 height 25
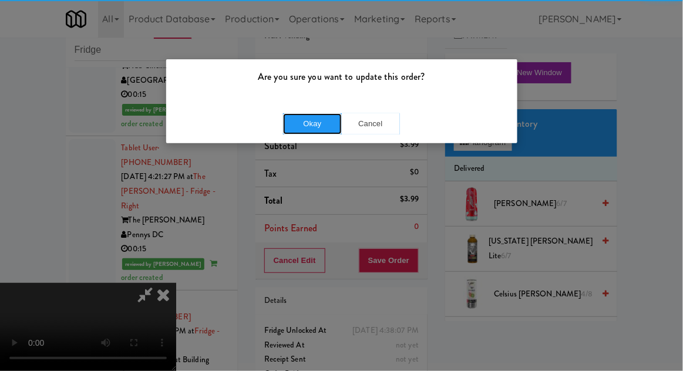
click at [320, 129] on button "Okay" at bounding box center [312, 123] width 59 height 21
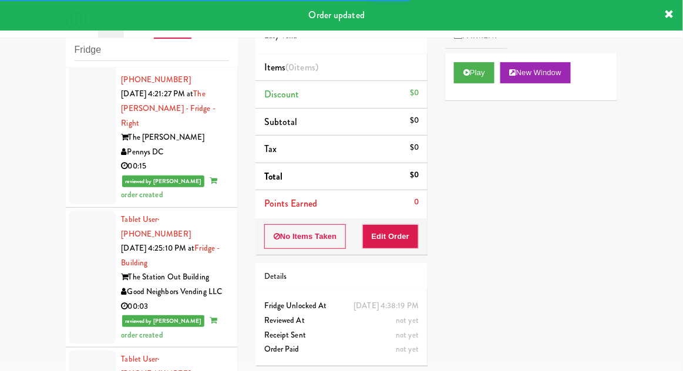
scroll to position [5426, 0]
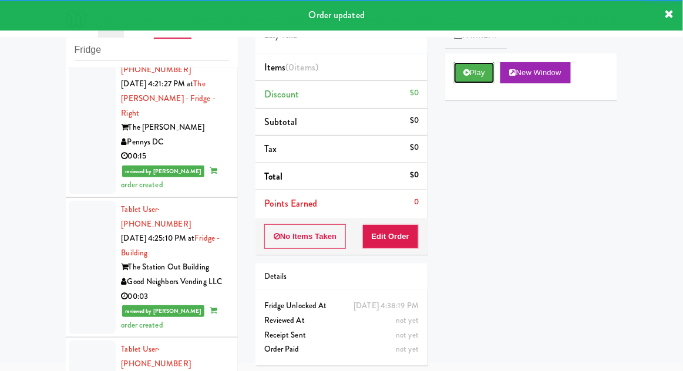
click at [456, 73] on button "Play" at bounding box center [474, 72] width 40 height 21
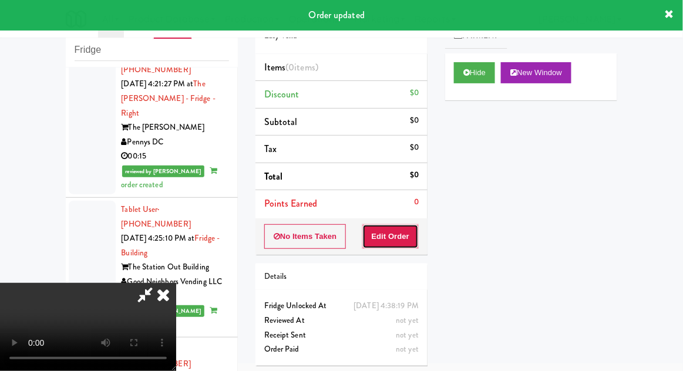
click at [404, 228] on button "Edit Order" at bounding box center [390, 236] width 57 height 25
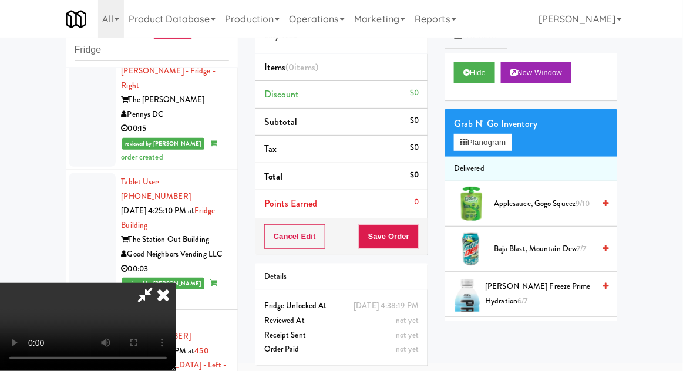
scroll to position [0, 0]
click at [499, 148] on button "Planogram" at bounding box center [483, 143] width 58 height 18
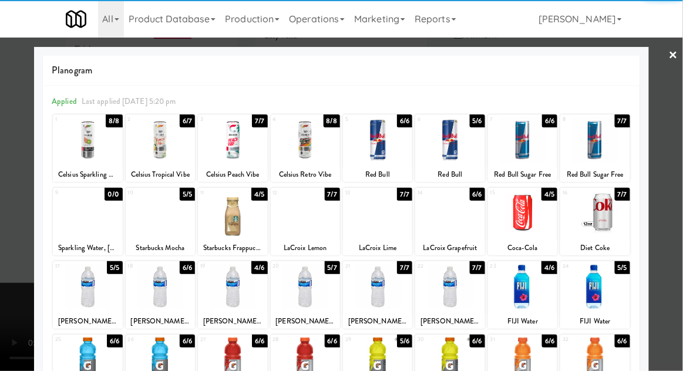
click at [389, 149] on div at bounding box center [377, 139] width 69 height 45
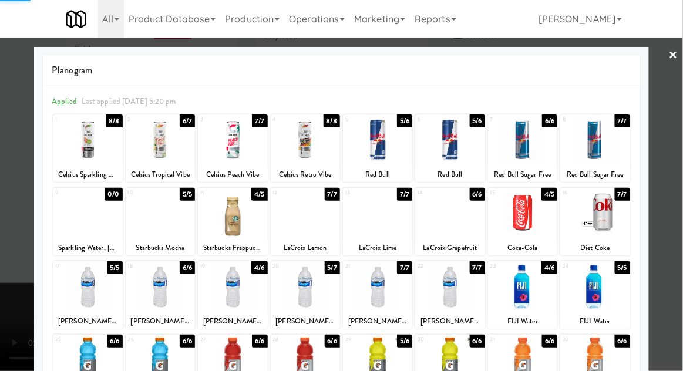
click at [681, 173] on div at bounding box center [341, 185] width 683 height 371
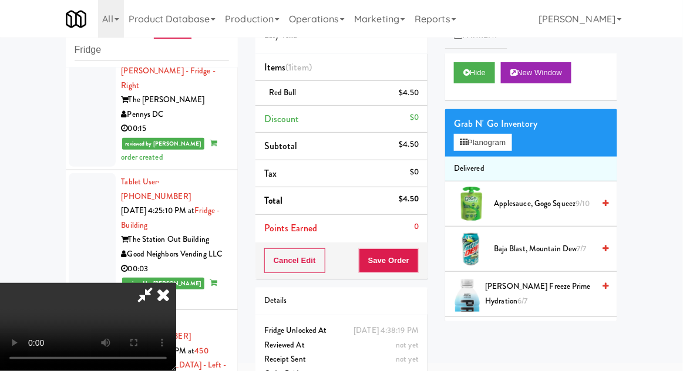
scroll to position [43, 0]
click at [418, 265] on button "Save Order" at bounding box center [389, 260] width 60 height 25
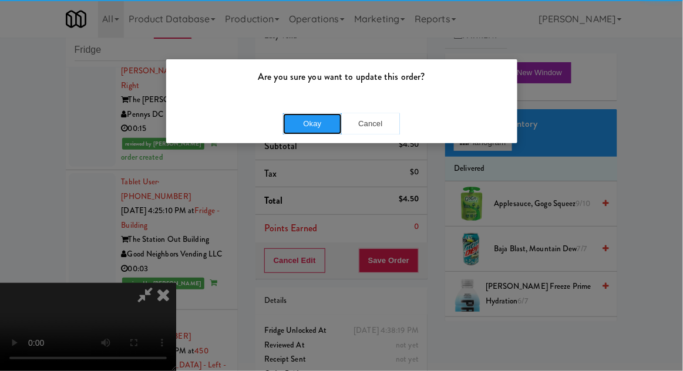
click at [302, 120] on button "Okay" at bounding box center [312, 123] width 59 height 21
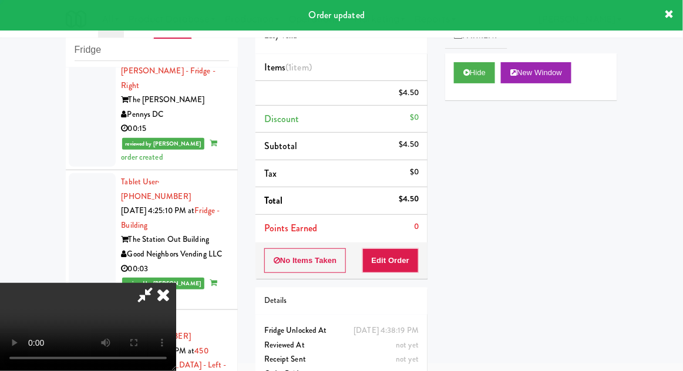
scroll to position [0, 0]
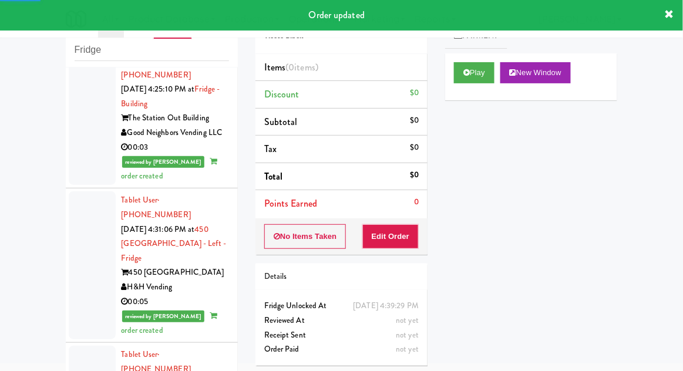
scroll to position [5580, 0]
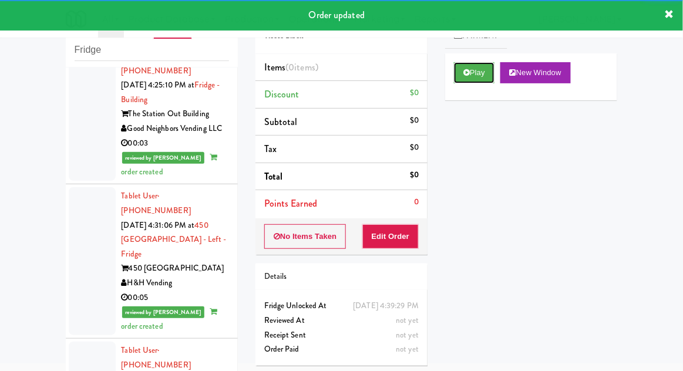
click at [474, 77] on button "Play" at bounding box center [474, 72] width 40 height 21
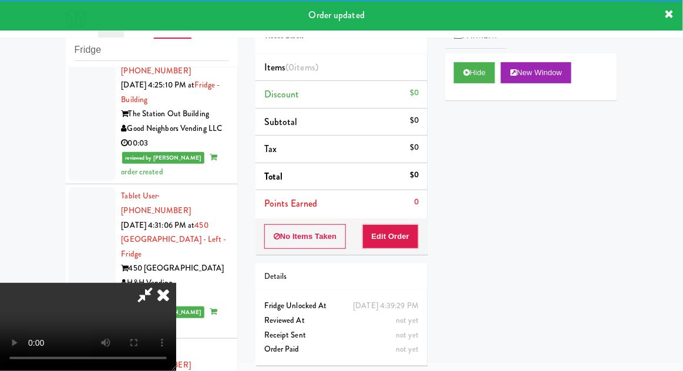
click at [406, 228] on button "Edit Order" at bounding box center [390, 236] width 57 height 25
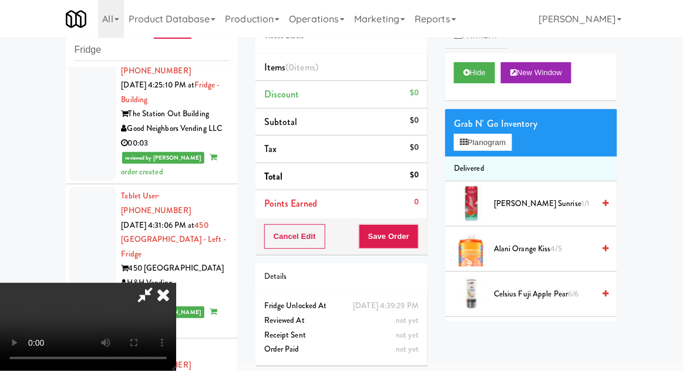
scroll to position [0, 0]
click at [505, 141] on button "Planogram" at bounding box center [483, 143] width 58 height 18
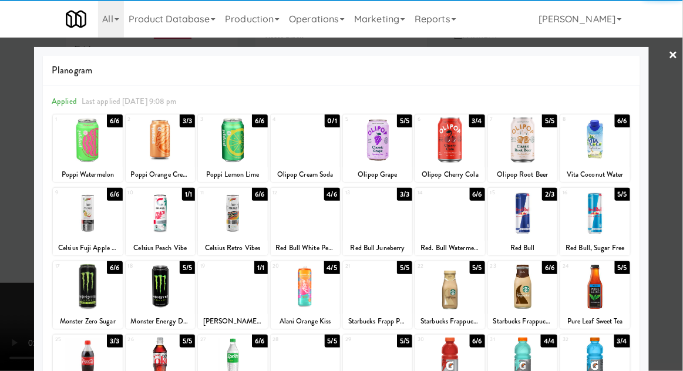
click at [612, 152] on div at bounding box center [594, 139] width 69 height 45
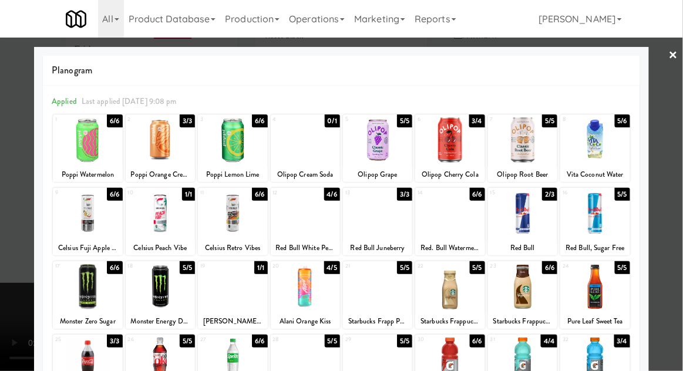
click at [670, 156] on div at bounding box center [341, 185] width 683 height 371
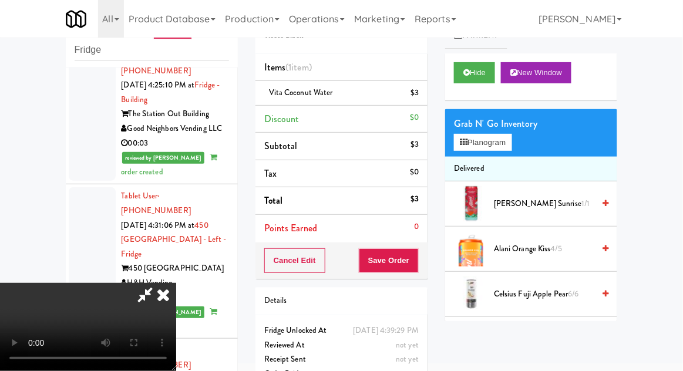
click at [417, 96] on div "$3" at bounding box center [414, 93] width 8 height 15
click at [418, 97] on icon at bounding box center [420, 97] width 6 height 8
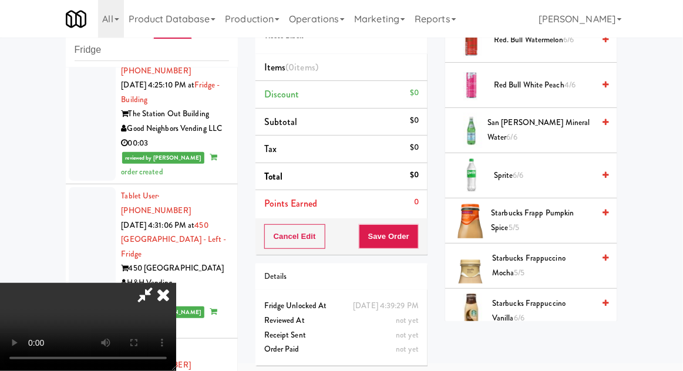
scroll to position [1696, 0]
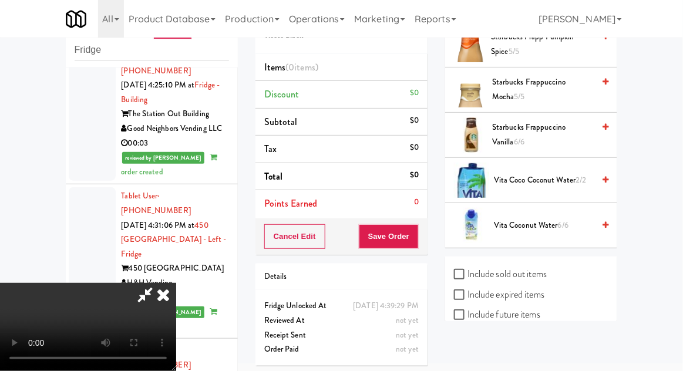
click at [558, 220] on span "6/6" at bounding box center [563, 225] width 11 height 11
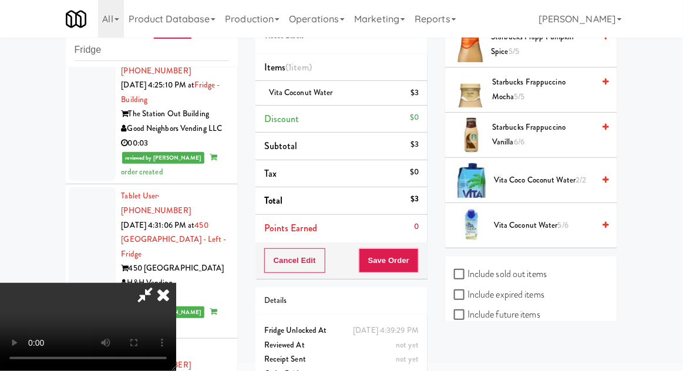
click at [423, 83] on li "Vita Coconut Water $3" at bounding box center [341, 93] width 172 height 25
click at [420, 97] on icon at bounding box center [420, 97] width 6 height 8
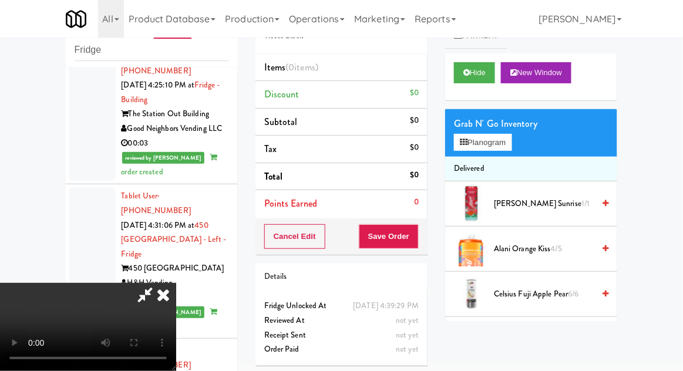
scroll to position [58, 0]
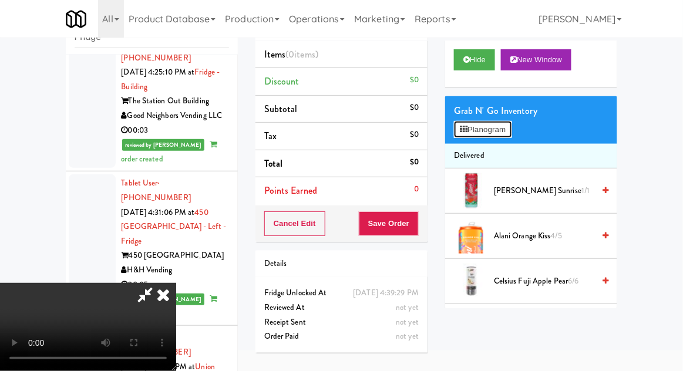
click at [484, 127] on button "Planogram" at bounding box center [483, 130] width 58 height 18
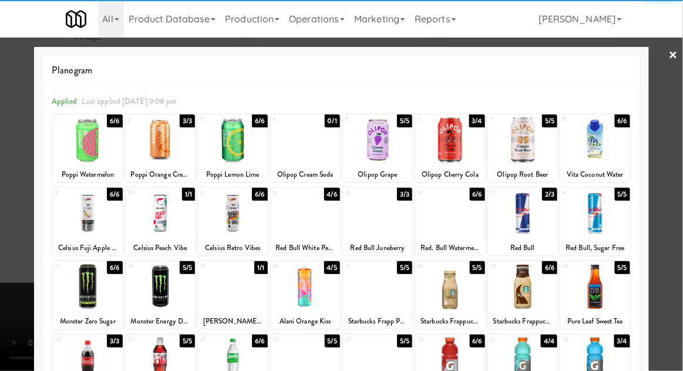
click at [599, 143] on div at bounding box center [594, 139] width 69 height 45
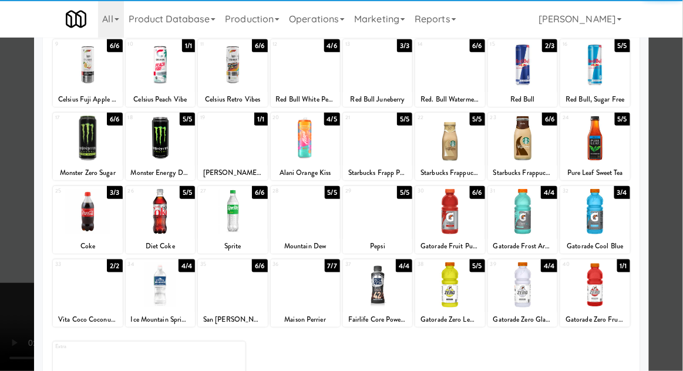
scroll to position [45, 0]
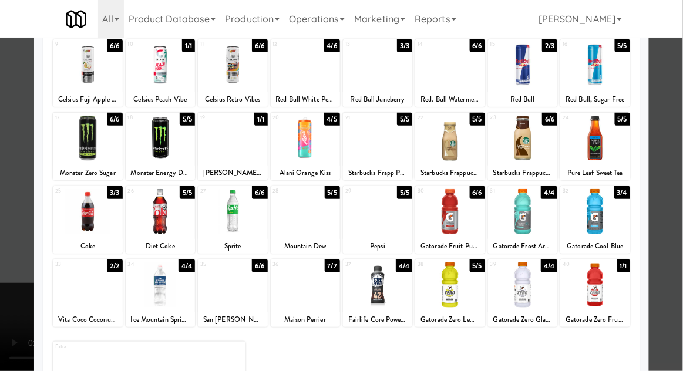
click at [676, 174] on div at bounding box center [341, 185] width 683 height 371
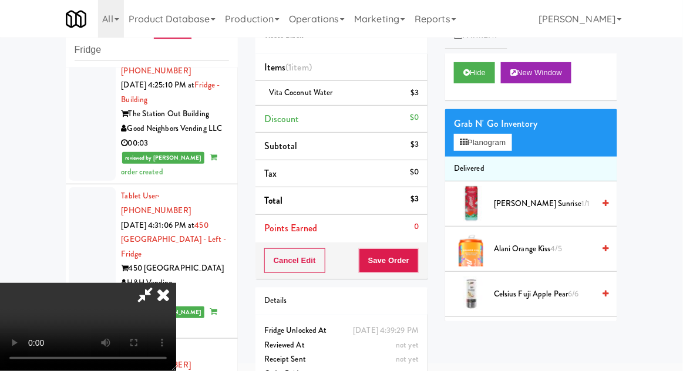
scroll to position [43, 0]
click at [417, 252] on button "Save Order" at bounding box center [389, 260] width 60 height 25
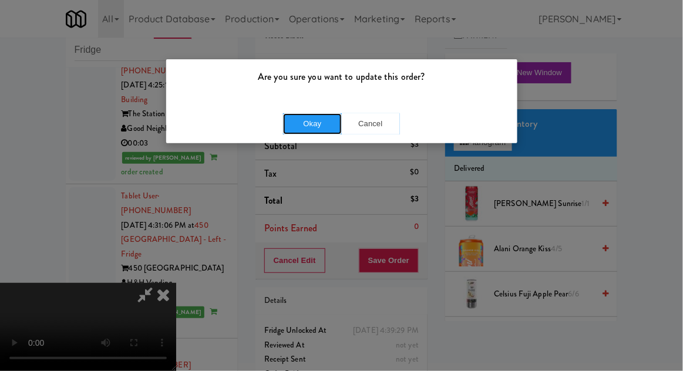
click at [310, 120] on button "Okay" at bounding box center [312, 123] width 59 height 21
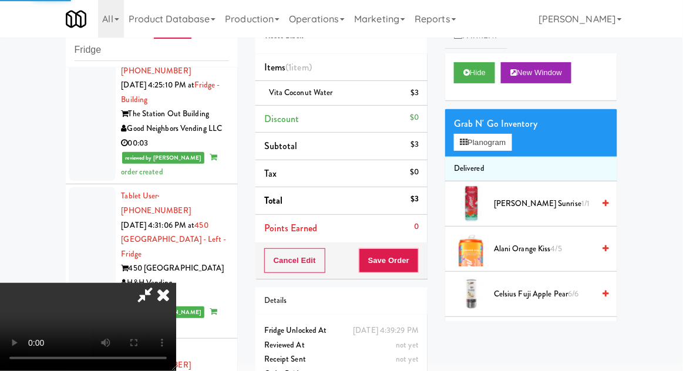
scroll to position [0, 0]
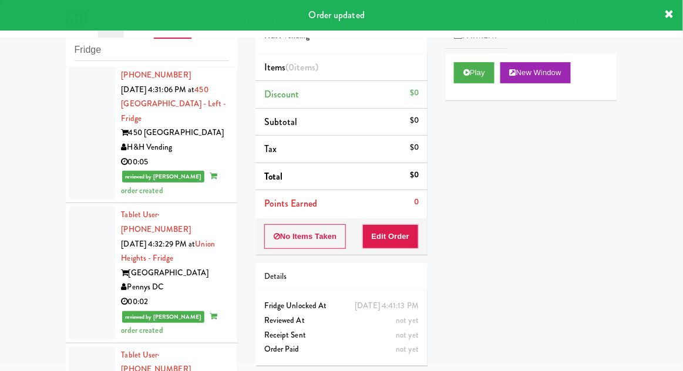
scroll to position [5715, 0]
click at [471, 79] on button "Play" at bounding box center [474, 72] width 40 height 21
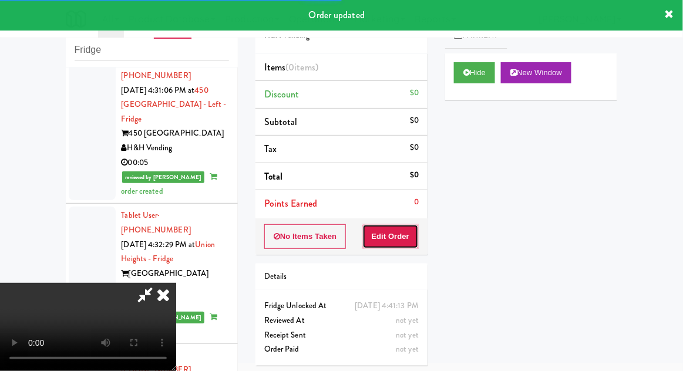
click at [406, 226] on button "Edit Order" at bounding box center [390, 236] width 57 height 25
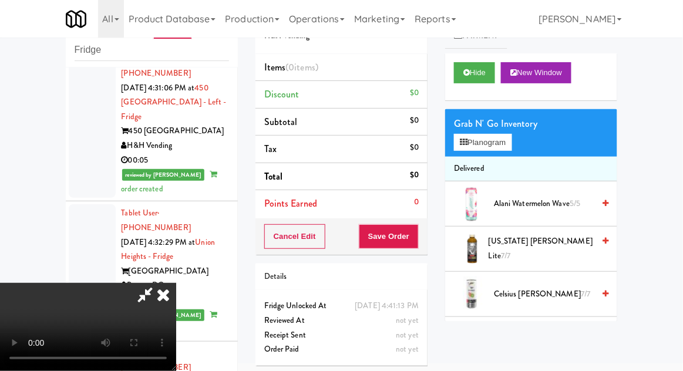
scroll to position [0, 0]
click at [511, 143] on button "Planogram" at bounding box center [483, 143] width 58 height 18
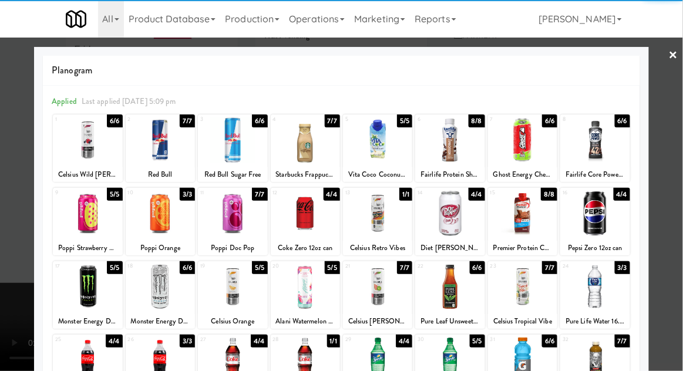
click at [298, 220] on div at bounding box center [305, 213] width 69 height 45
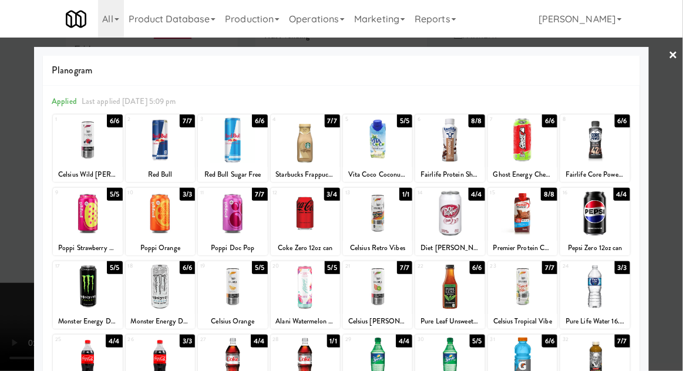
click at [676, 172] on div at bounding box center [341, 185] width 683 height 371
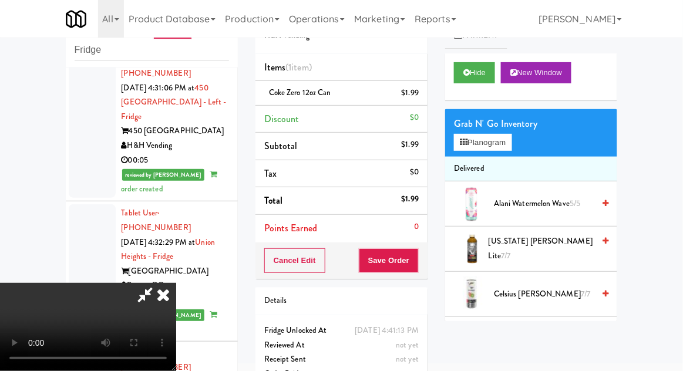
scroll to position [43, 0]
click at [418, 255] on button "Save Order" at bounding box center [389, 260] width 60 height 25
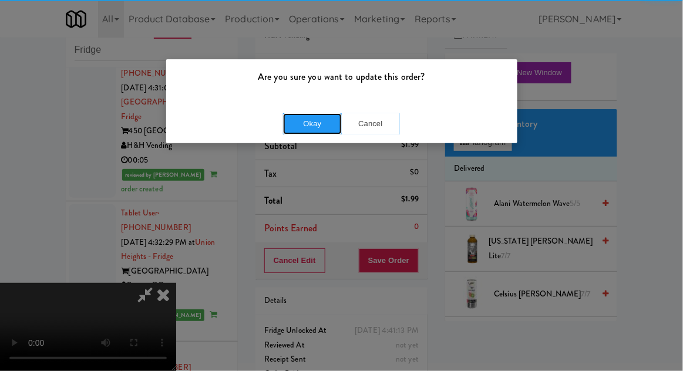
click at [290, 123] on button "Okay" at bounding box center [312, 123] width 59 height 21
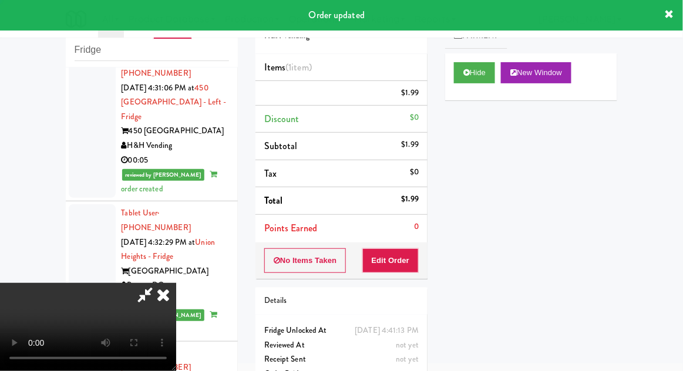
scroll to position [0, 0]
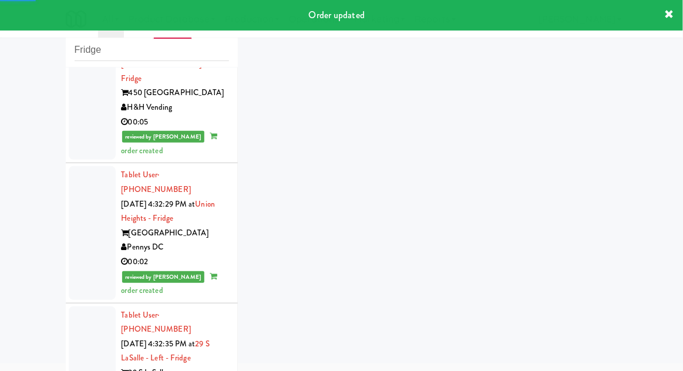
scroll to position [5811, 0]
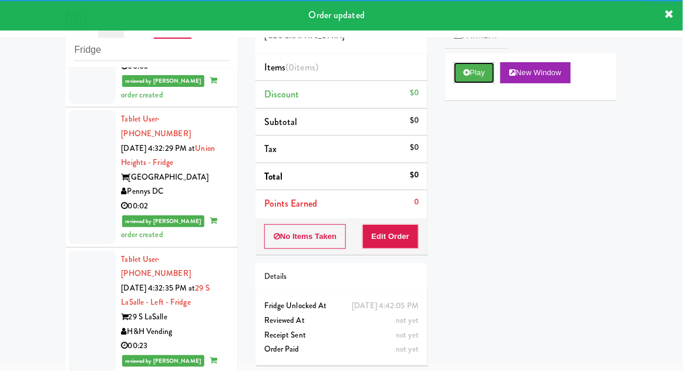
click at [454, 76] on button "Play" at bounding box center [474, 72] width 40 height 21
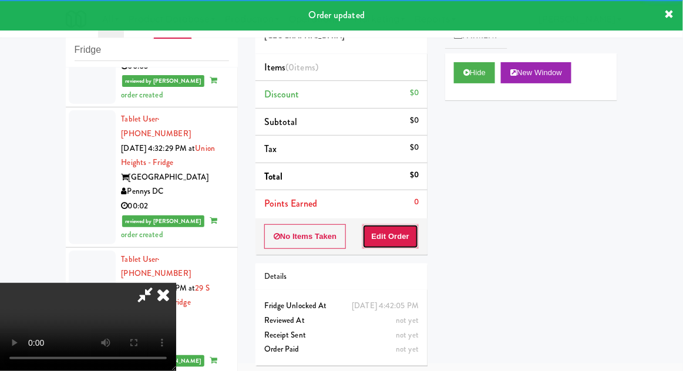
click at [394, 245] on button "Edit Order" at bounding box center [390, 236] width 57 height 25
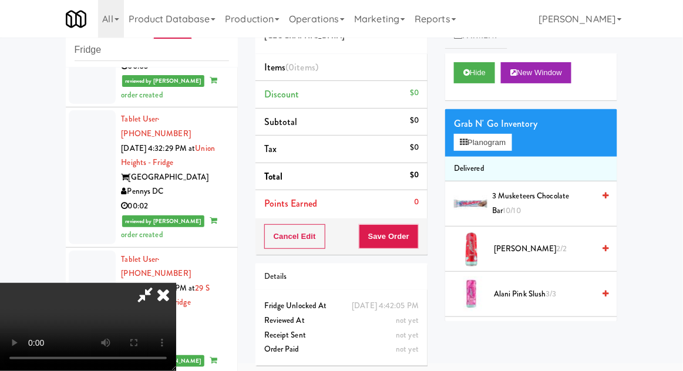
scroll to position [0, 0]
click at [511, 146] on button "Planogram" at bounding box center [483, 143] width 58 height 18
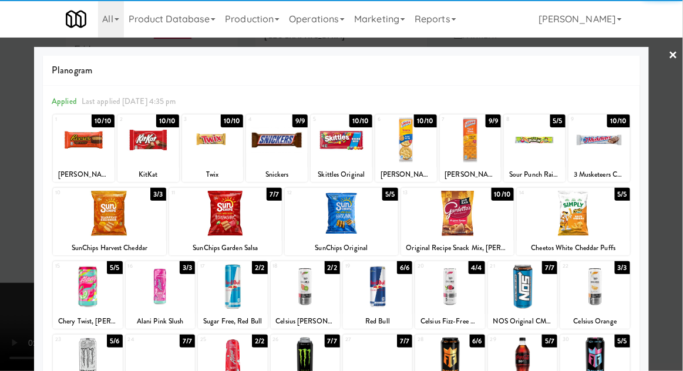
click at [212, 147] on div at bounding box center [213, 139] width 62 height 45
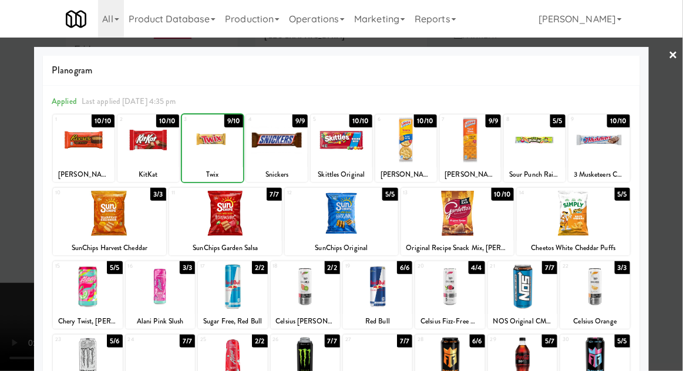
click at [681, 170] on div at bounding box center [341, 185] width 683 height 371
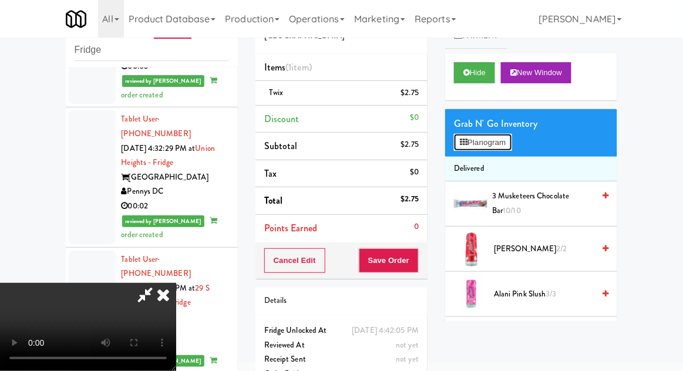
click at [503, 140] on button "Planogram" at bounding box center [483, 143] width 58 height 18
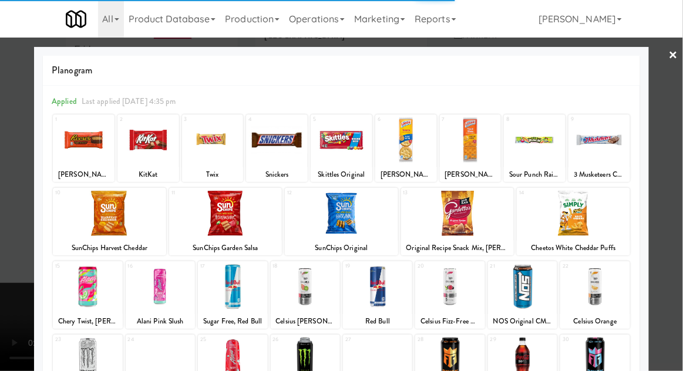
scroll to position [70, 0]
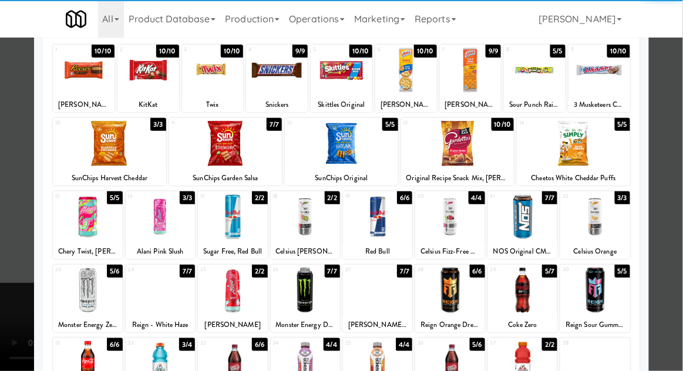
click at [227, 363] on div at bounding box center [232, 363] width 69 height 45
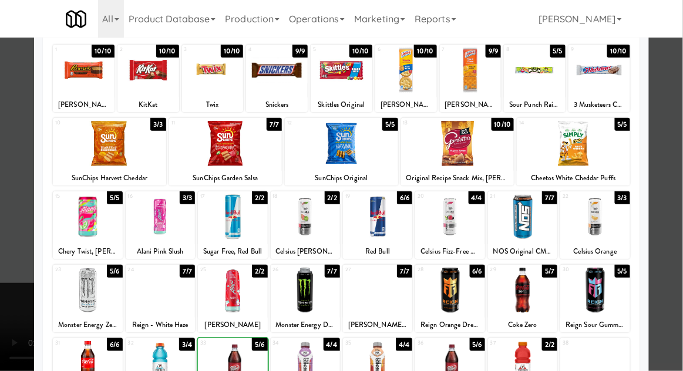
click at [676, 183] on div at bounding box center [341, 185] width 683 height 371
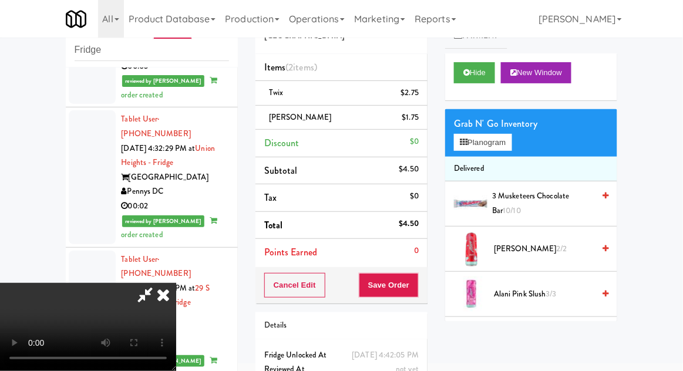
scroll to position [43, 0]
click at [417, 295] on button "Save Order" at bounding box center [389, 285] width 60 height 25
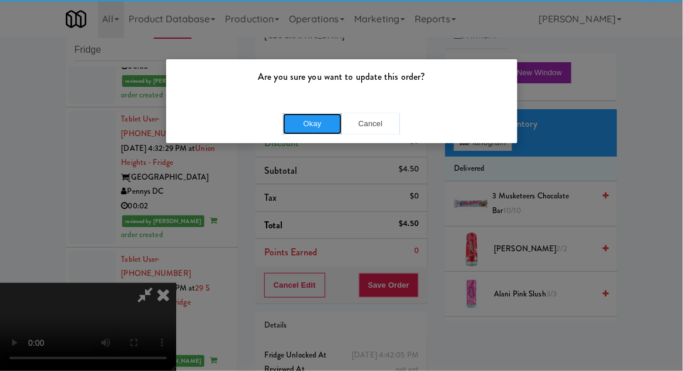
click at [291, 120] on button "Okay" at bounding box center [312, 123] width 59 height 21
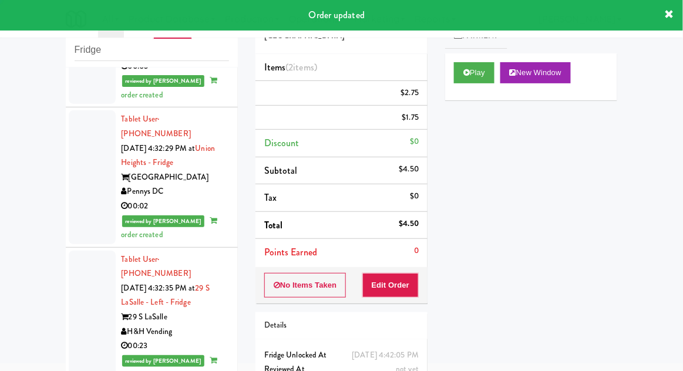
scroll to position [0, 0]
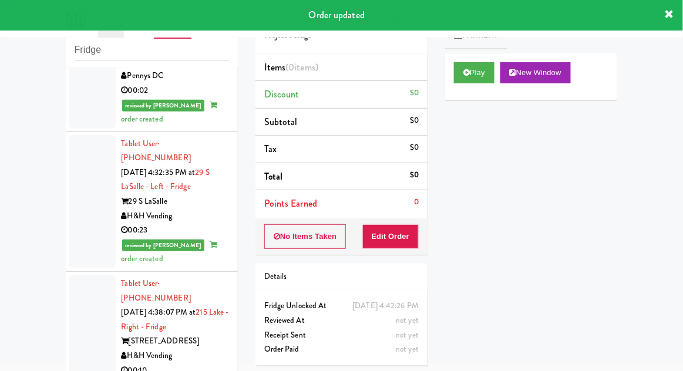
scroll to position [5938, 0]
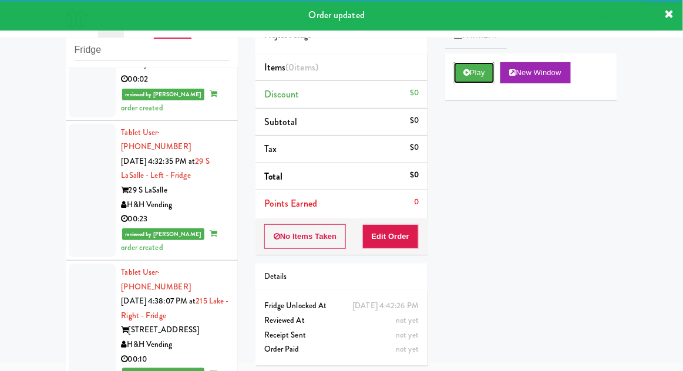
click at [465, 76] on icon at bounding box center [466, 73] width 6 height 8
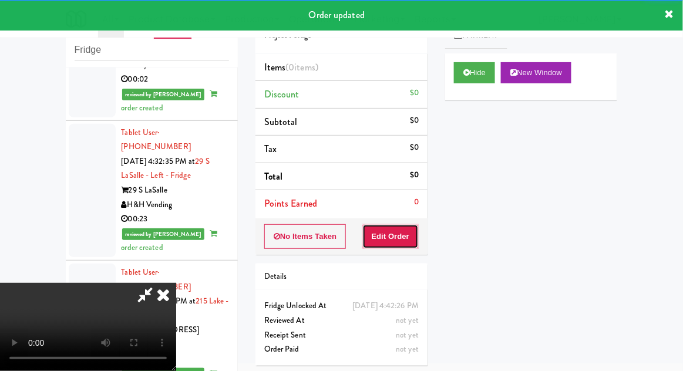
click at [402, 233] on button "Edit Order" at bounding box center [390, 236] width 57 height 25
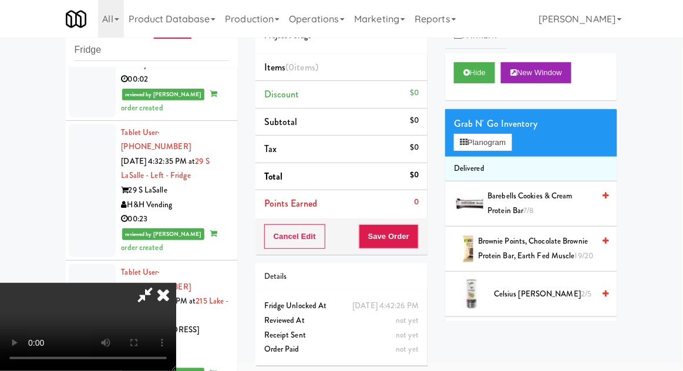
scroll to position [0, 0]
click at [506, 149] on button "Planogram" at bounding box center [483, 143] width 58 height 18
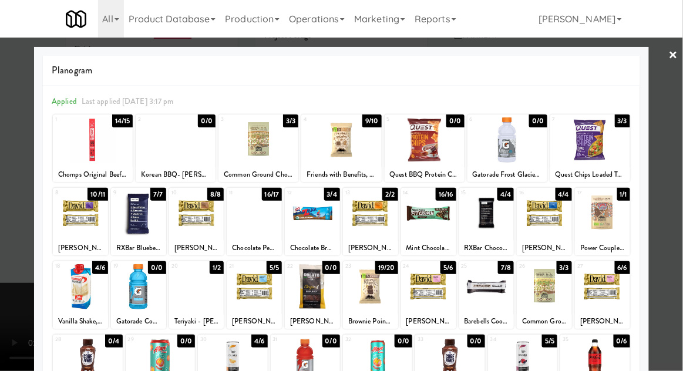
click at [252, 222] on div at bounding box center [254, 213] width 55 height 45
click at [676, 183] on div at bounding box center [341, 185] width 683 height 371
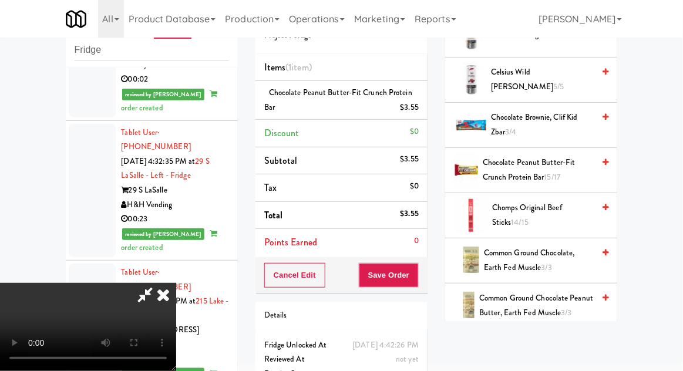
scroll to position [303, 0]
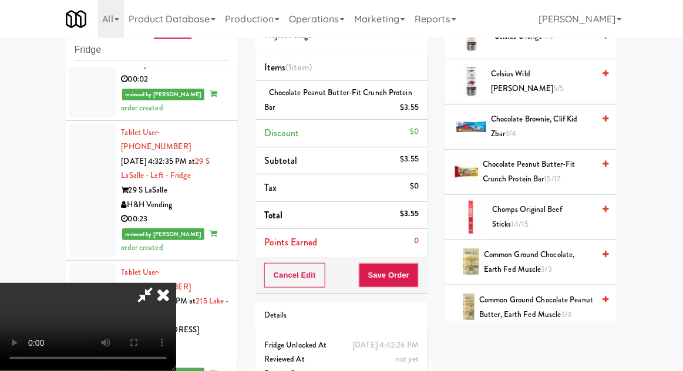
click at [158, 283] on icon at bounding box center [144, 294] width 27 height 23
click at [295, 99] on div "Chocolate Peanut Butter-Fit Crunch Protein Bar $3.55" at bounding box center [341, 100] width 154 height 29
click at [422, 114] on icon at bounding box center [420, 112] width 6 height 8
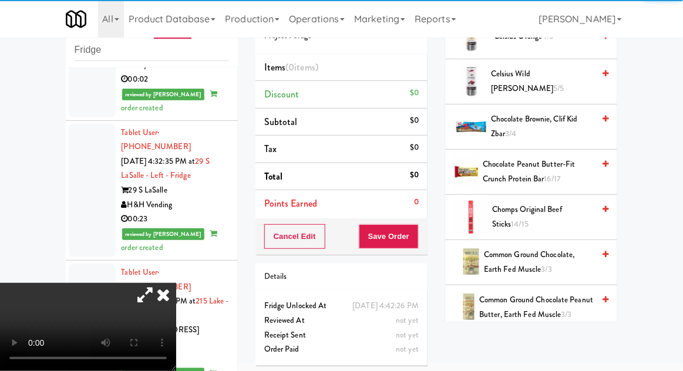
click at [158, 283] on icon at bounding box center [144, 294] width 27 height 23
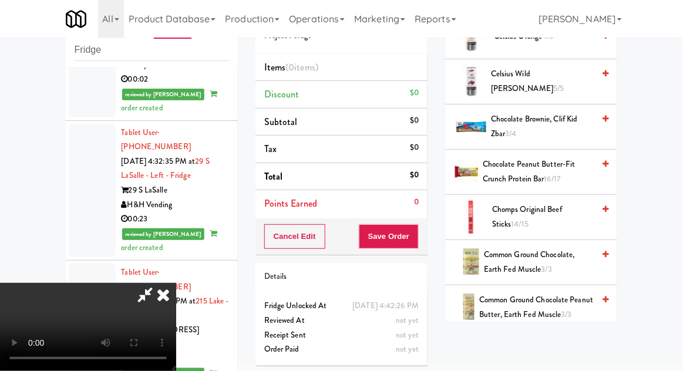
scroll to position [30, 0]
click at [531, 131] on span "Chocolate Brownie, Clif Kid Zbar 3/4" at bounding box center [542, 126] width 103 height 29
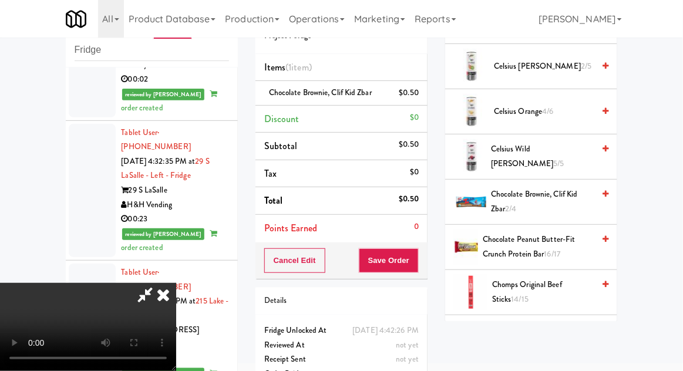
scroll to position [43, 0]
click at [416, 268] on button "Save Order" at bounding box center [389, 260] width 60 height 25
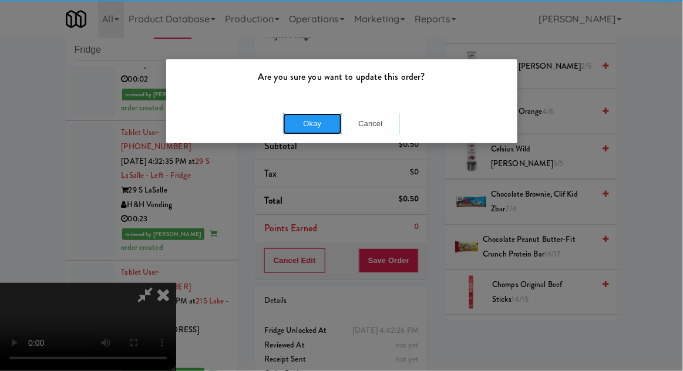
click at [303, 127] on button "Okay" at bounding box center [312, 123] width 59 height 21
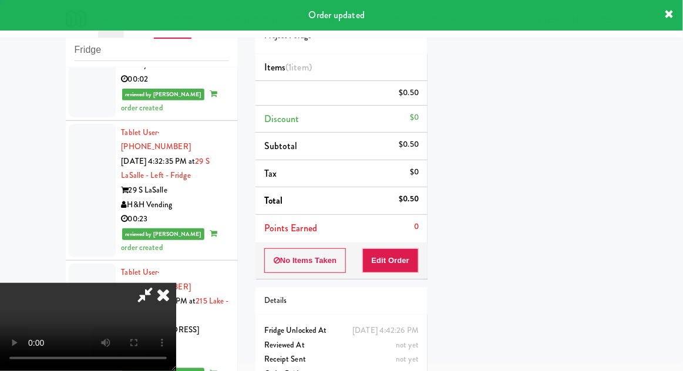
scroll to position [0, 0]
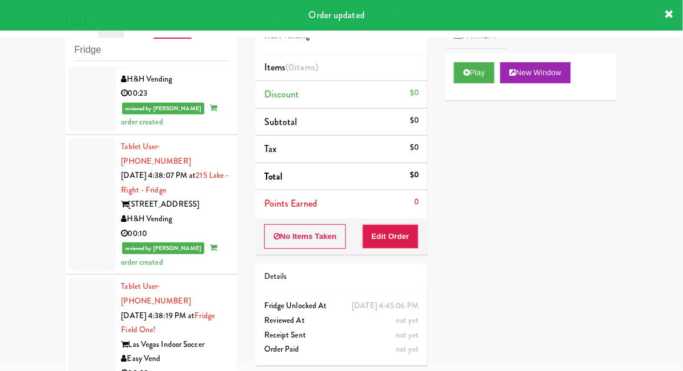
scroll to position [6066, 0]
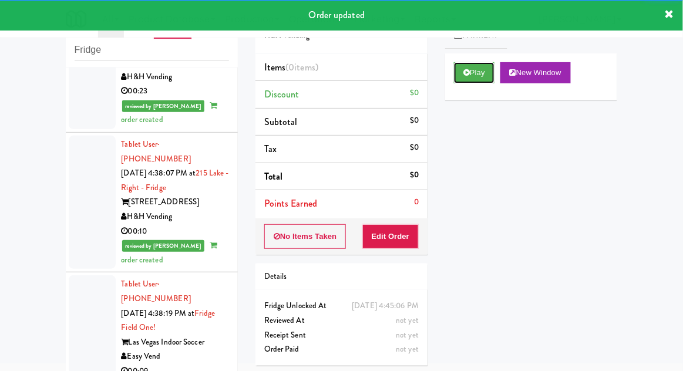
click at [471, 76] on button "Play" at bounding box center [474, 72] width 40 height 21
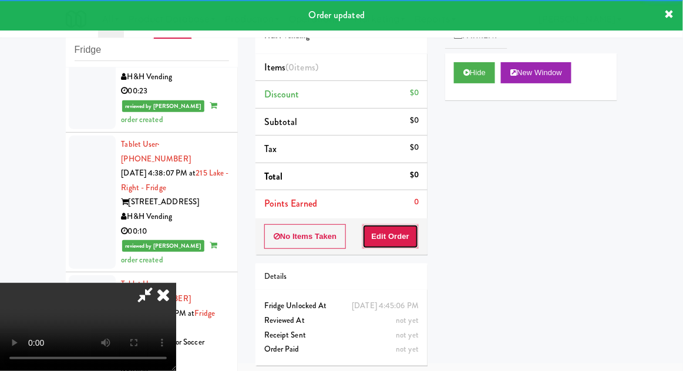
click at [397, 233] on button "Edit Order" at bounding box center [390, 236] width 57 height 25
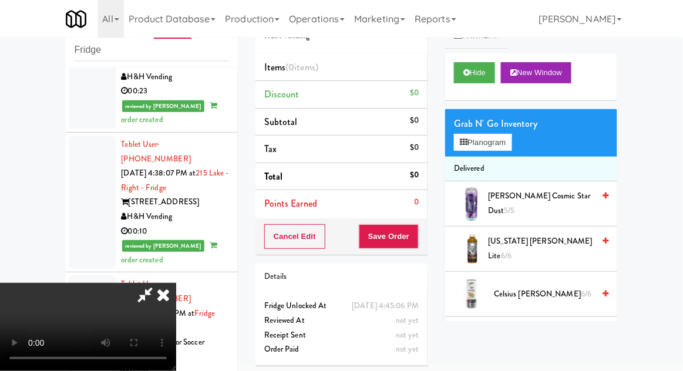
scroll to position [0, 0]
click at [511, 144] on button "Planogram" at bounding box center [483, 143] width 58 height 18
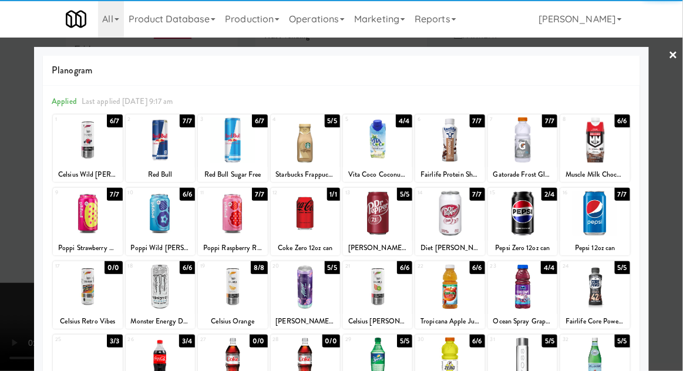
click at [162, 214] on div at bounding box center [160, 213] width 69 height 45
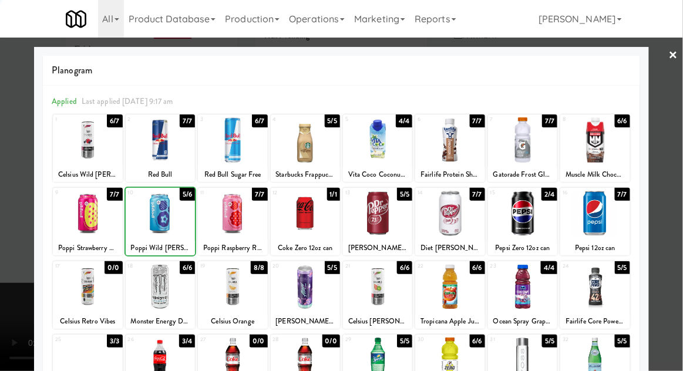
click at [679, 166] on div at bounding box center [341, 185] width 683 height 371
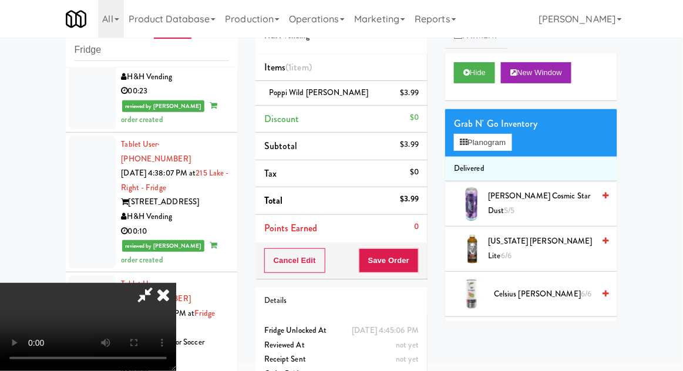
scroll to position [43, 0]
click at [416, 264] on button "Save Order" at bounding box center [389, 260] width 60 height 25
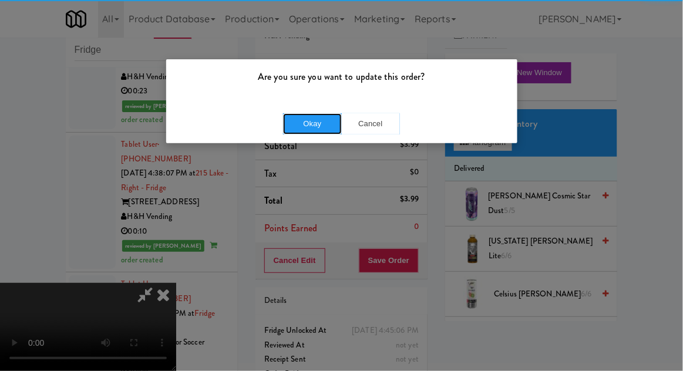
click at [309, 126] on button "Okay" at bounding box center [312, 123] width 59 height 21
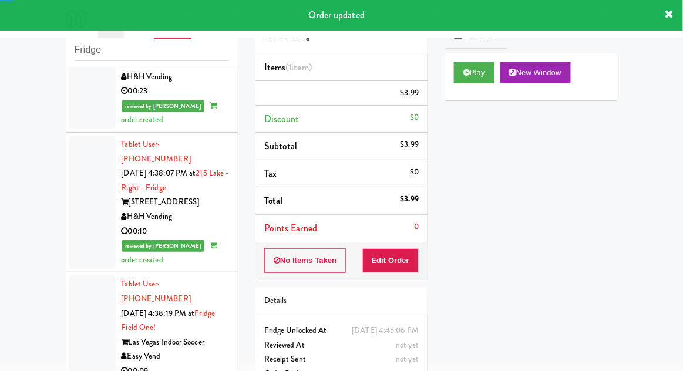
scroll to position [0, 0]
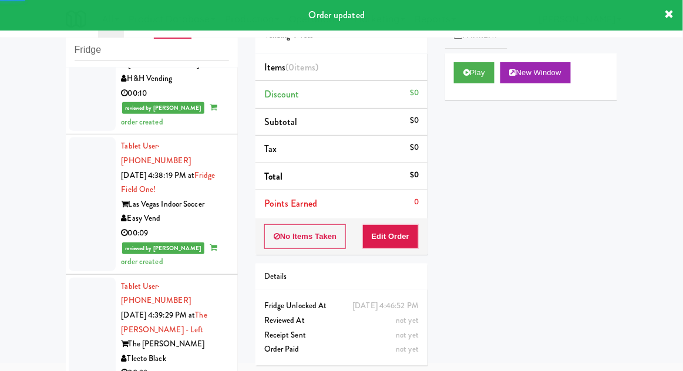
scroll to position [6205, 0]
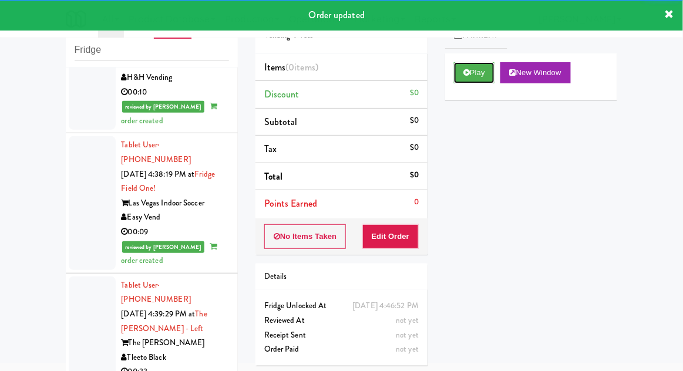
click at [472, 75] on button "Play" at bounding box center [474, 72] width 40 height 21
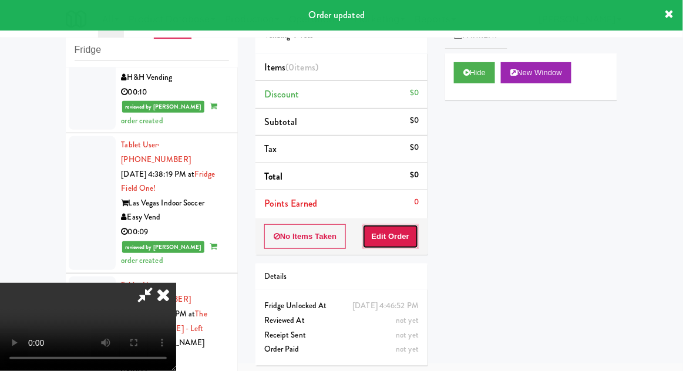
click at [403, 235] on button "Edit Order" at bounding box center [390, 236] width 57 height 25
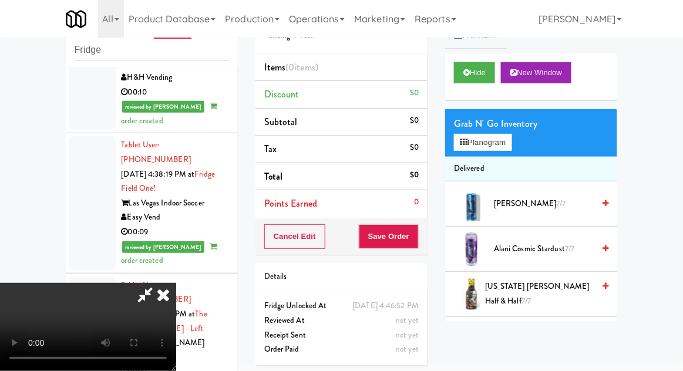
scroll to position [0, 0]
click at [508, 144] on button "Planogram" at bounding box center [483, 143] width 58 height 18
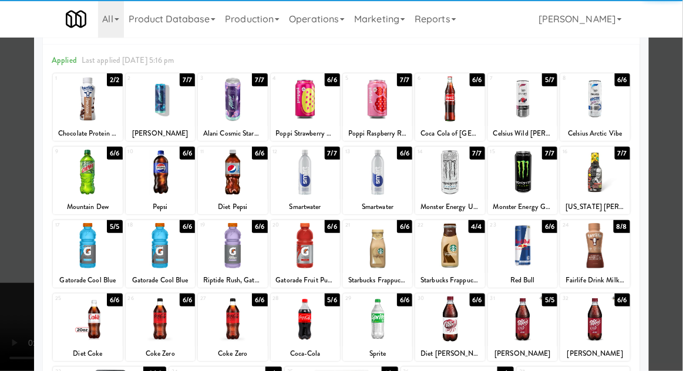
scroll to position [42, 0]
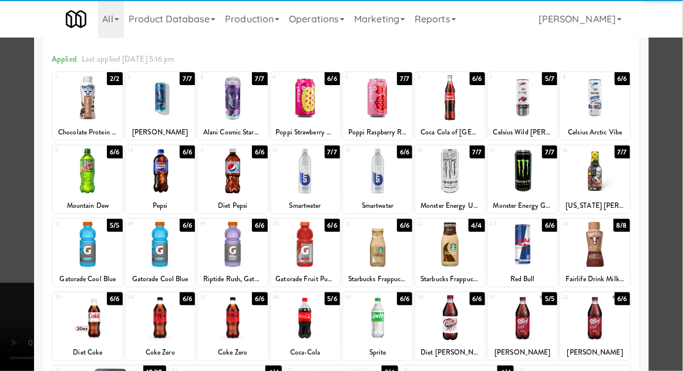
click at [232, 248] on div at bounding box center [232, 244] width 69 height 45
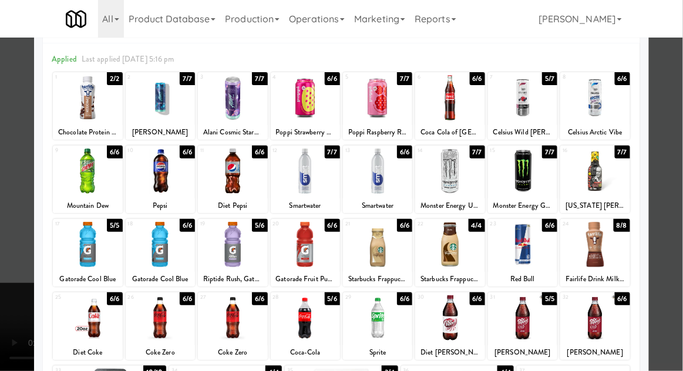
click at [674, 191] on div at bounding box center [341, 185] width 683 height 371
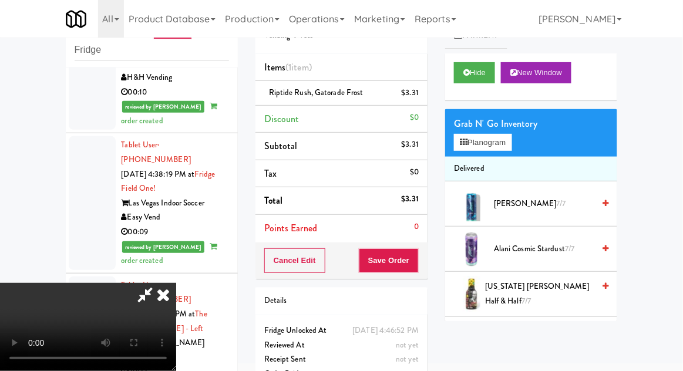
scroll to position [43, 0]
click at [413, 268] on button "Save Order" at bounding box center [389, 260] width 60 height 25
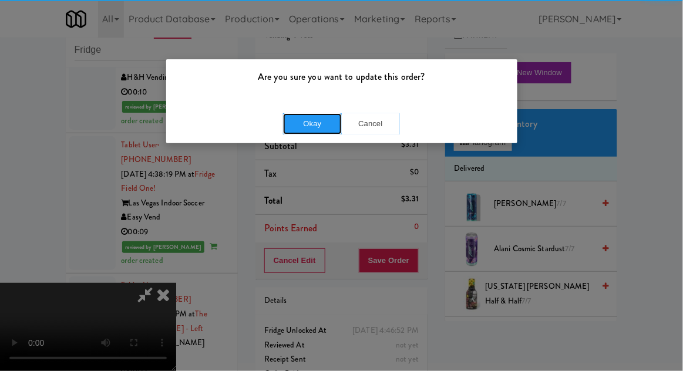
click at [300, 116] on button "Okay" at bounding box center [312, 123] width 59 height 21
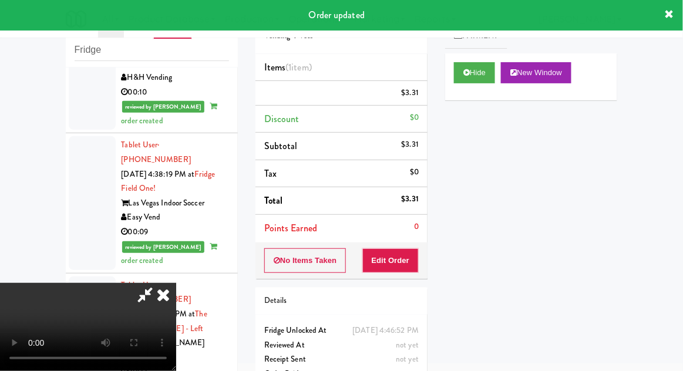
scroll to position [0, 0]
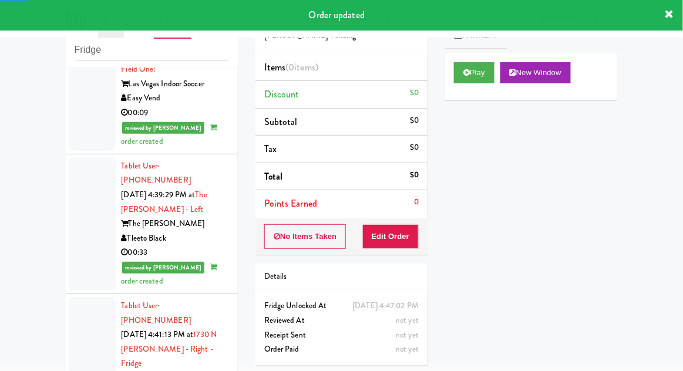
scroll to position [6324, 0]
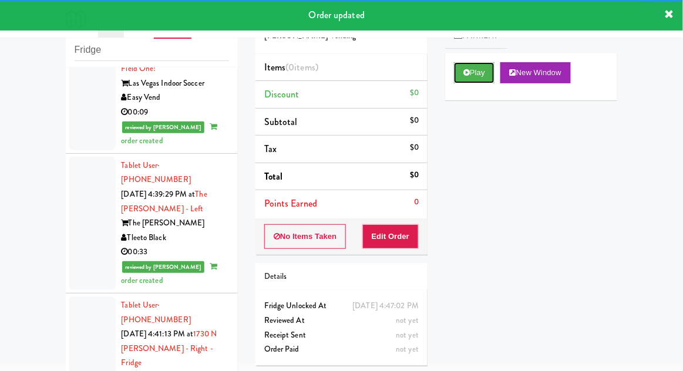
click at [462, 72] on button "Play" at bounding box center [474, 72] width 40 height 21
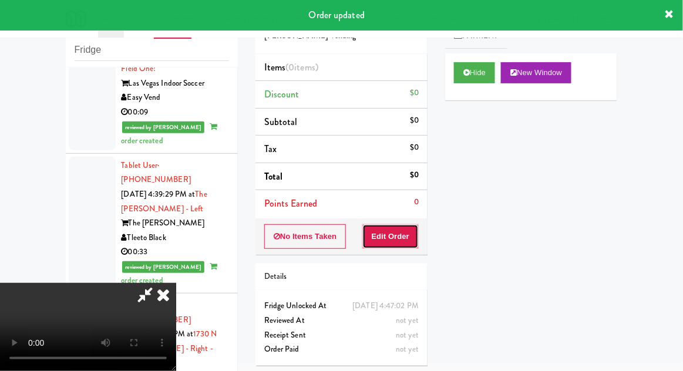
click at [389, 224] on button "Edit Order" at bounding box center [390, 236] width 57 height 25
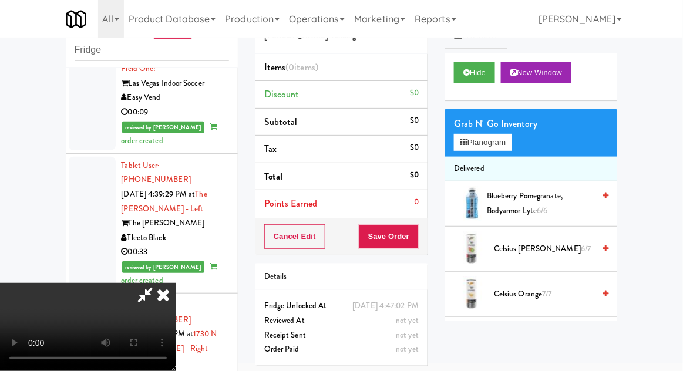
scroll to position [0, 0]
click at [511, 146] on button "Planogram" at bounding box center [483, 143] width 58 height 18
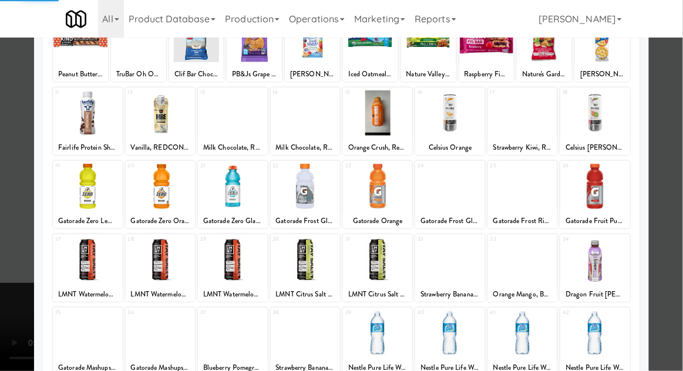
scroll to position [103, 0]
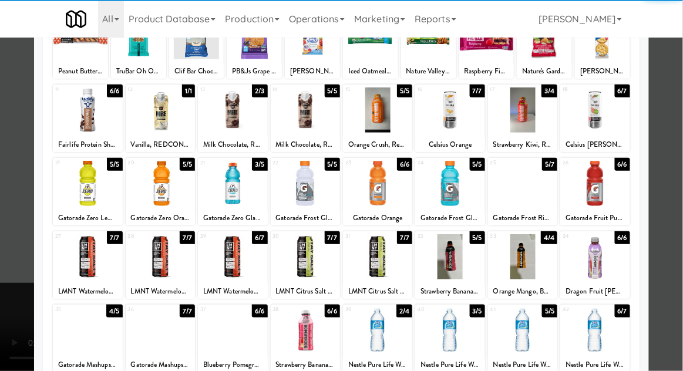
click at [314, 272] on div at bounding box center [305, 256] width 69 height 45
click at [677, 174] on div at bounding box center [341, 185] width 683 height 371
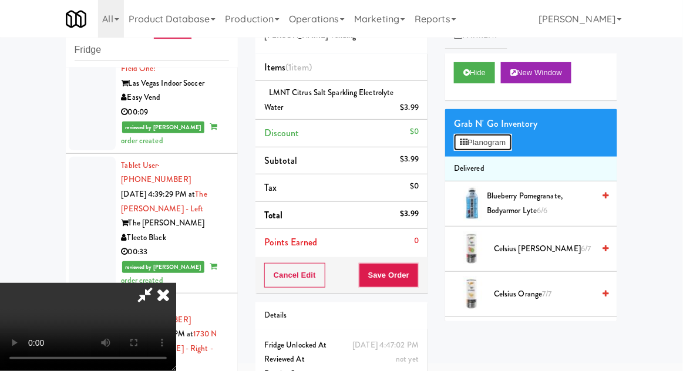
click at [509, 149] on button "Planogram" at bounding box center [483, 143] width 58 height 18
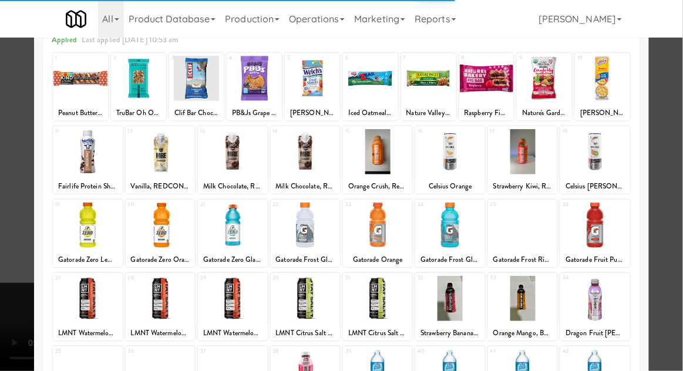
scroll to position [65, 0]
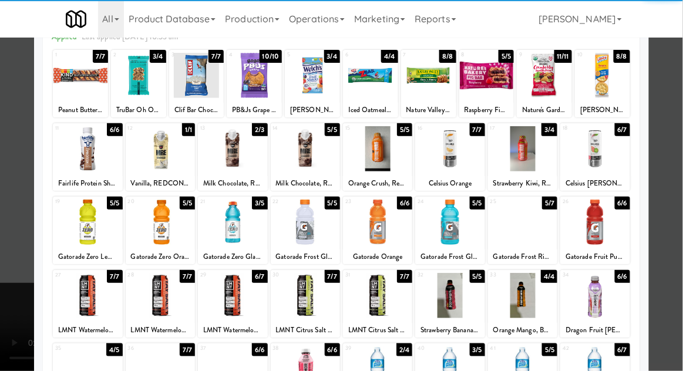
click at [222, 289] on div at bounding box center [232, 295] width 69 height 45
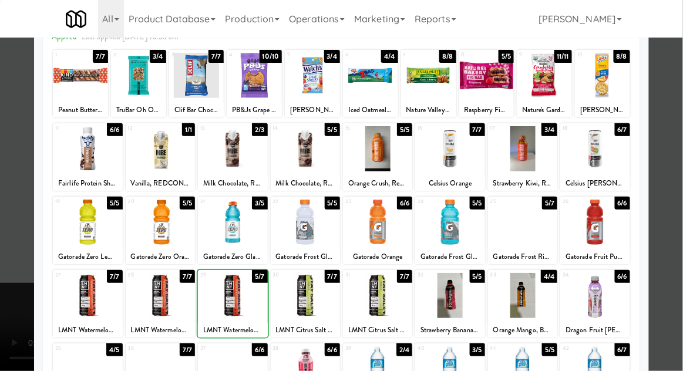
click at [679, 178] on div at bounding box center [341, 185] width 683 height 371
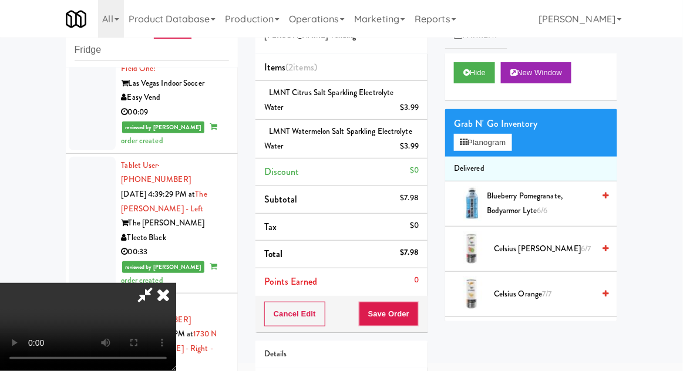
scroll to position [43, 0]
click at [417, 306] on button "Save Order" at bounding box center [389, 314] width 60 height 25
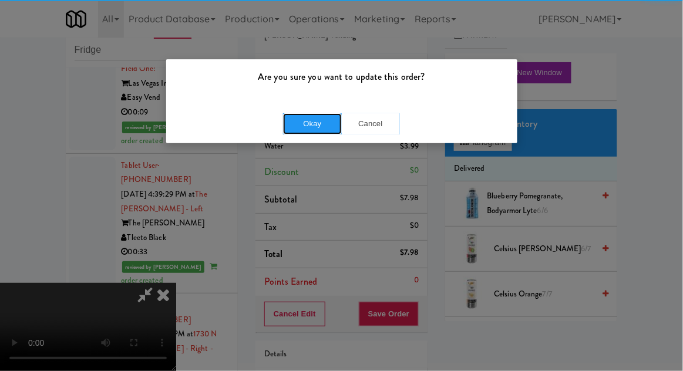
click at [322, 126] on button "Okay" at bounding box center [312, 123] width 59 height 21
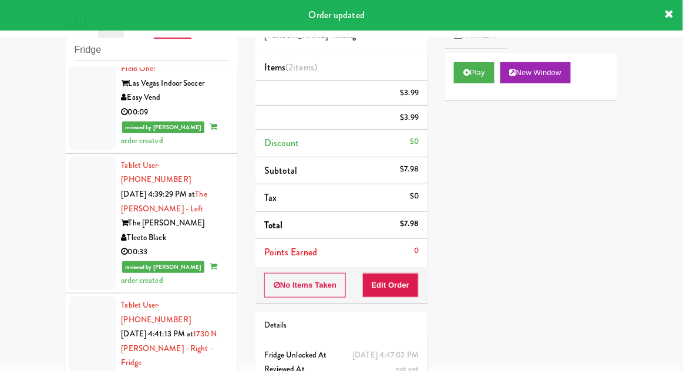
scroll to position [0, 0]
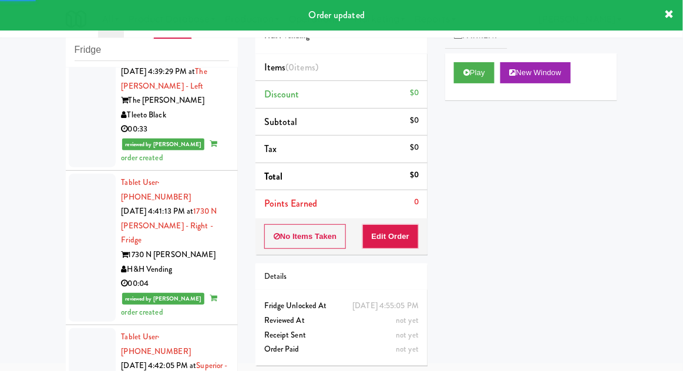
scroll to position [6449, 0]
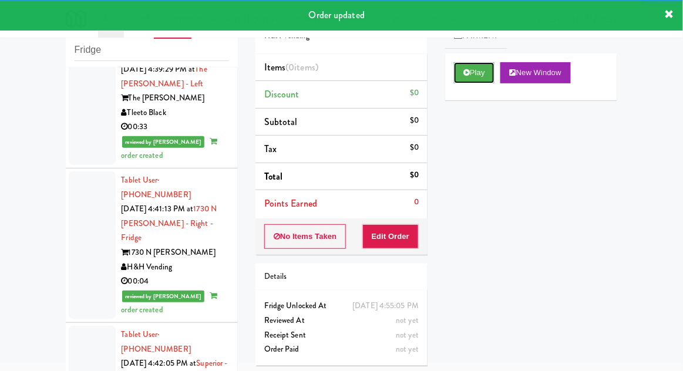
click at [459, 74] on button "Play" at bounding box center [474, 72] width 40 height 21
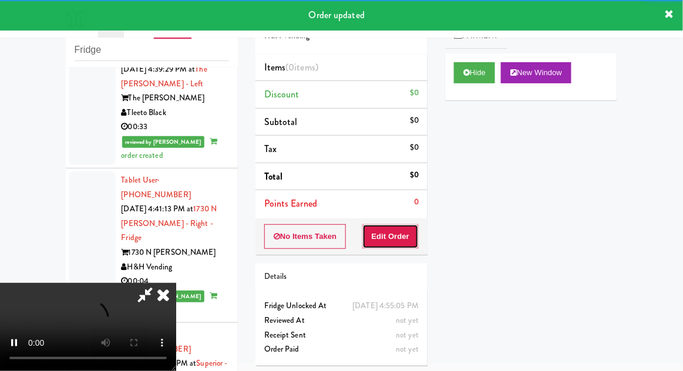
click at [388, 234] on button "Edit Order" at bounding box center [390, 236] width 57 height 25
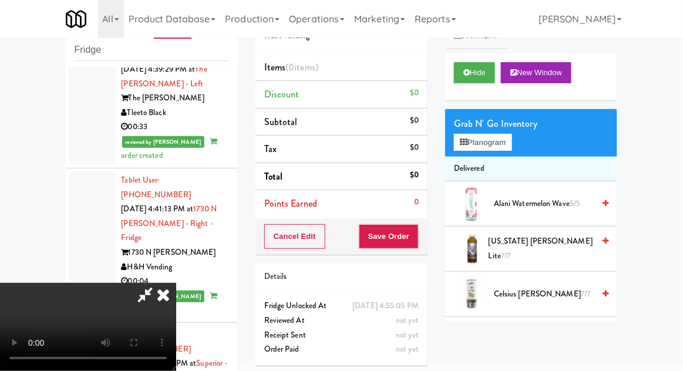
scroll to position [0, 0]
click at [509, 148] on button "Planogram" at bounding box center [483, 143] width 58 height 18
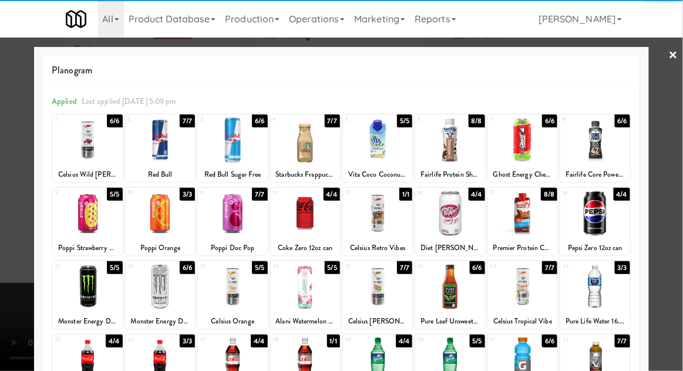
click at [232, 217] on div at bounding box center [232, 213] width 69 height 45
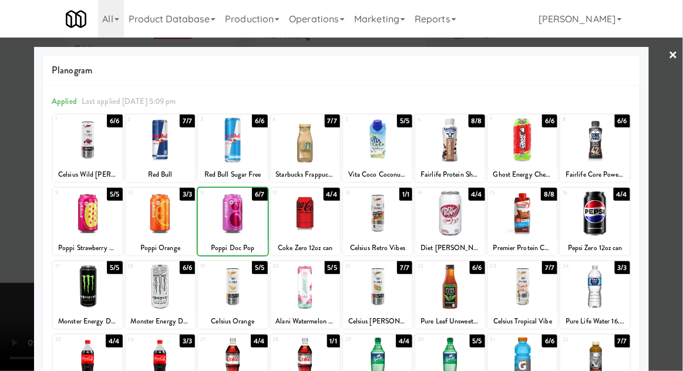
click at [675, 192] on div at bounding box center [341, 185] width 683 height 371
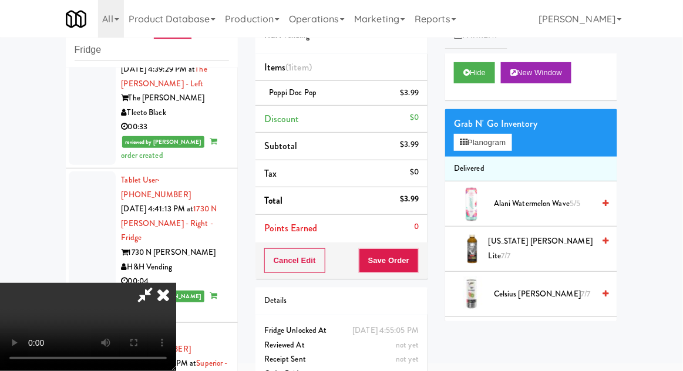
scroll to position [43, 0]
click at [418, 266] on button "Save Order" at bounding box center [389, 260] width 60 height 25
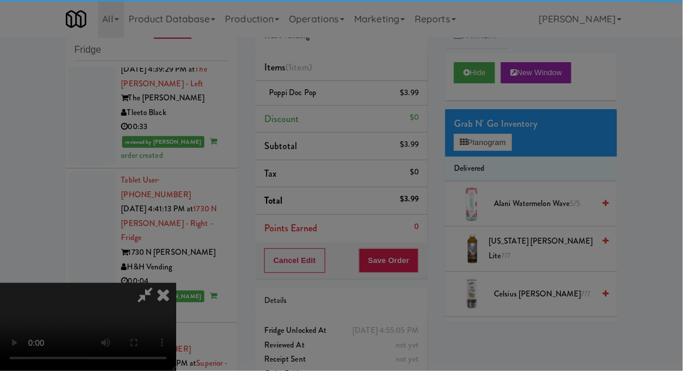
click at [0, 0] on div "Okay Cancel" at bounding box center [0, 0] width 0 height 0
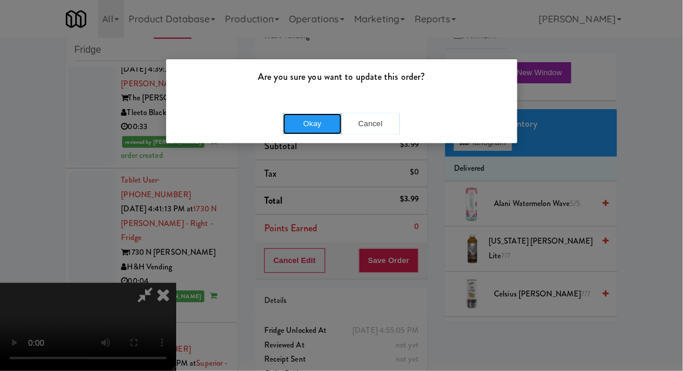
click at [305, 131] on button "Okay" at bounding box center [312, 123] width 59 height 21
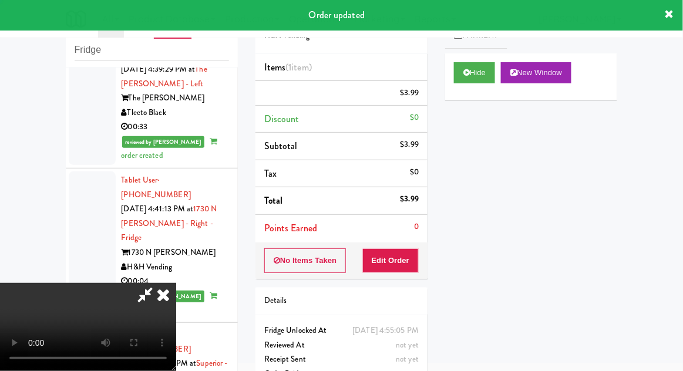
scroll to position [0, 0]
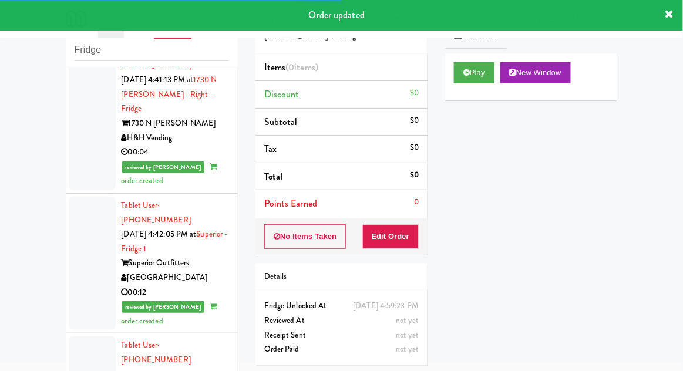
scroll to position [6590, 0]
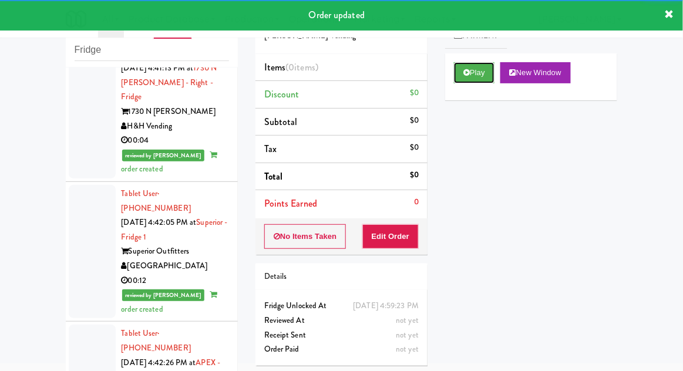
click at [471, 82] on button "Play" at bounding box center [474, 72] width 40 height 21
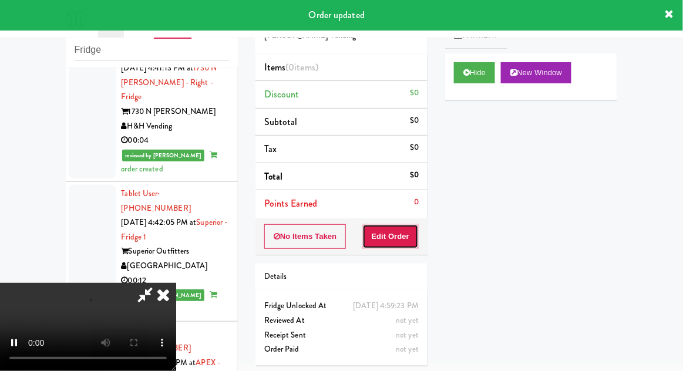
click at [404, 241] on button "Edit Order" at bounding box center [390, 236] width 57 height 25
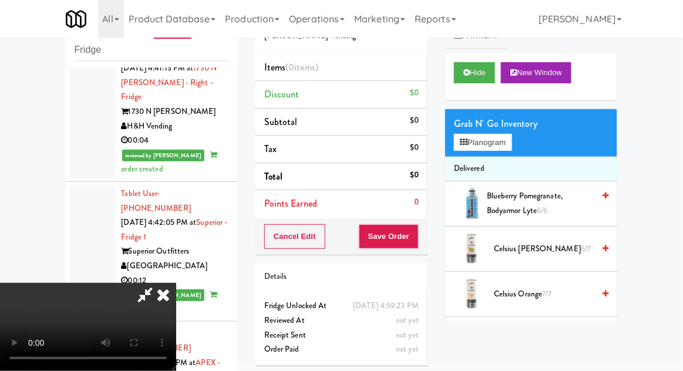
scroll to position [0, 0]
click at [511, 149] on button "Planogram" at bounding box center [483, 143] width 58 height 18
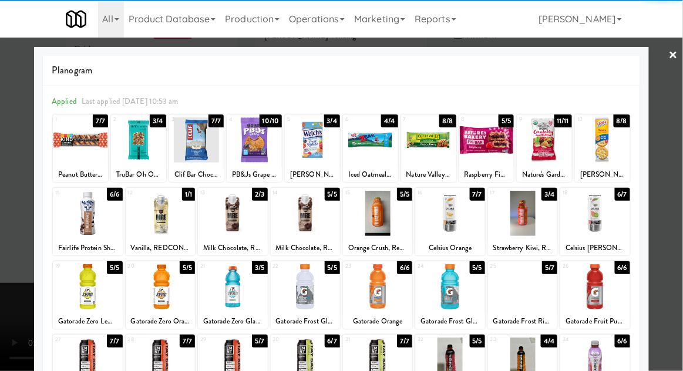
click at [609, 217] on div at bounding box center [594, 213] width 69 height 45
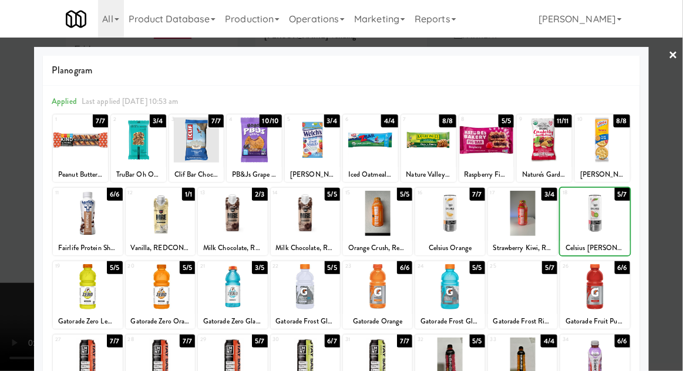
click at [667, 207] on div at bounding box center [341, 185] width 683 height 371
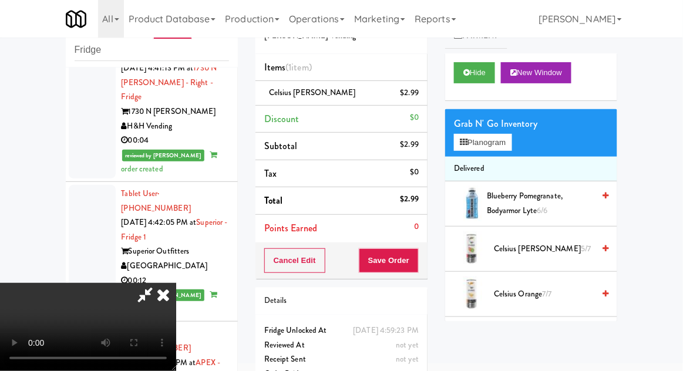
scroll to position [43, 0]
click at [428, 272] on div "Order # 4669823 Abrom Vending Items (1 item ) Celsius Kiwi Guava $2.99 Discount…" at bounding box center [342, 197] width 190 height 401
click at [415, 264] on button "Save Order" at bounding box center [389, 260] width 60 height 25
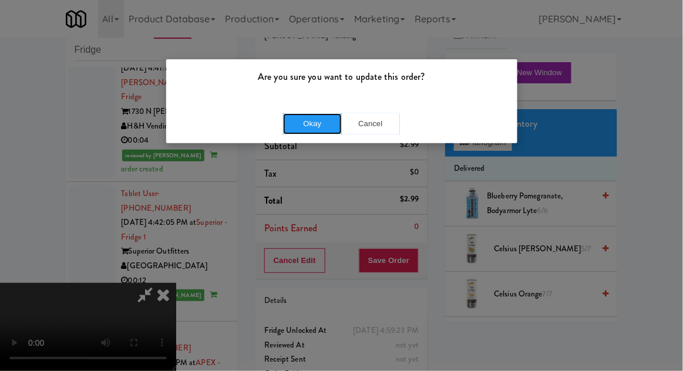
click at [308, 131] on button "Okay" at bounding box center [312, 123] width 59 height 21
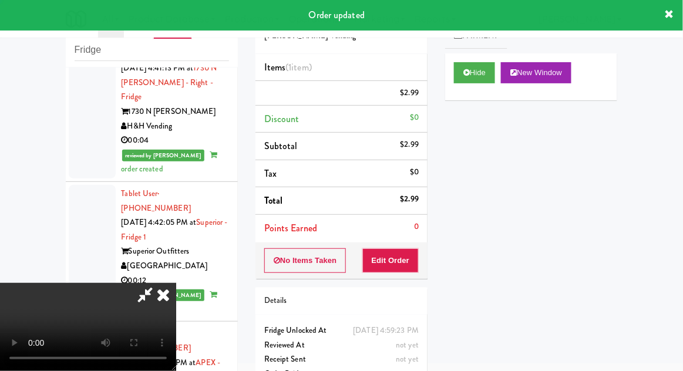
scroll to position [0, 0]
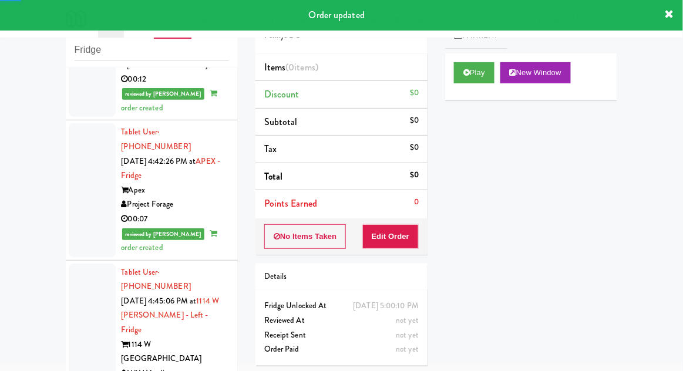
scroll to position [6804, 0]
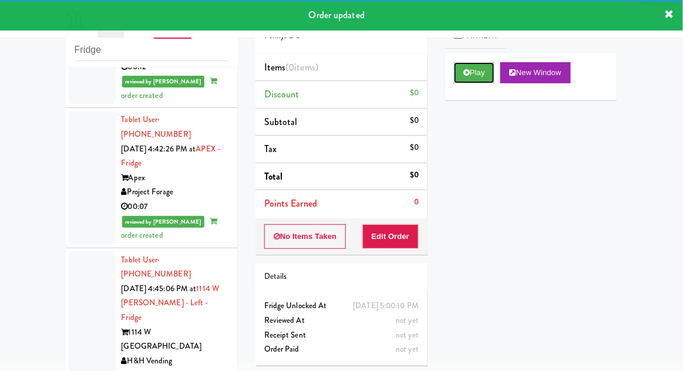
click at [474, 80] on button "Play" at bounding box center [474, 72] width 40 height 21
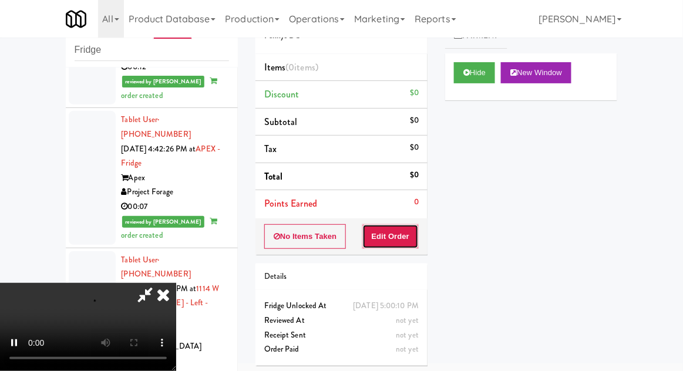
click at [413, 232] on button "Edit Order" at bounding box center [390, 236] width 57 height 25
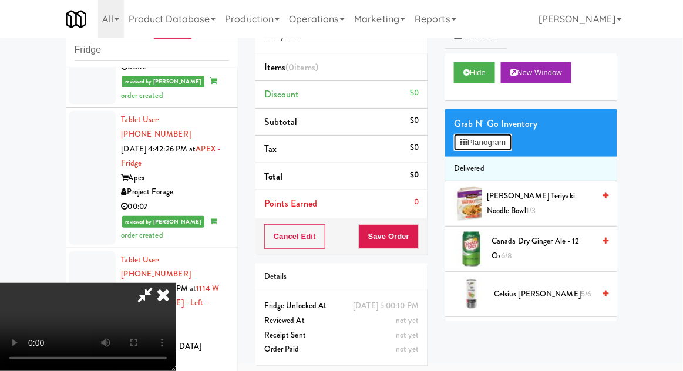
click at [505, 134] on button "Planogram" at bounding box center [483, 143] width 58 height 18
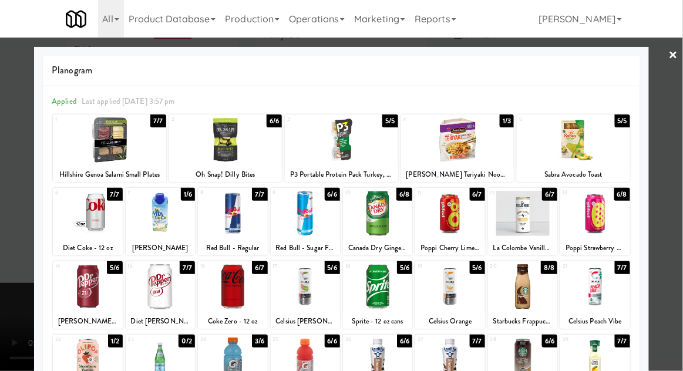
click at [473, 277] on div at bounding box center [449, 286] width 69 height 45
click at [679, 205] on div at bounding box center [341, 185] width 683 height 371
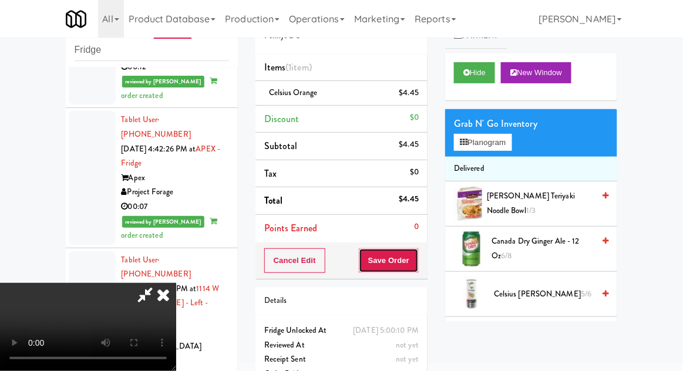
click at [417, 261] on button "Save Order" at bounding box center [389, 260] width 60 height 25
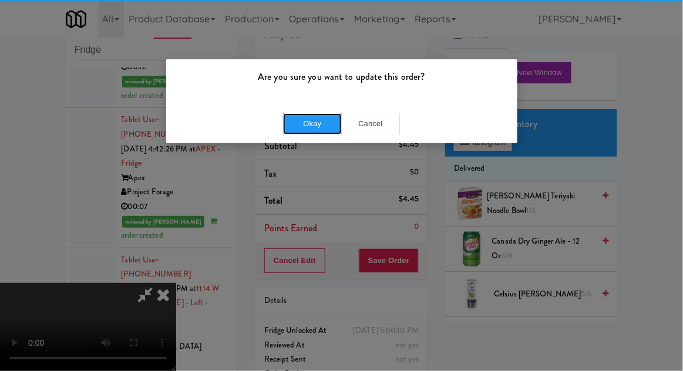
click at [293, 117] on button "Okay" at bounding box center [312, 123] width 59 height 21
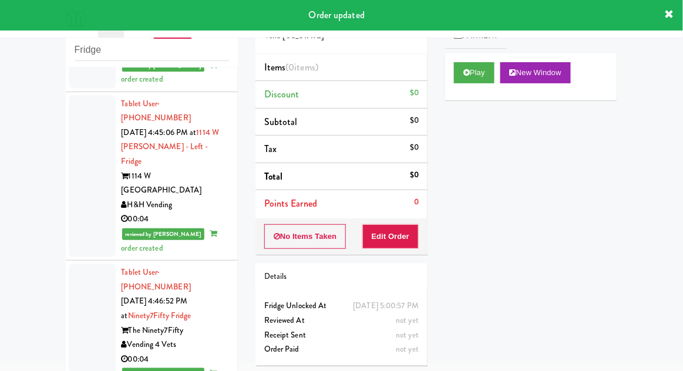
scroll to position [6966, 0]
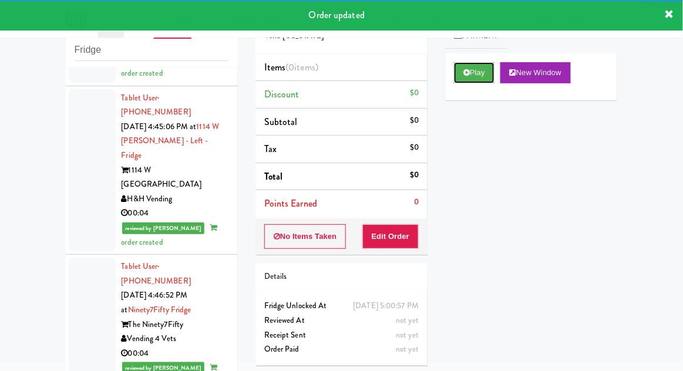
click at [465, 74] on icon at bounding box center [466, 73] width 6 height 8
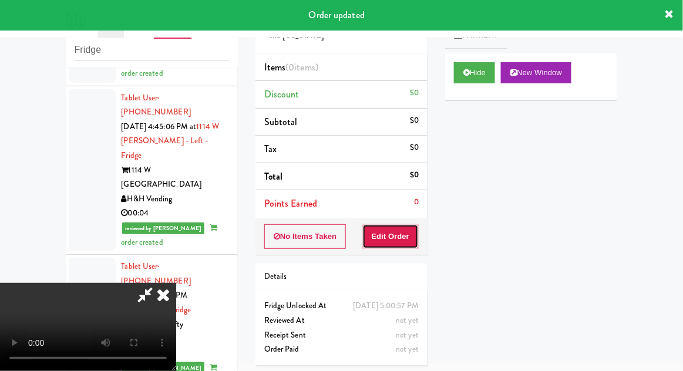
click at [403, 228] on button "Edit Order" at bounding box center [390, 236] width 57 height 25
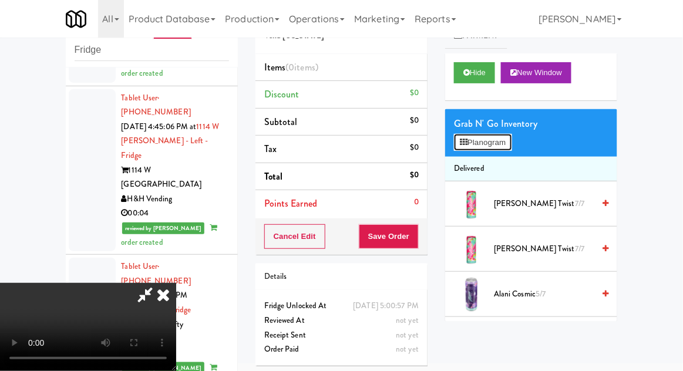
click at [498, 140] on button "Planogram" at bounding box center [483, 143] width 58 height 18
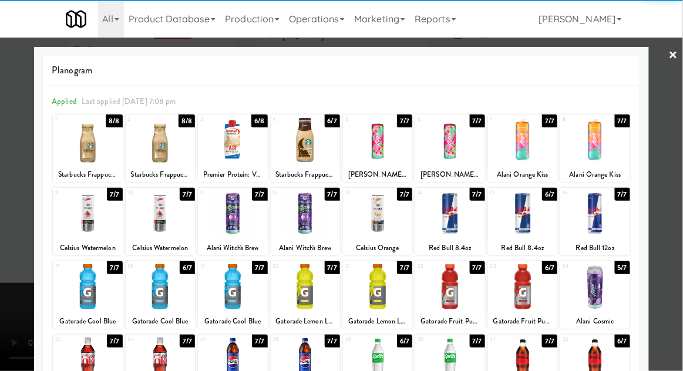
click at [221, 296] on div at bounding box center [232, 286] width 69 height 45
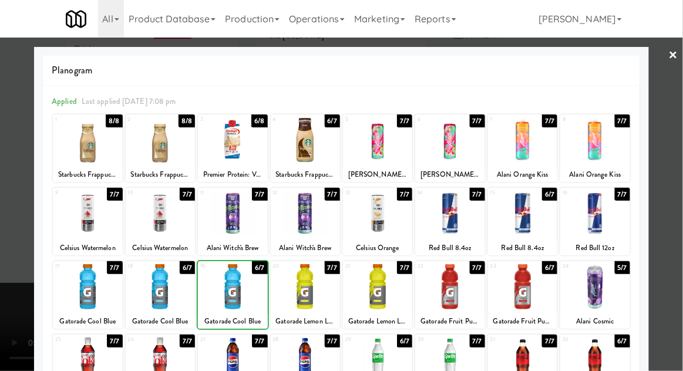
click at [681, 195] on div at bounding box center [341, 185] width 683 height 371
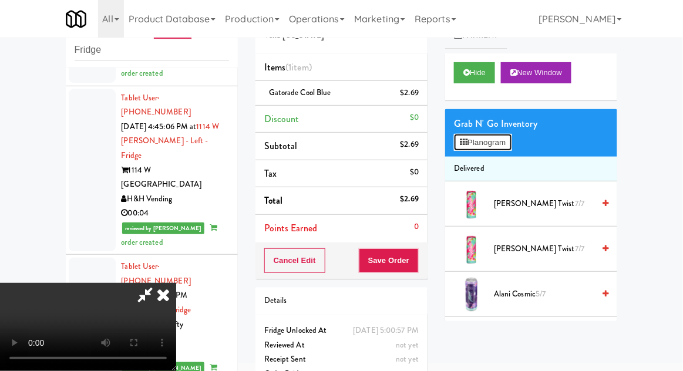
click at [497, 150] on button "Planogram" at bounding box center [483, 143] width 58 height 18
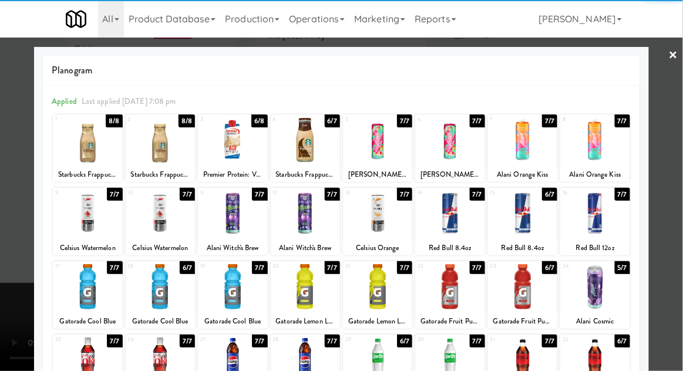
click at [228, 289] on div at bounding box center [232, 286] width 69 height 45
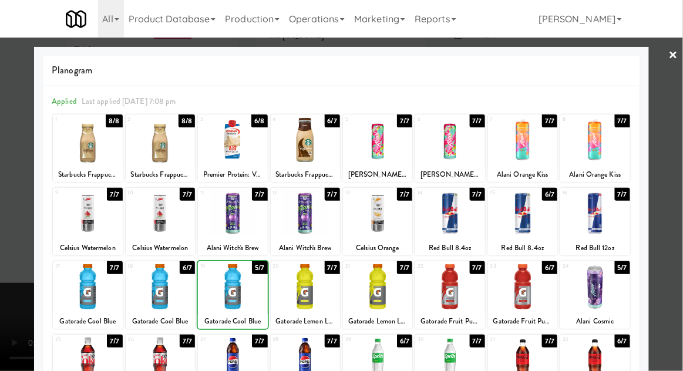
click at [681, 192] on div at bounding box center [341, 185] width 683 height 371
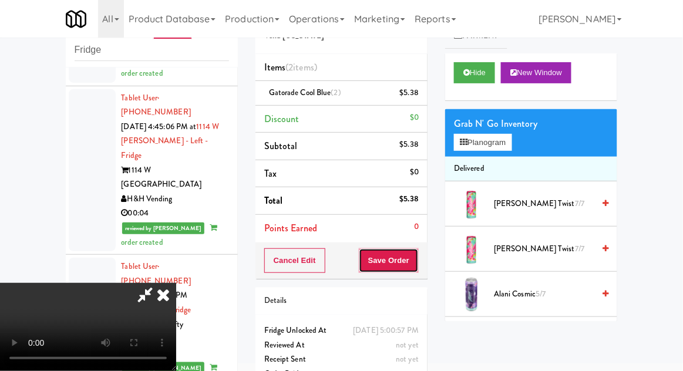
click at [417, 264] on button "Save Order" at bounding box center [389, 260] width 60 height 25
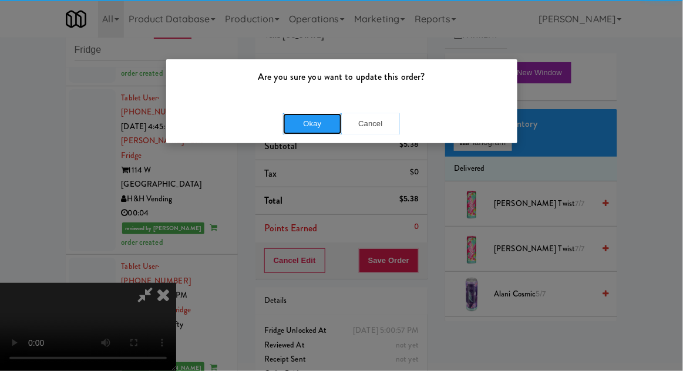
click at [325, 121] on button "Okay" at bounding box center [312, 123] width 59 height 21
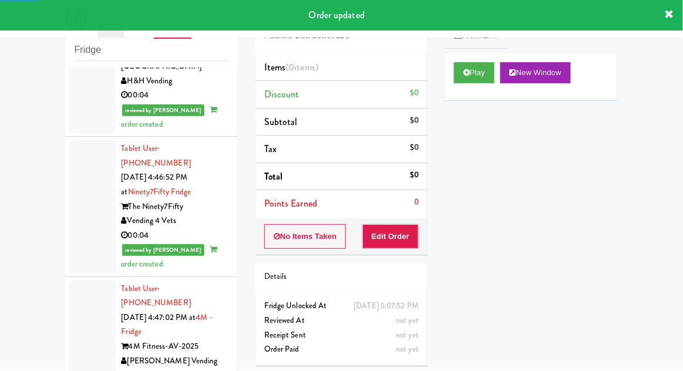
scroll to position [7090, 0]
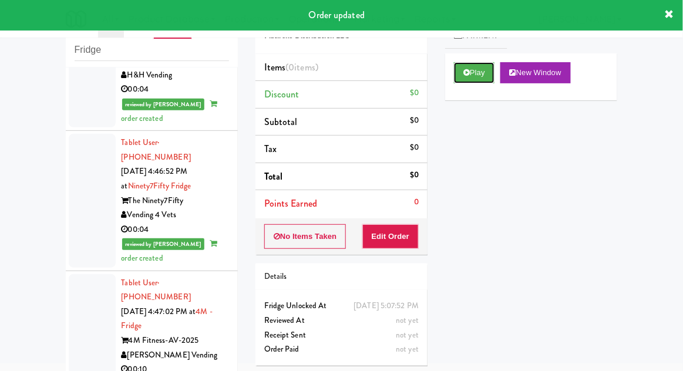
click at [471, 80] on button "Play" at bounding box center [474, 72] width 40 height 21
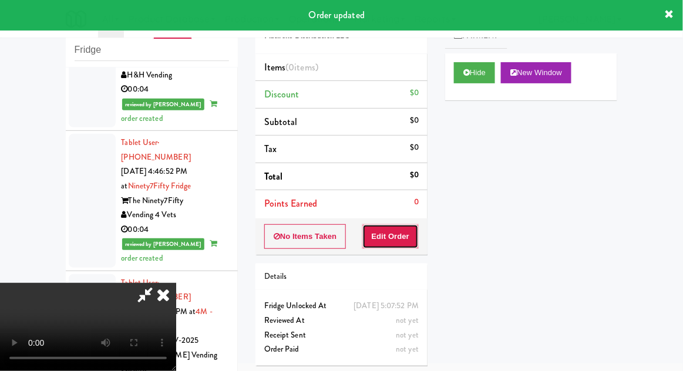
click at [404, 232] on button "Edit Order" at bounding box center [390, 236] width 57 height 25
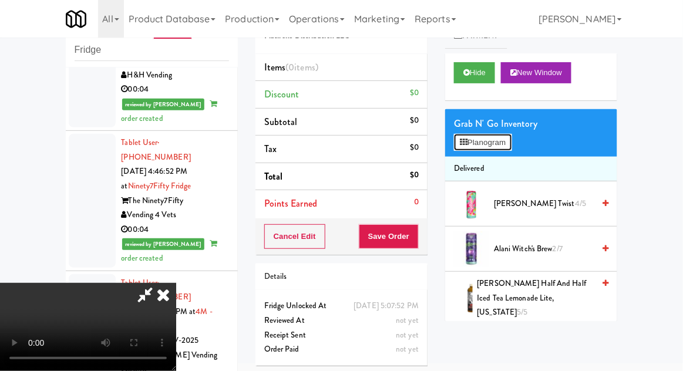
click at [505, 146] on button "Planogram" at bounding box center [483, 143] width 58 height 18
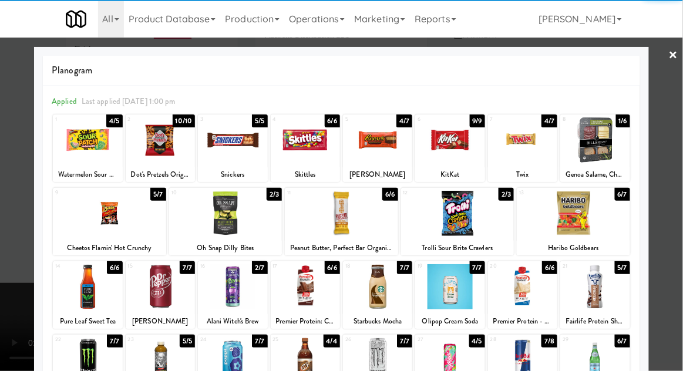
click at [166, 286] on div at bounding box center [160, 286] width 69 height 45
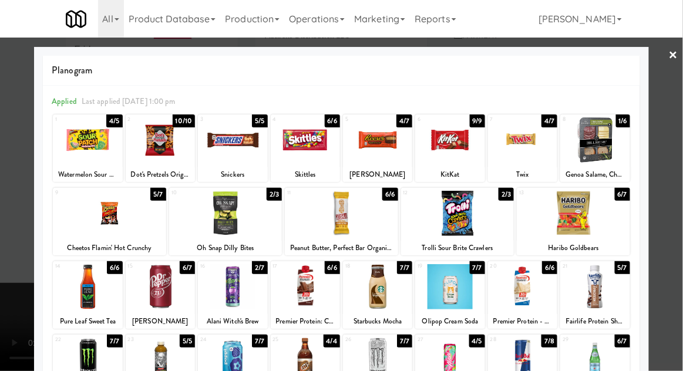
click at [677, 194] on div at bounding box center [341, 185] width 683 height 371
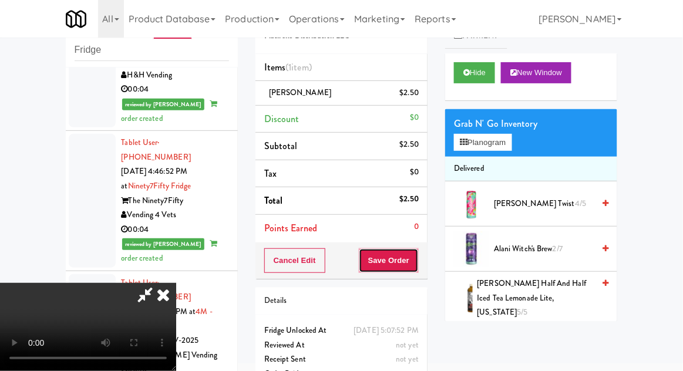
click at [417, 254] on button "Save Order" at bounding box center [389, 260] width 60 height 25
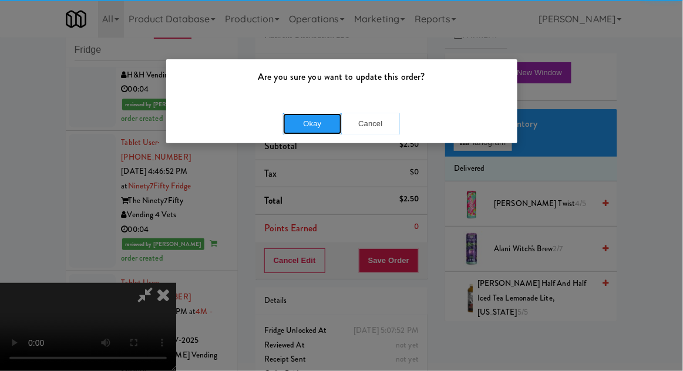
click at [308, 119] on button "Okay" at bounding box center [312, 123] width 59 height 21
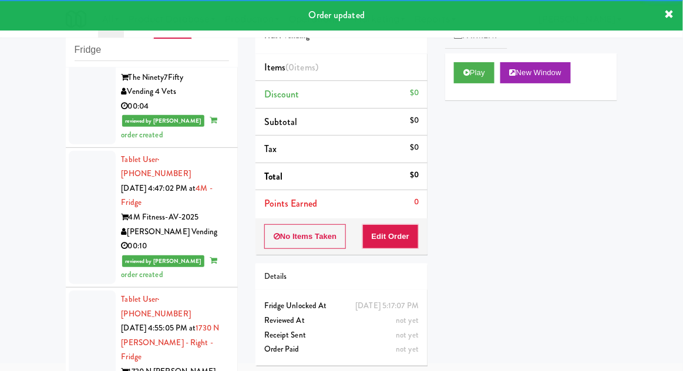
scroll to position [7215, 0]
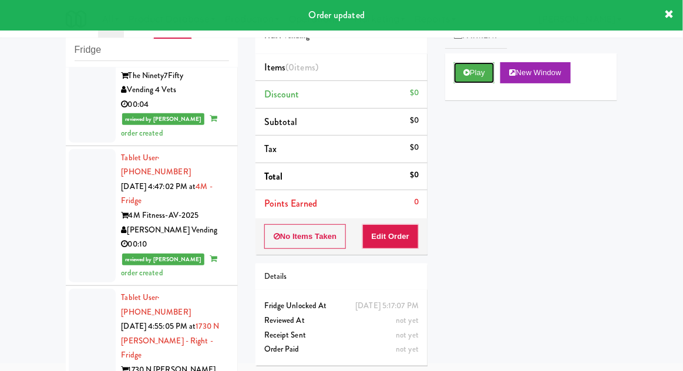
click at [468, 71] on icon at bounding box center [466, 73] width 6 height 8
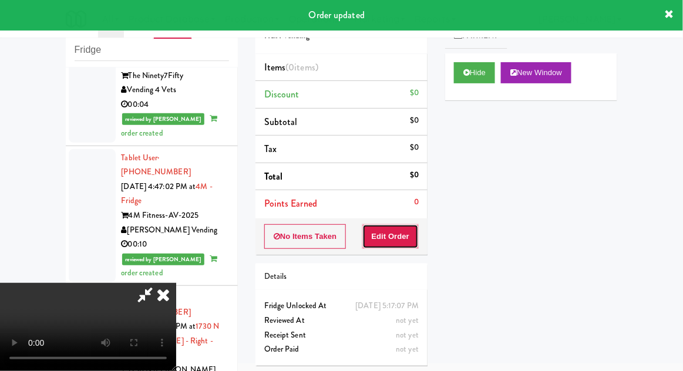
click at [390, 232] on button "Edit Order" at bounding box center [390, 236] width 57 height 25
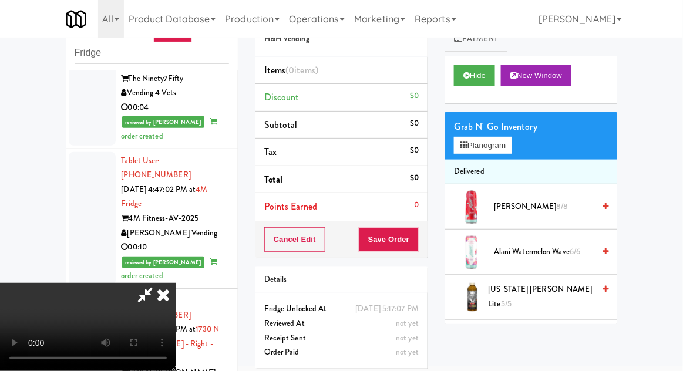
scroll to position [26, 0]
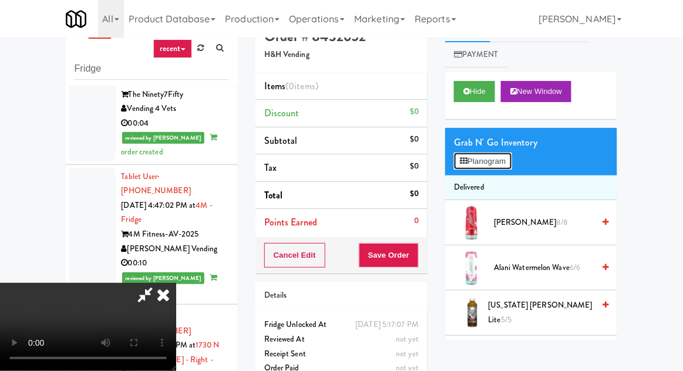
click at [506, 160] on button "Planogram" at bounding box center [483, 162] width 58 height 18
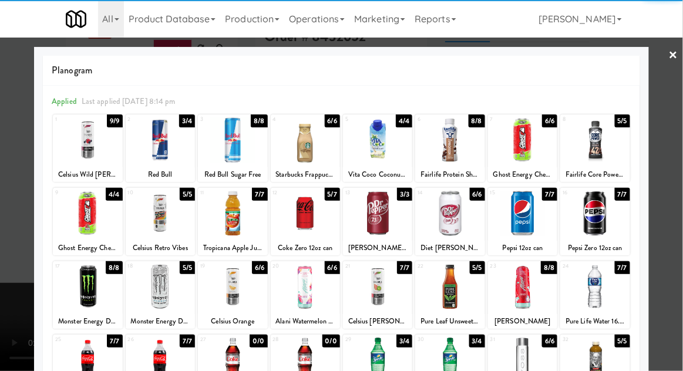
click at [526, 289] on div at bounding box center [522, 286] width 69 height 45
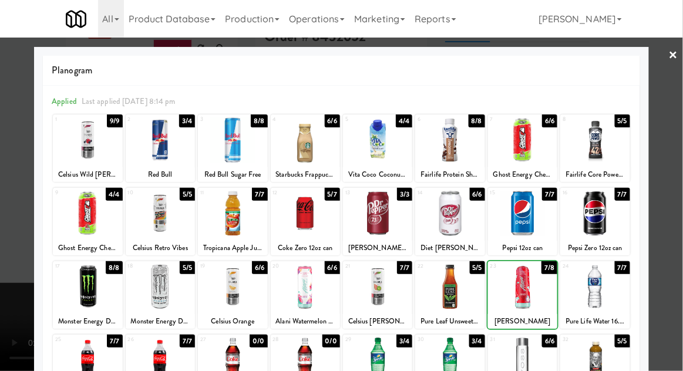
click at [681, 181] on div at bounding box center [341, 185] width 683 height 371
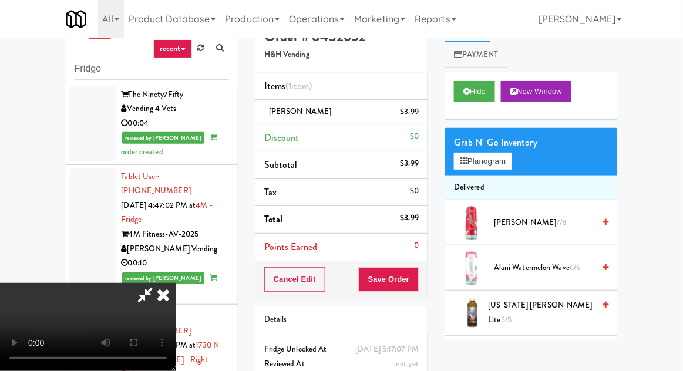
scroll to position [43, 0]
click at [415, 267] on button "Save Order" at bounding box center [389, 279] width 60 height 25
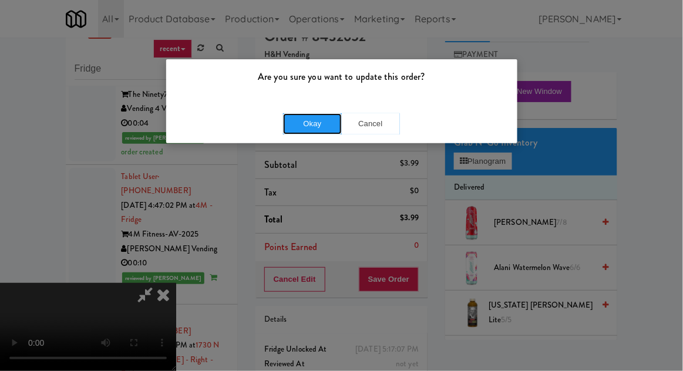
click at [301, 129] on button "Okay" at bounding box center [312, 123] width 59 height 21
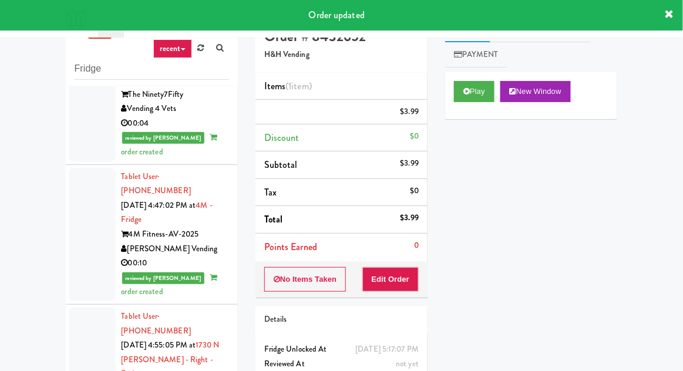
scroll to position [0, 0]
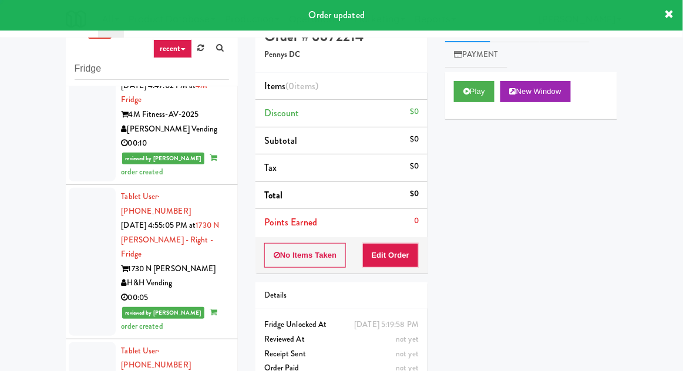
scroll to position [7339, 0]
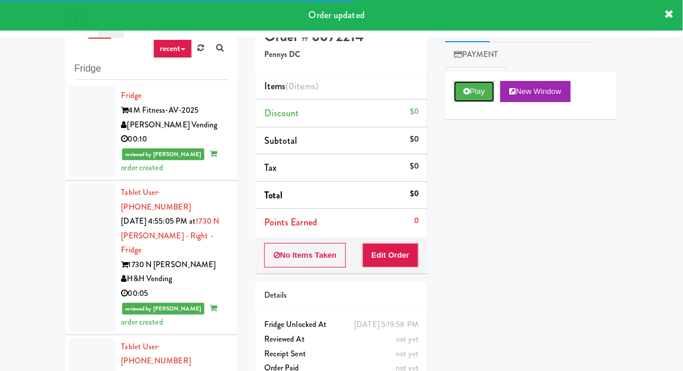
click at [472, 96] on button "Play" at bounding box center [474, 91] width 40 height 21
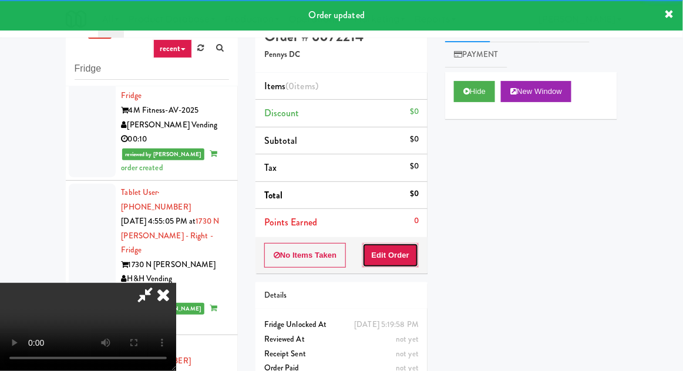
click at [400, 255] on button "Edit Order" at bounding box center [390, 255] width 57 height 25
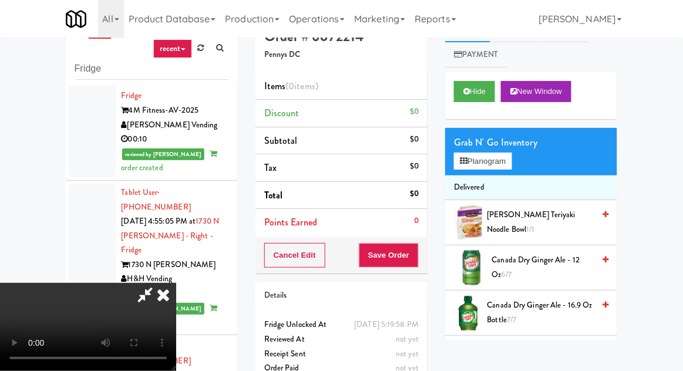
scroll to position [0, 0]
click at [494, 153] on button "Planogram" at bounding box center [483, 162] width 58 height 18
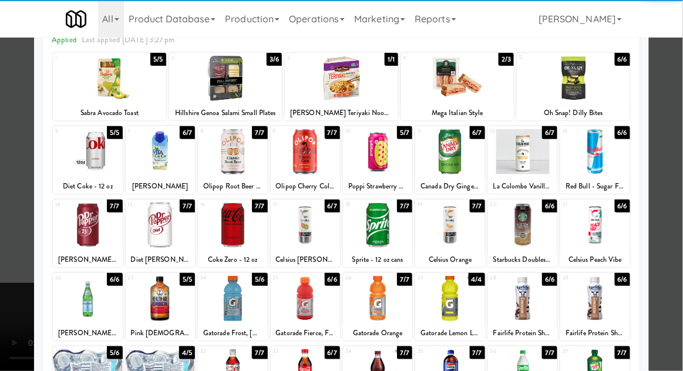
scroll to position [62, 0]
click at [615, 231] on div at bounding box center [594, 224] width 69 height 45
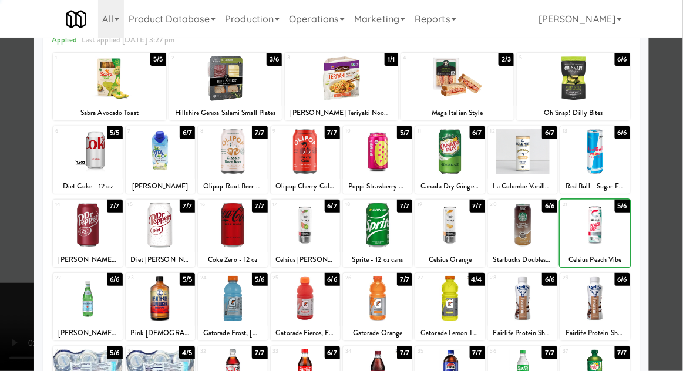
click at [663, 215] on div at bounding box center [341, 185] width 683 height 371
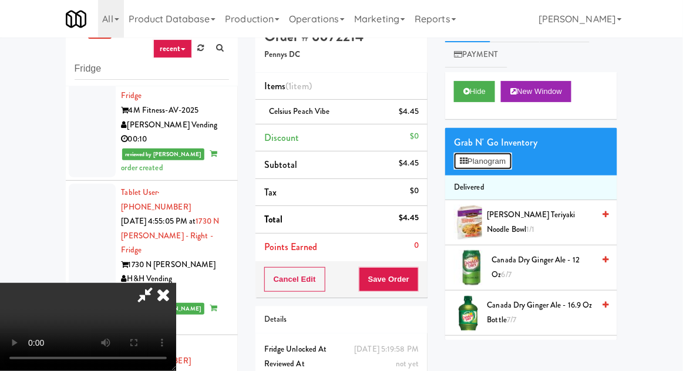
click at [511, 160] on button "Planogram" at bounding box center [483, 162] width 58 height 18
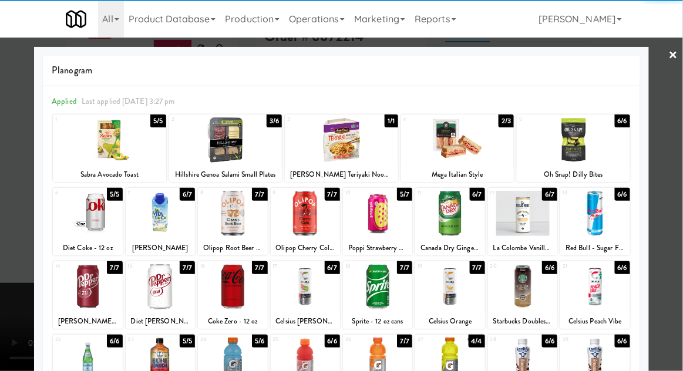
click at [681, 195] on div at bounding box center [341, 185] width 683 height 371
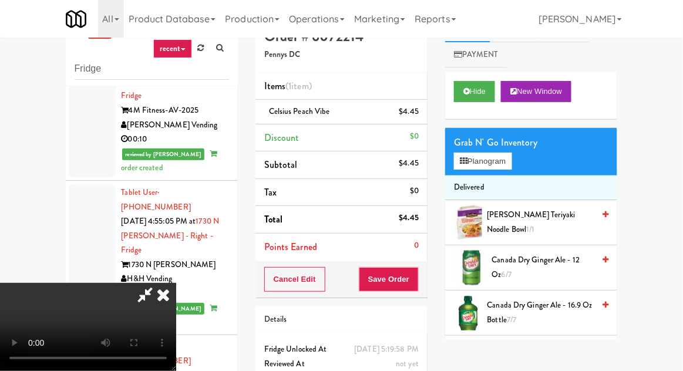
scroll to position [43, 0]
click at [417, 285] on button "Save Order" at bounding box center [389, 279] width 60 height 25
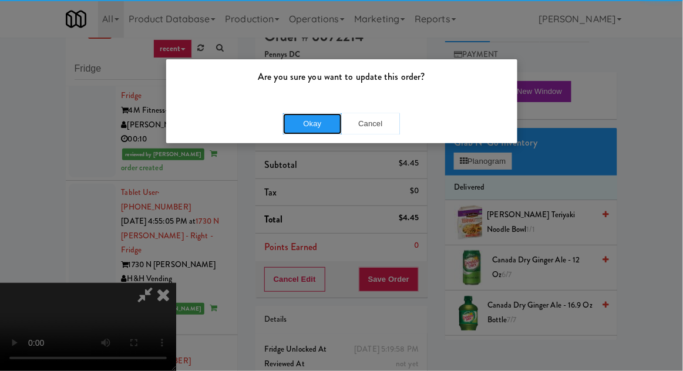
click at [314, 123] on button "Okay" at bounding box center [312, 123] width 59 height 21
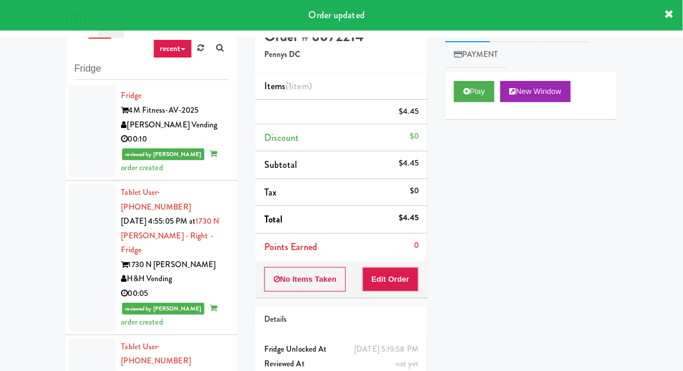
scroll to position [0, 0]
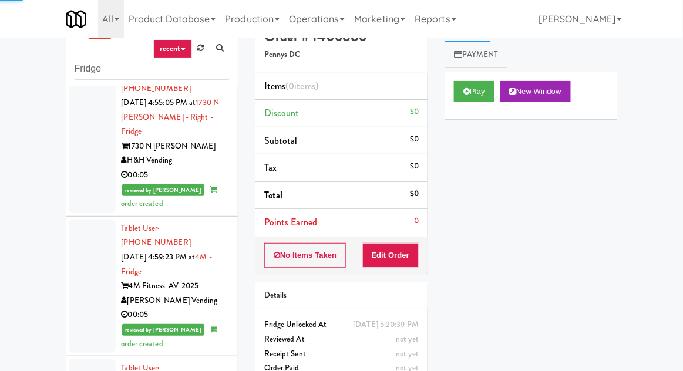
scroll to position [7459, 0]
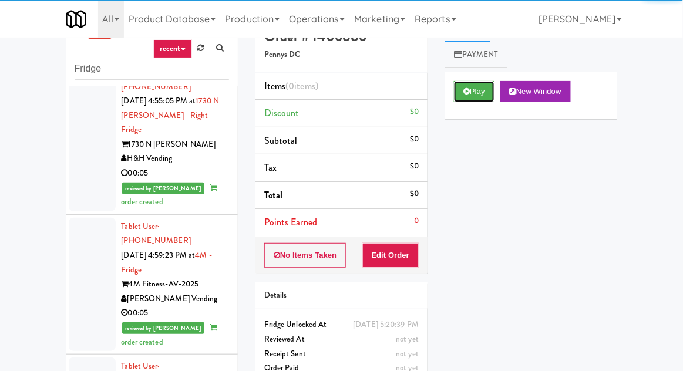
click at [458, 90] on button "Play" at bounding box center [474, 91] width 40 height 21
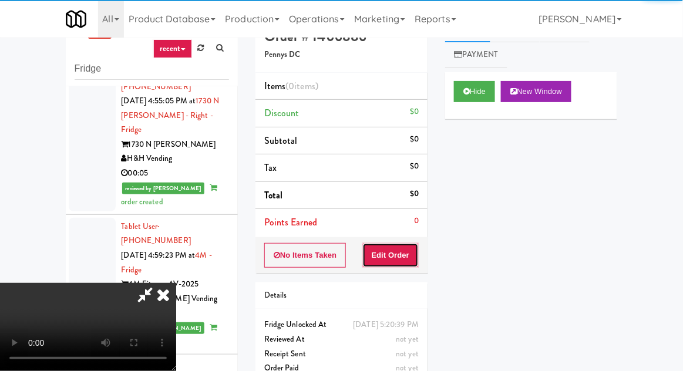
click at [407, 247] on button "Edit Order" at bounding box center [390, 255] width 57 height 25
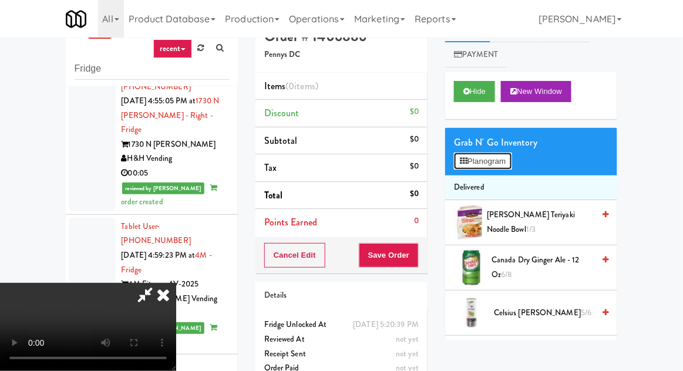
click at [495, 154] on button "Planogram" at bounding box center [483, 162] width 58 height 18
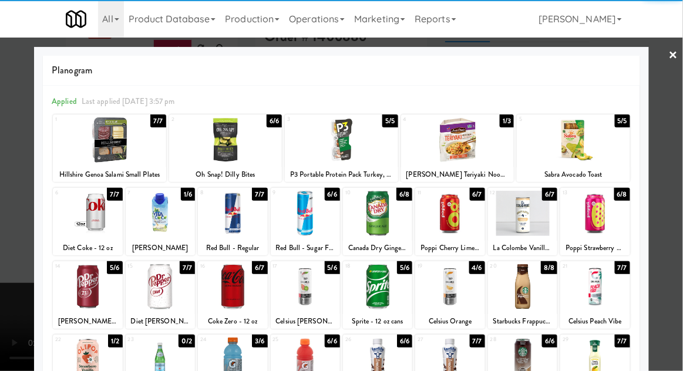
click at [92, 293] on div at bounding box center [87, 286] width 69 height 45
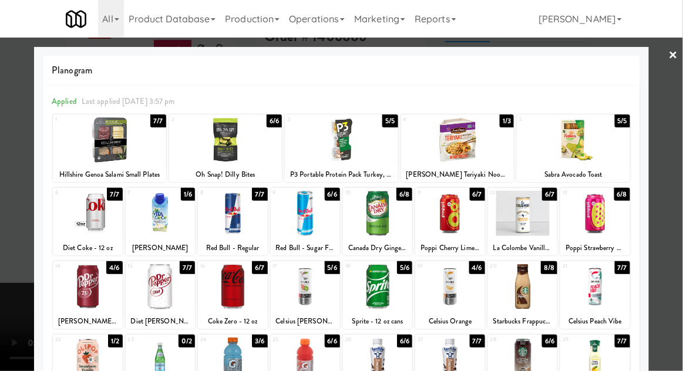
click at [677, 195] on div at bounding box center [341, 185] width 683 height 371
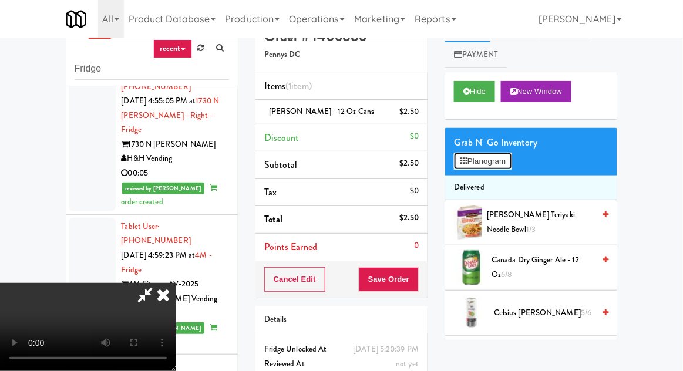
click at [507, 158] on button "Planogram" at bounding box center [483, 162] width 58 height 18
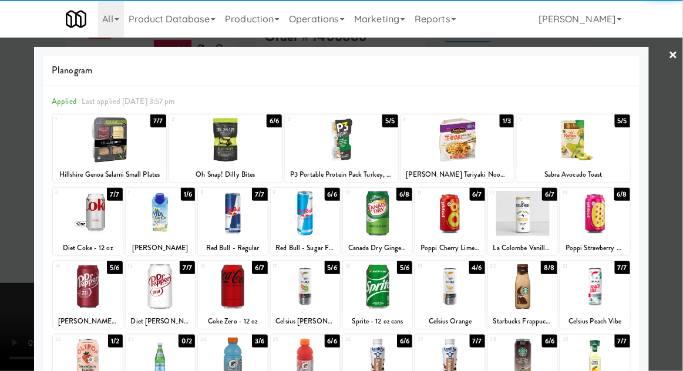
click at [83, 289] on div at bounding box center [87, 286] width 69 height 45
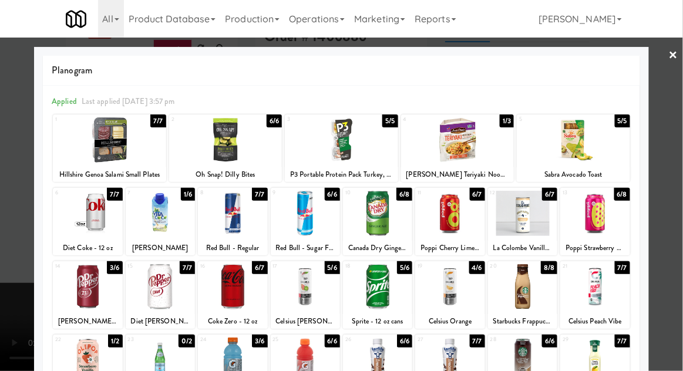
click at [681, 181] on div at bounding box center [341, 185] width 683 height 371
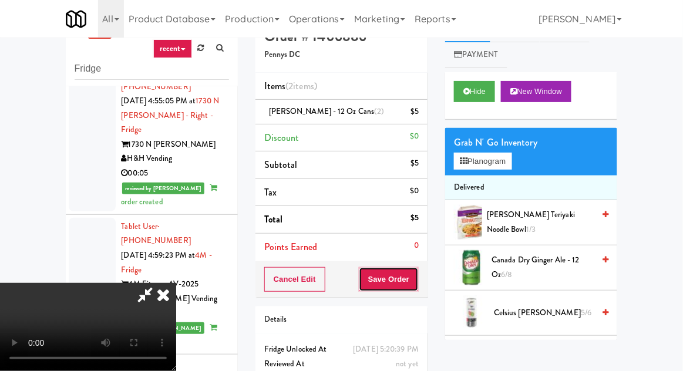
click at [417, 281] on button "Save Order" at bounding box center [389, 279] width 60 height 25
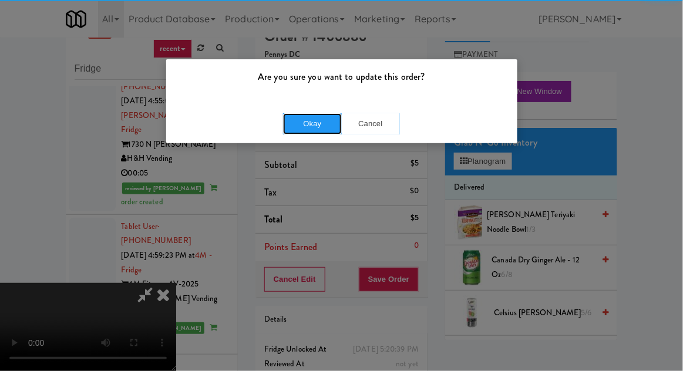
click at [313, 127] on button "Okay" at bounding box center [312, 123] width 59 height 21
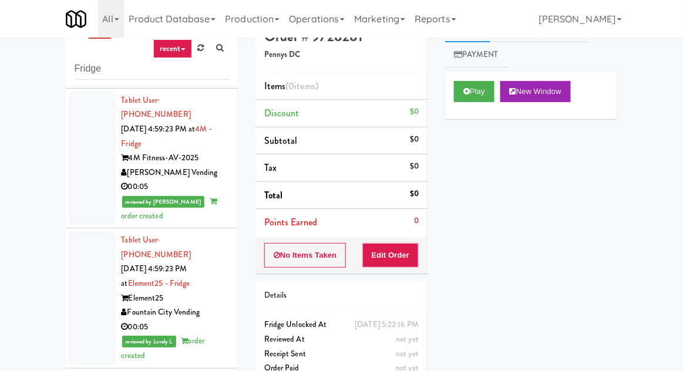
scroll to position [7592, 0]
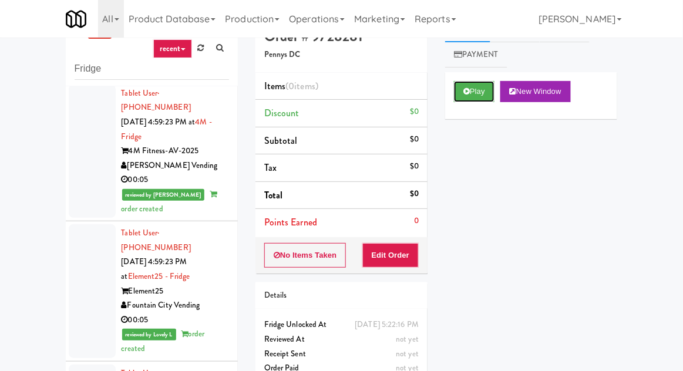
click at [464, 87] on icon at bounding box center [466, 91] width 6 height 8
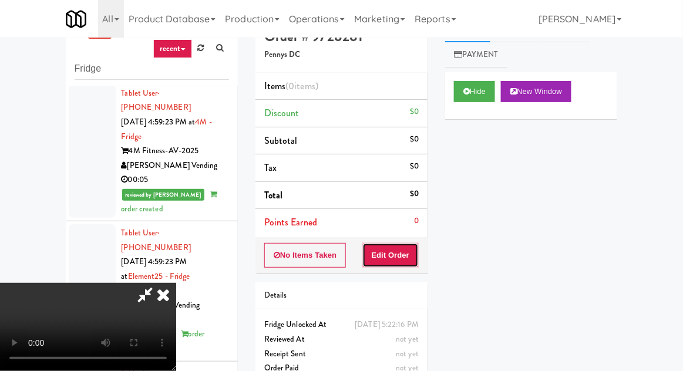
click at [400, 246] on button "Edit Order" at bounding box center [390, 255] width 57 height 25
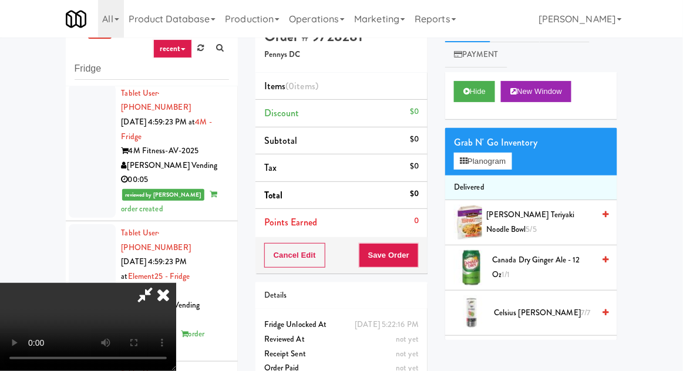
scroll to position [0, 0]
click at [505, 164] on button "Planogram" at bounding box center [483, 162] width 58 height 18
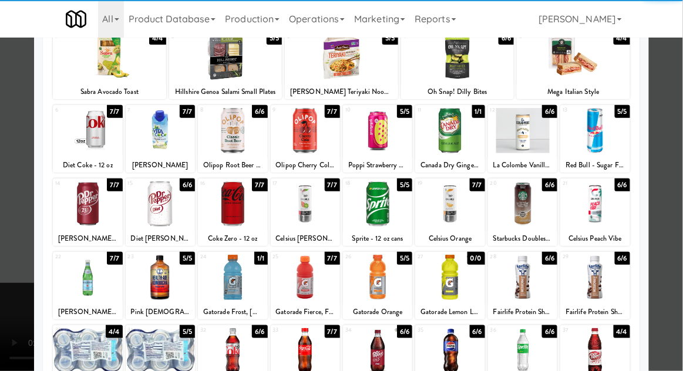
scroll to position [81, 0]
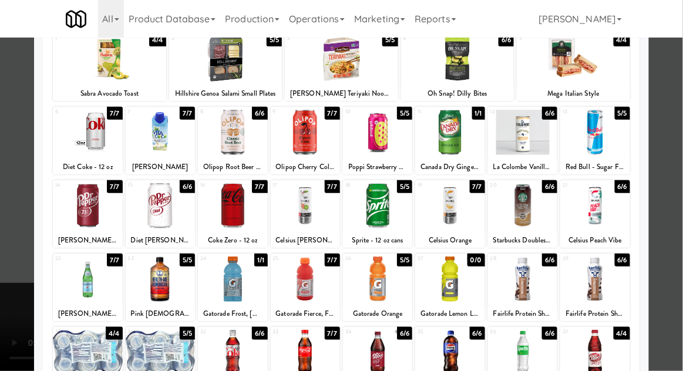
click at [448, 216] on div at bounding box center [449, 205] width 69 height 45
click at [675, 183] on div at bounding box center [341, 185] width 683 height 371
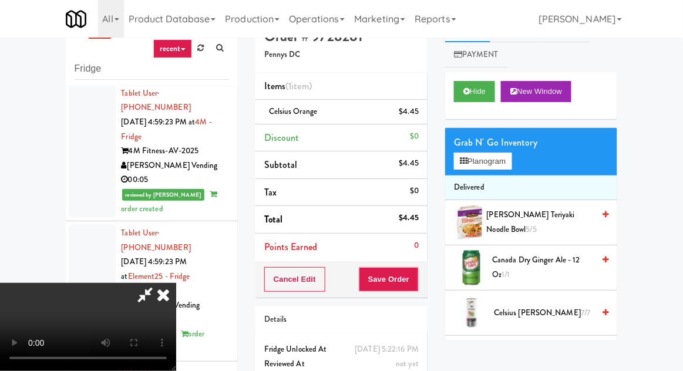
scroll to position [43, 0]
click at [505, 167] on button "Planogram" at bounding box center [483, 162] width 58 height 18
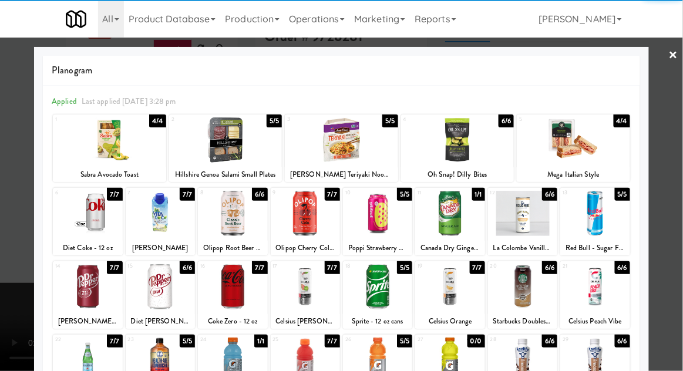
click at [677, 207] on div at bounding box center [341, 185] width 683 height 371
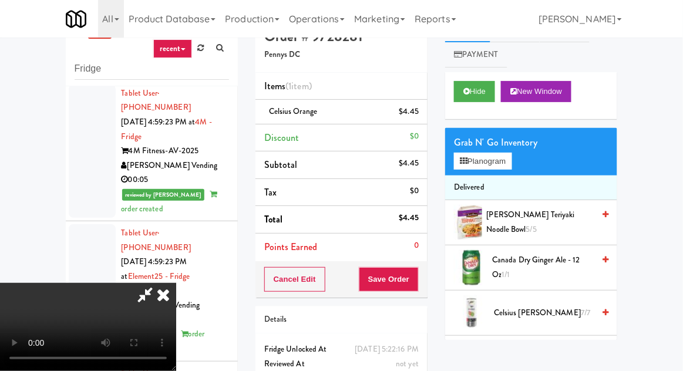
scroll to position [45, 0]
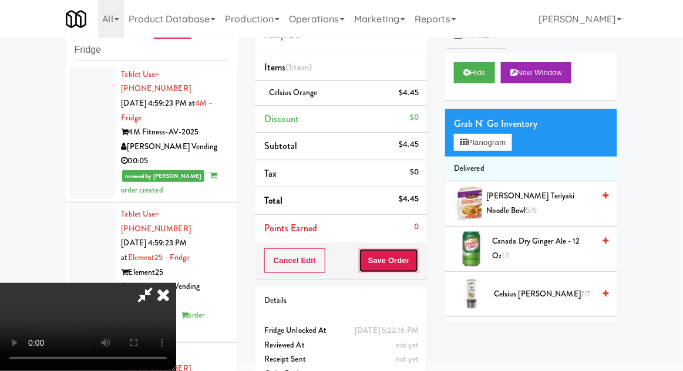
click at [414, 261] on button "Save Order" at bounding box center [389, 260] width 60 height 25
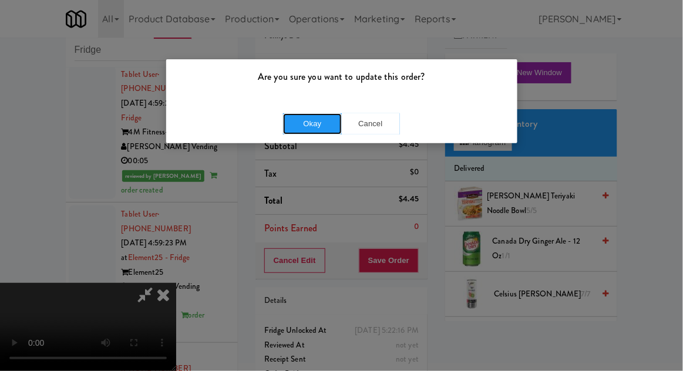
click at [309, 131] on button "Okay" at bounding box center [312, 123] width 59 height 21
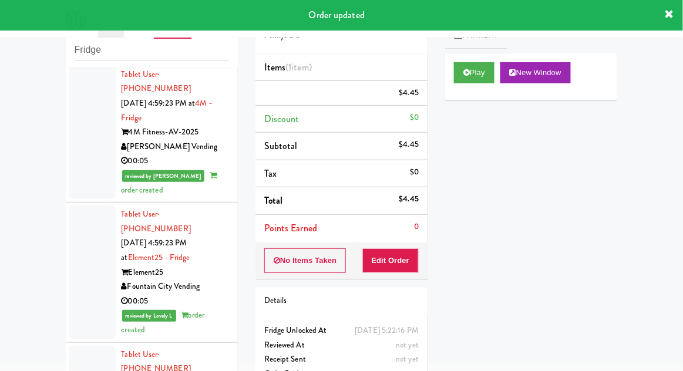
scroll to position [0, 0]
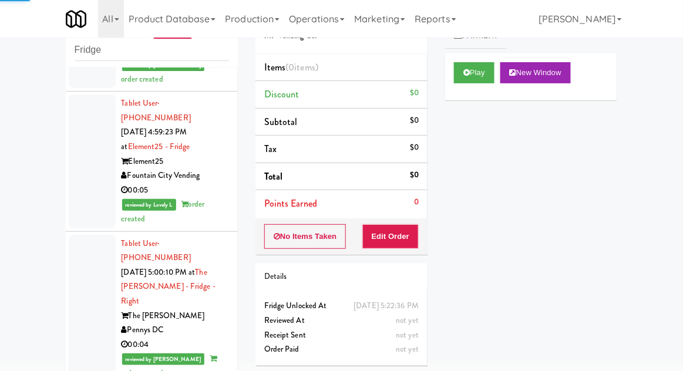
scroll to position [7703, 0]
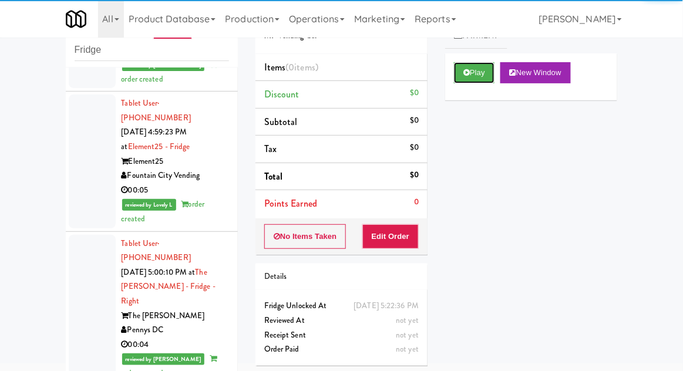
click at [477, 80] on button "Play" at bounding box center [474, 72] width 40 height 21
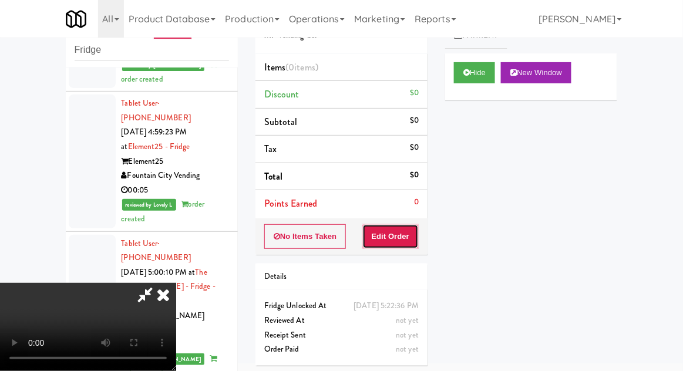
click at [402, 228] on button "Edit Order" at bounding box center [390, 236] width 57 height 25
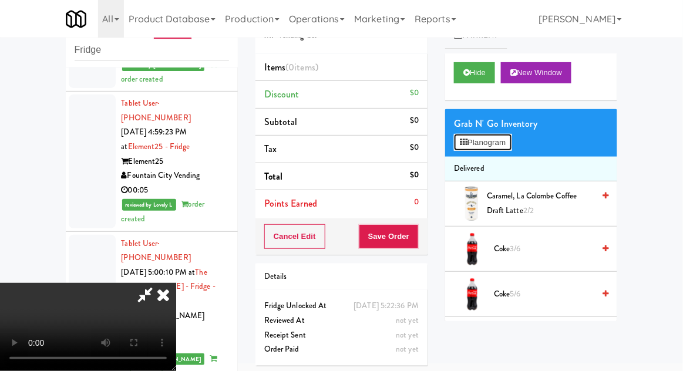
click at [508, 147] on button "Planogram" at bounding box center [483, 143] width 58 height 18
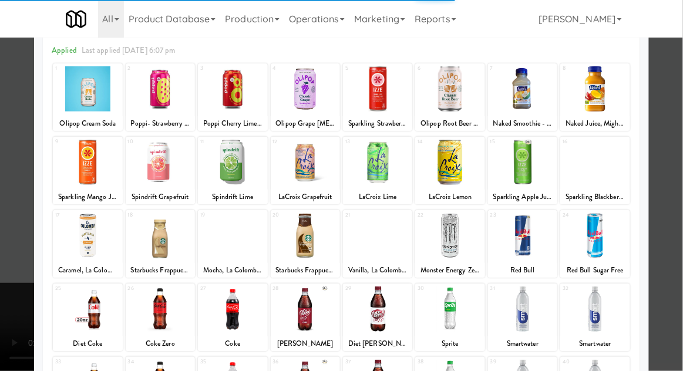
scroll to position [63, 0]
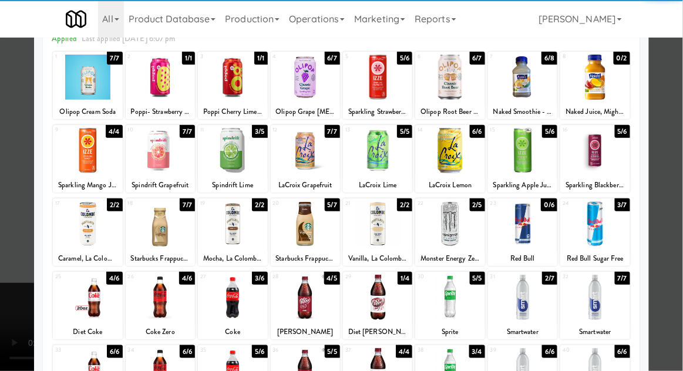
click at [222, 368] on div at bounding box center [232, 370] width 69 height 45
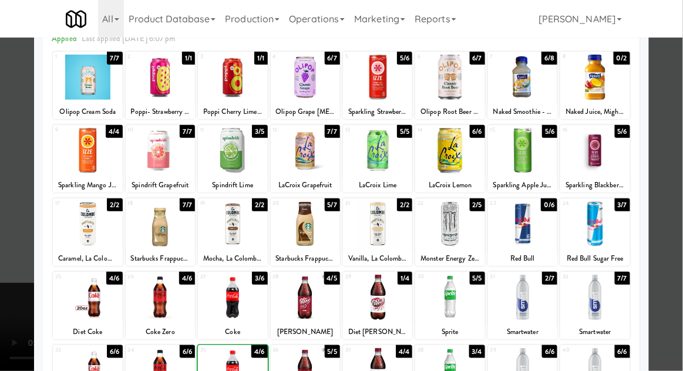
click at [673, 195] on div at bounding box center [341, 185] width 683 height 371
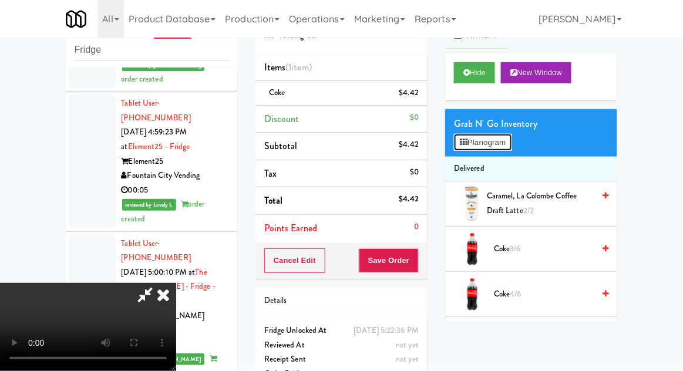
click at [504, 147] on button "Planogram" at bounding box center [483, 143] width 58 height 18
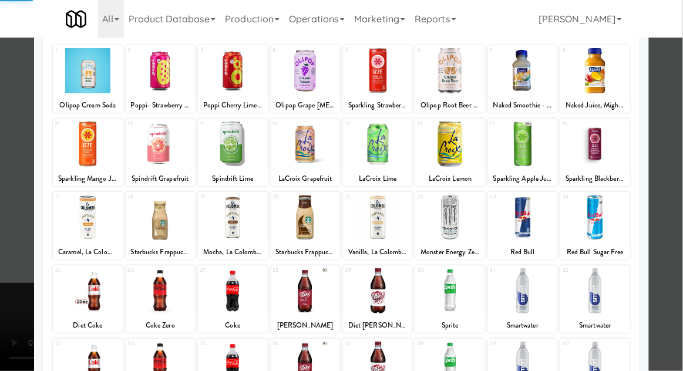
scroll to position [70, 0]
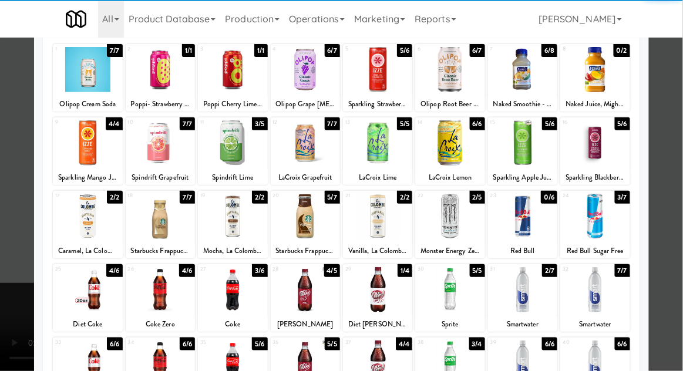
click at [302, 364] on div at bounding box center [305, 362] width 69 height 45
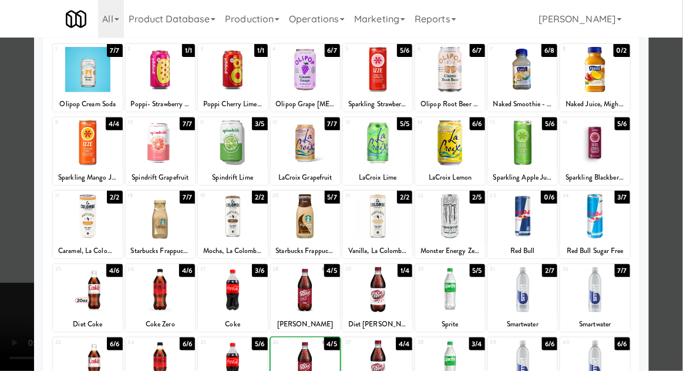
click at [679, 188] on div at bounding box center [341, 185] width 683 height 371
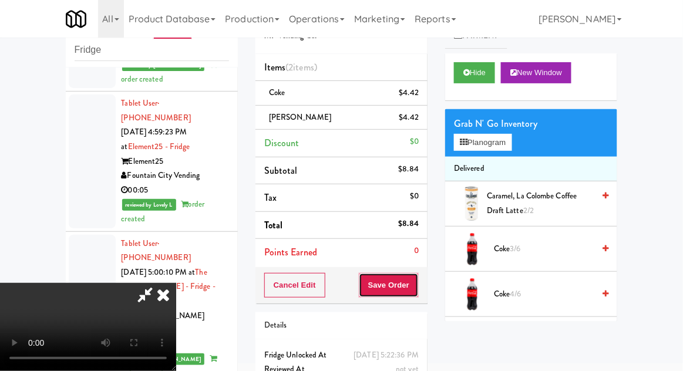
click at [411, 285] on button "Save Order" at bounding box center [389, 285] width 60 height 25
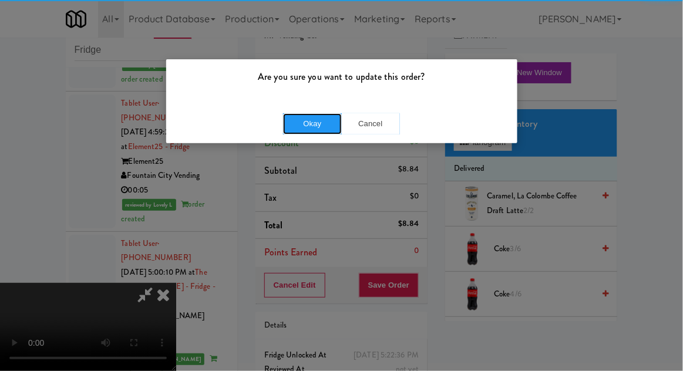
click at [289, 119] on button "Okay" at bounding box center [312, 123] width 59 height 21
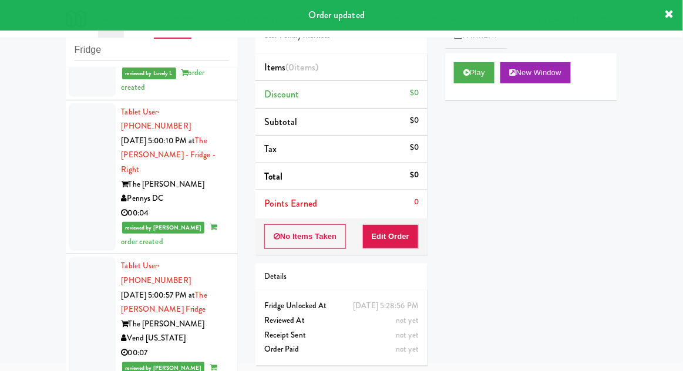
scroll to position [7841, 0]
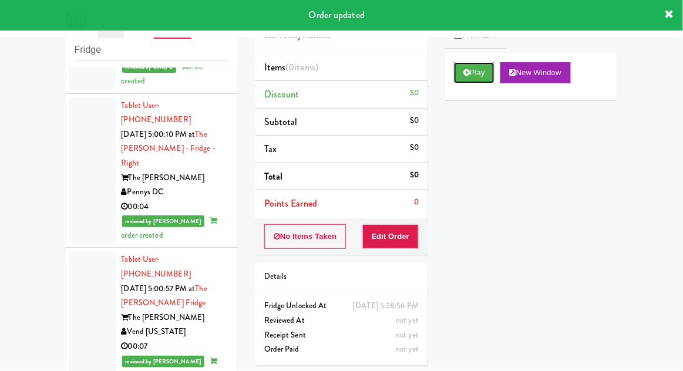
click at [483, 80] on button "Play" at bounding box center [474, 72] width 40 height 21
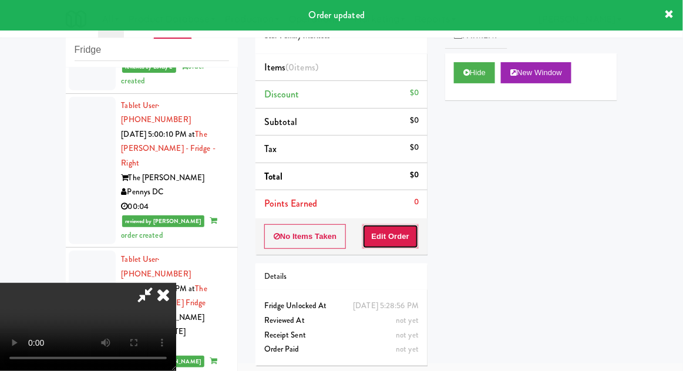
click at [409, 237] on button "Edit Order" at bounding box center [390, 236] width 57 height 25
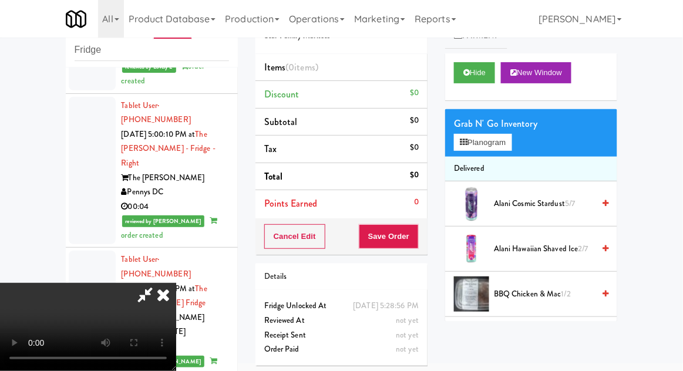
scroll to position [43, 0]
click at [502, 149] on button "Planogram" at bounding box center [483, 143] width 58 height 18
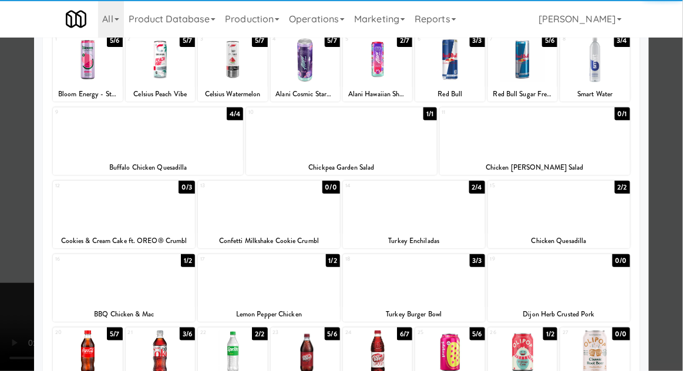
scroll to position [85, 0]
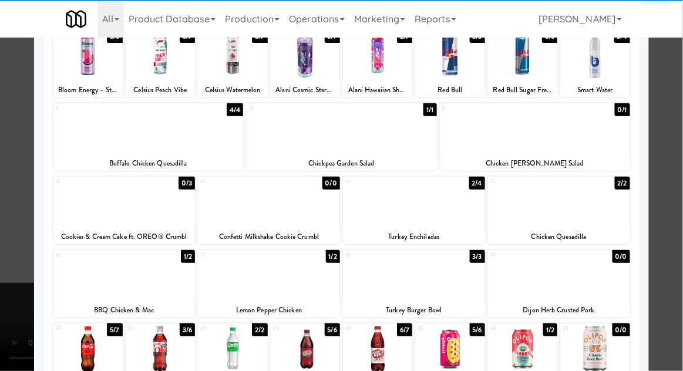
click at [406, 283] on div at bounding box center [414, 275] width 142 height 45
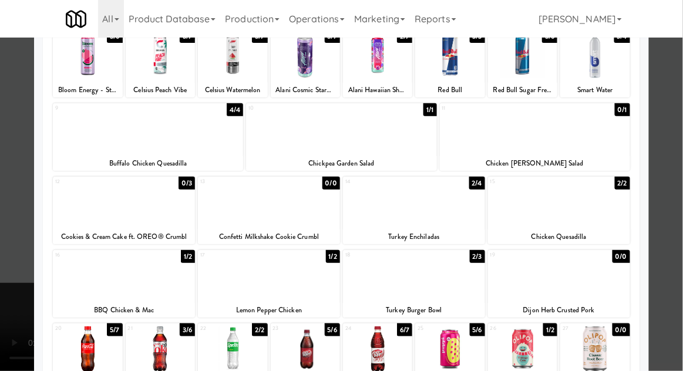
click at [679, 191] on div at bounding box center [341, 185] width 683 height 371
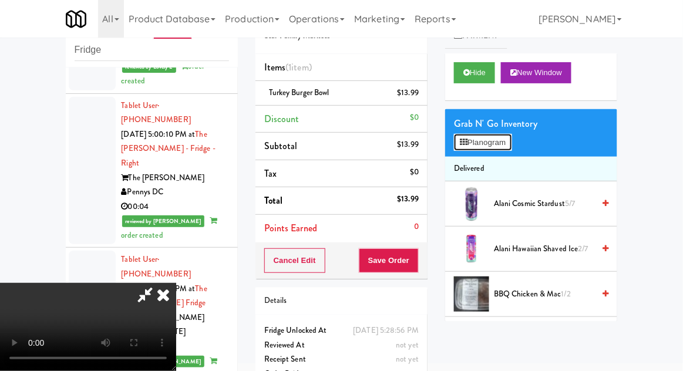
click at [481, 142] on button "Planogram" at bounding box center [483, 143] width 58 height 18
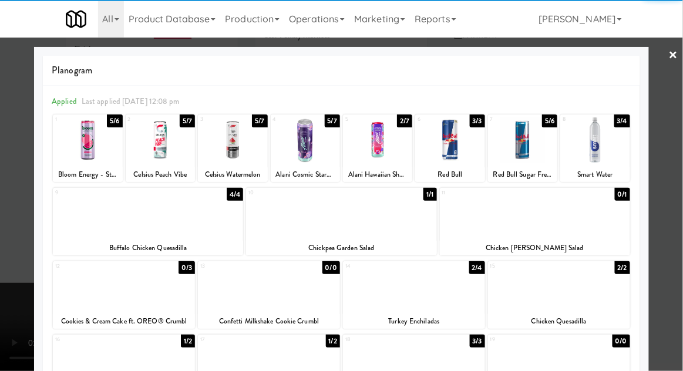
click at [328, 223] on div at bounding box center [341, 213] width 190 height 45
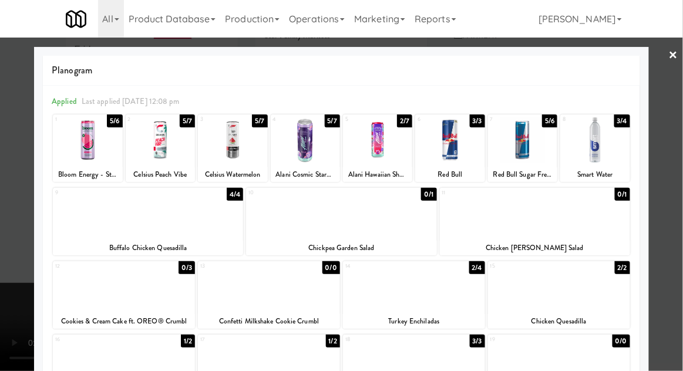
click at [681, 185] on div at bounding box center [341, 185] width 683 height 371
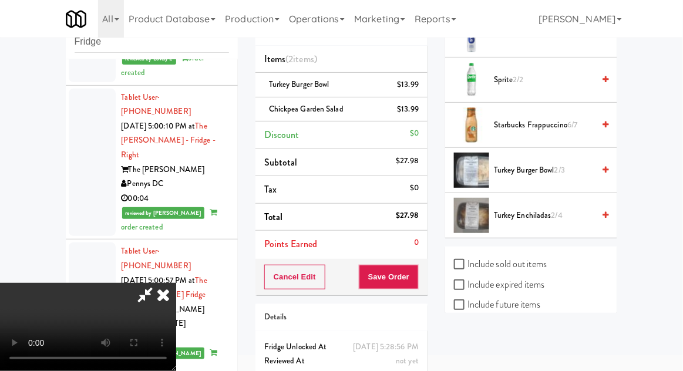
click at [476, 258] on label "Include sold out items" at bounding box center [500, 264] width 93 height 18
click at [467, 260] on input "Include sold out items" at bounding box center [460, 264] width 13 height 9
checkbox input "true"
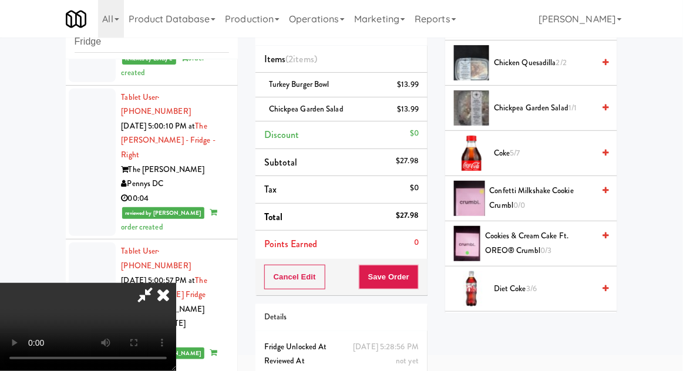
scroll to position [502, 0]
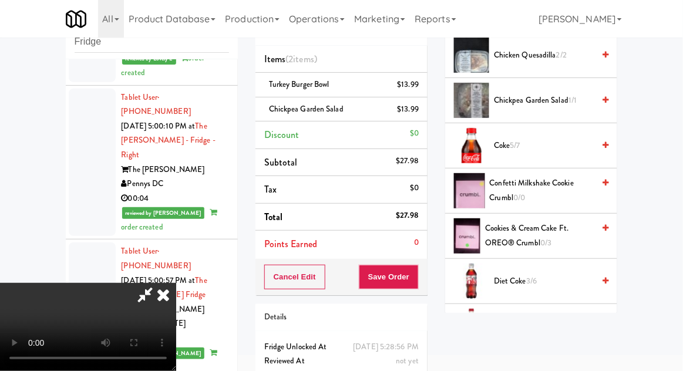
click at [508, 238] on span "Cookies & Cream Cake ft. OREO® Crumbl 0/3" at bounding box center [539, 235] width 109 height 29
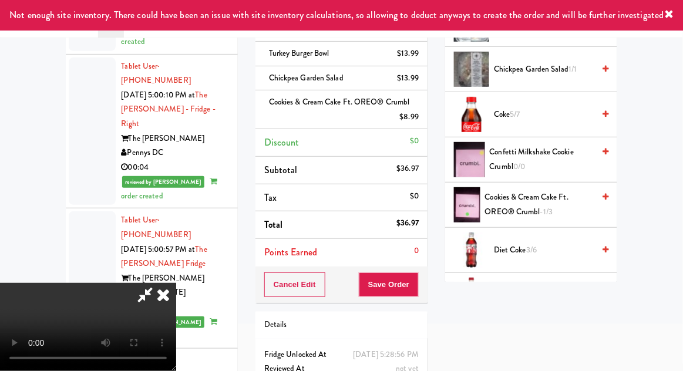
scroll to position [92, 0]
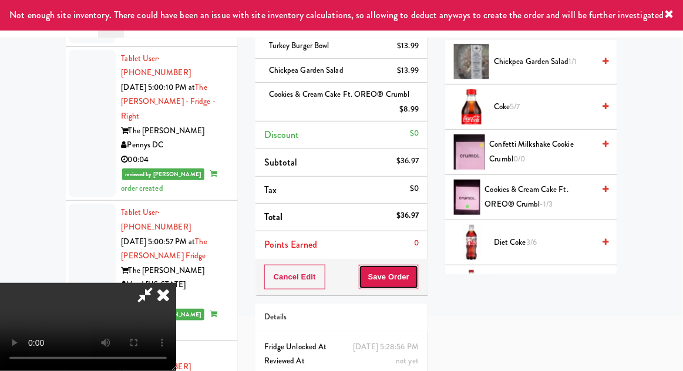
click at [418, 273] on button "Save Order" at bounding box center [389, 277] width 60 height 25
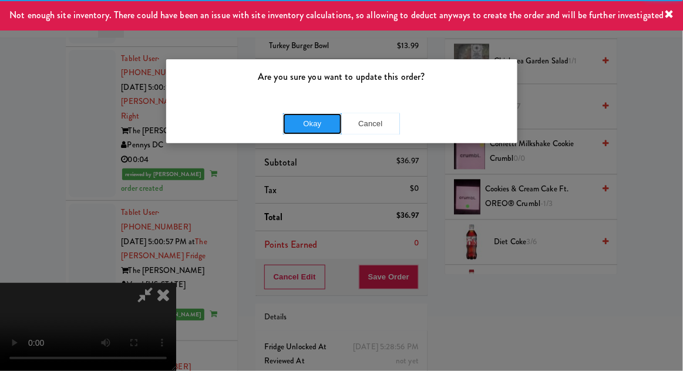
click at [311, 118] on button "Okay" at bounding box center [312, 123] width 59 height 21
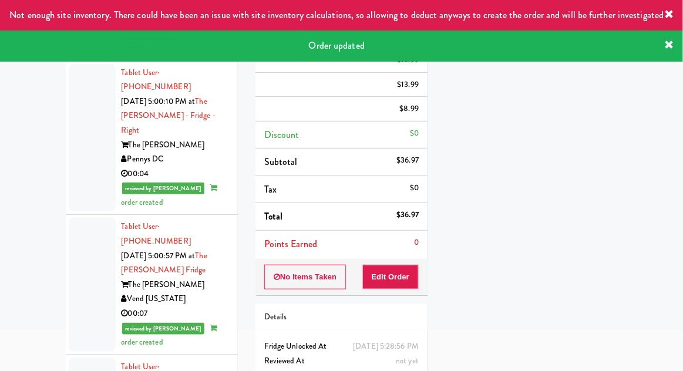
scroll to position [0, 0]
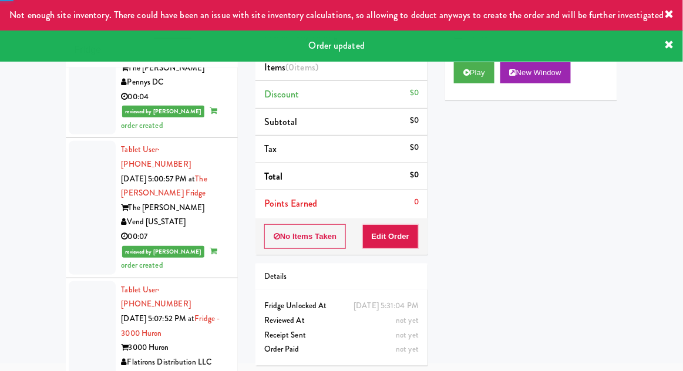
scroll to position [7952, 0]
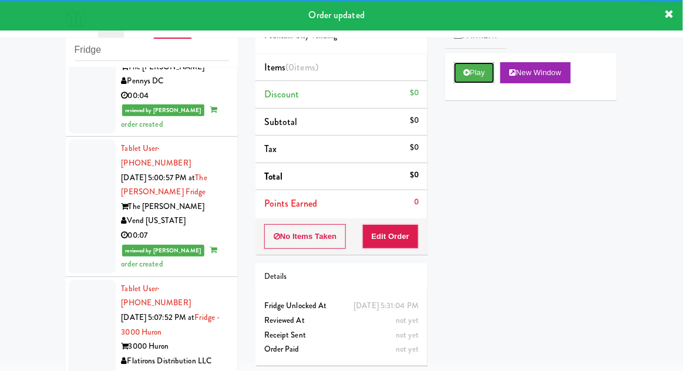
click at [470, 74] on button "Play" at bounding box center [474, 72] width 40 height 21
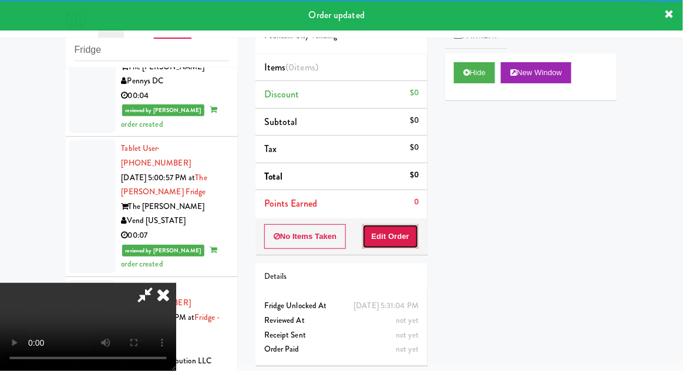
click at [403, 231] on button "Edit Order" at bounding box center [390, 236] width 57 height 25
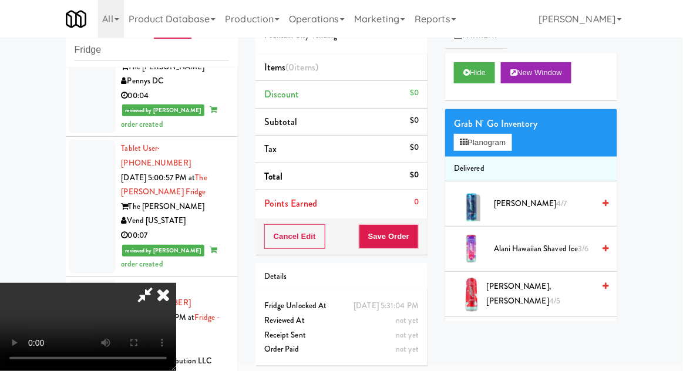
scroll to position [43, 0]
click at [511, 145] on button "Planogram" at bounding box center [483, 143] width 58 height 18
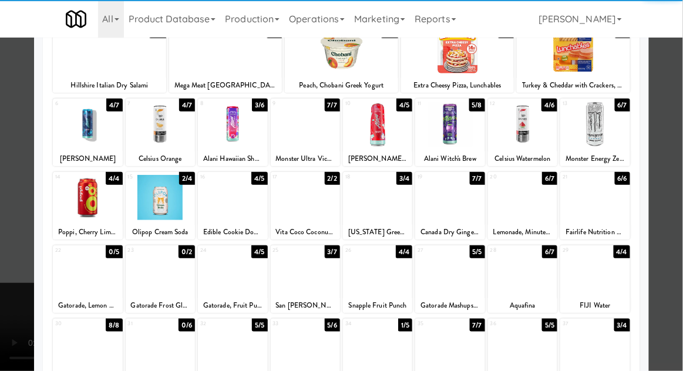
scroll to position [88, 0]
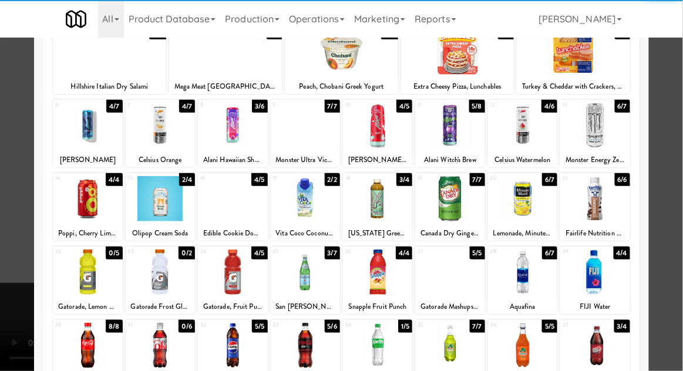
click at [444, 349] on div at bounding box center [449, 345] width 69 height 45
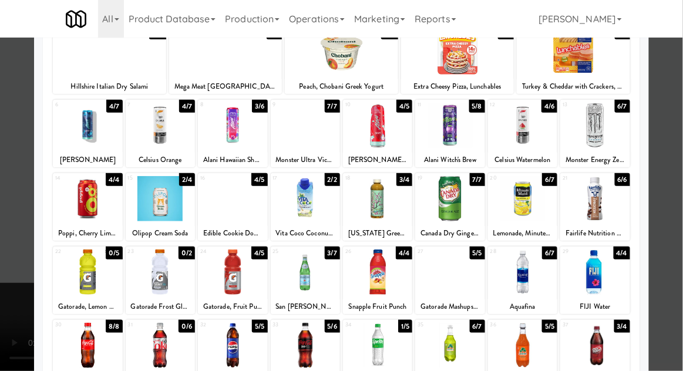
click at [677, 182] on div at bounding box center [341, 185] width 683 height 371
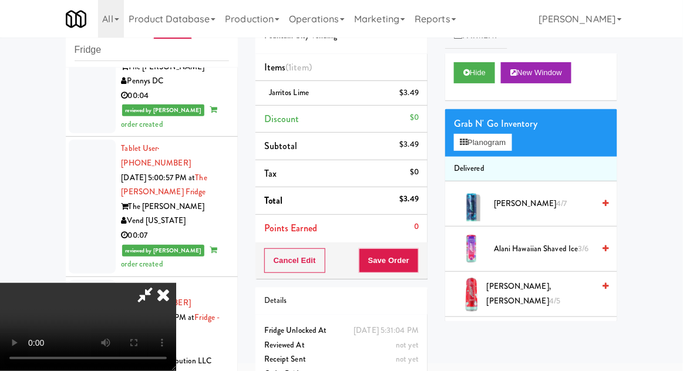
scroll to position [43, 0]
click at [511, 141] on button "Planogram" at bounding box center [483, 143] width 58 height 18
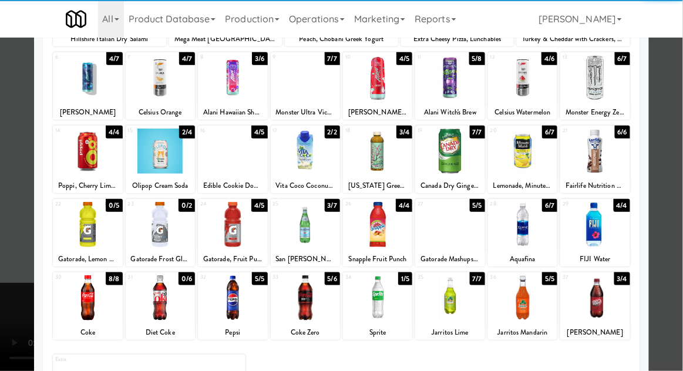
scroll to position [137, 0]
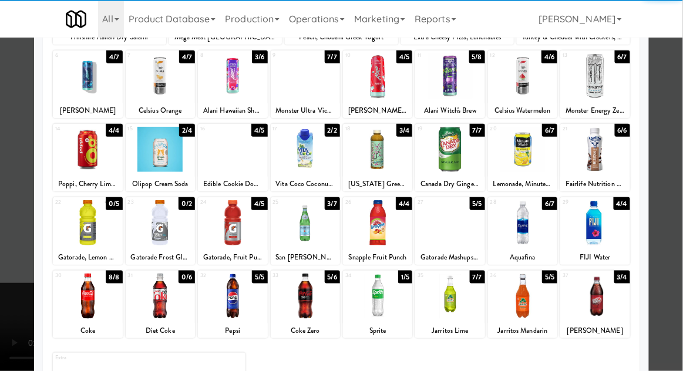
click at [528, 297] on div at bounding box center [522, 296] width 69 height 45
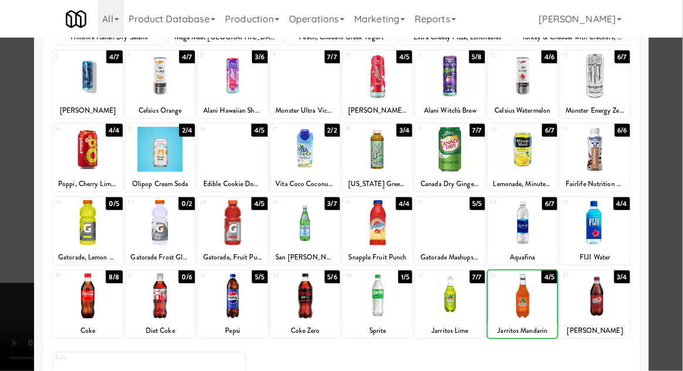
click at [681, 183] on div at bounding box center [341, 185] width 683 height 371
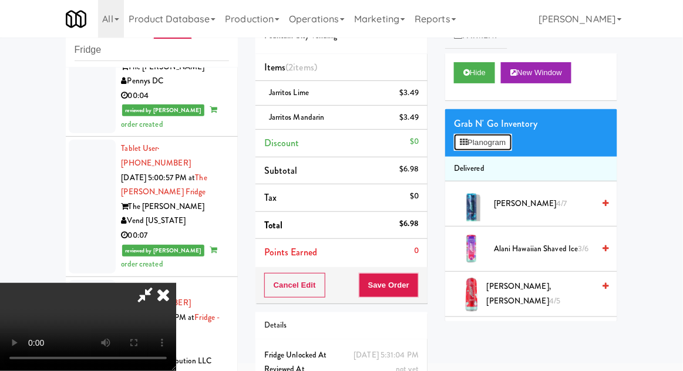
click at [505, 148] on button "Planogram" at bounding box center [483, 143] width 58 height 18
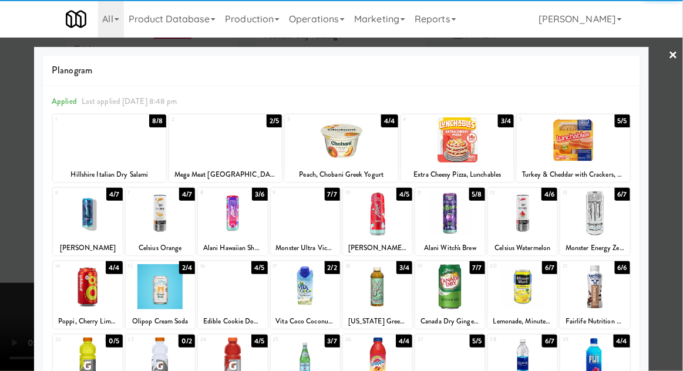
click at [460, 291] on div at bounding box center [449, 286] width 69 height 45
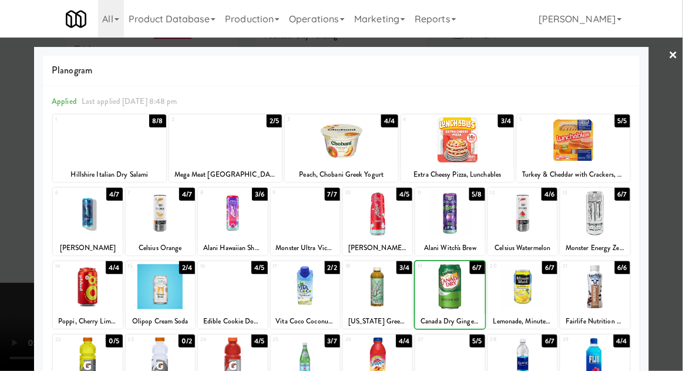
click at [677, 205] on div at bounding box center [341, 185] width 683 height 371
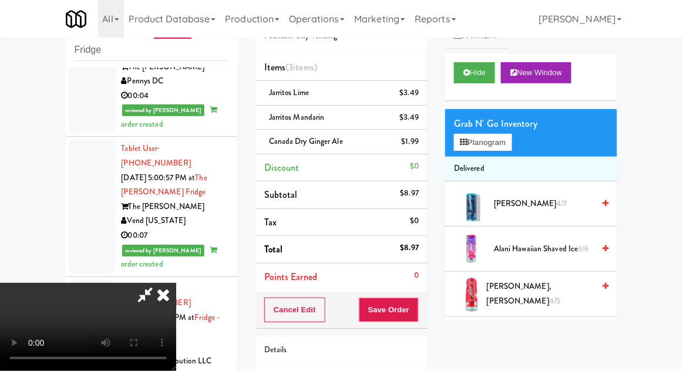
scroll to position [43, 0]
click at [414, 313] on button "Save Order" at bounding box center [389, 310] width 60 height 25
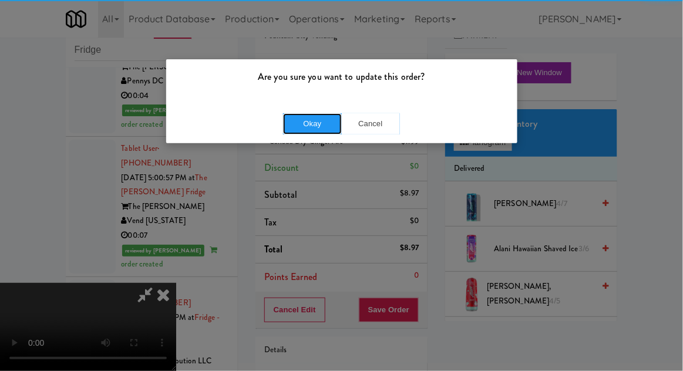
click at [291, 121] on button "Okay" at bounding box center [312, 123] width 59 height 21
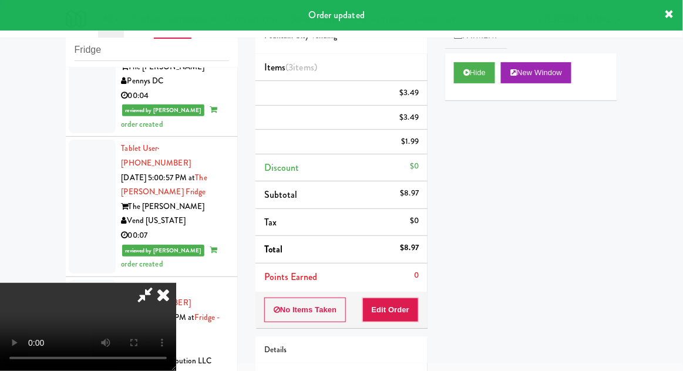
scroll to position [0, 0]
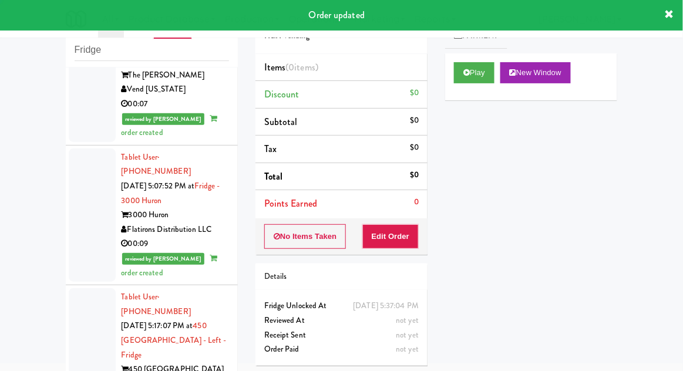
scroll to position [8088, 0]
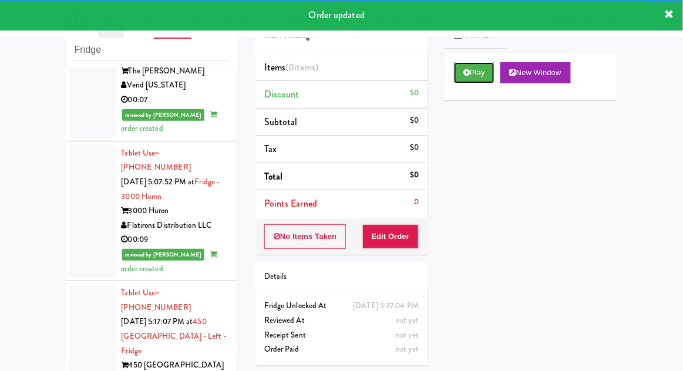
click at [464, 76] on icon at bounding box center [466, 73] width 6 height 8
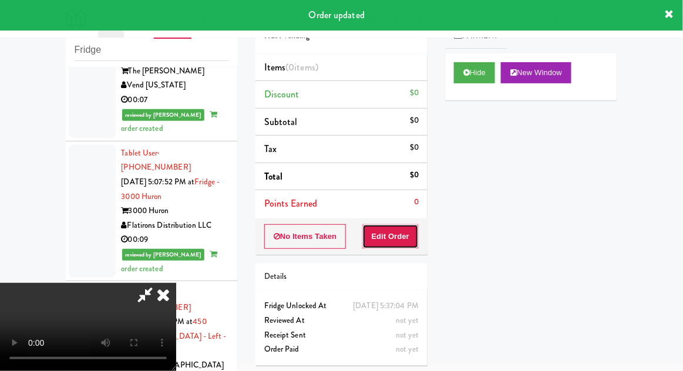
click at [411, 239] on button "Edit Order" at bounding box center [390, 236] width 57 height 25
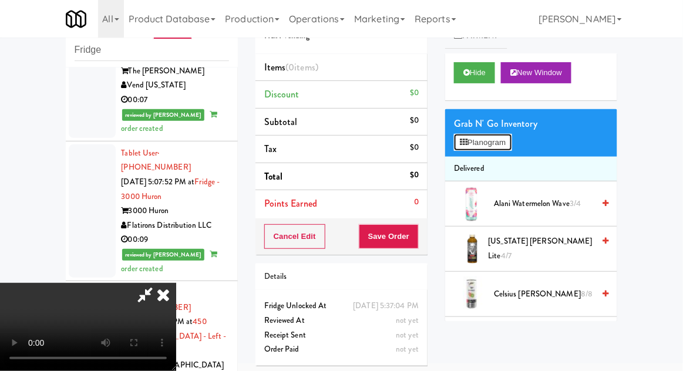
click at [511, 147] on button "Planogram" at bounding box center [483, 143] width 58 height 18
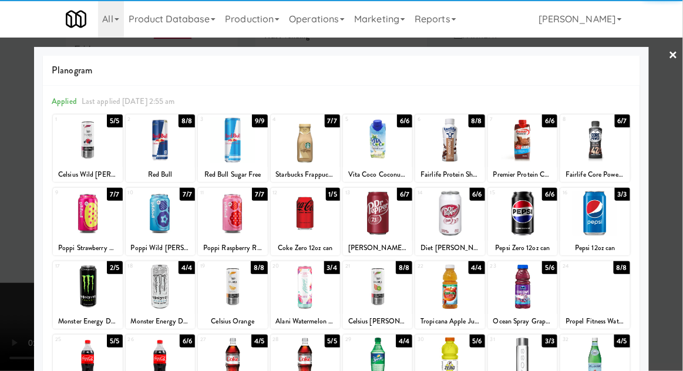
click at [381, 147] on div at bounding box center [377, 139] width 69 height 45
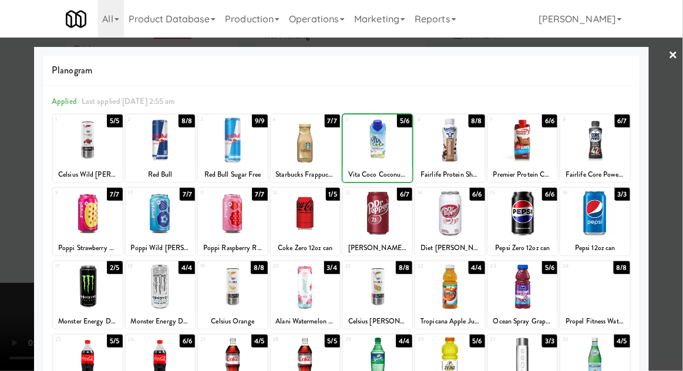
click at [676, 191] on div at bounding box center [341, 185] width 683 height 371
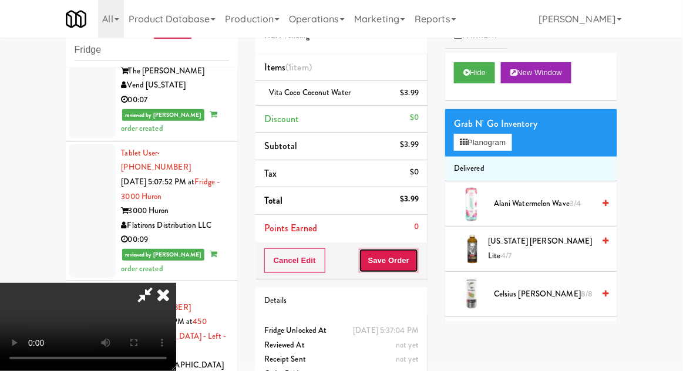
click at [412, 265] on button "Save Order" at bounding box center [389, 260] width 60 height 25
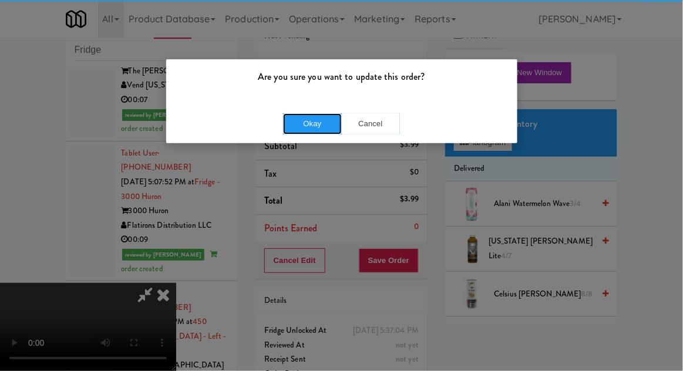
click at [313, 117] on button "Okay" at bounding box center [312, 123] width 59 height 21
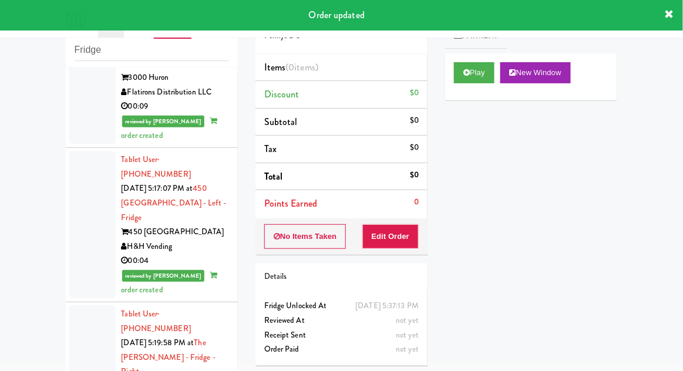
scroll to position [8221, 0]
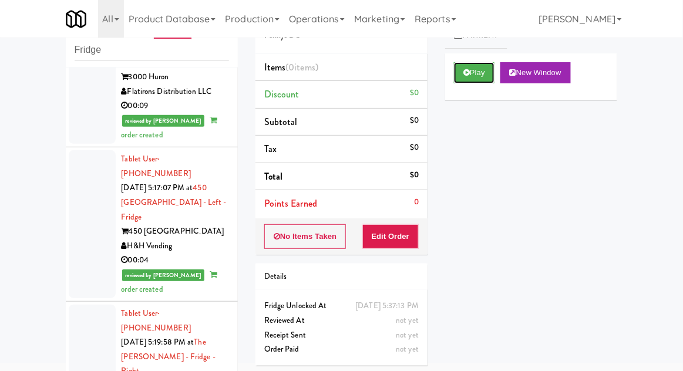
click at [467, 69] on icon at bounding box center [466, 73] width 6 height 8
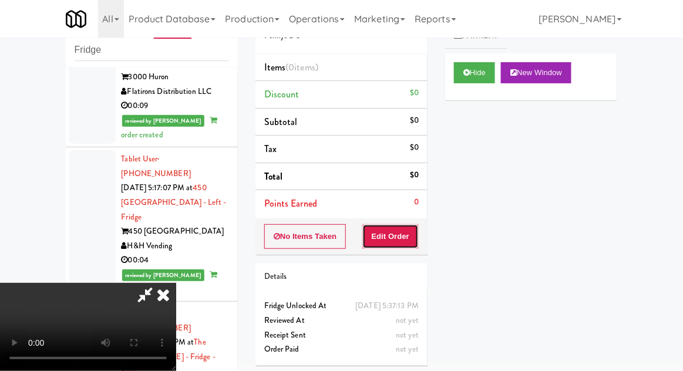
click at [397, 230] on button "Edit Order" at bounding box center [390, 236] width 57 height 25
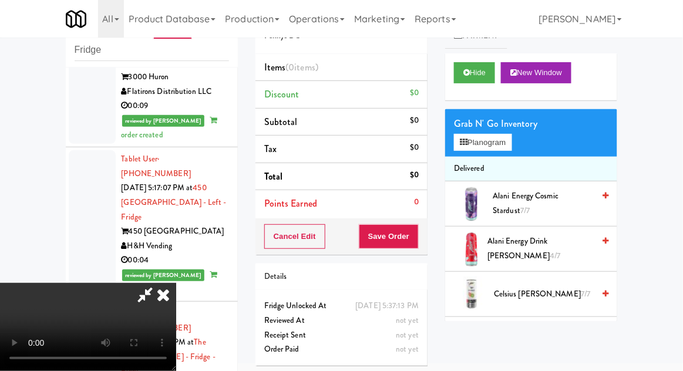
scroll to position [0, 0]
click at [511, 143] on button "Planogram" at bounding box center [483, 143] width 58 height 18
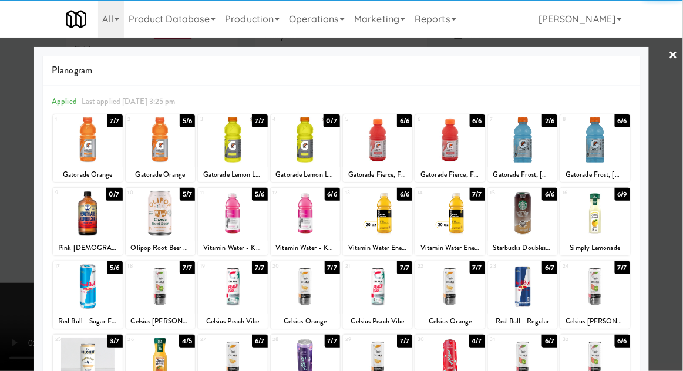
click at [608, 278] on div at bounding box center [594, 286] width 69 height 45
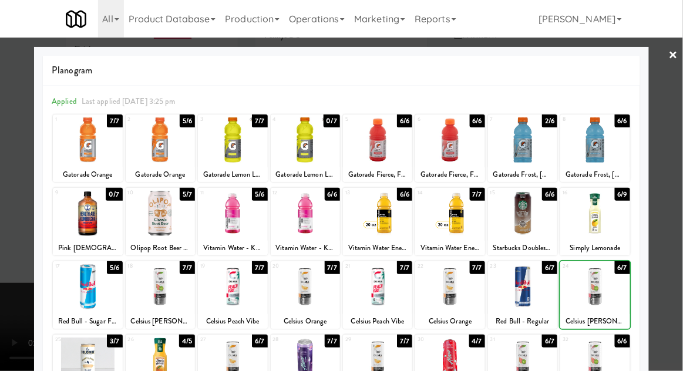
click at [668, 241] on div at bounding box center [341, 185] width 683 height 371
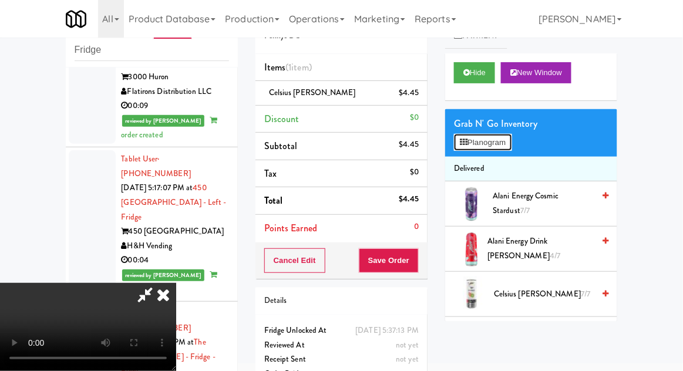
click at [511, 147] on button "Planogram" at bounding box center [483, 143] width 58 height 18
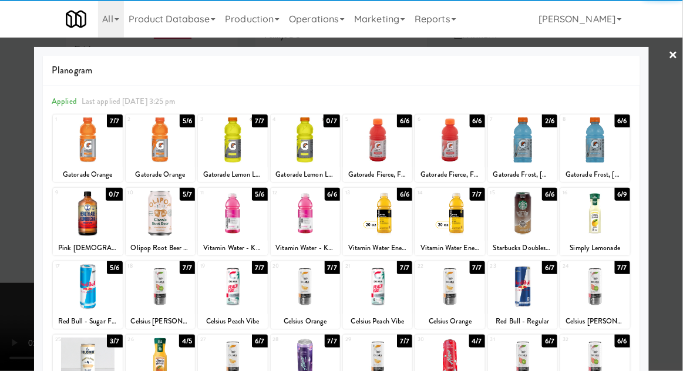
click at [606, 285] on div at bounding box center [594, 286] width 69 height 45
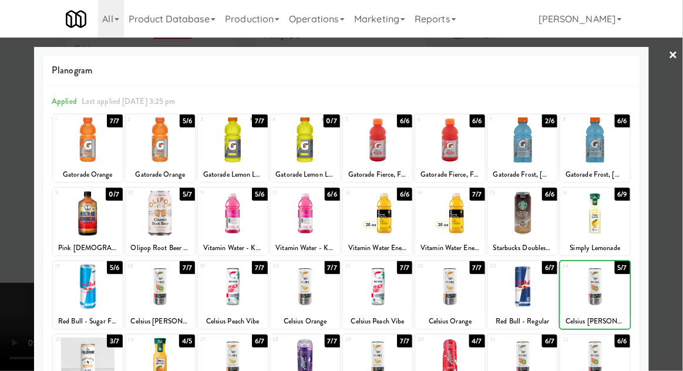
click at [670, 262] on div at bounding box center [341, 185] width 683 height 371
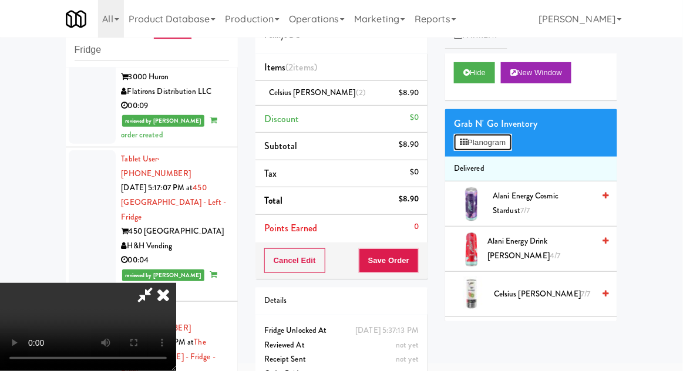
click at [510, 149] on button "Planogram" at bounding box center [483, 143] width 58 height 18
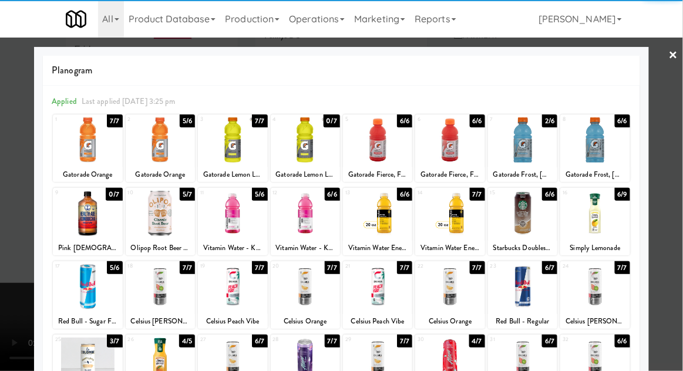
click at [385, 286] on div at bounding box center [377, 286] width 69 height 45
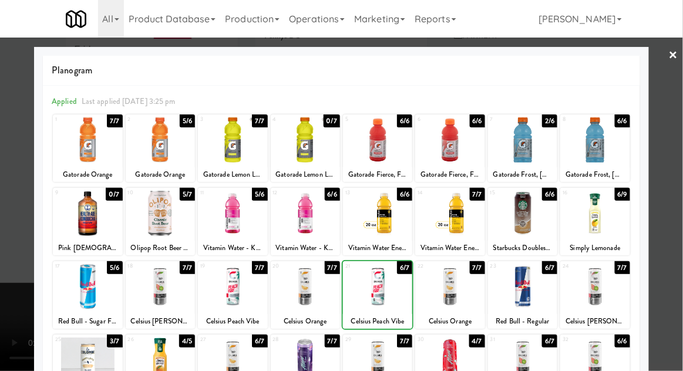
click at [677, 194] on div at bounding box center [341, 185] width 683 height 371
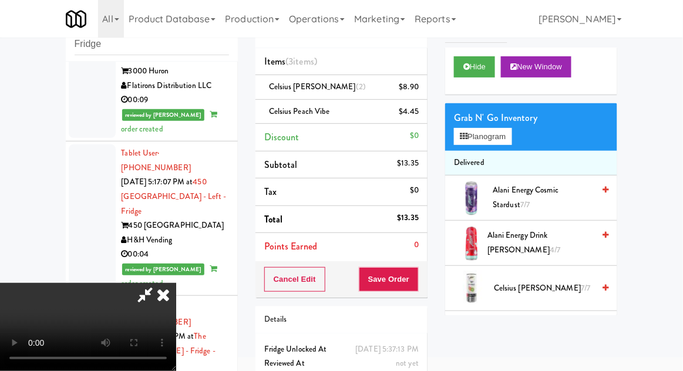
scroll to position [53, 0]
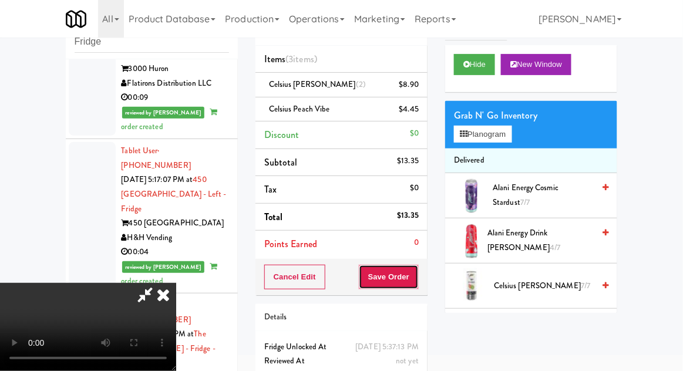
click at [416, 284] on button "Save Order" at bounding box center [389, 277] width 60 height 25
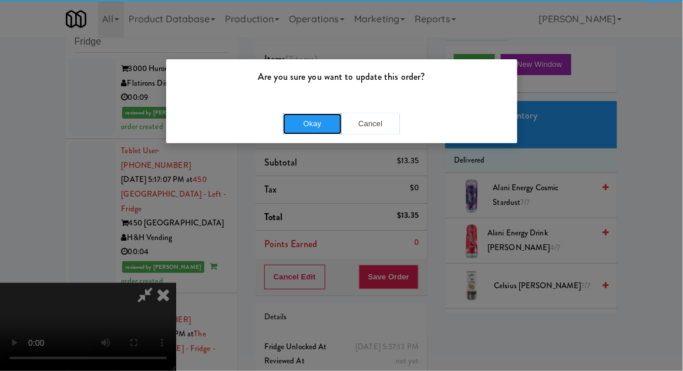
click at [308, 123] on button "Okay" at bounding box center [312, 123] width 59 height 21
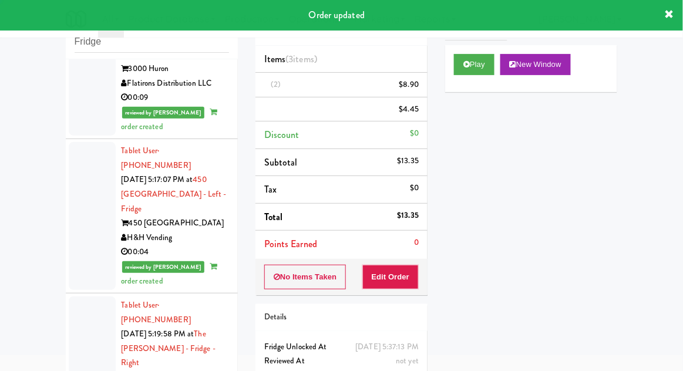
scroll to position [0, 0]
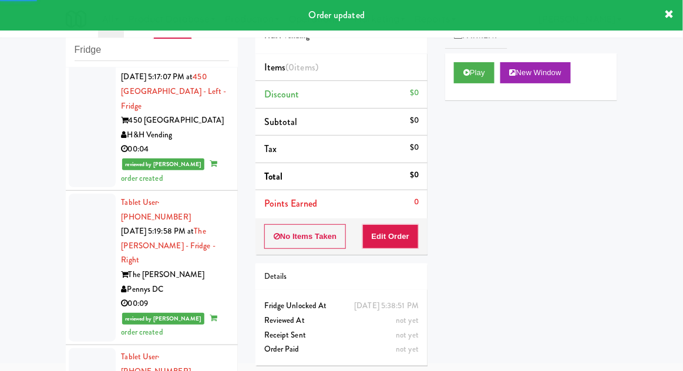
scroll to position [8349, 0]
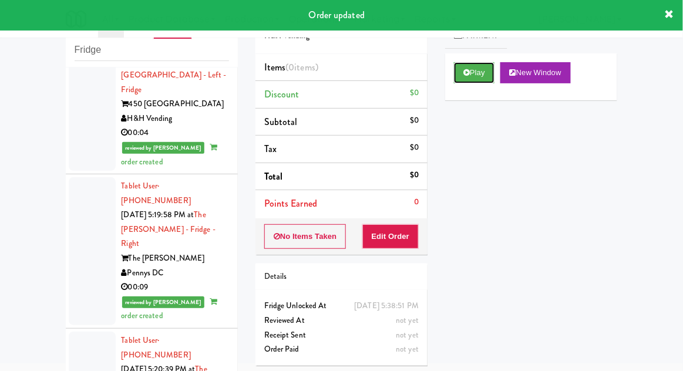
click at [470, 64] on button "Play" at bounding box center [474, 72] width 40 height 21
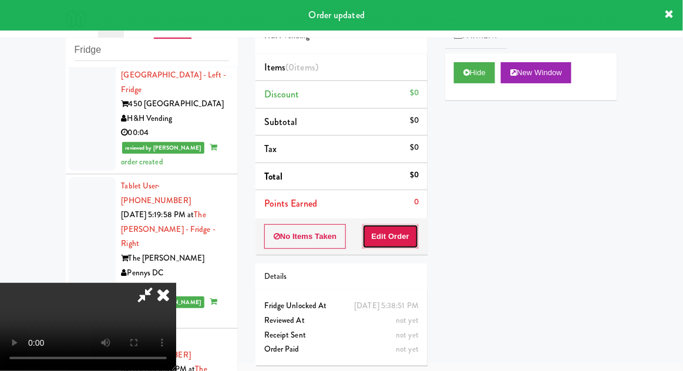
click at [410, 240] on button "Edit Order" at bounding box center [390, 236] width 57 height 25
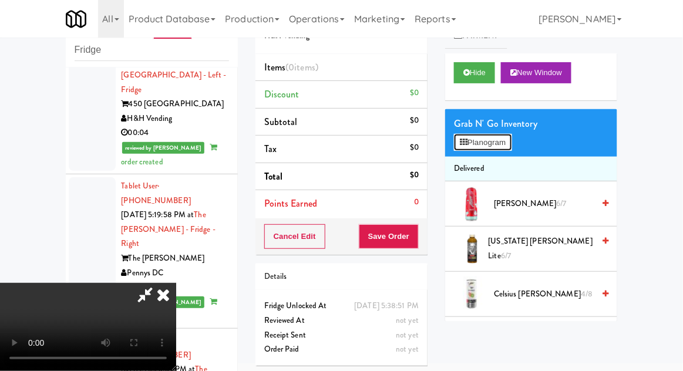
click at [509, 141] on button "Planogram" at bounding box center [483, 143] width 58 height 18
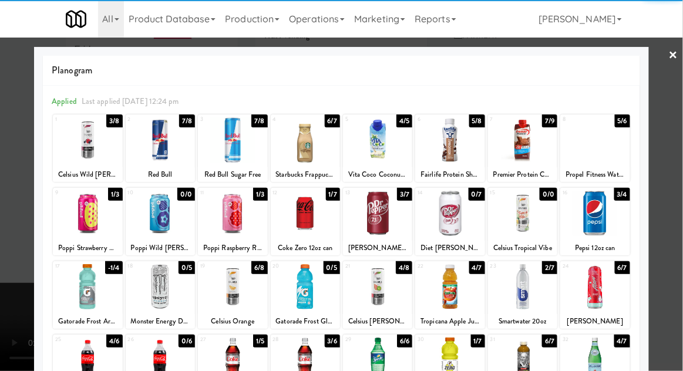
click at [222, 297] on div at bounding box center [232, 286] width 69 height 45
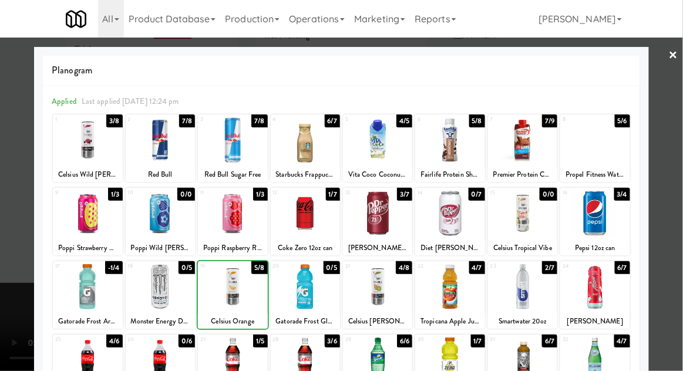
click at [681, 186] on div at bounding box center [341, 185] width 683 height 371
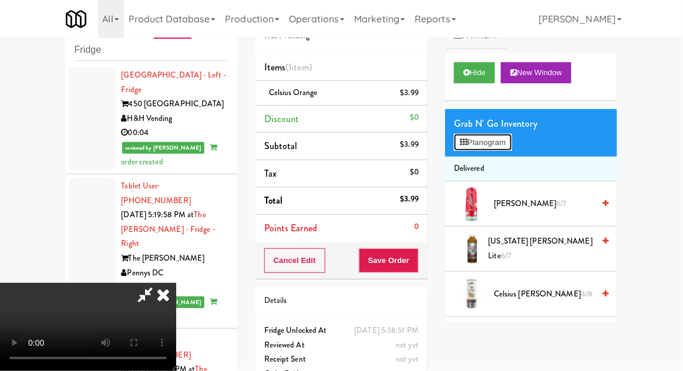
click at [508, 146] on button "Planogram" at bounding box center [483, 143] width 58 height 18
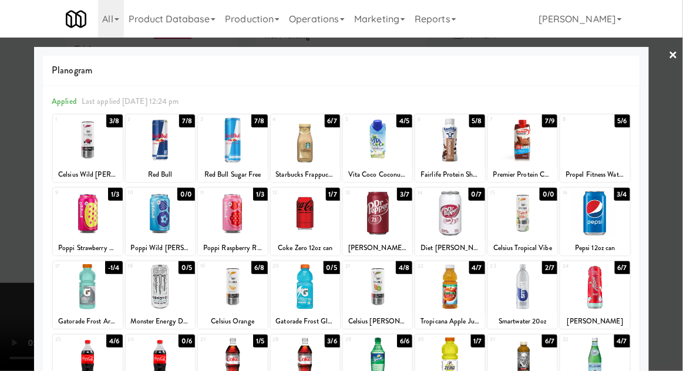
click at [681, 185] on div at bounding box center [341, 185] width 683 height 371
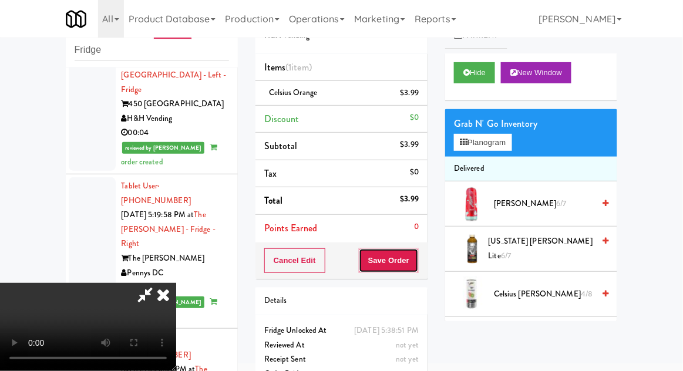
click at [418, 264] on button "Save Order" at bounding box center [389, 260] width 60 height 25
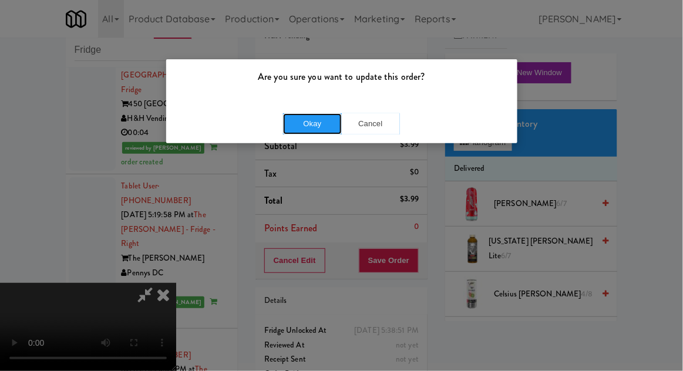
click at [320, 120] on button "Okay" at bounding box center [312, 123] width 59 height 21
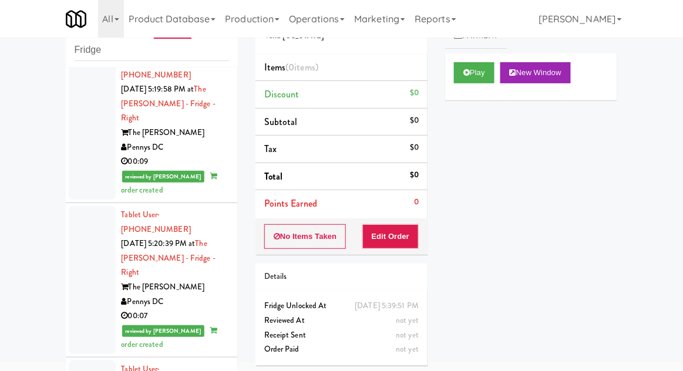
scroll to position [8480, 0]
